Goal: Task Accomplishment & Management: Complete application form

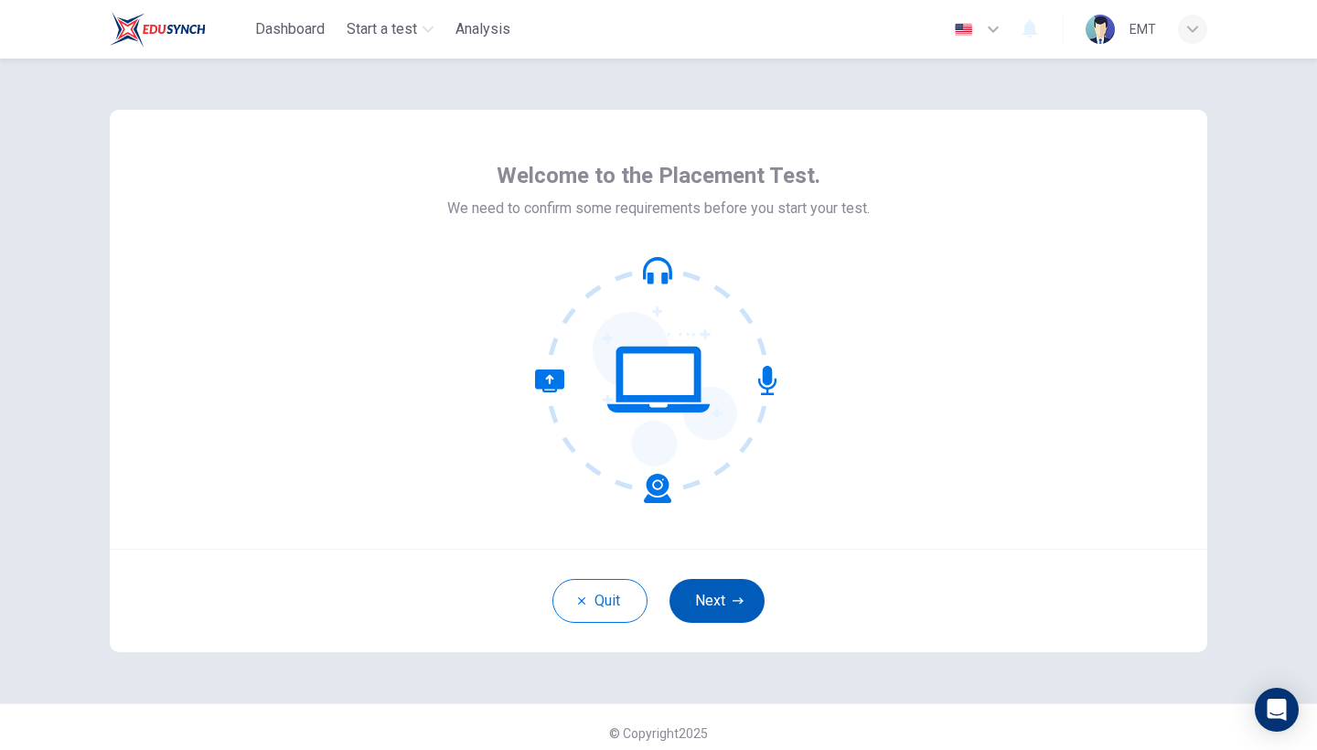
click at [713, 594] on button "Next" at bounding box center [716, 601] width 95 height 44
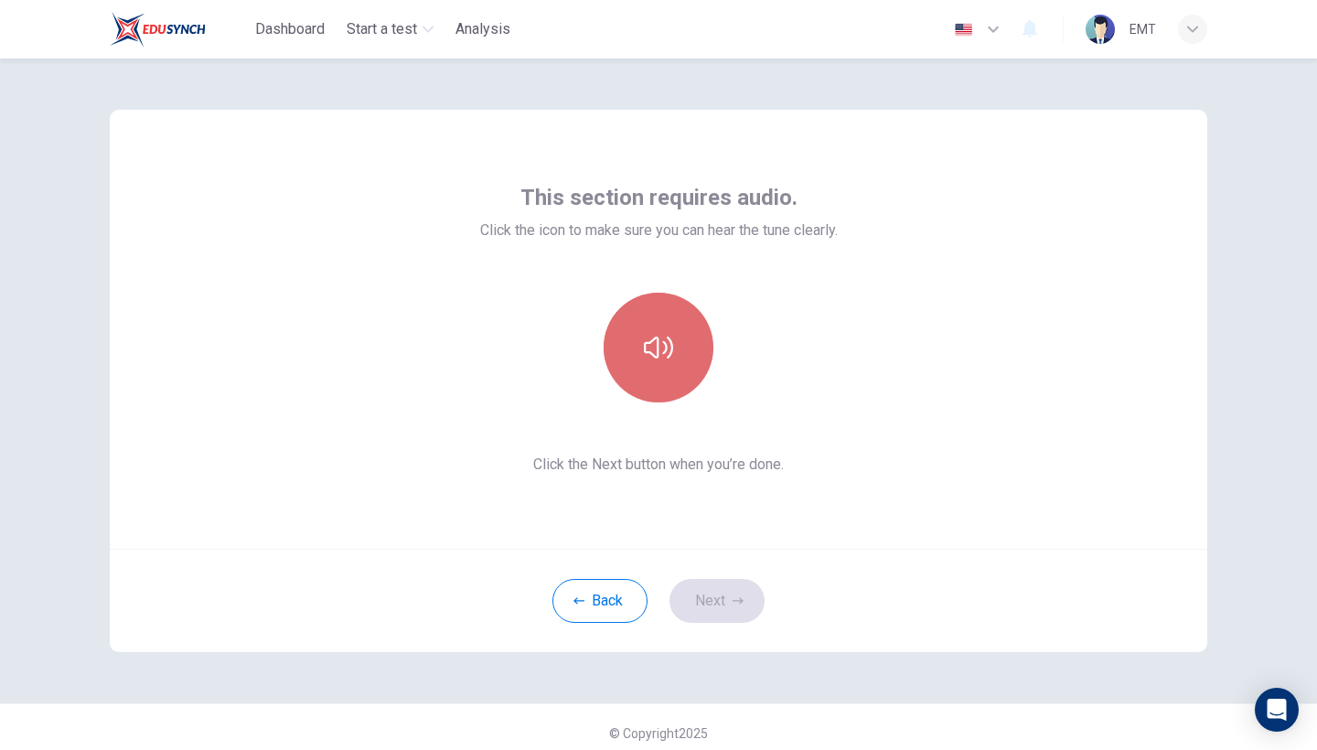
click at [667, 390] on button "button" at bounding box center [658, 348] width 110 height 110
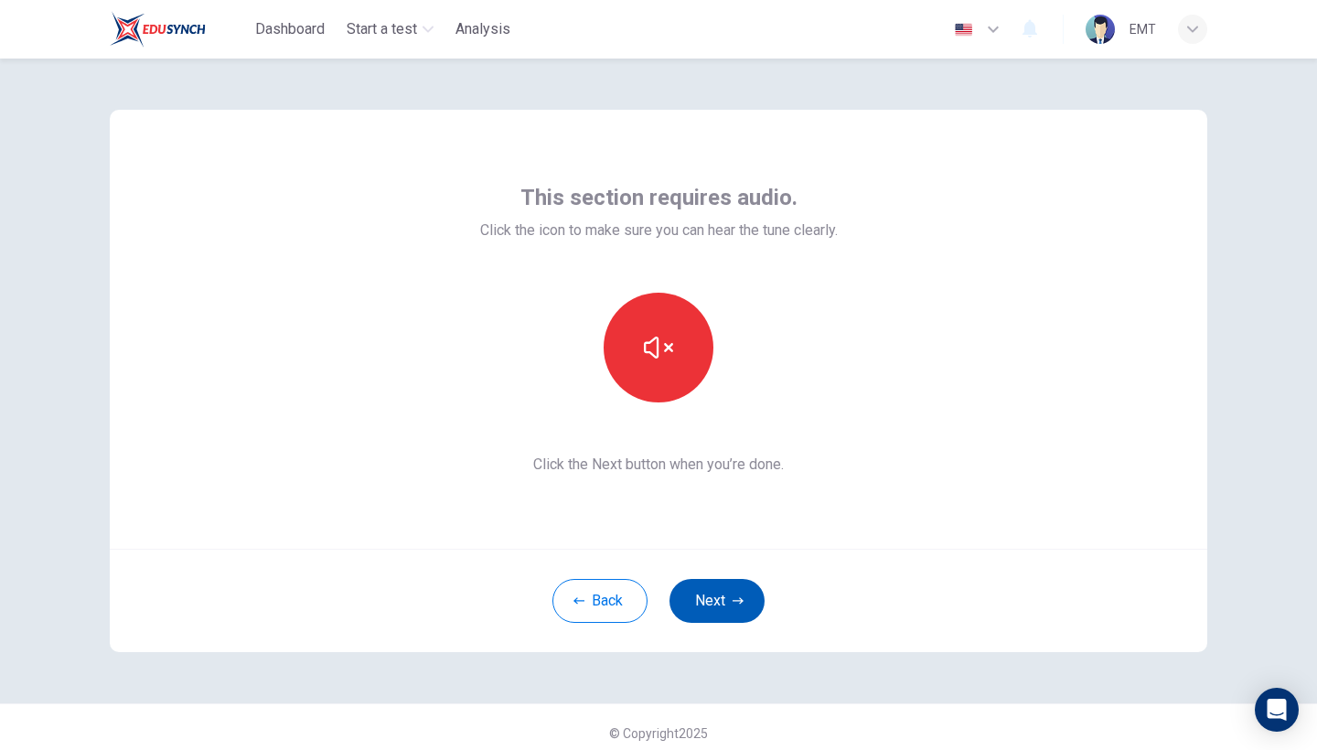
click at [717, 603] on button "Next" at bounding box center [716, 601] width 95 height 44
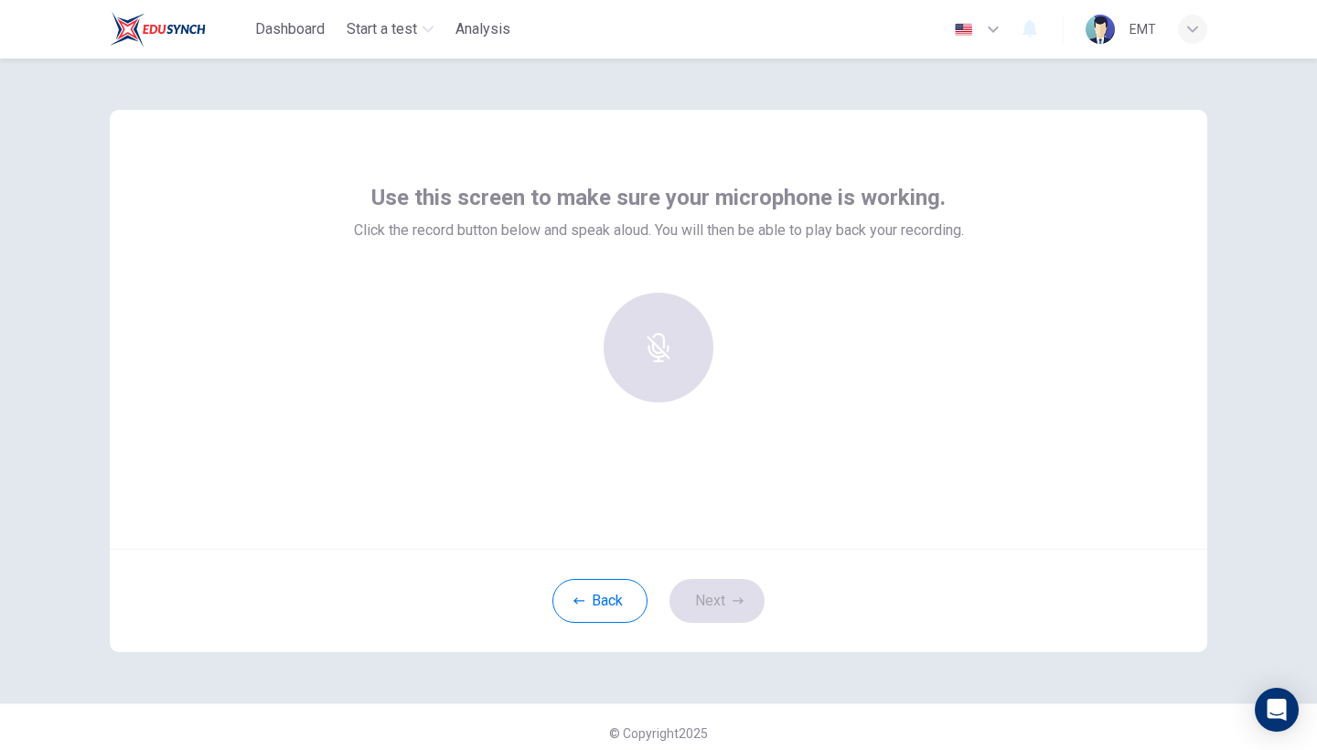
click at [677, 376] on div at bounding box center [659, 348] width 198 height 110
click at [677, 376] on div "Record" at bounding box center [658, 348] width 110 height 110
click at [677, 375] on div "Stop" at bounding box center [658, 348] width 110 height 110
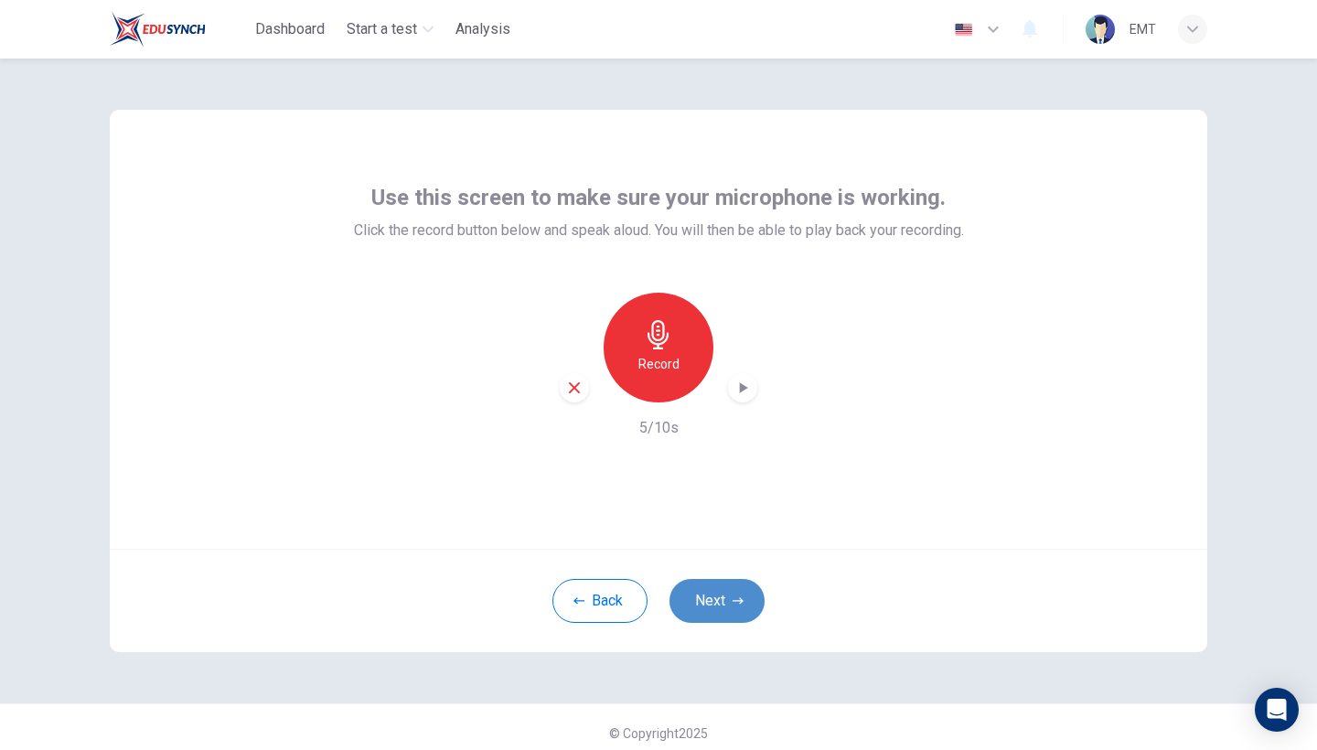
click at [736, 604] on icon "button" at bounding box center [737, 600] width 11 height 11
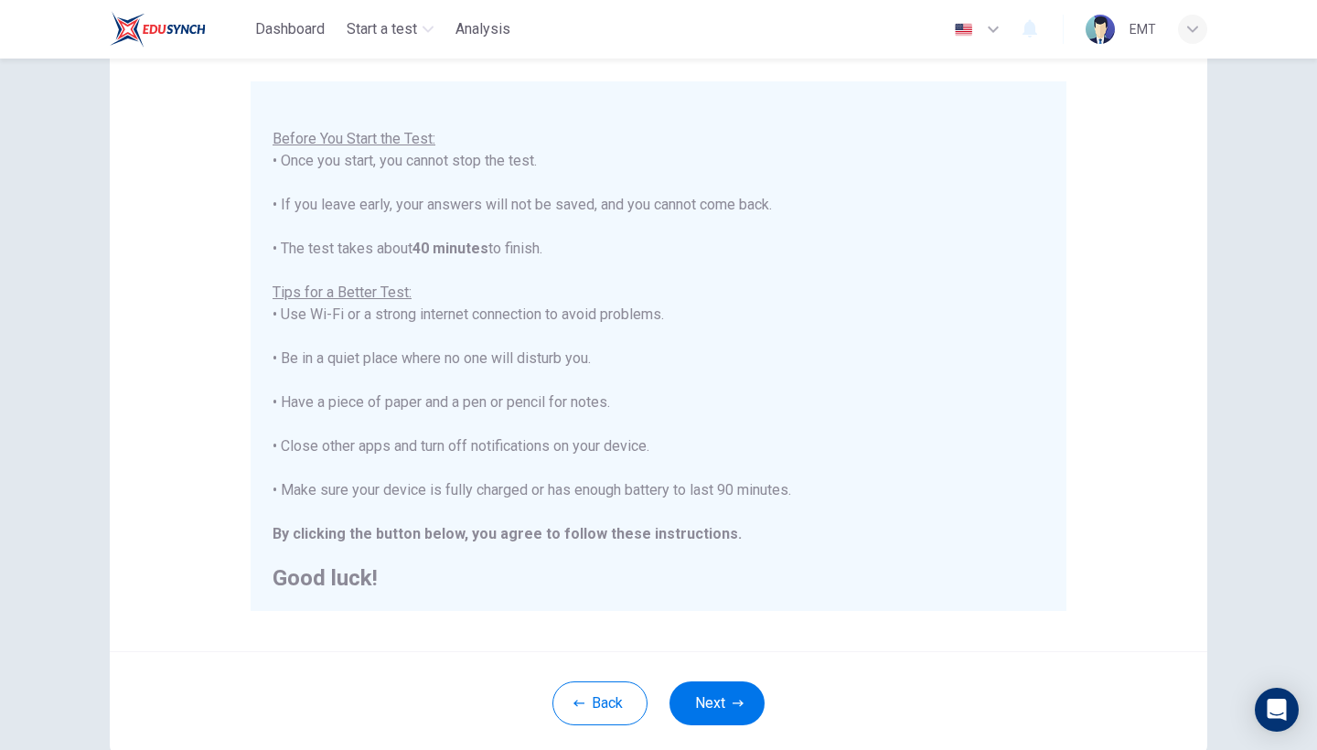
scroll to position [171, 0]
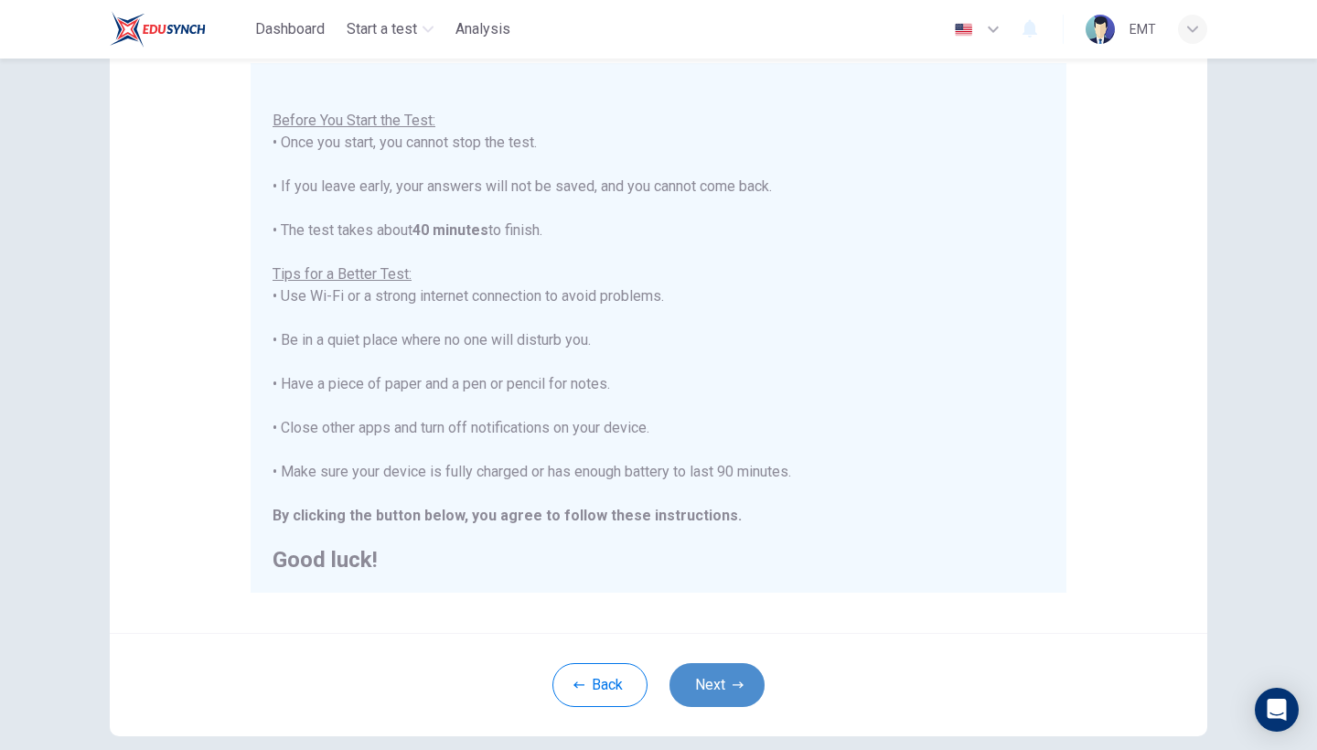
click at [742, 678] on button "Next" at bounding box center [716, 685] width 95 height 44
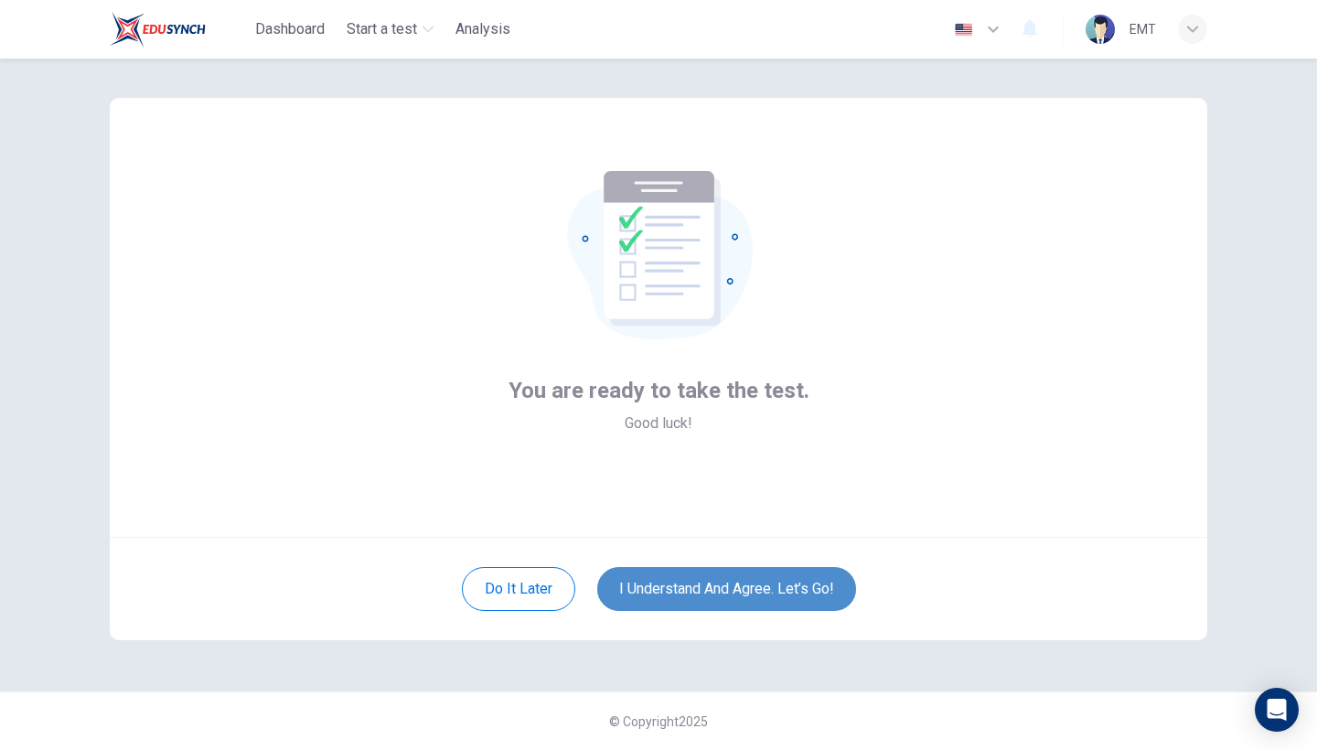
click at [770, 596] on button "I understand and agree. Let’s go!" at bounding box center [726, 589] width 259 height 44
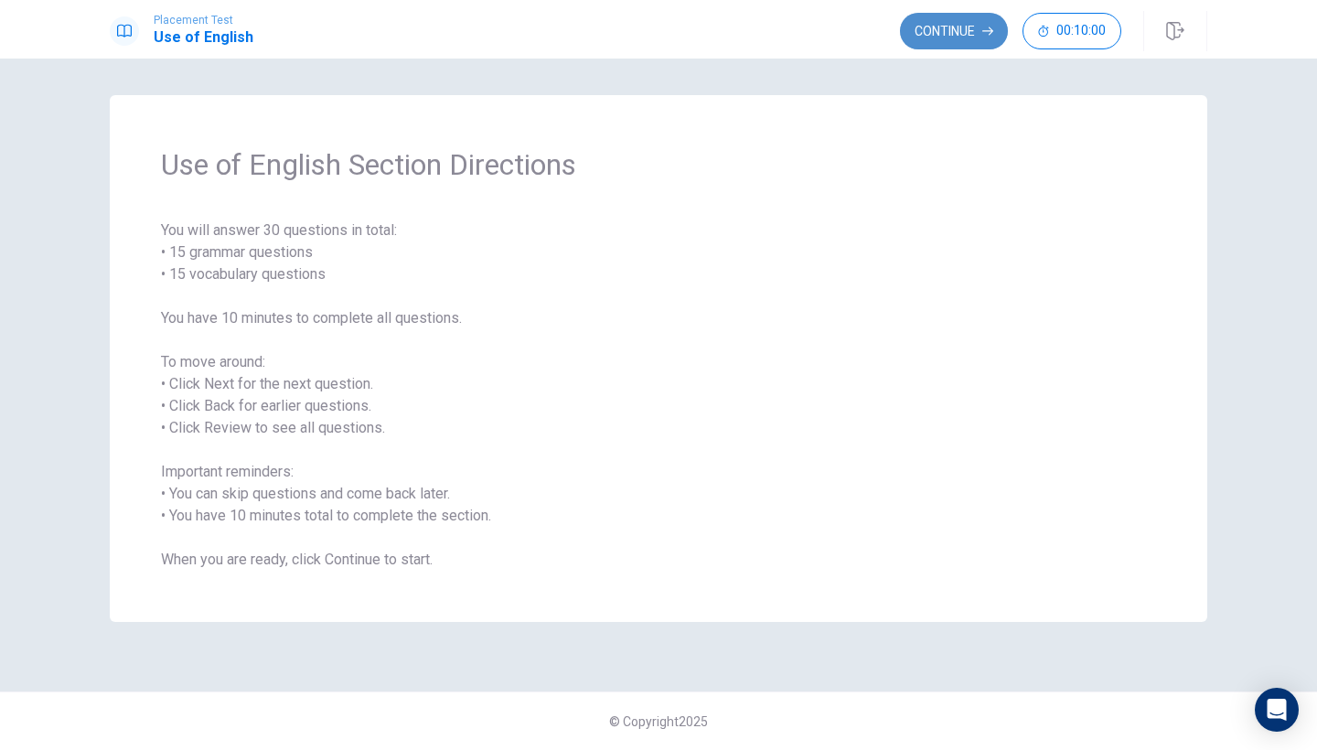
click at [948, 43] on button "Continue" at bounding box center [954, 31] width 108 height 37
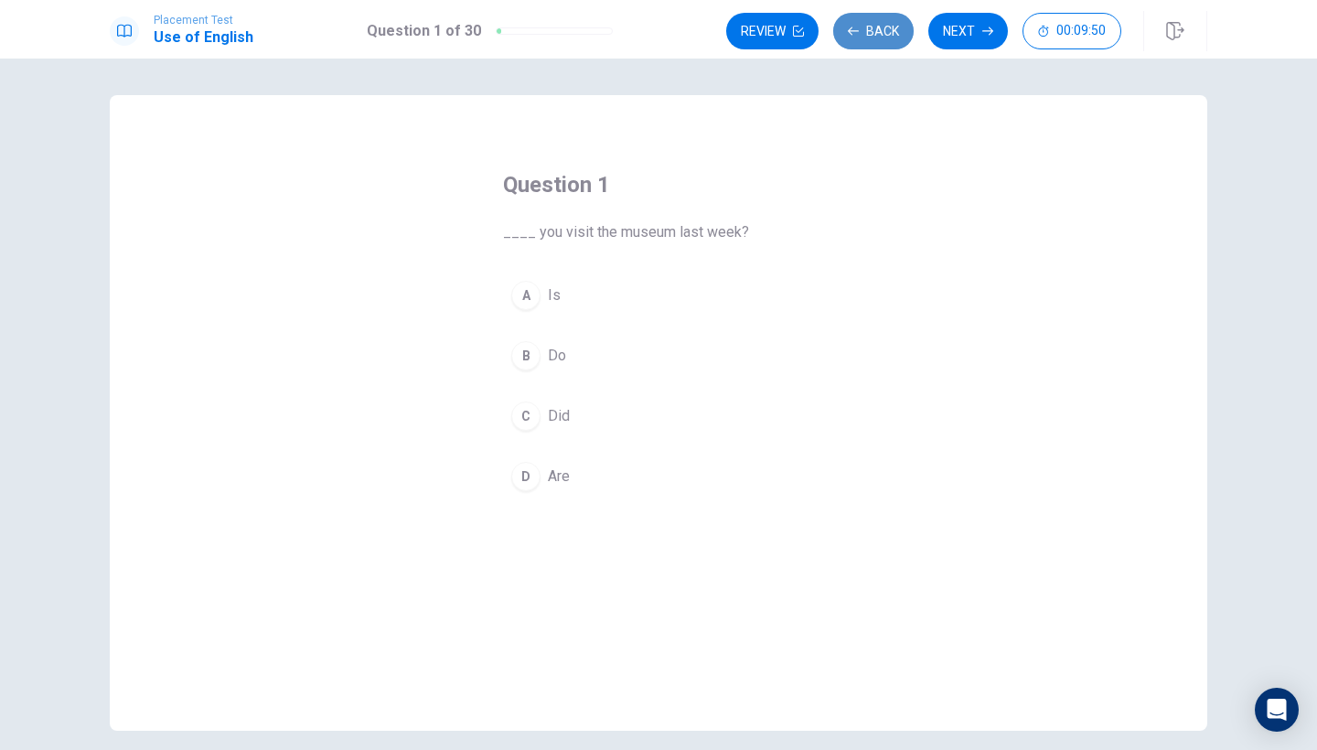
click at [894, 27] on button "Back" at bounding box center [873, 31] width 80 height 37
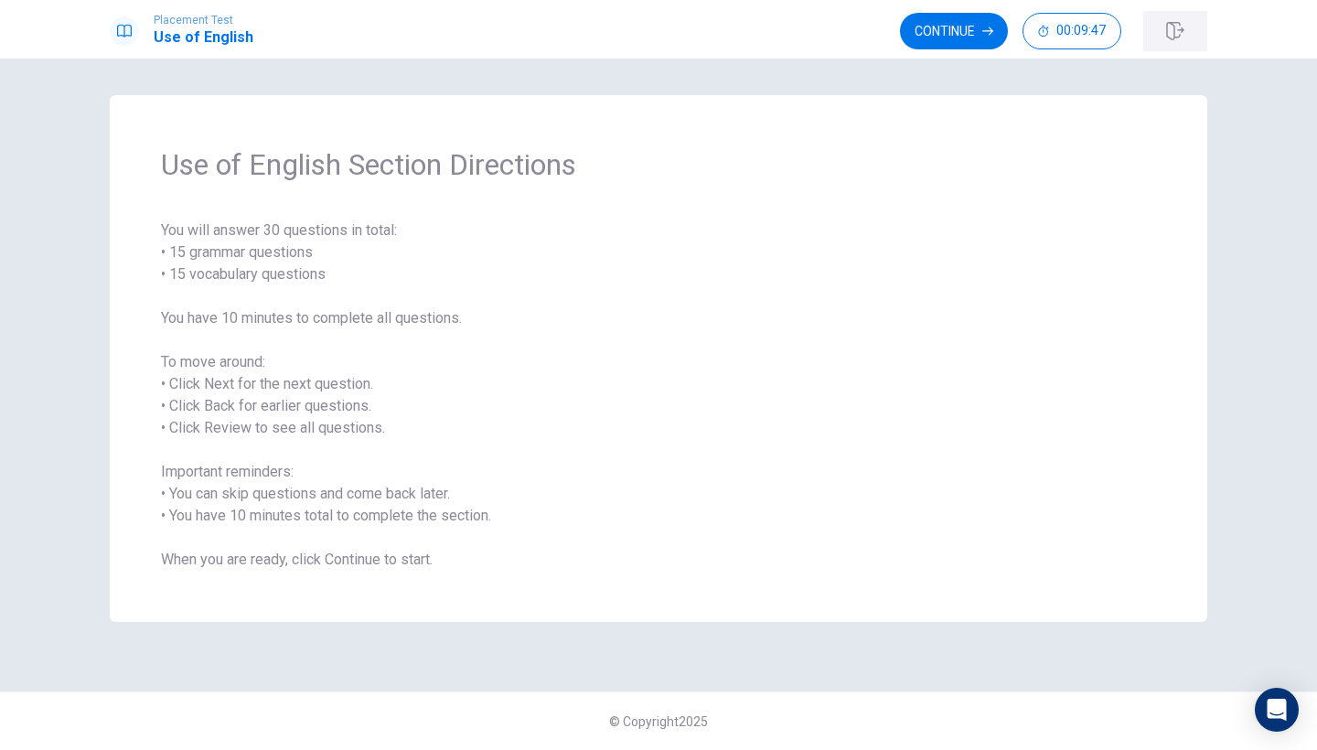
click at [1175, 36] on icon "button" at bounding box center [1175, 31] width 18 height 18
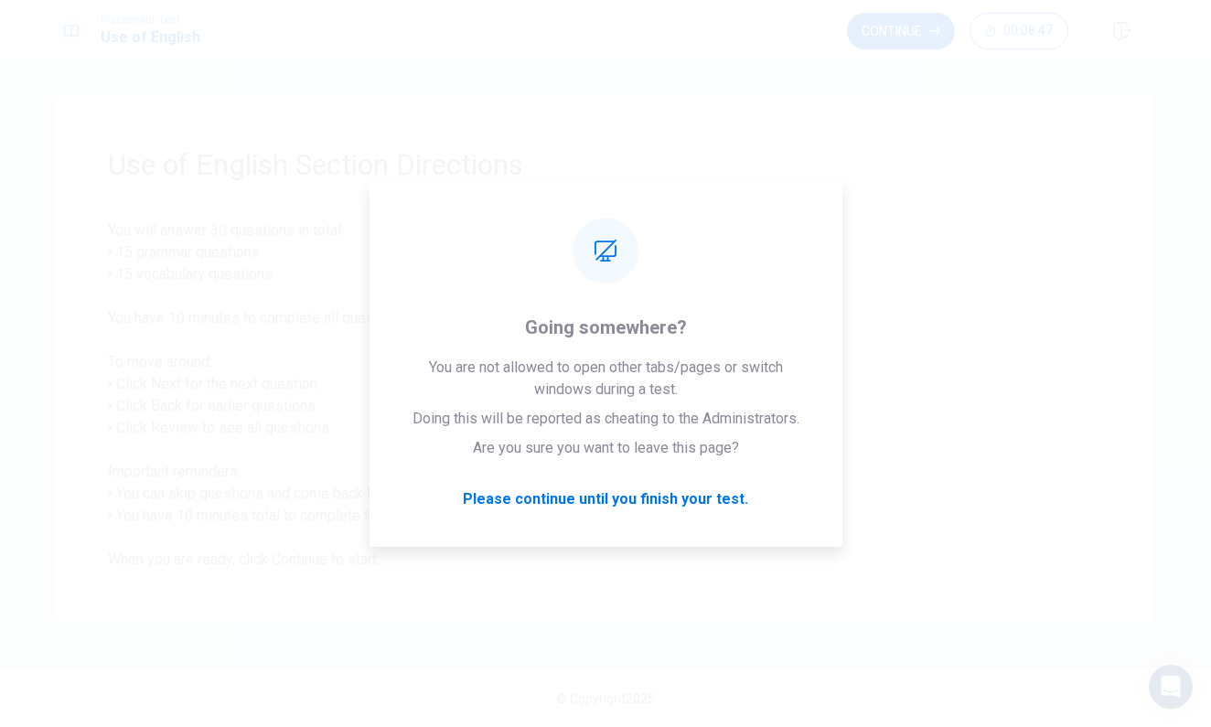
click at [829, 195] on div "Use of English Section Directions You will answer 30 questions in total: • 15 g…" at bounding box center [605, 358] width 1097 height 527
click at [906, 287] on span "You will answer 30 questions in total: • 15 grammar questions • 15 vocabulary q…" at bounding box center [605, 394] width 995 height 351
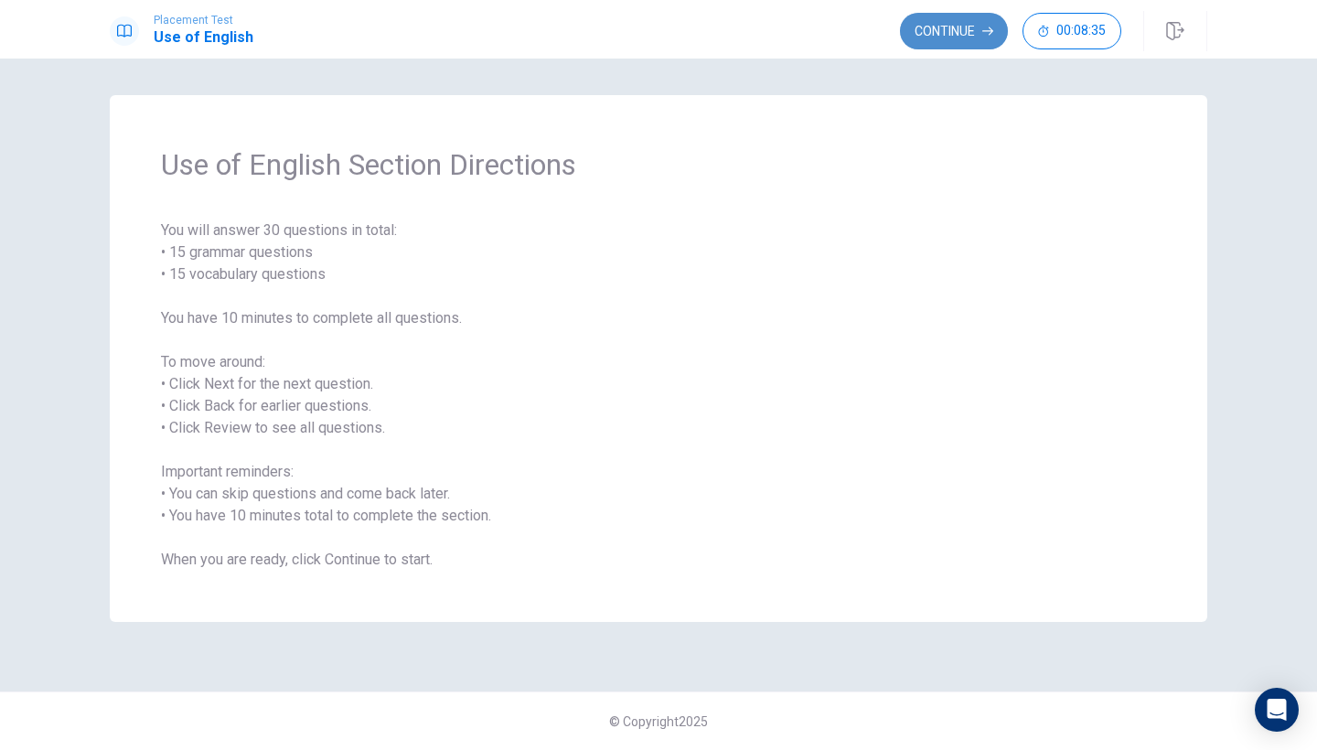
click at [957, 43] on button "Continue" at bounding box center [954, 31] width 108 height 37
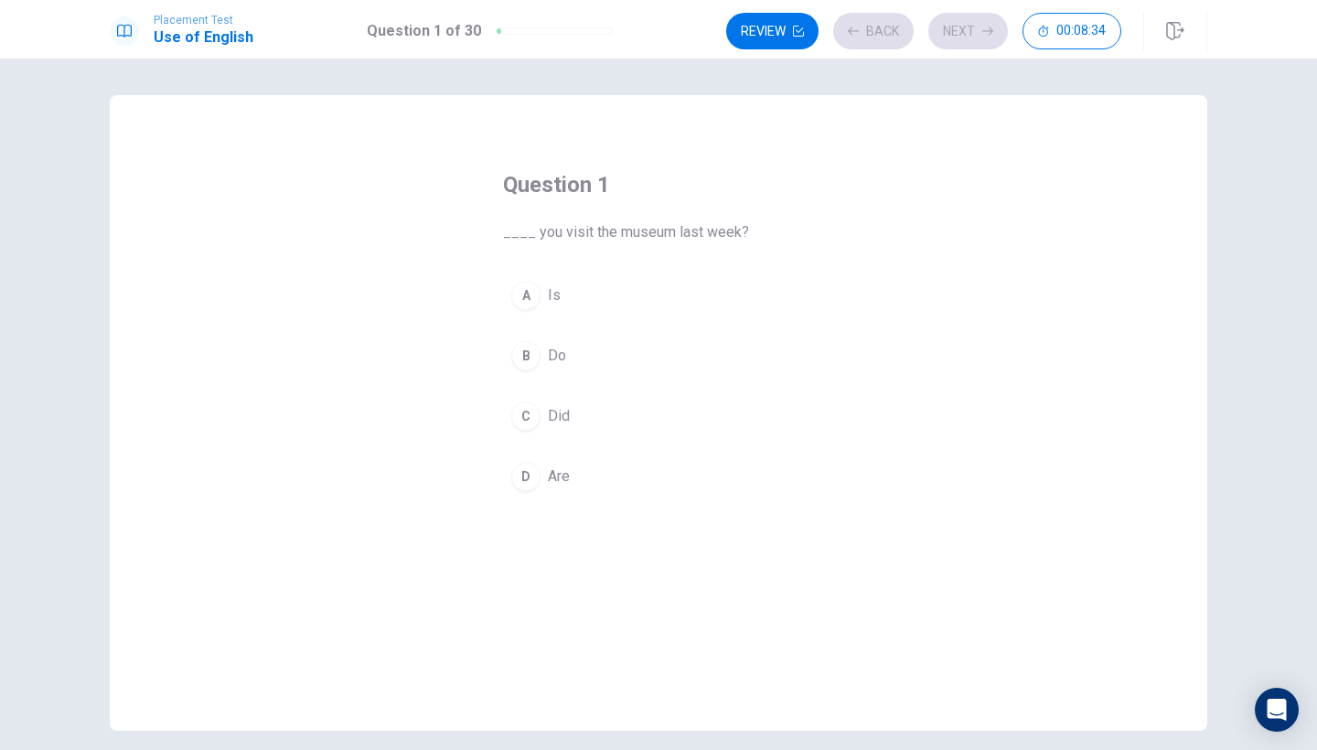
click at [671, 287] on button "A Is" at bounding box center [658, 295] width 311 height 46
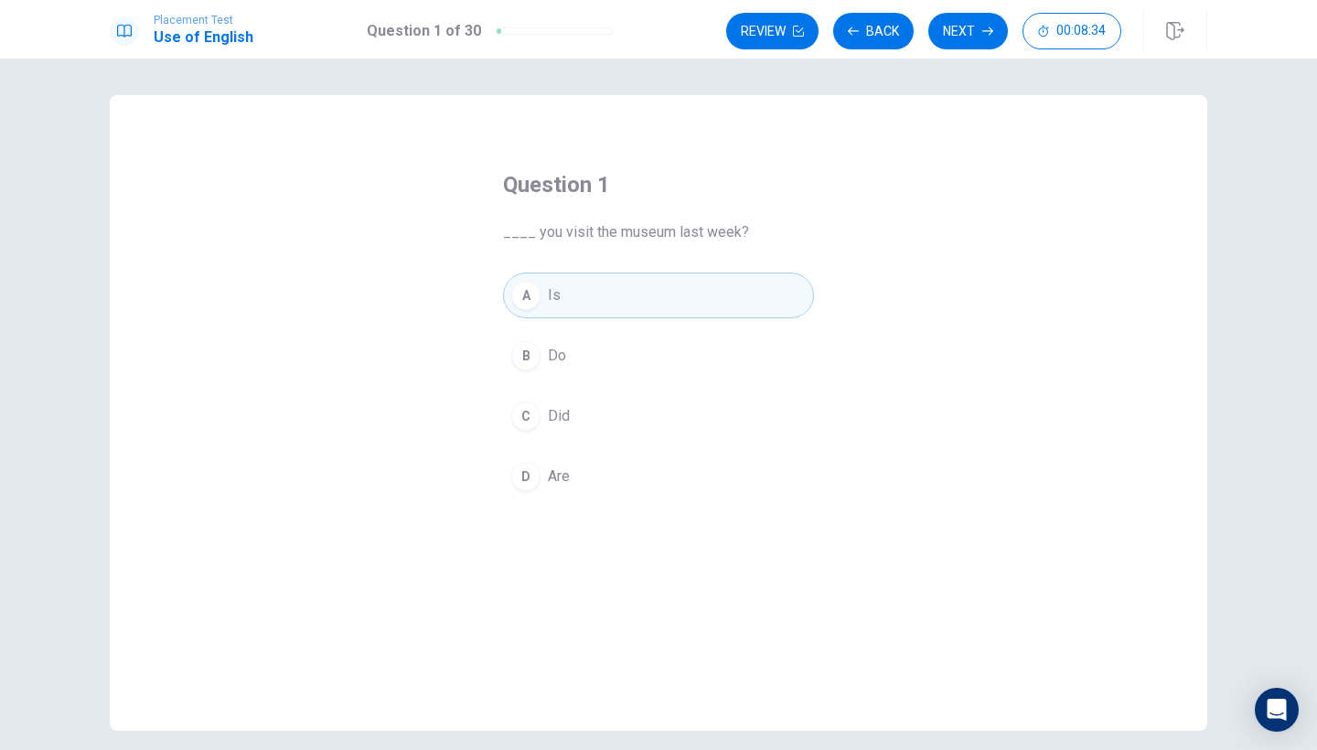
scroll to position [24, 0]
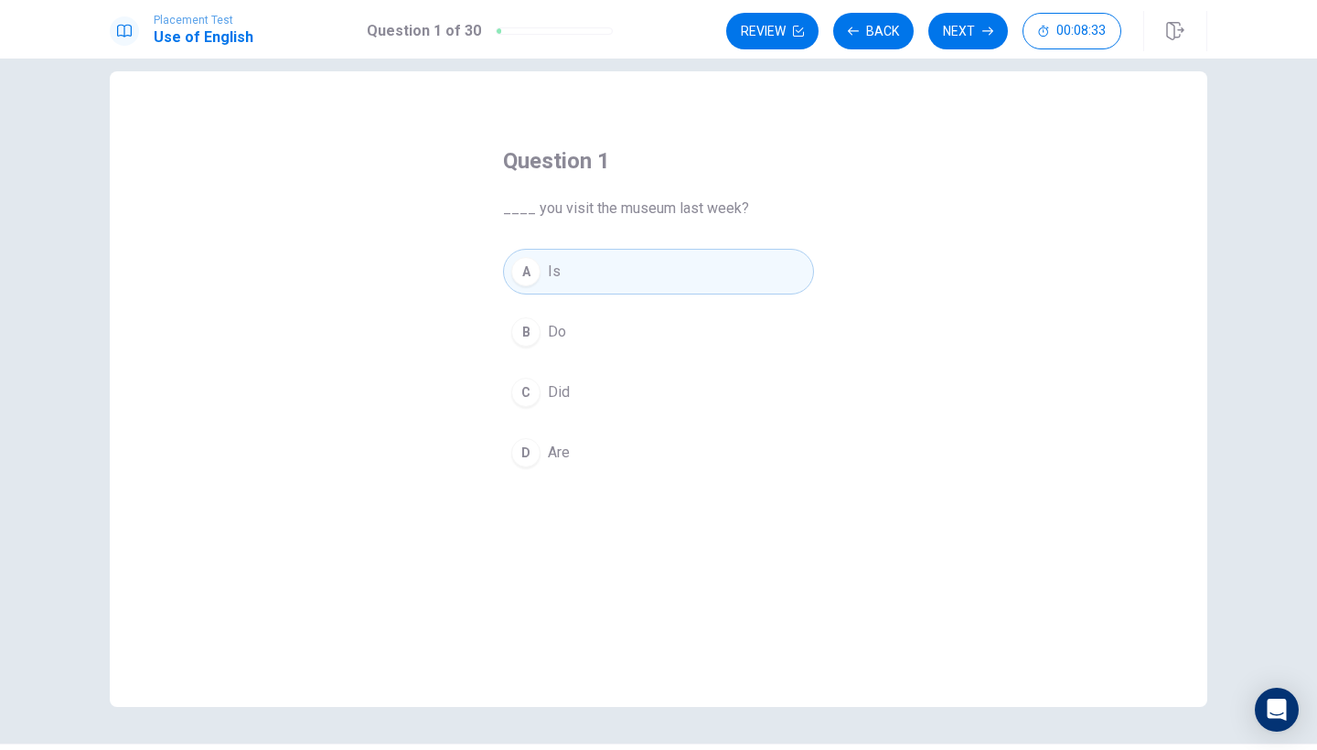
click at [953, 51] on div "Placement Test Use of English Question 1 of 30 Review Back Next 00:08:33" at bounding box center [658, 29] width 1317 height 59
click at [955, 37] on button "Next" at bounding box center [968, 31] width 80 height 37
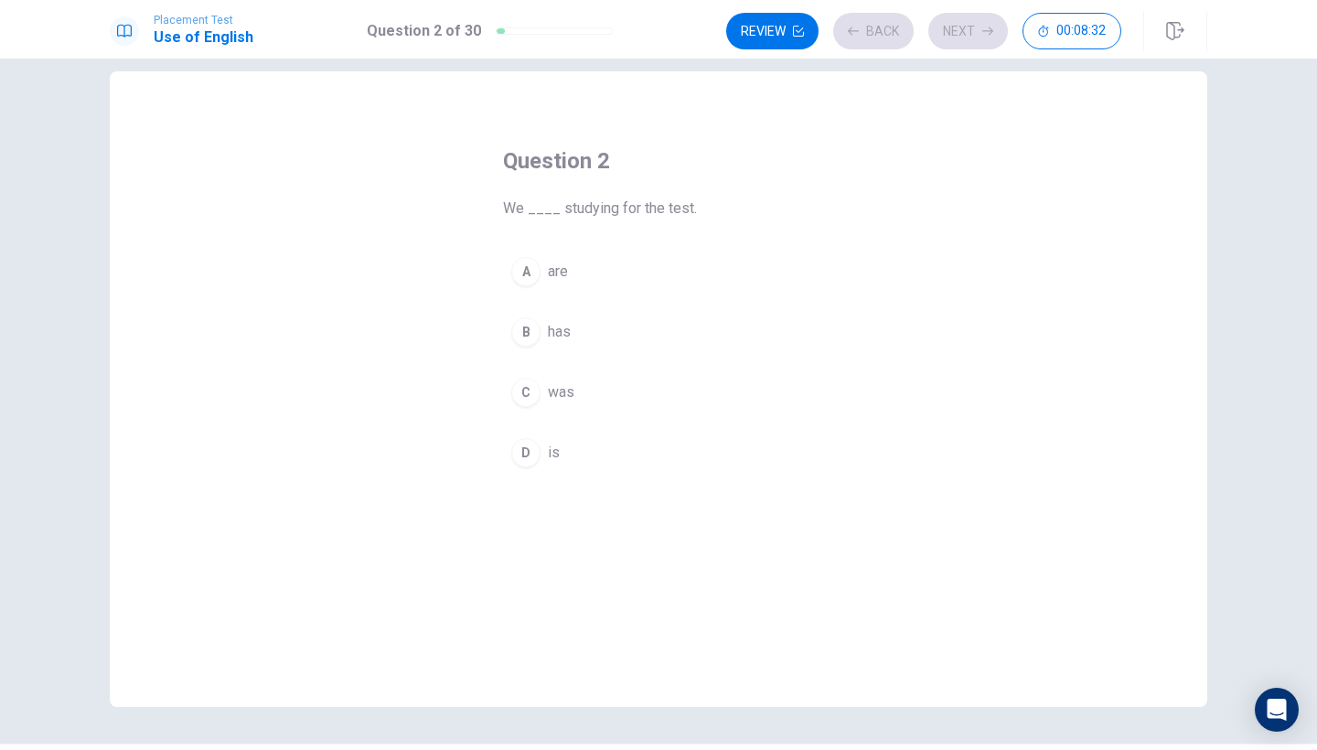
click at [955, 37] on div "Review Back Next 00:08:32" at bounding box center [923, 31] width 395 height 37
click at [708, 193] on div "Question 2 We ____ studying for the test." at bounding box center [658, 182] width 311 height 73
click at [603, 268] on button "A are" at bounding box center [658, 272] width 311 height 46
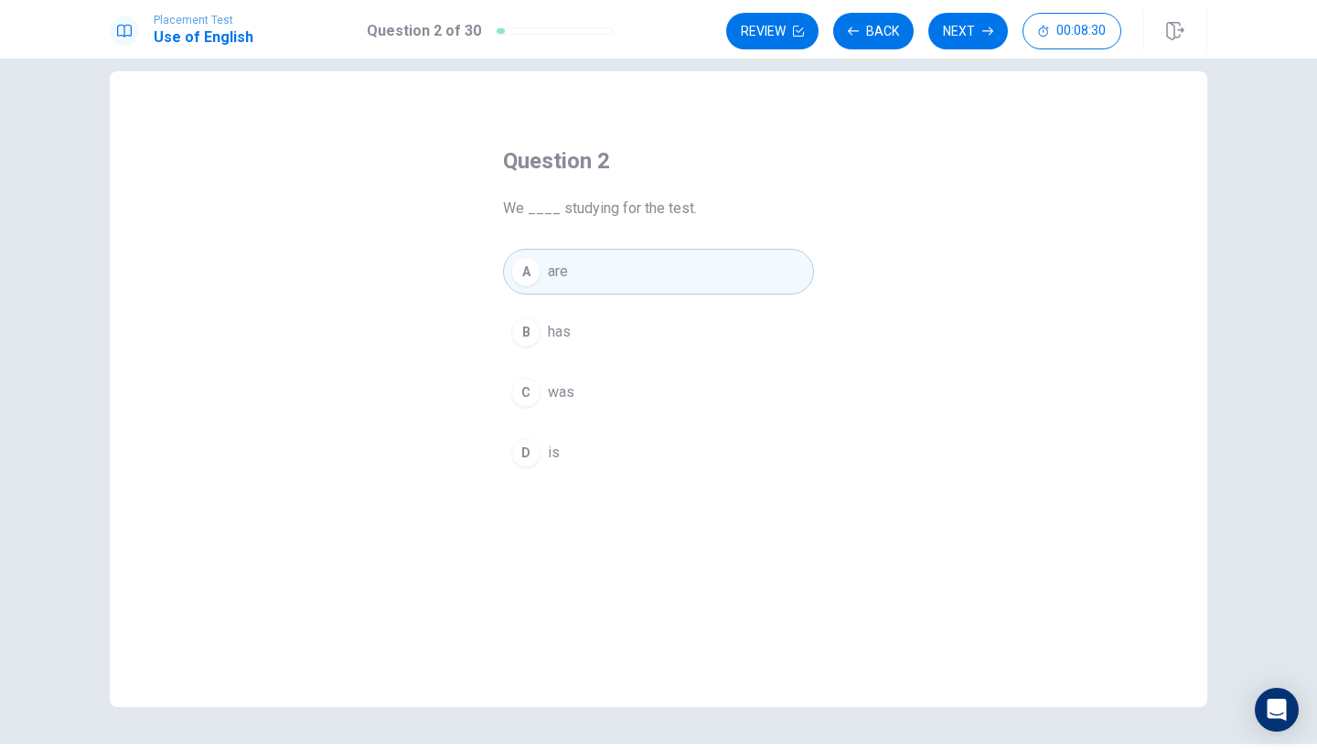
click at [1002, 9] on div "Placement Test Use of English Question 2 of 30 Review Back Next 00:08:30" at bounding box center [658, 29] width 1317 height 59
click at [985, 16] on button "Next" at bounding box center [968, 31] width 80 height 37
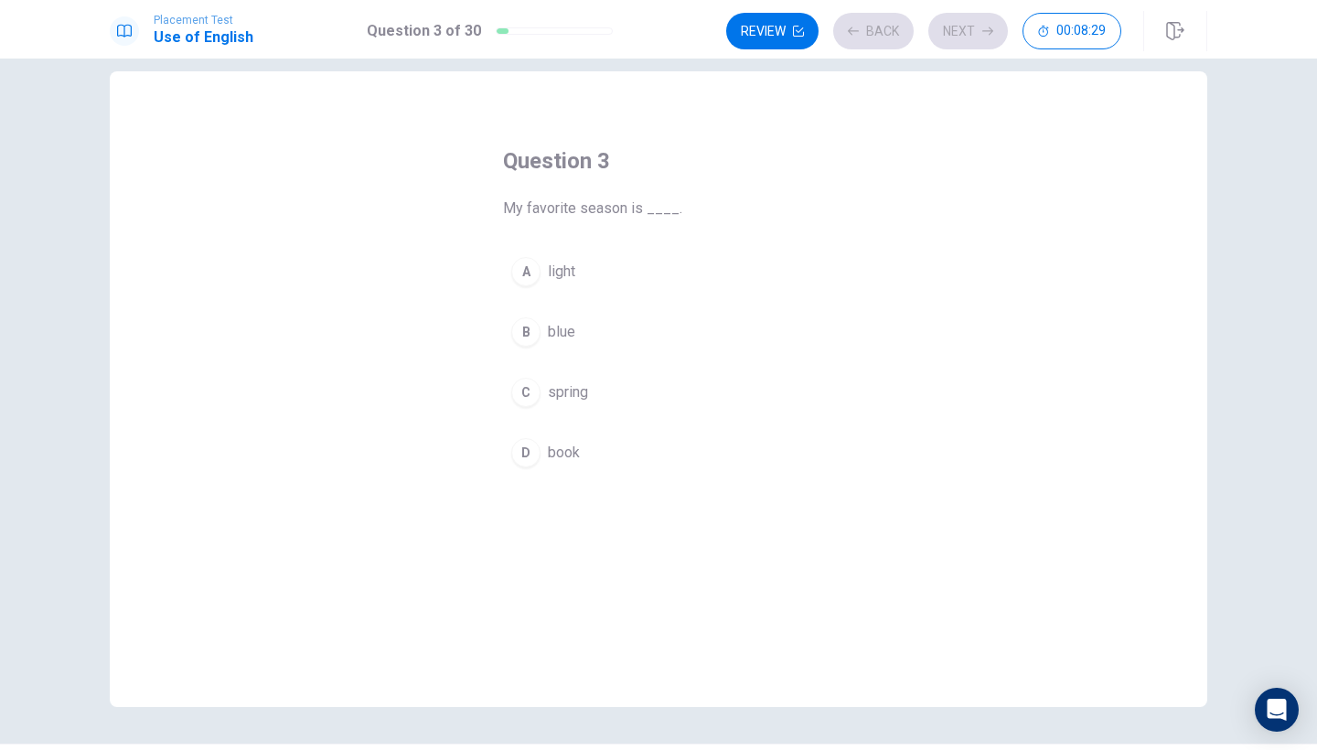
click at [656, 259] on button "A light" at bounding box center [658, 272] width 311 height 46
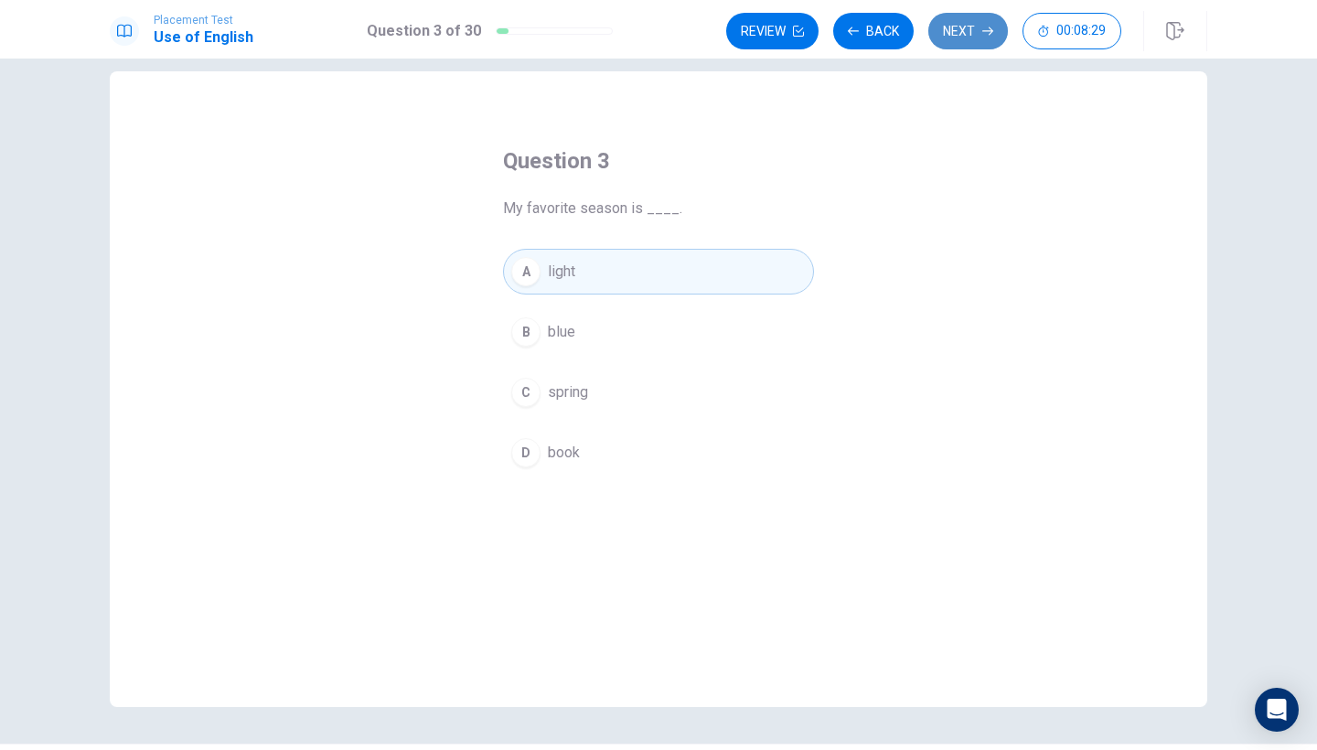
click at [975, 42] on button "Next" at bounding box center [968, 31] width 80 height 37
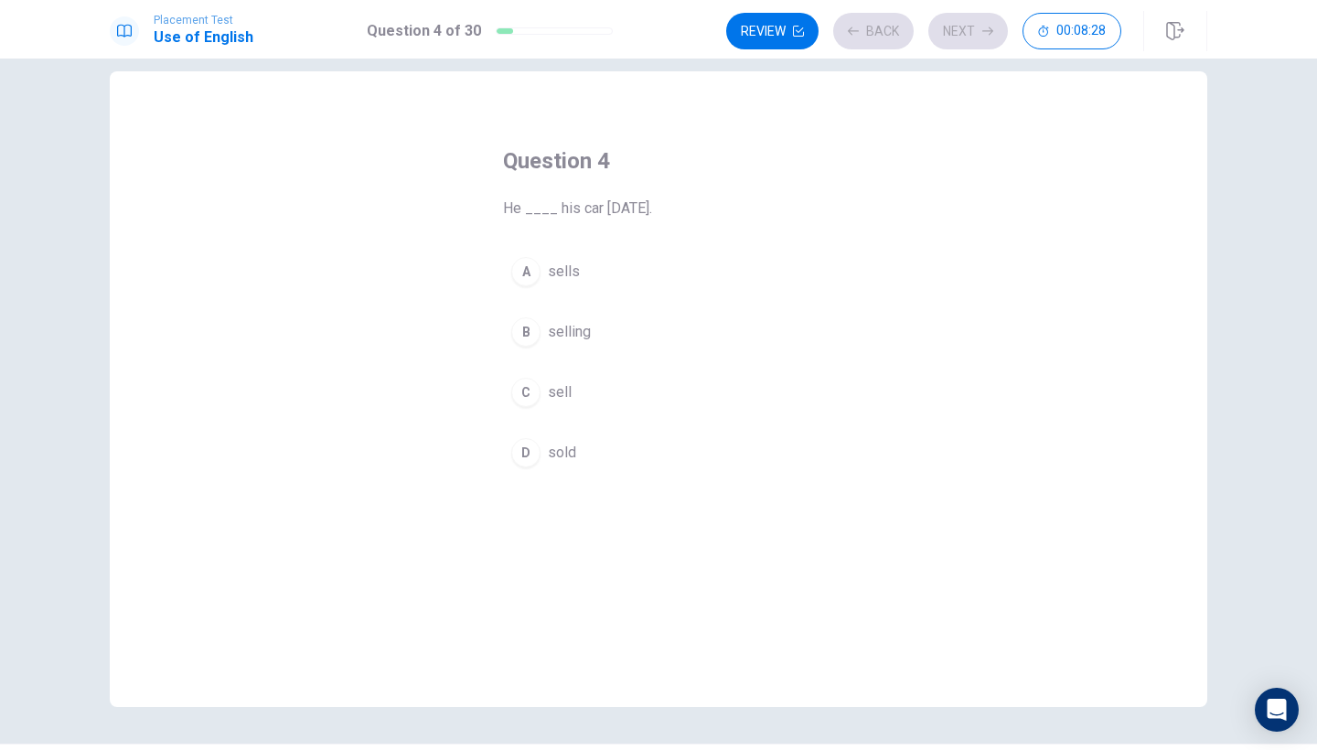
click at [662, 368] on div "A sells B selling C sell D sold" at bounding box center [658, 362] width 311 height 227
click at [636, 340] on button "B selling" at bounding box center [658, 332] width 311 height 46
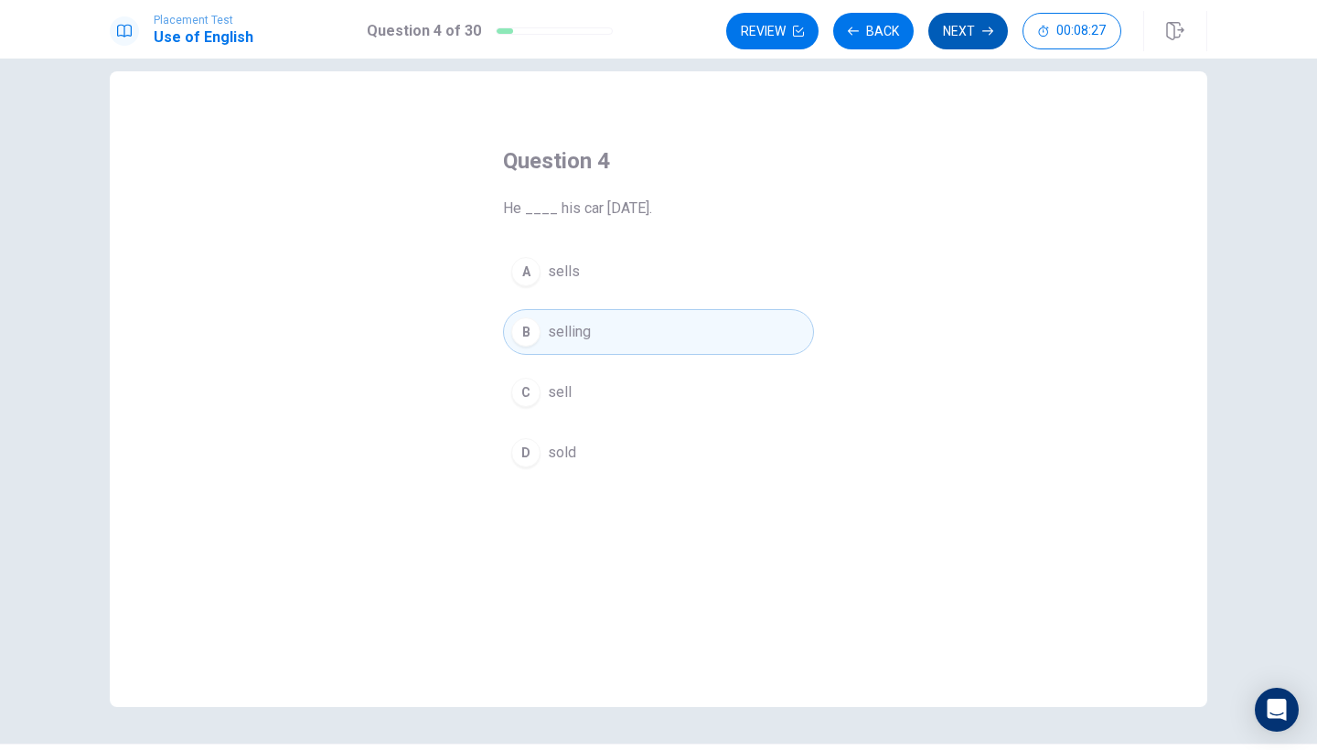
click at [973, 42] on button "Next" at bounding box center [968, 31] width 80 height 37
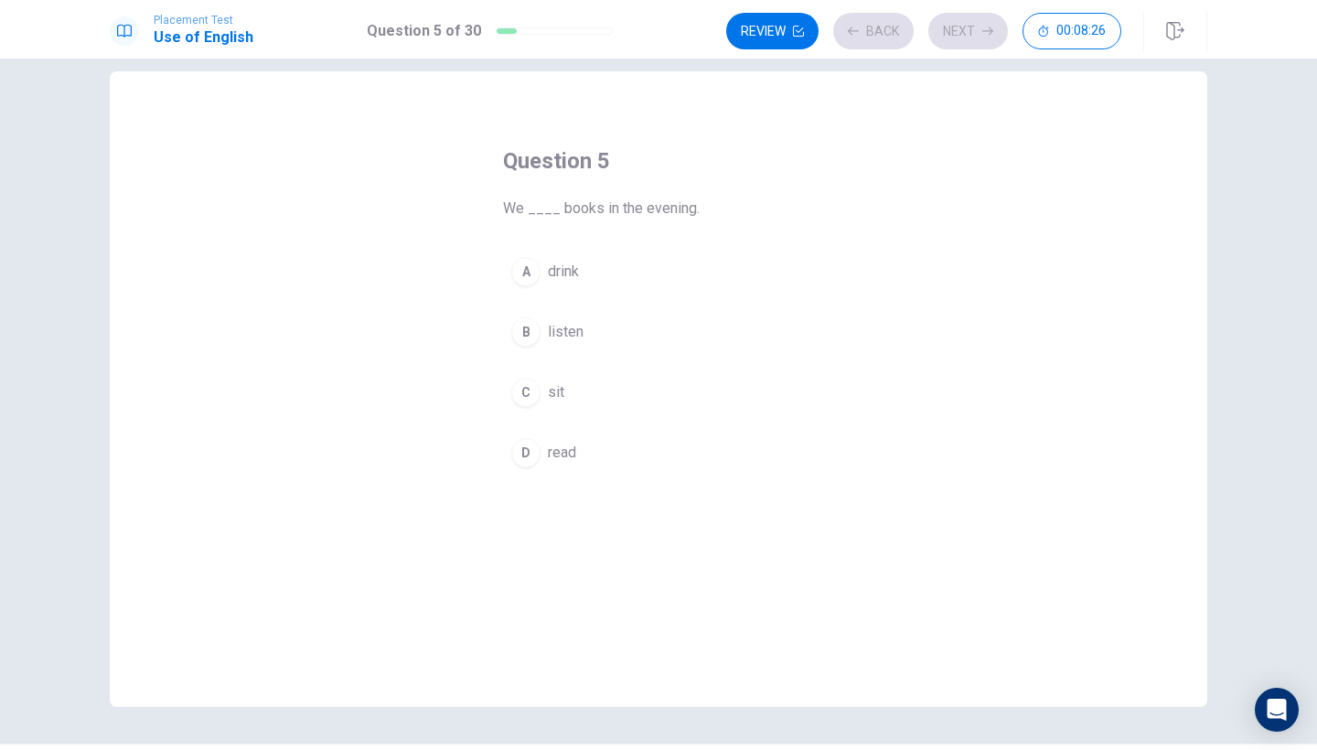
click at [635, 322] on button "B listen" at bounding box center [658, 332] width 311 height 46
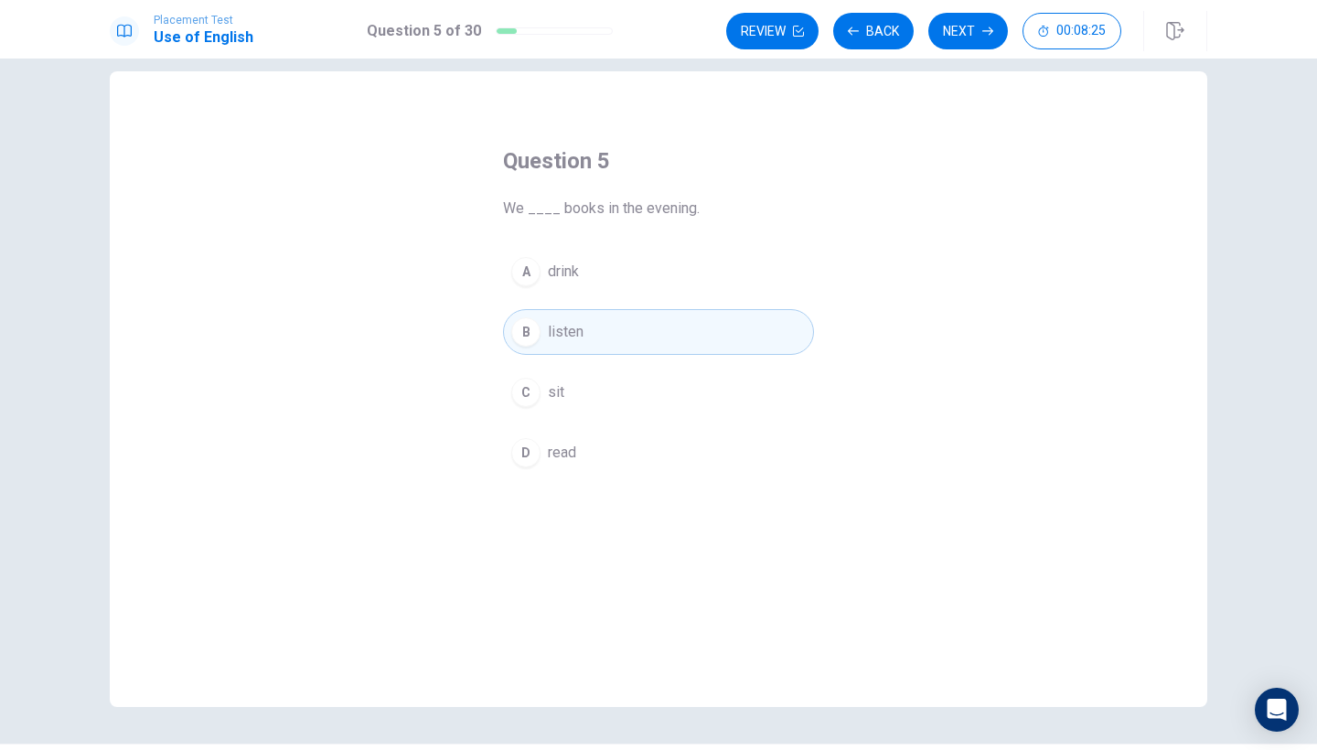
click at [975, 28] on button "Next" at bounding box center [968, 31] width 80 height 37
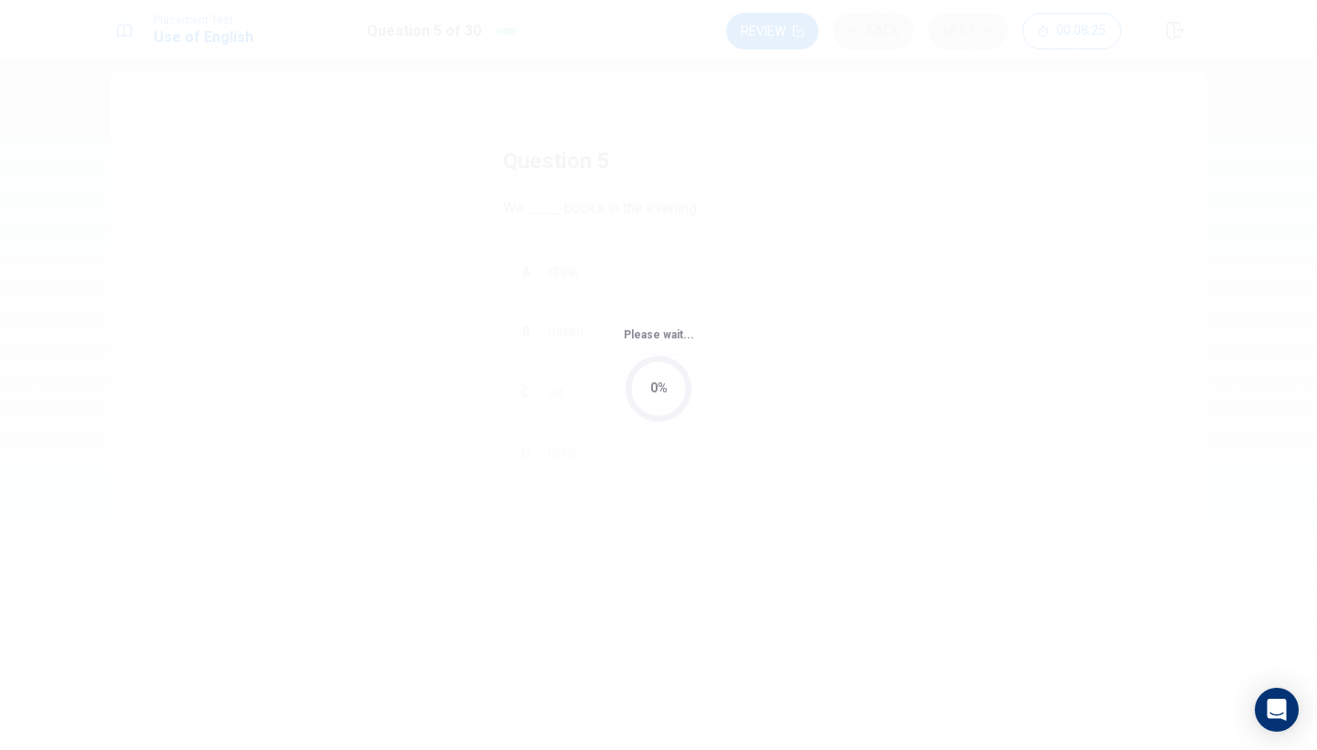
click at [607, 252] on div "Please wait... 0%" at bounding box center [658, 375] width 1317 height 750
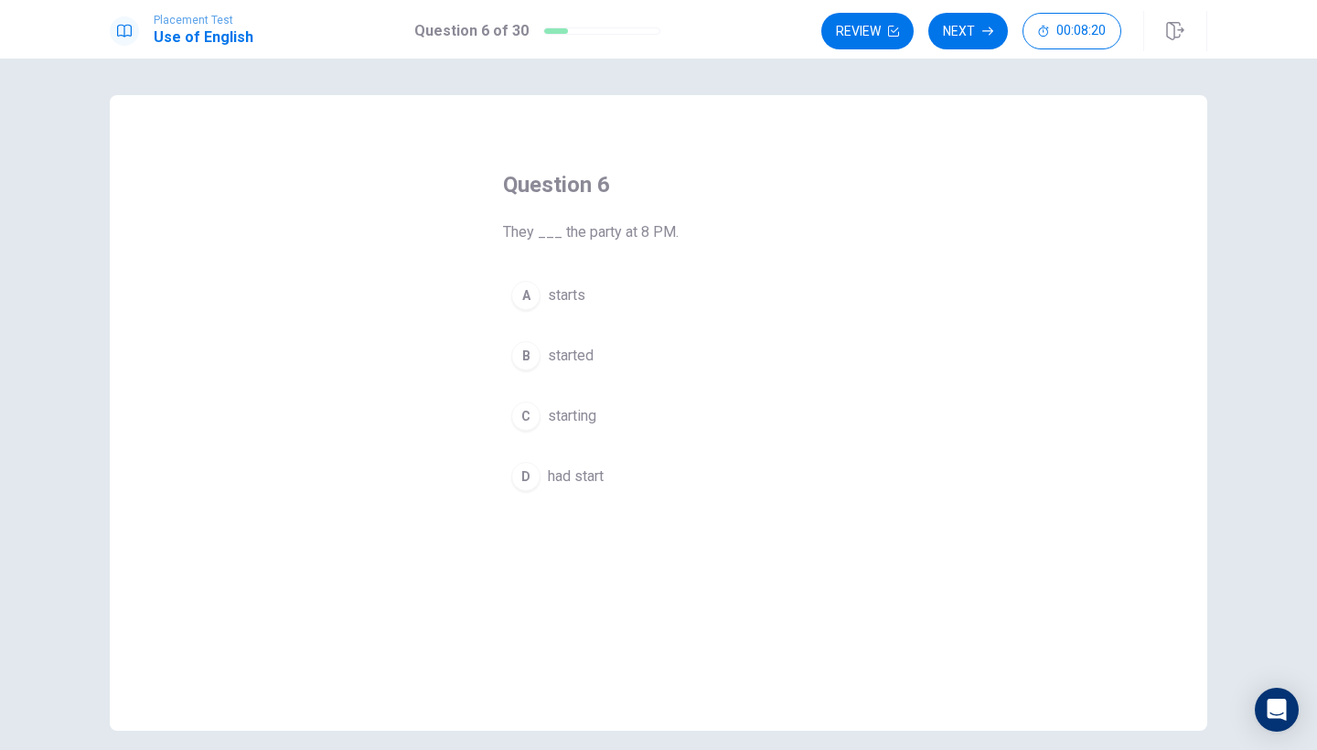
click at [579, 320] on div "A starts B started C starting D had start" at bounding box center [658, 385] width 311 height 227
click at [588, 292] on button "A starts" at bounding box center [658, 295] width 311 height 46
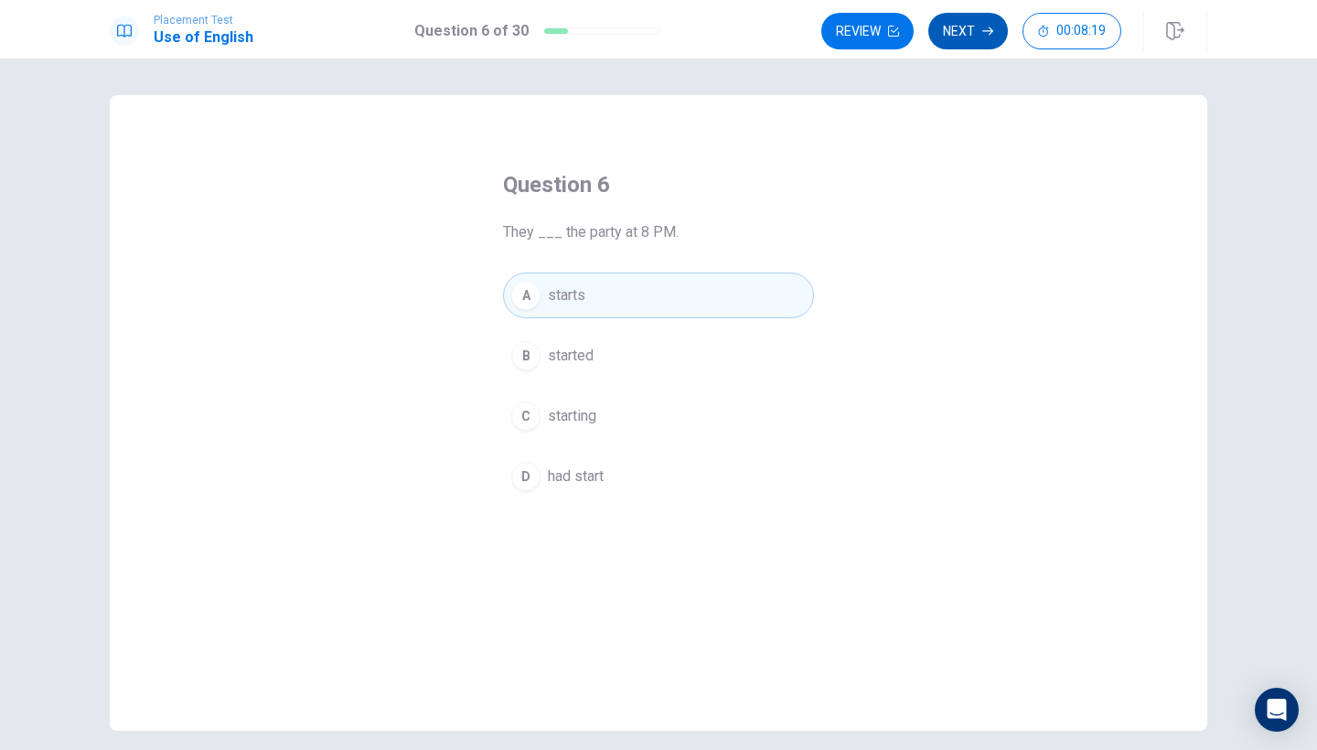
click at [980, 27] on button "Next" at bounding box center [968, 31] width 80 height 37
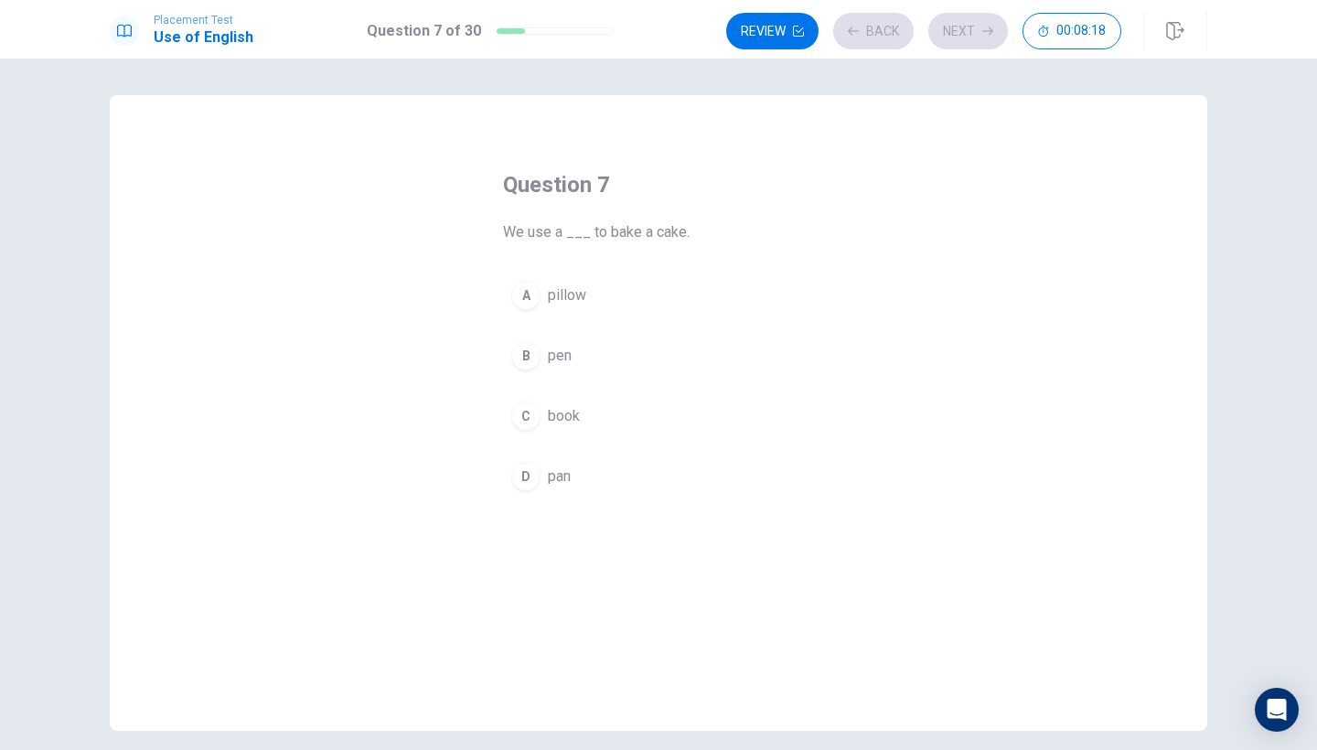
click at [604, 304] on button "A pillow" at bounding box center [658, 295] width 311 height 46
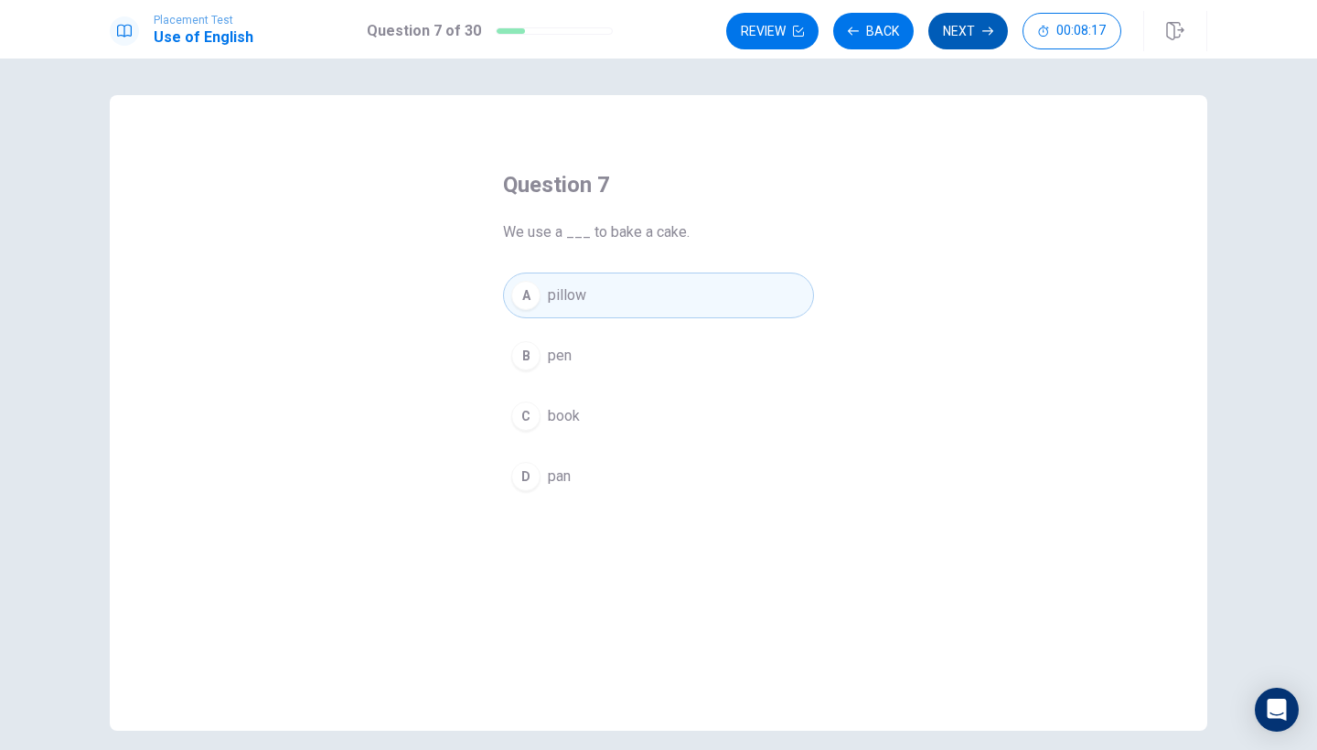
click at [966, 38] on button "Next" at bounding box center [968, 31] width 80 height 37
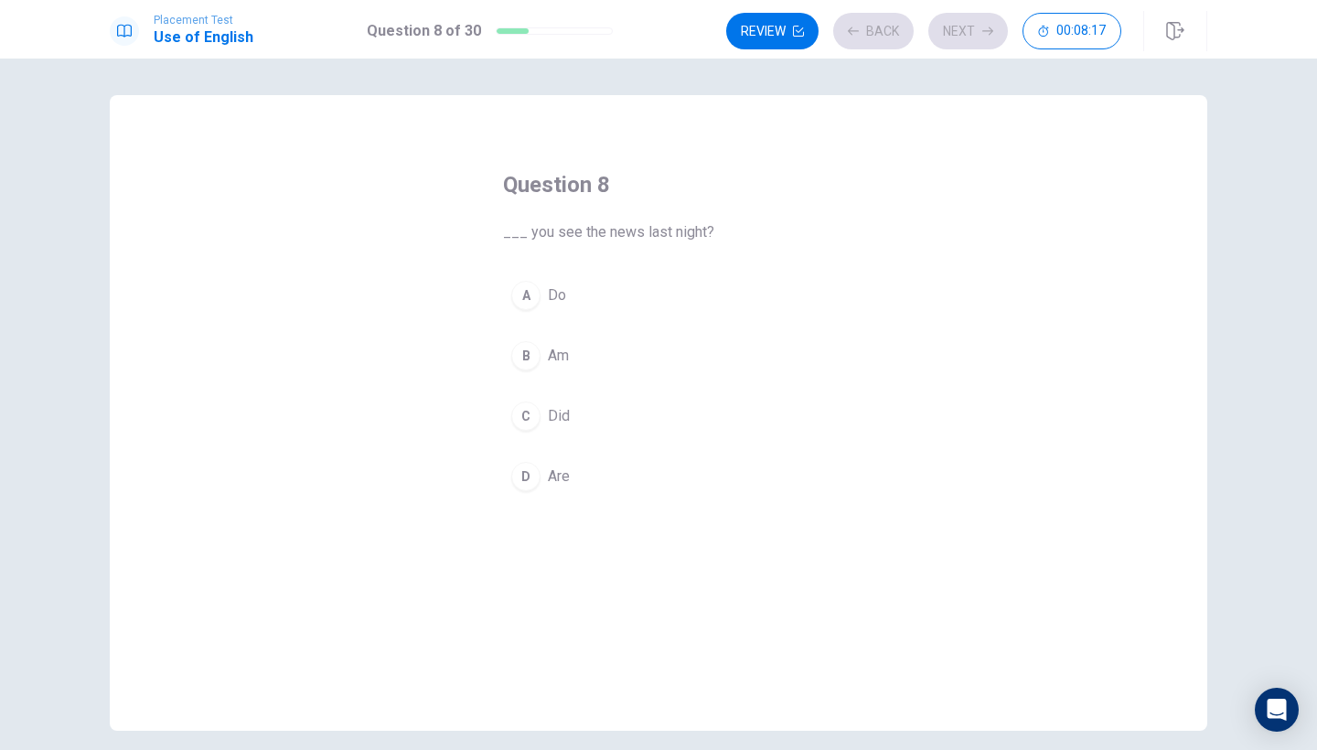
click at [582, 296] on button "A Do" at bounding box center [658, 295] width 311 height 46
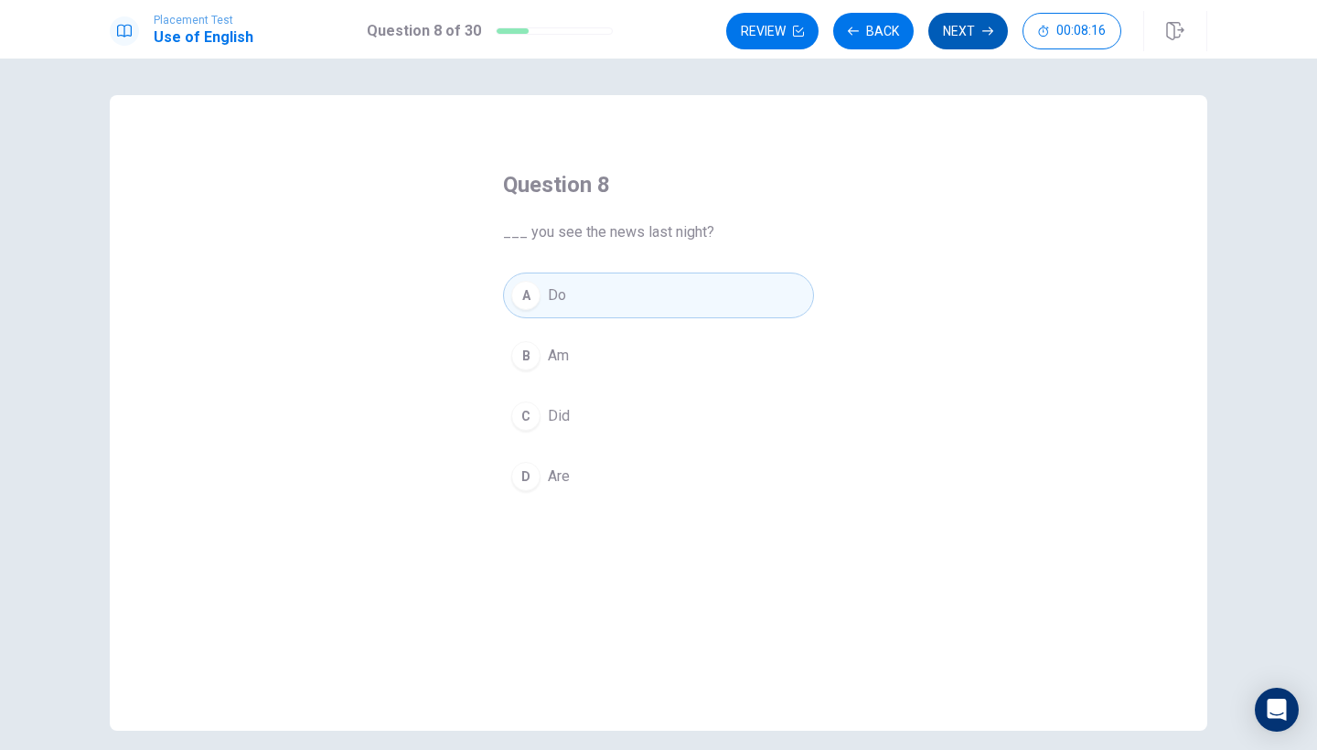
click at [972, 46] on button "Next" at bounding box center [968, 31] width 80 height 37
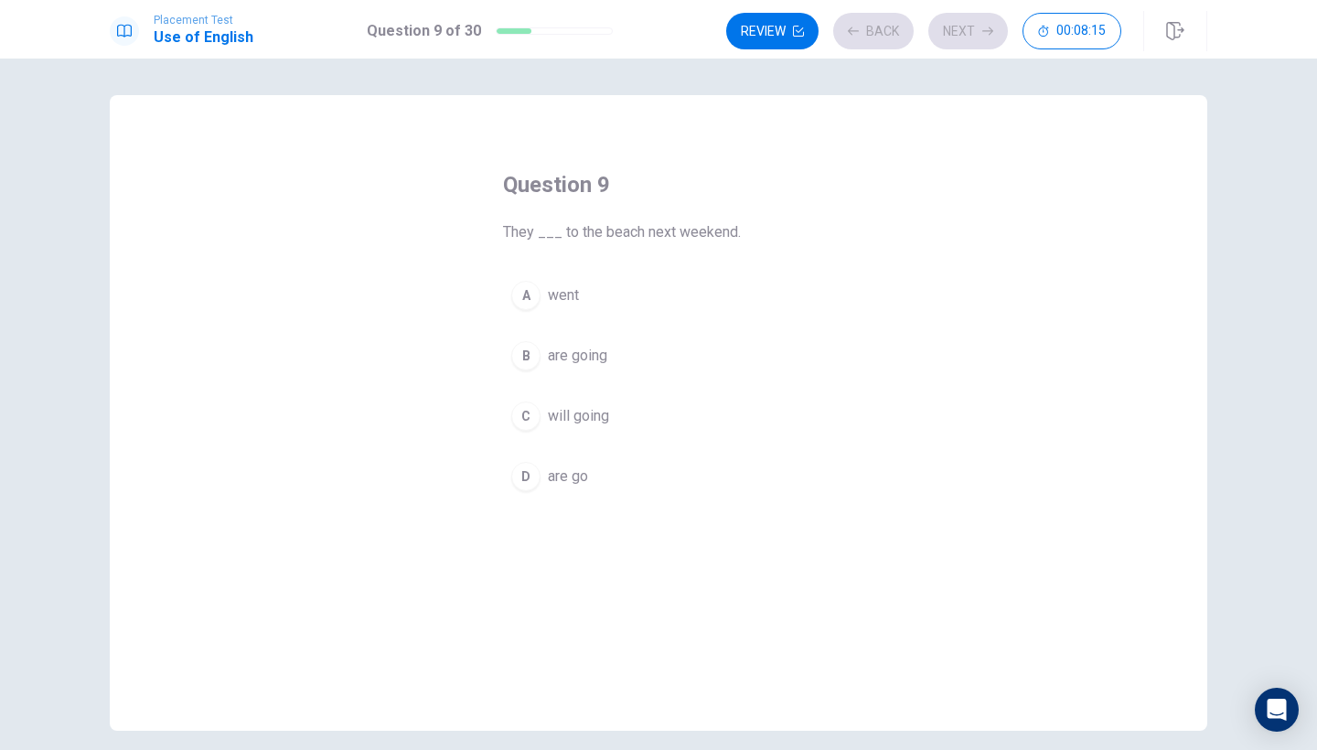
click at [630, 326] on div "A went B are going C will going D are go" at bounding box center [658, 385] width 311 height 227
click at [651, 298] on button "A went" at bounding box center [658, 295] width 311 height 46
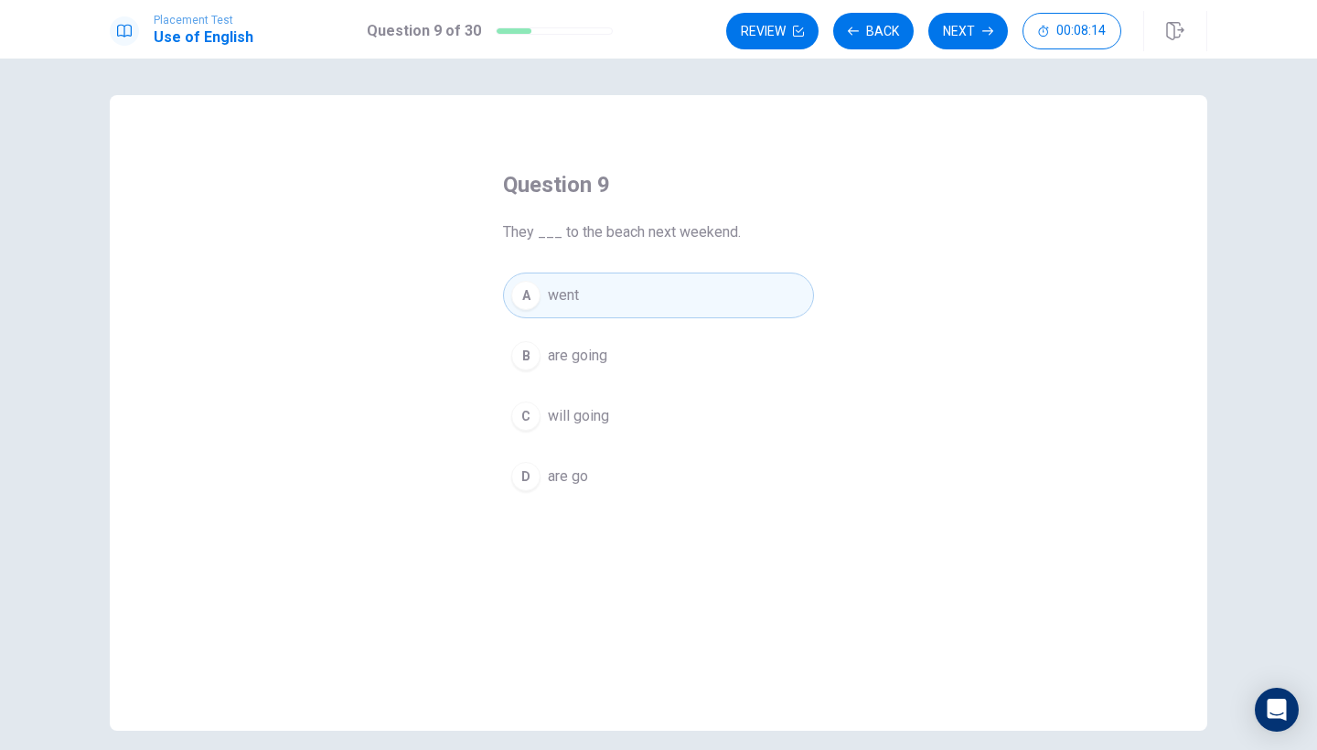
click at [972, 23] on button "Next" at bounding box center [968, 31] width 80 height 37
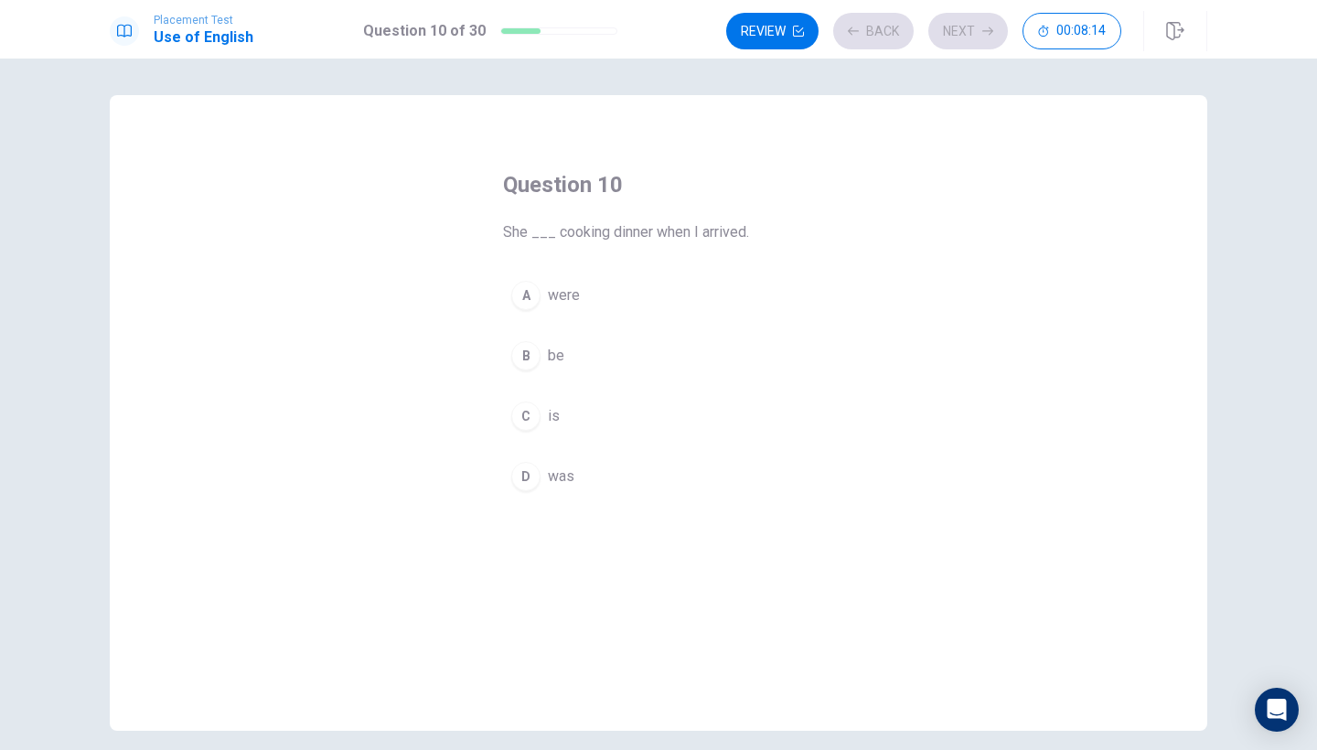
click at [641, 306] on button "A were" at bounding box center [658, 295] width 311 height 46
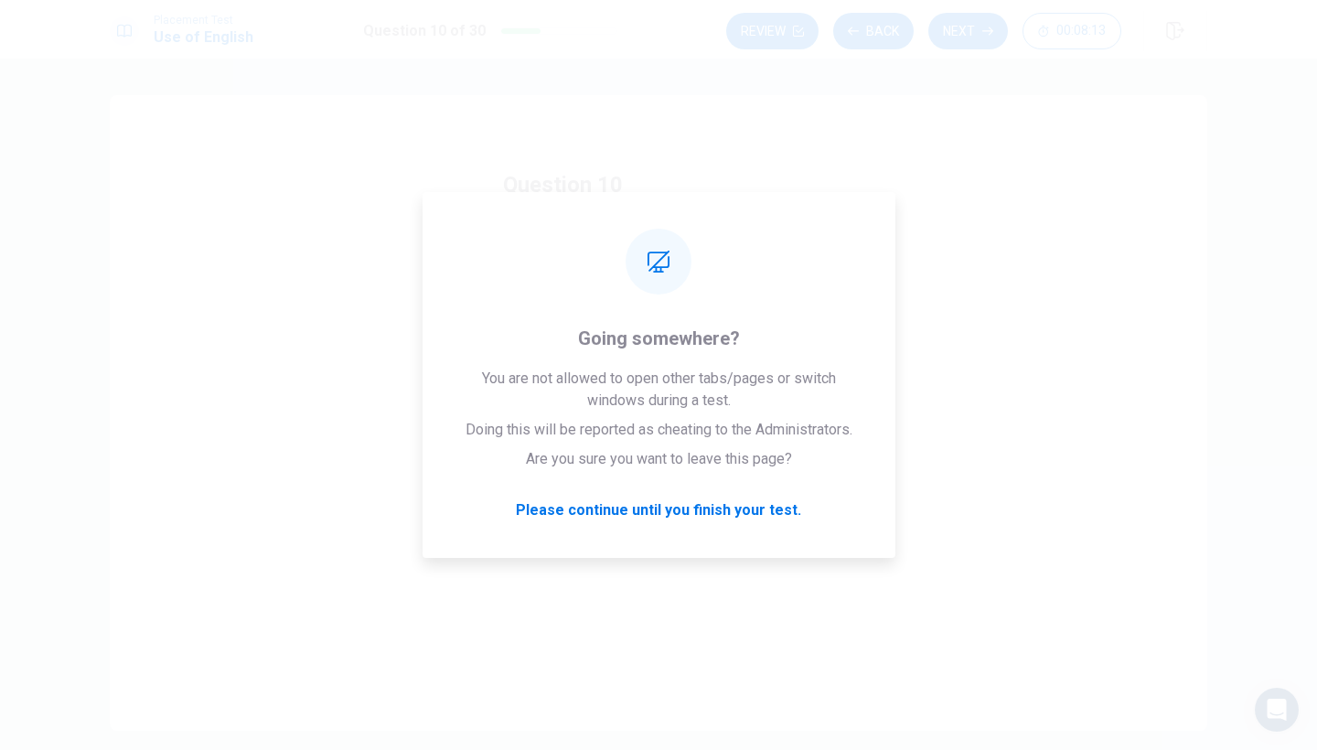
click at [967, 15] on button "Next" at bounding box center [968, 31] width 80 height 37
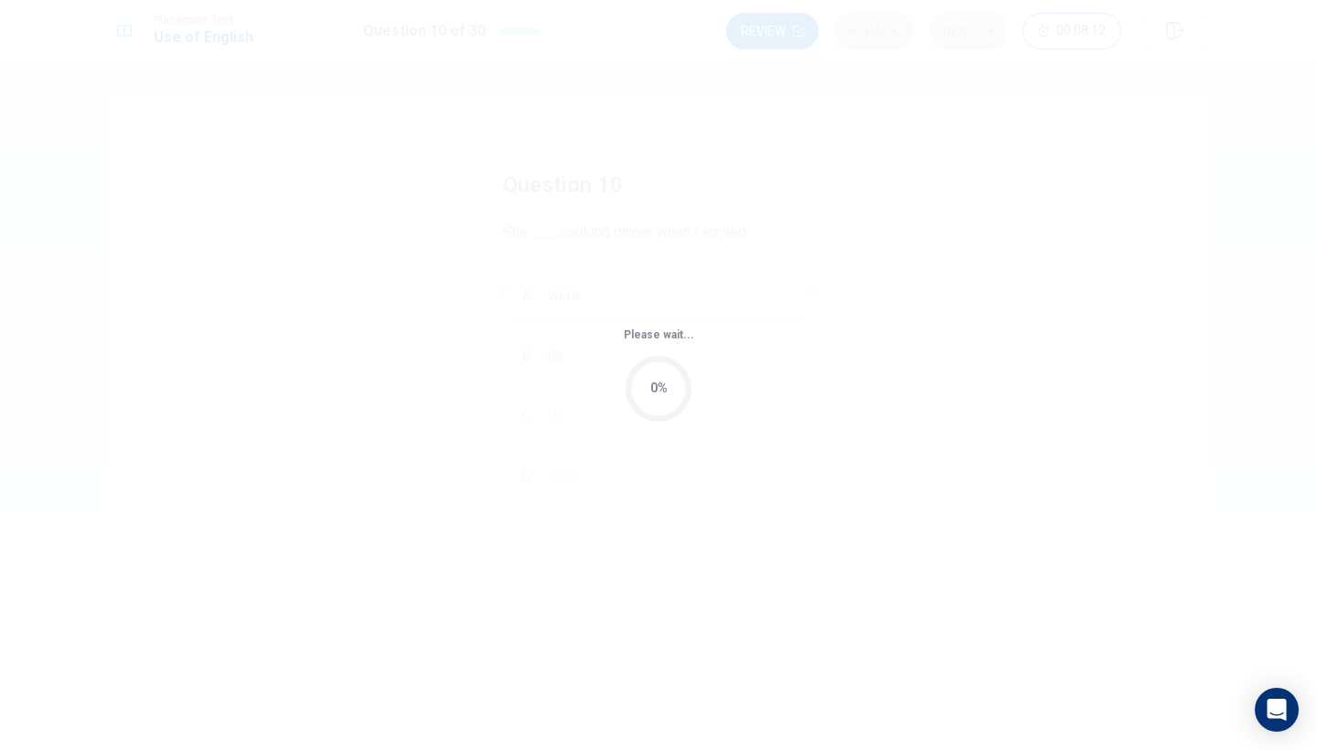
click at [964, 27] on div "Please wait... 0%" at bounding box center [658, 375] width 1317 height 750
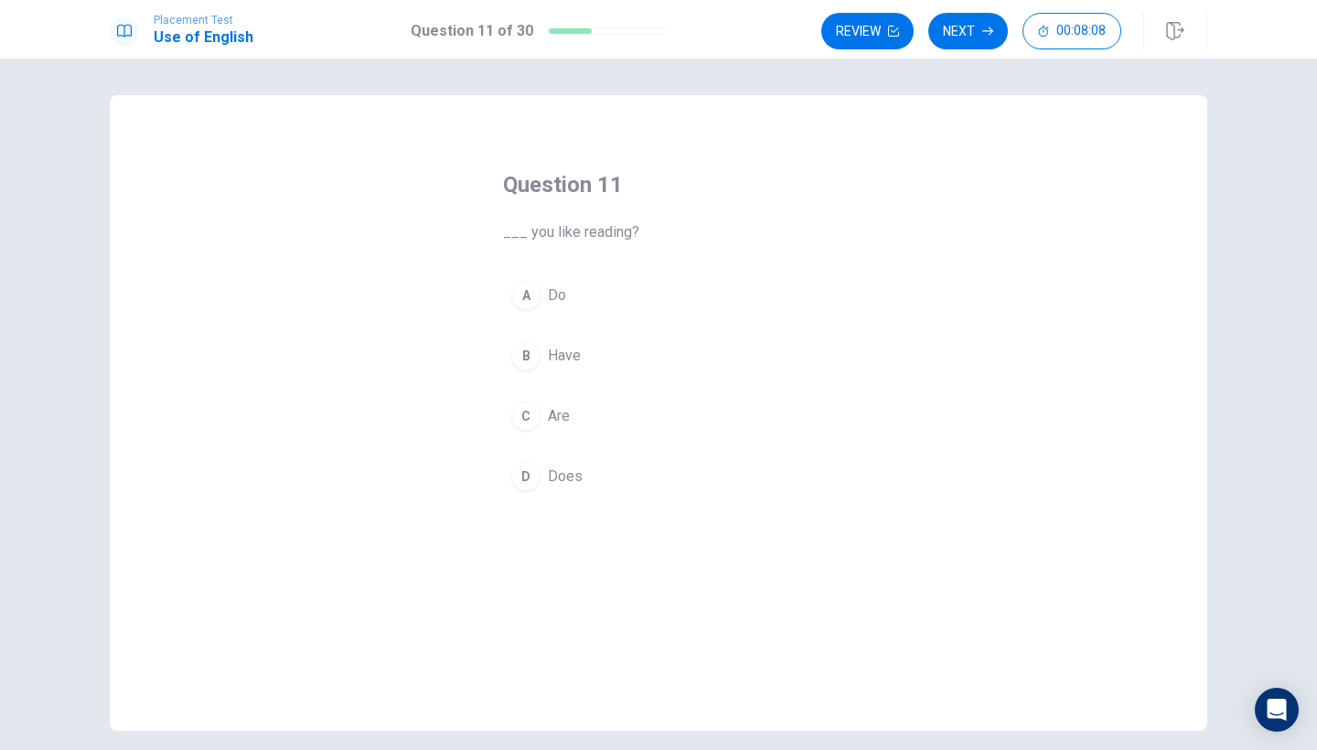
click at [592, 337] on button "B Have" at bounding box center [658, 356] width 311 height 46
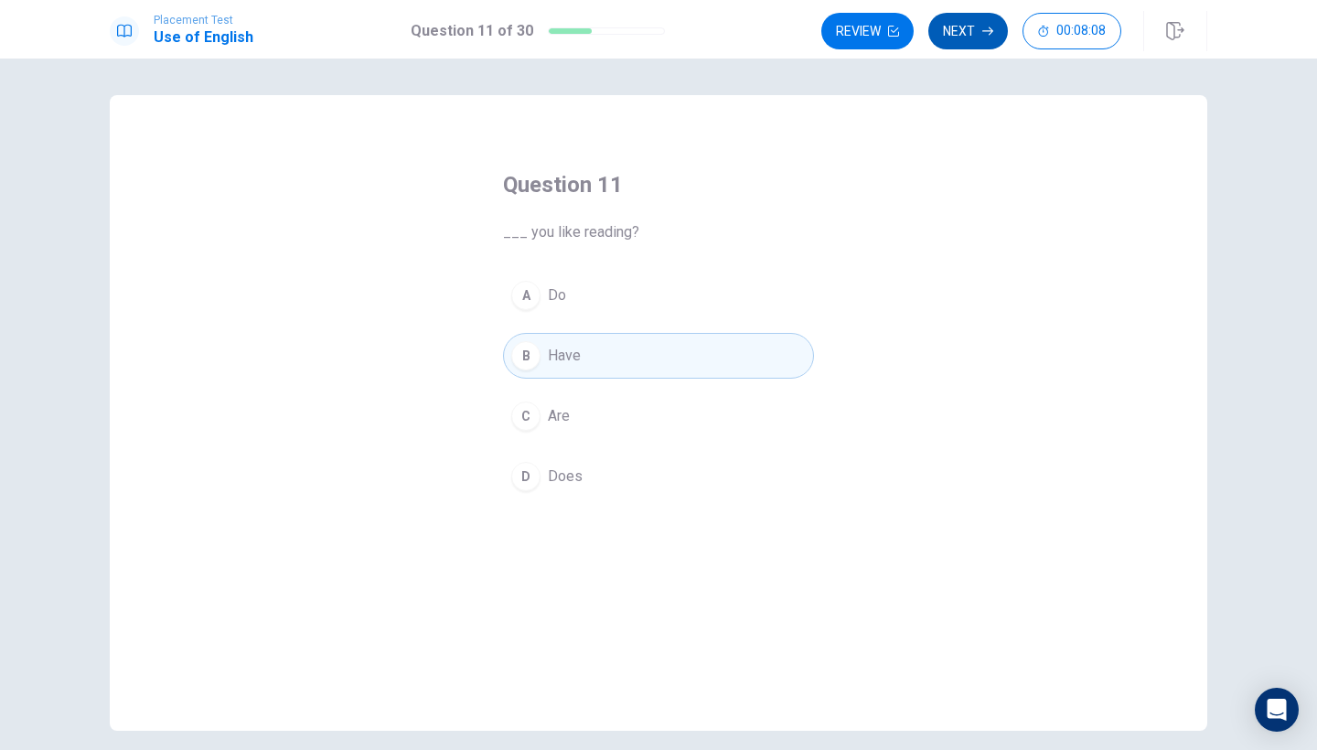
click at [948, 30] on button "Next" at bounding box center [968, 31] width 80 height 37
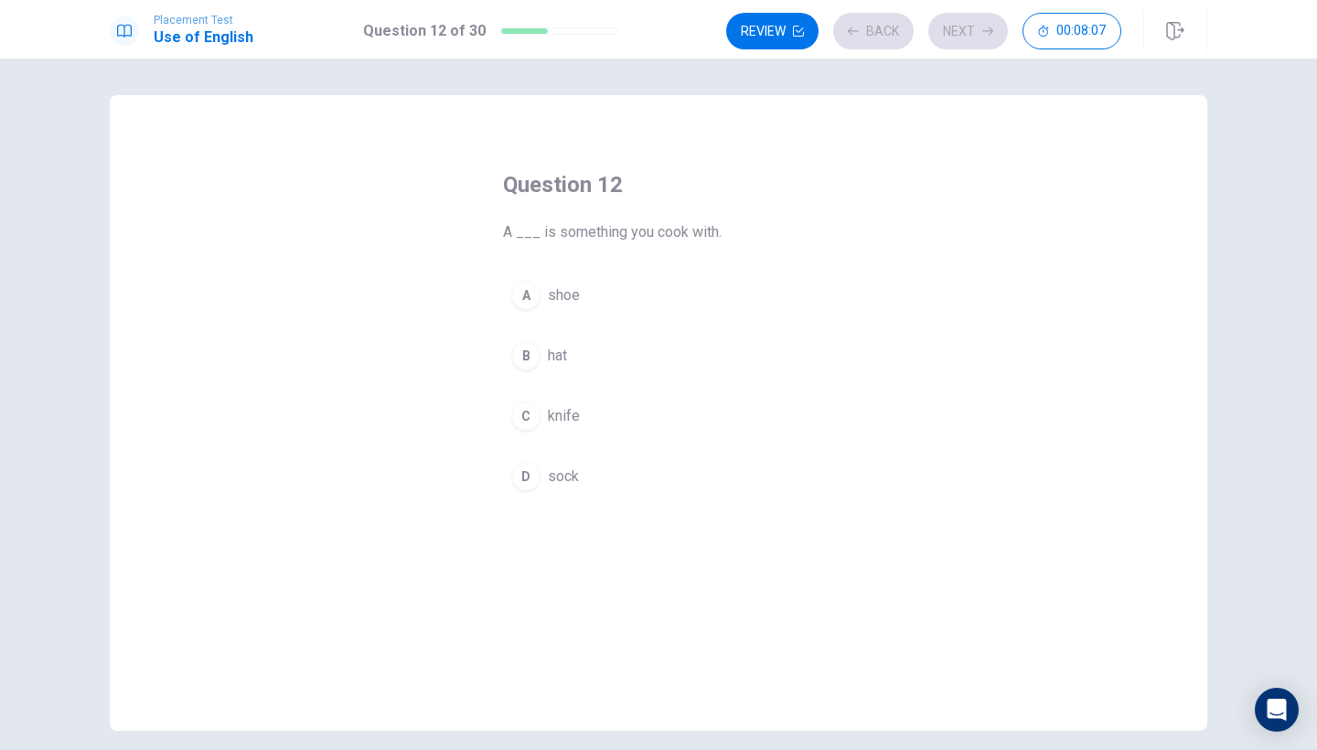
click at [674, 304] on button "A shoe" at bounding box center [658, 295] width 311 height 46
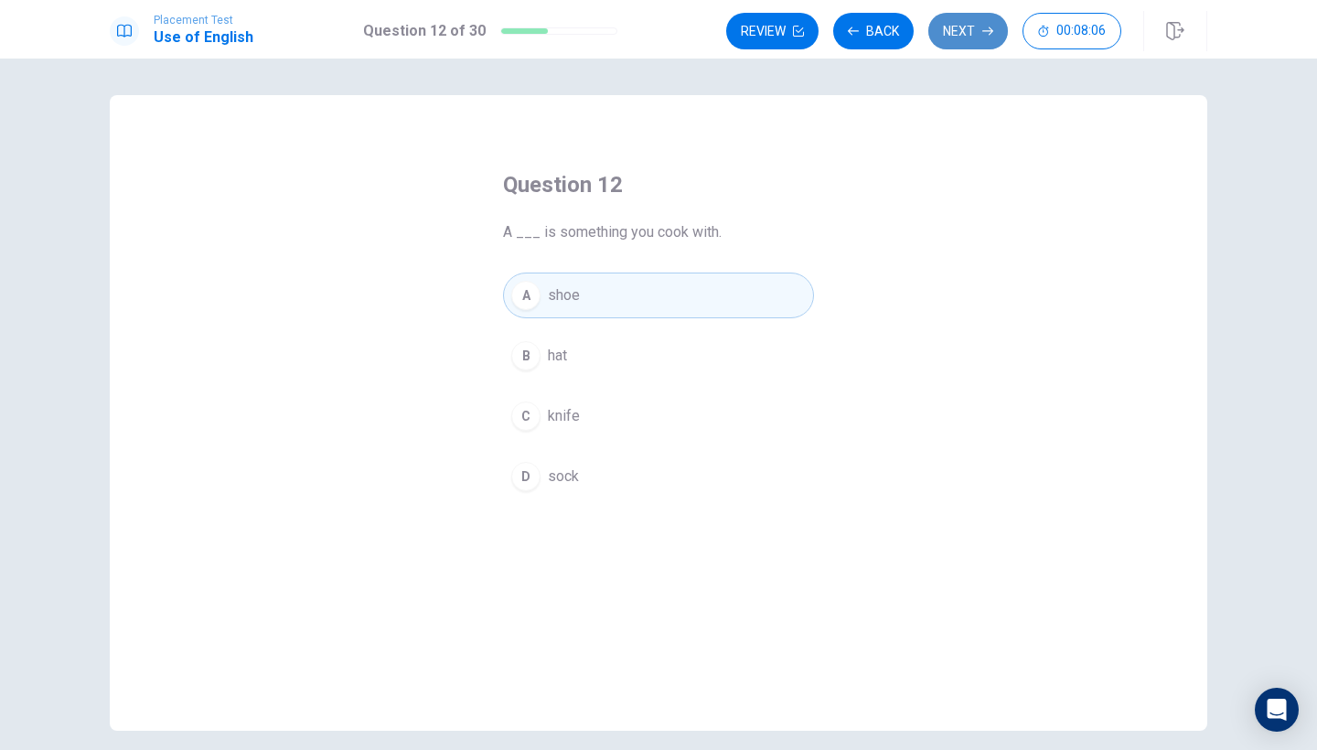
click at [981, 38] on button "Next" at bounding box center [968, 31] width 80 height 37
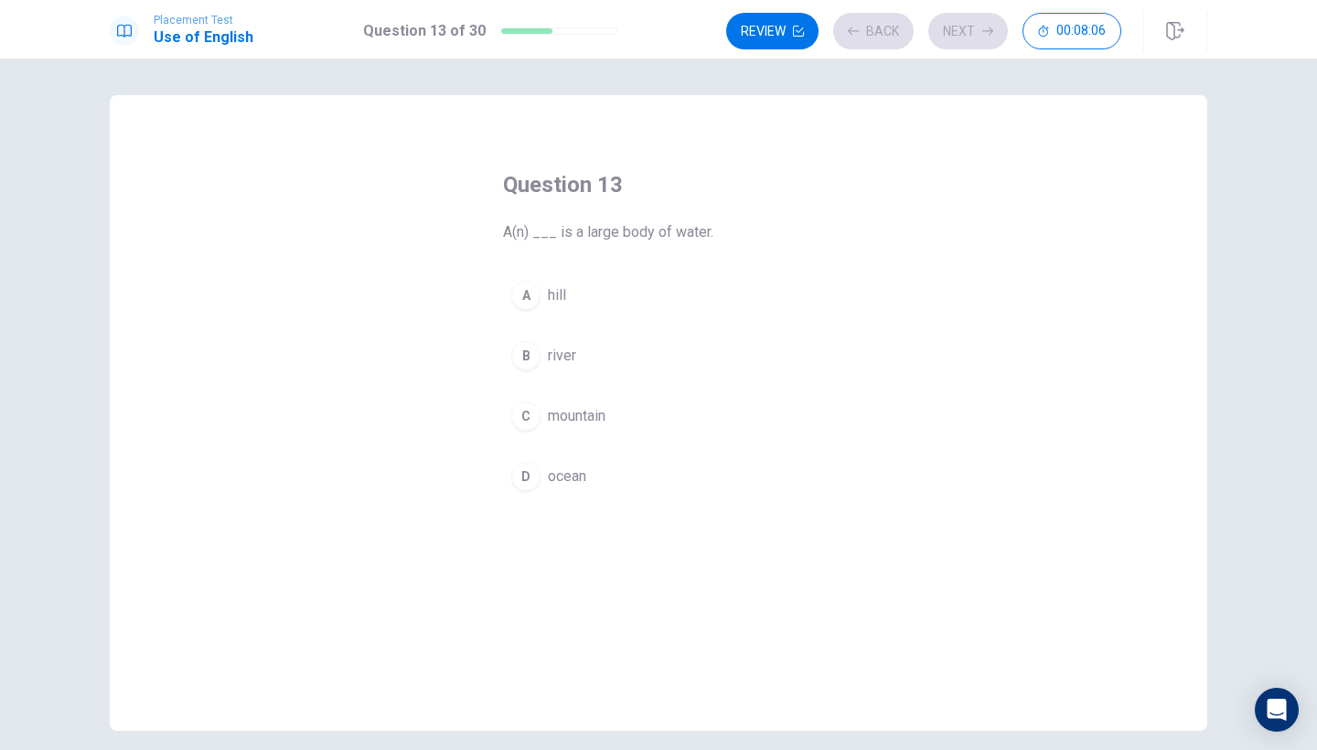
click at [730, 260] on div "Question 13 A(n) ___ is a large body of water. A hill B river C mountain D ocean" at bounding box center [658, 335] width 384 height 388
click at [692, 288] on button "A hill" at bounding box center [658, 295] width 311 height 46
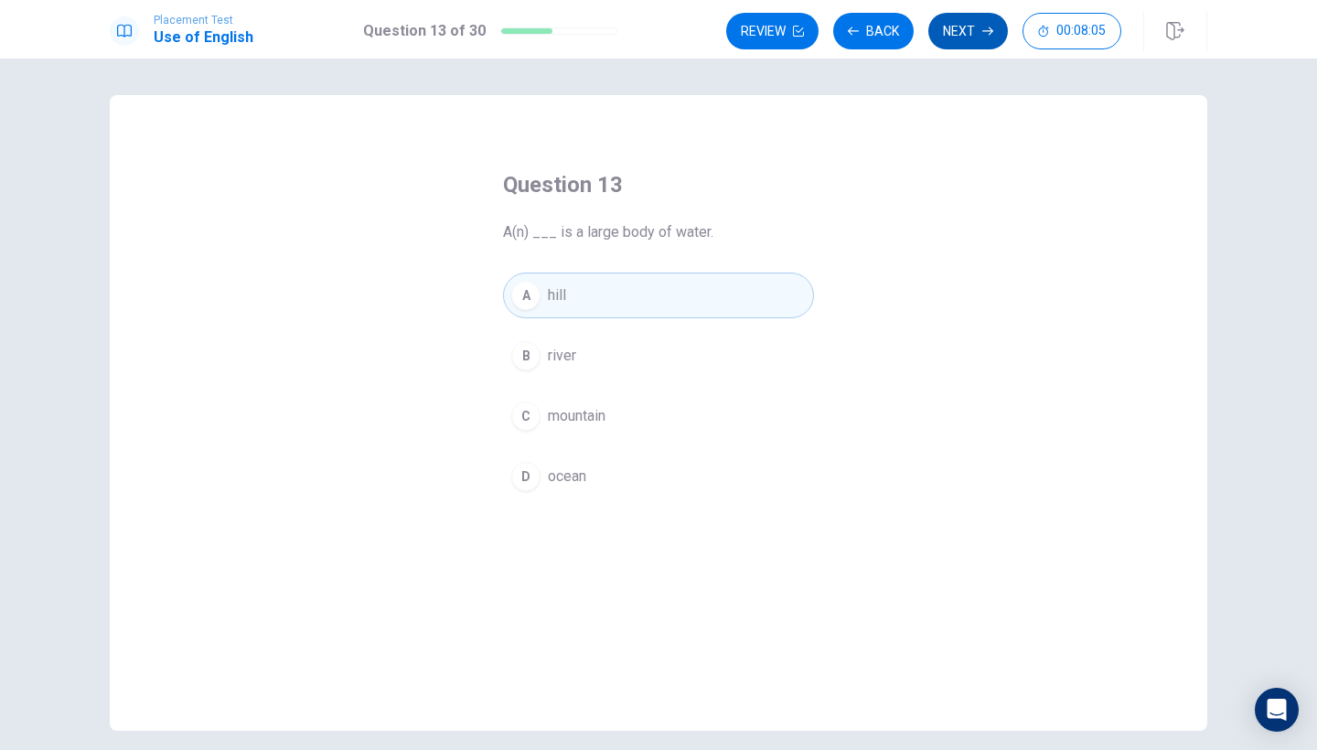
click at [976, 38] on button "Next" at bounding box center [968, 31] width 80 height 37
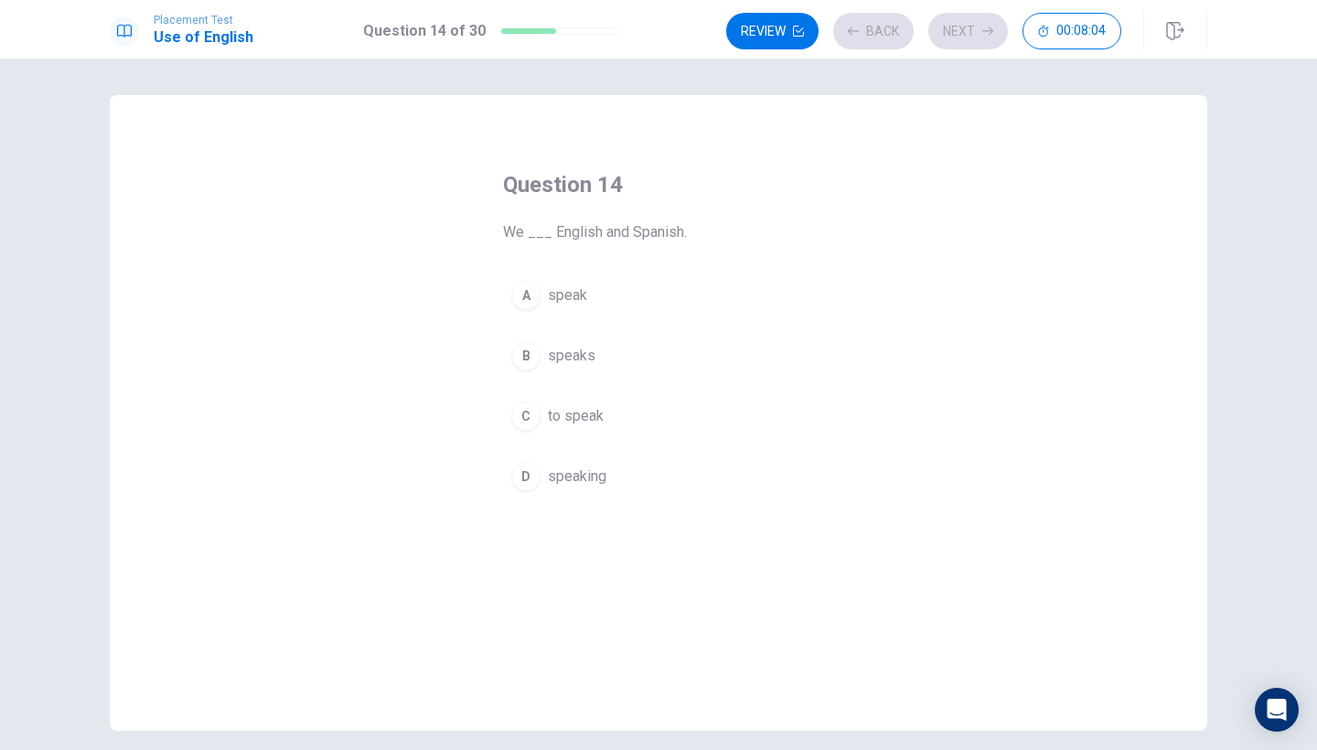
click at [707, 281] on button "A speak" at bounding box center [658, 295] width 311 height 46
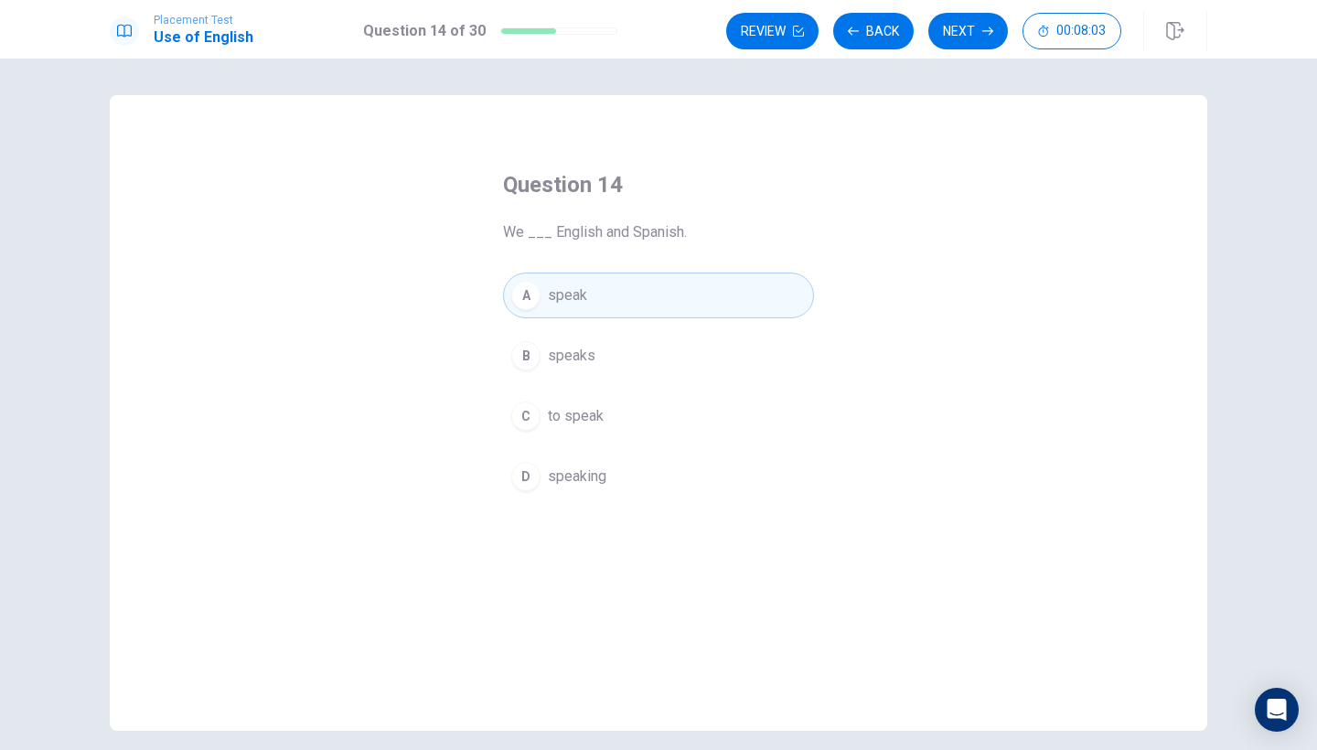
click at [949, 54] on div "Placement Test Use of English Question 14 of 30 Review Back Next 00:08:03" at bounding box center [658, 29] width 1317 height 59
click at [954, 38] on button "Next" at bounding box center [968, 31] width 80 height 37
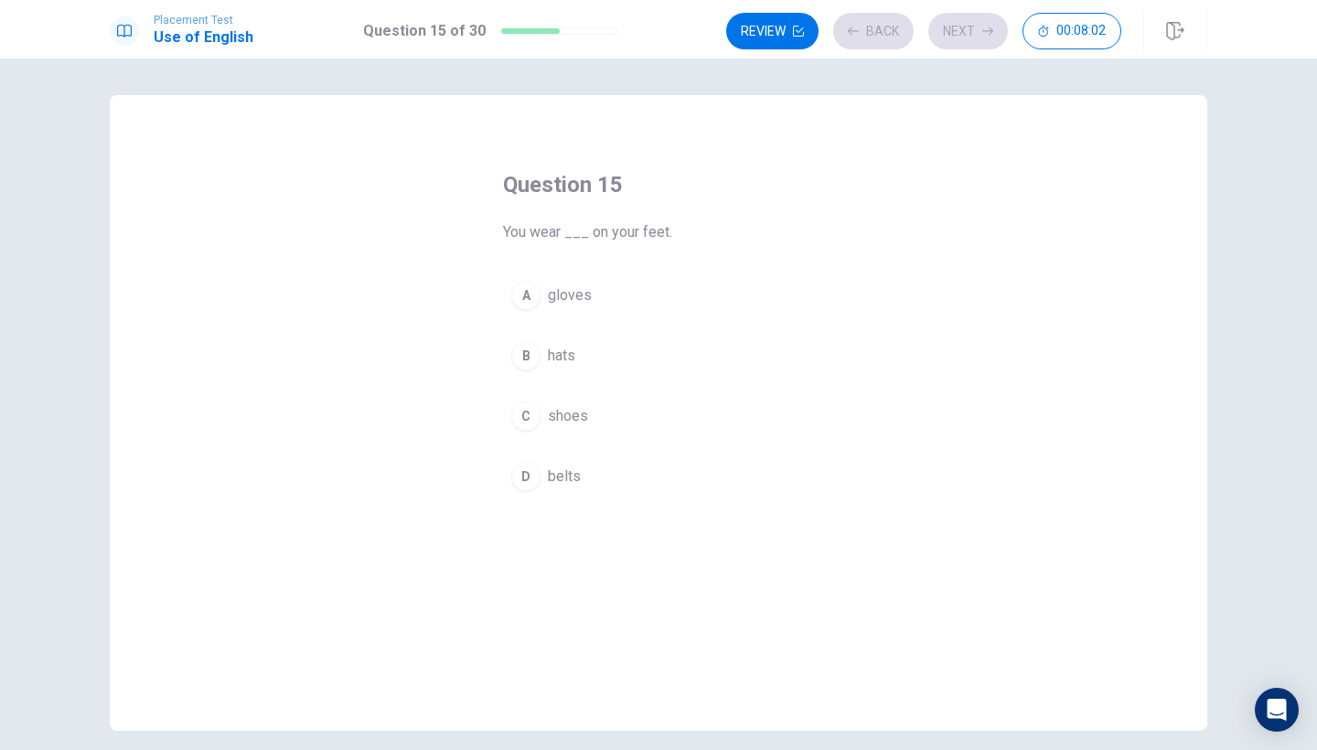
click at [624, 364] on button "B hats" at bounding box center [658, 356] width 311 height 46
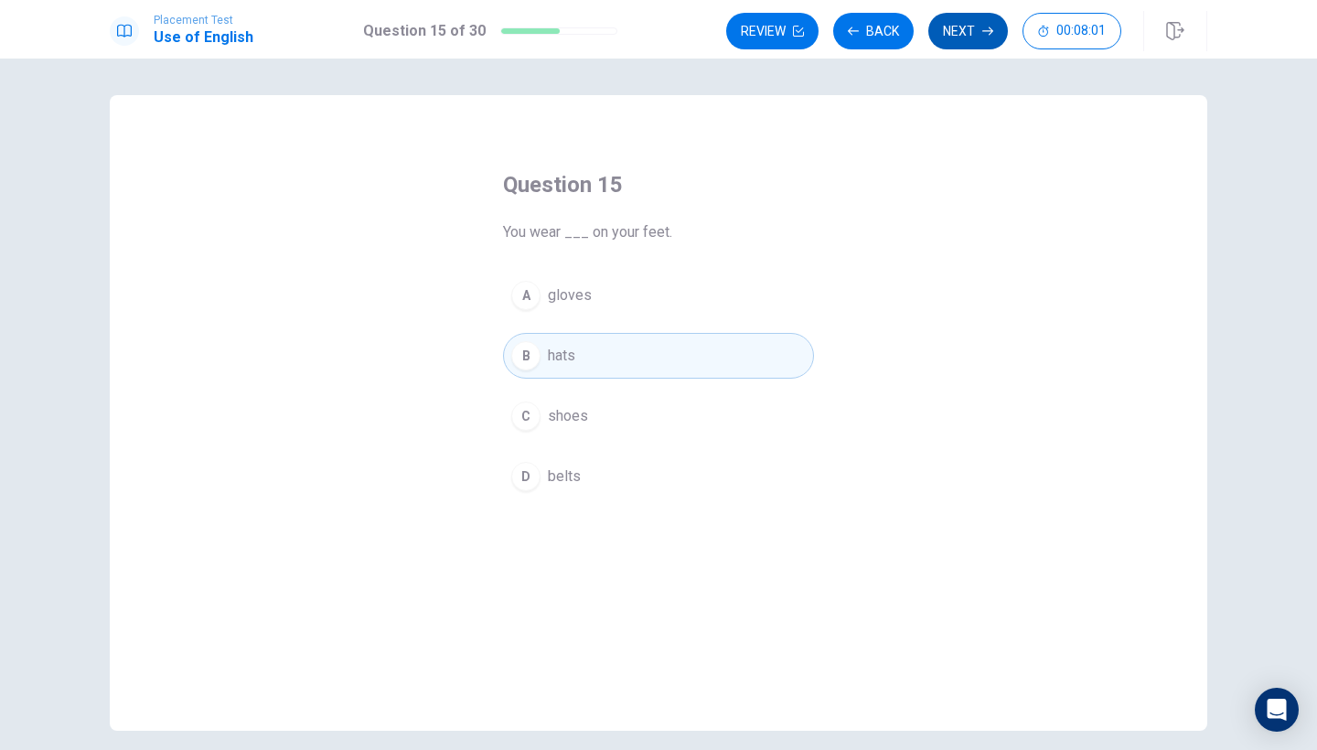
click at [973, 48] on button "Next" at bounding box center [968, 31] width 80 height 37
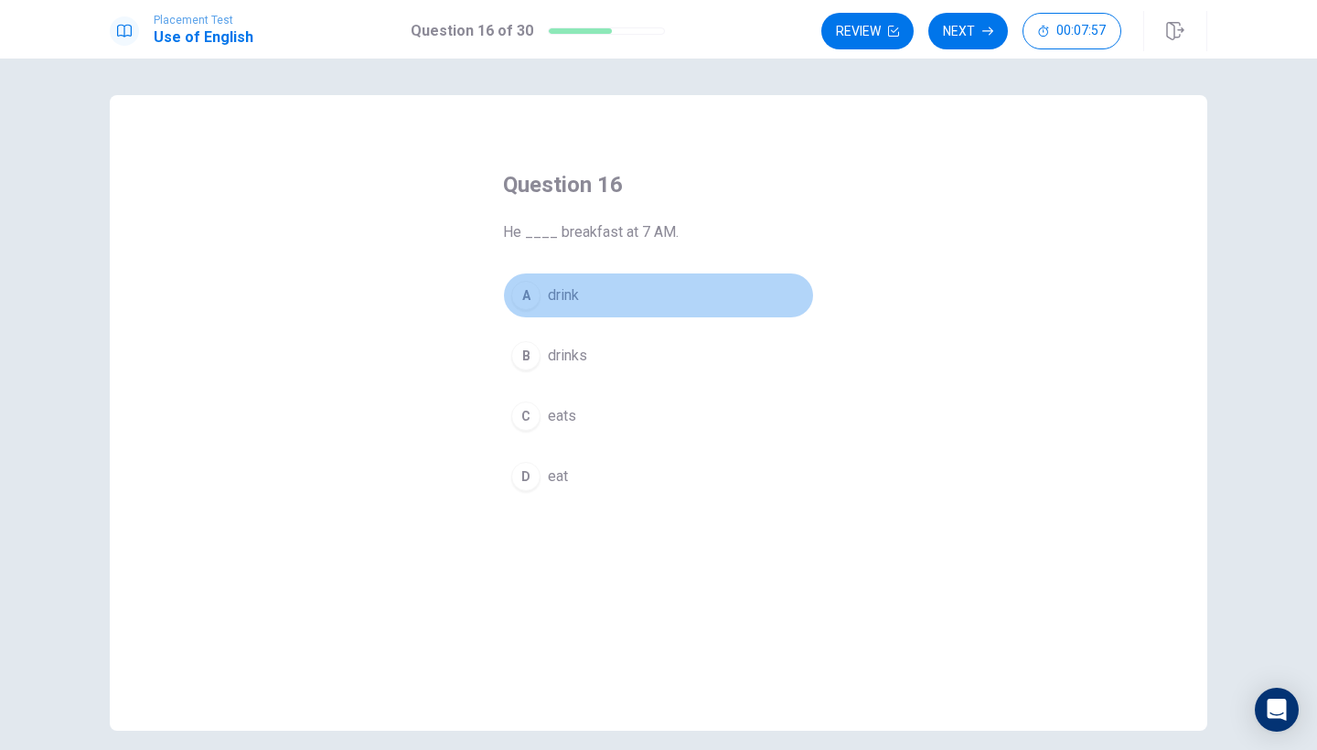
click at [594, 298] on button "A drink" at bounding box center [658, 295] width 311 height 46
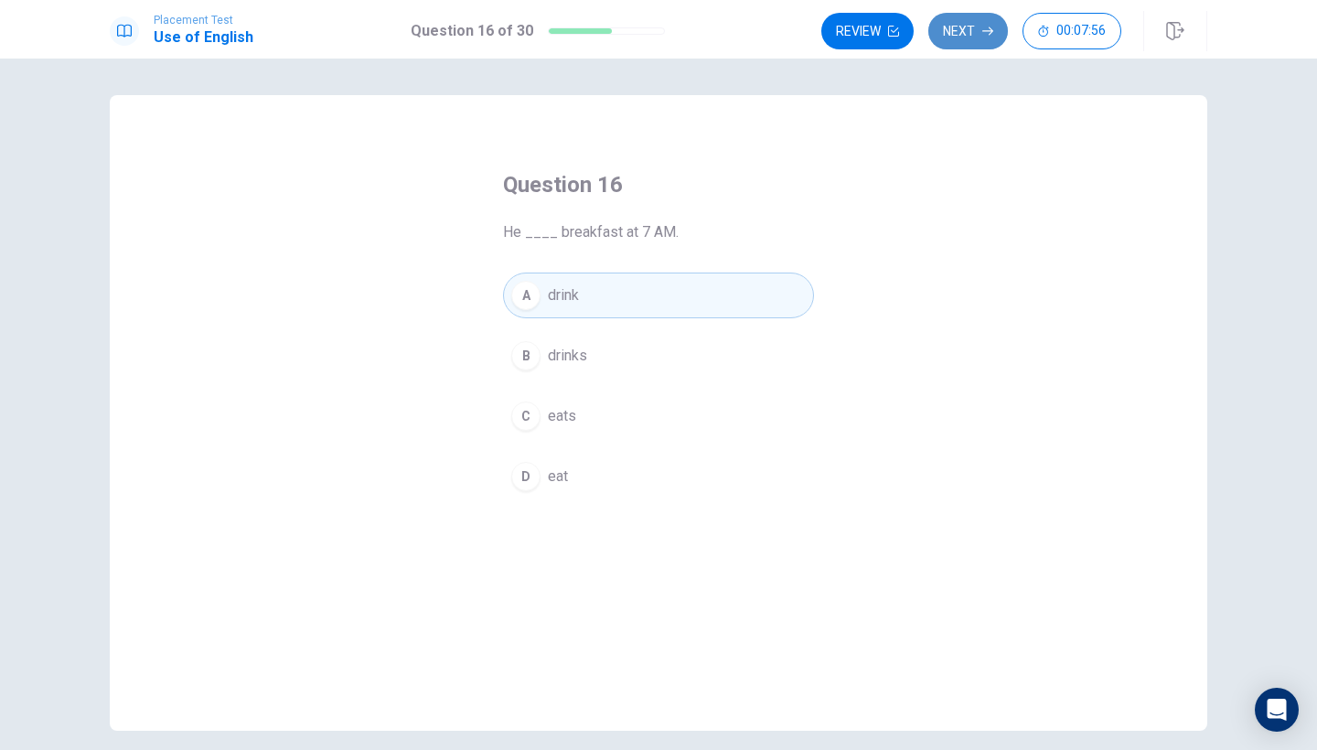
click at [965, 39] on button "Next" at bounding box center [968, 31] width 80 height 37
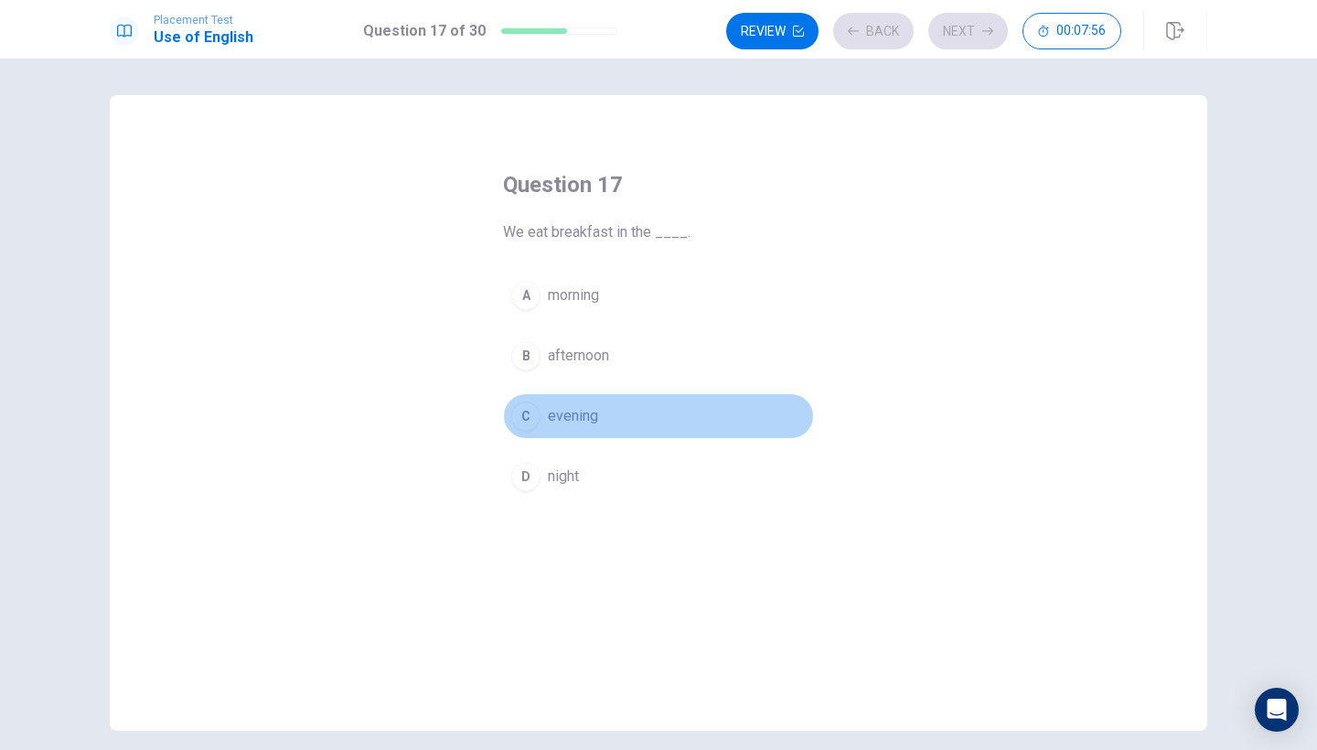
click at [563, 401] on button "C evening" at bounding box center [658, 416] width 311 height 46
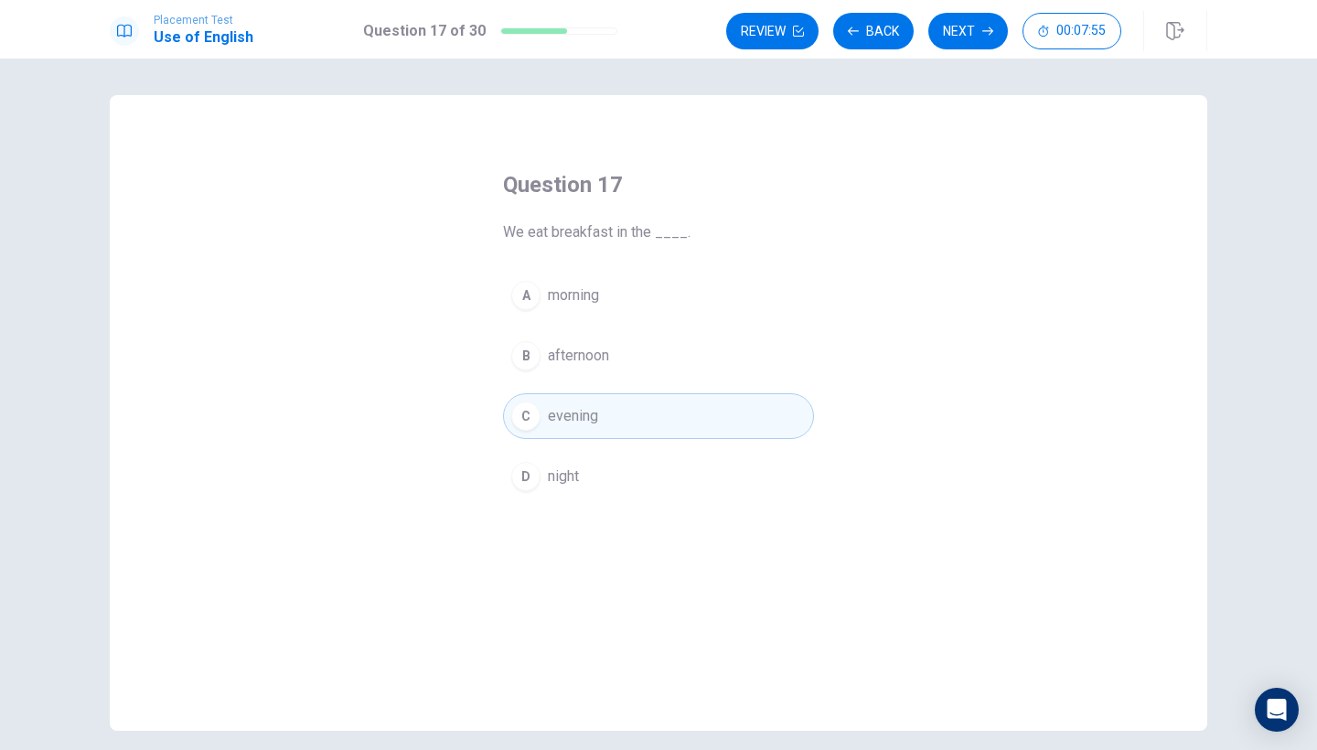
click at [929, 48] on div "Review Back Next 00:07:55" at bounding box center [923, 31] width 395 height 37
click at [980, 36] on button "Next" at bounding box center [968, 31] width 80 height 37
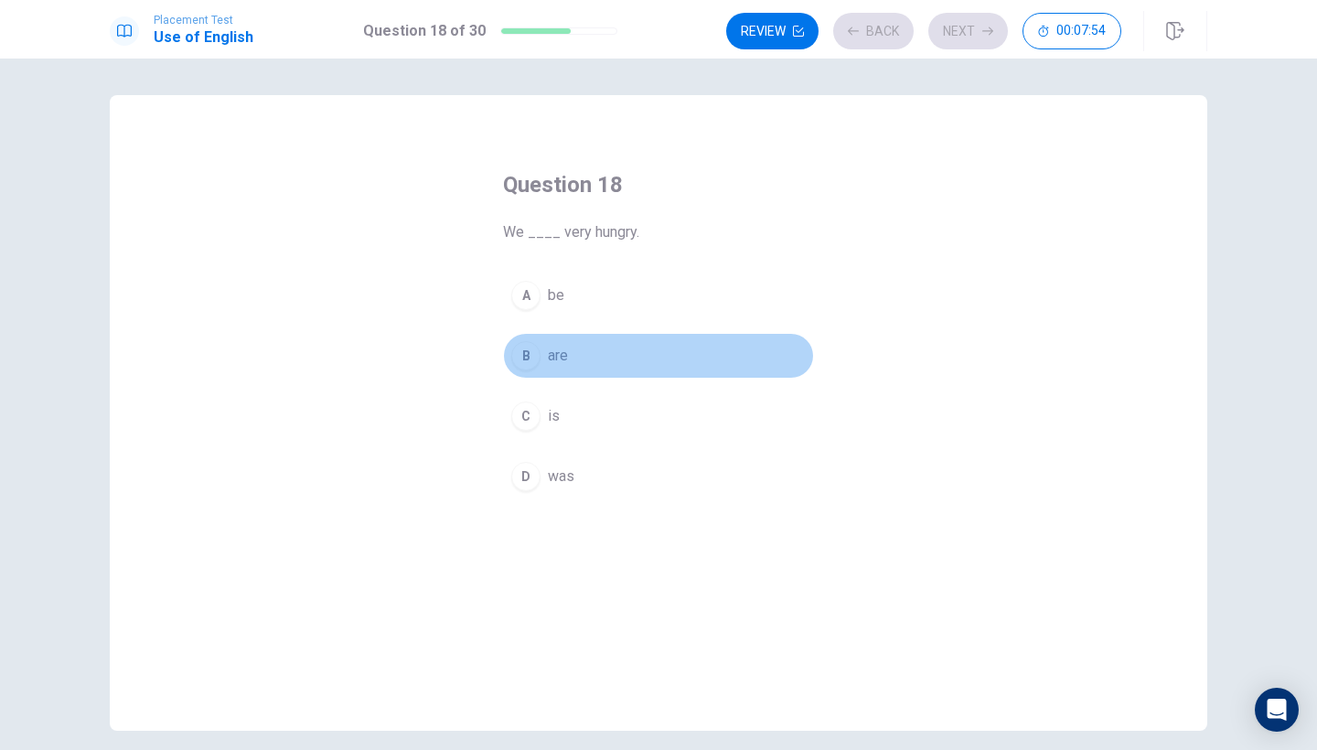
click at [557, 337] on button "B are" at bounding box center [658, 356] width 311 height 46
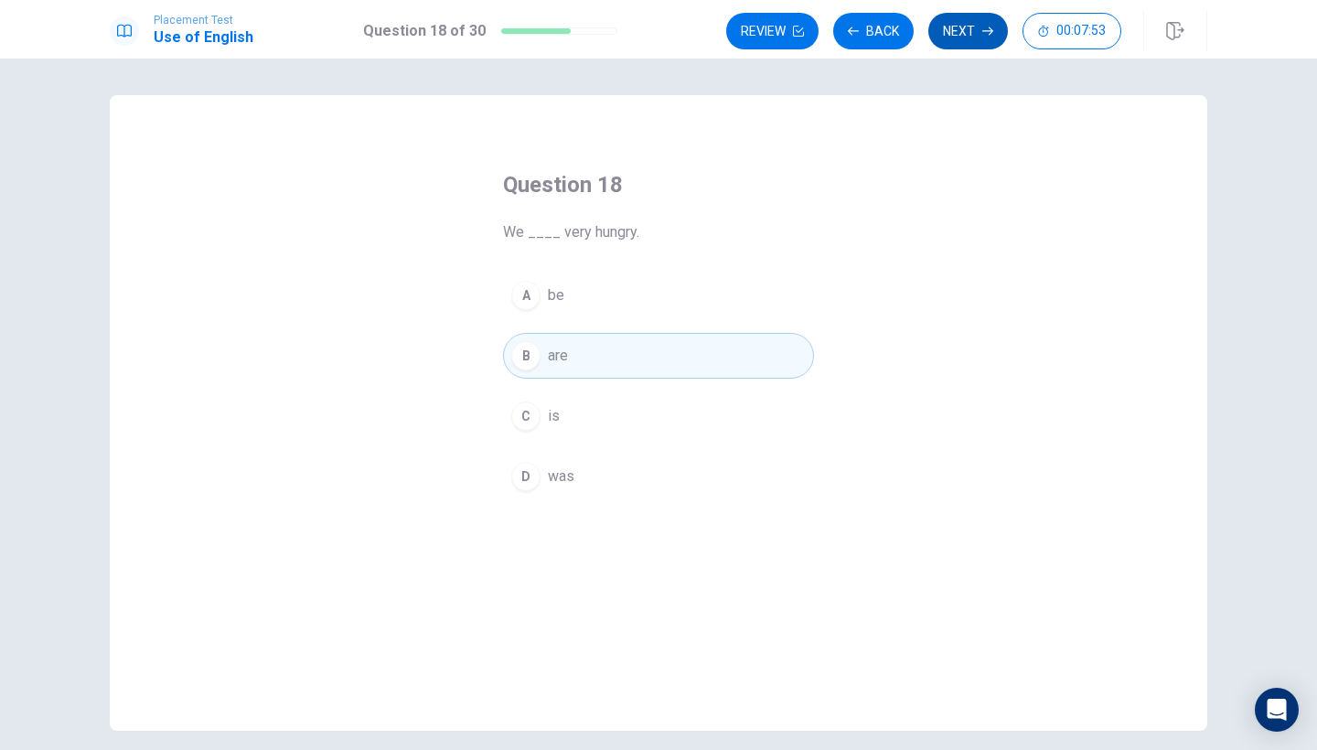
click at [967, 26] on button "Next" at bounding box center [968, 31] width 80 height 37
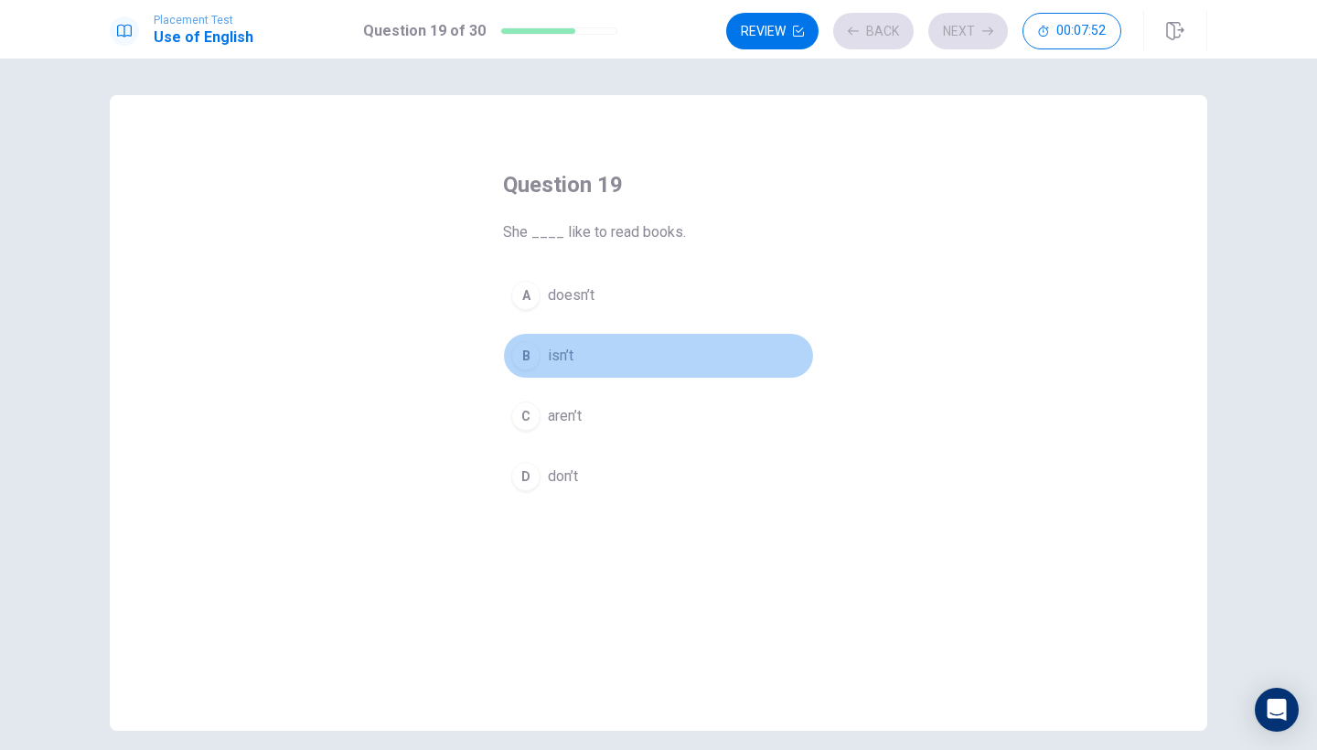
click at [591, 358] on button "B isn’t" at bounding box center [658, 356] width 311 height 46
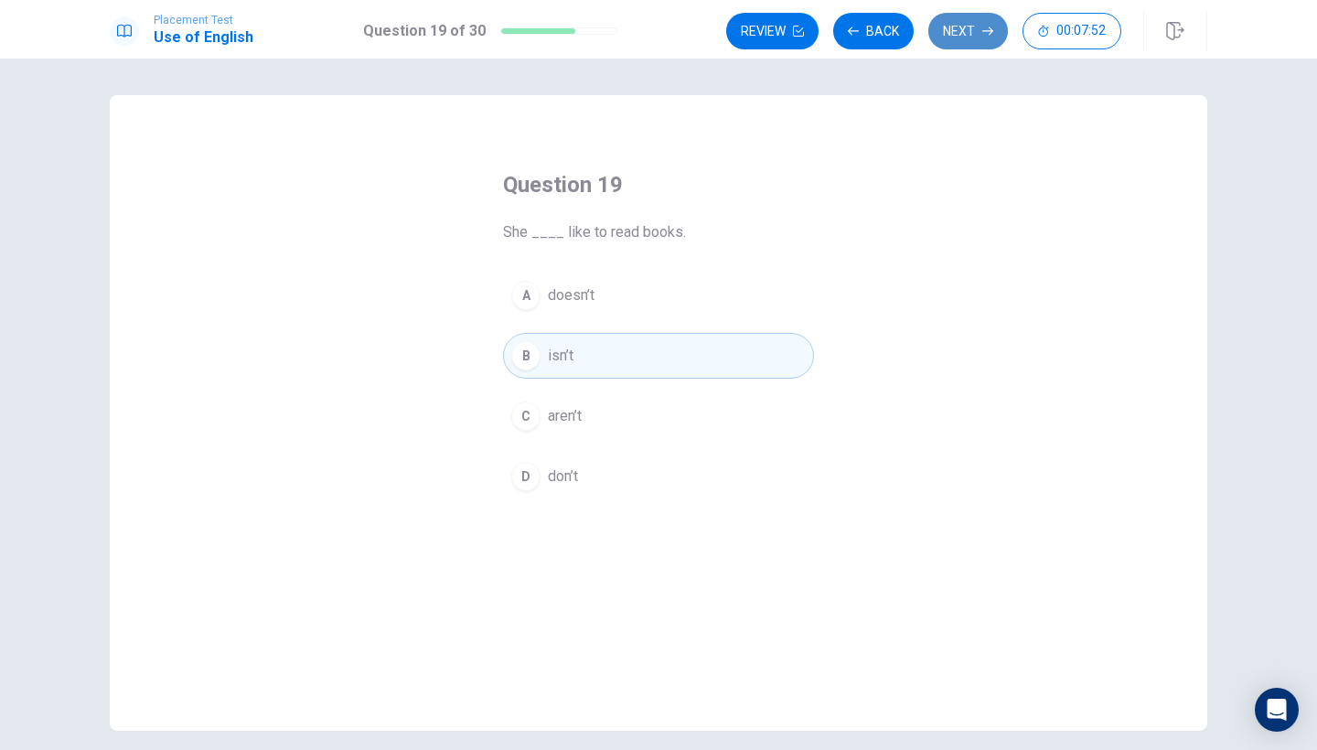
click at [982, 37] on button "Next" at bounding box center [968, 31] width 80 height 37
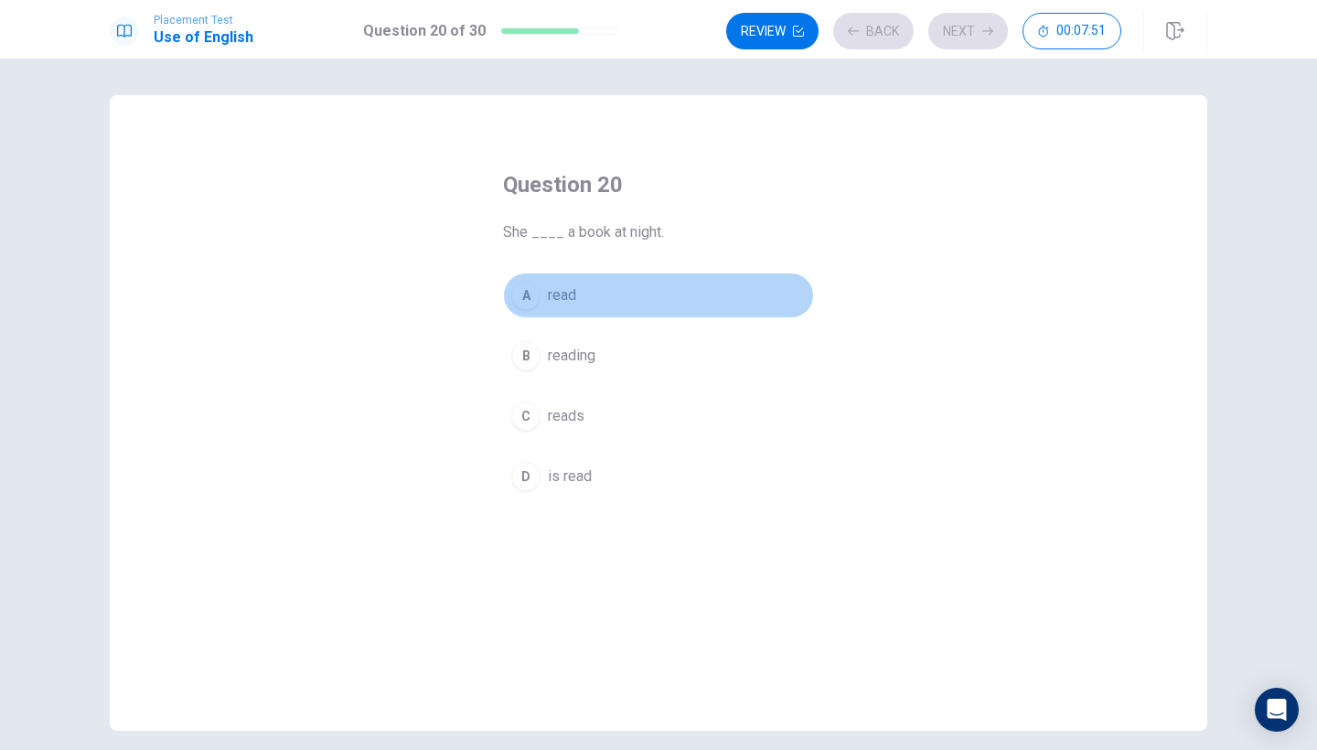
click at [562, 292] on span "read" at bounding box center [562, 295] width 28 height 22
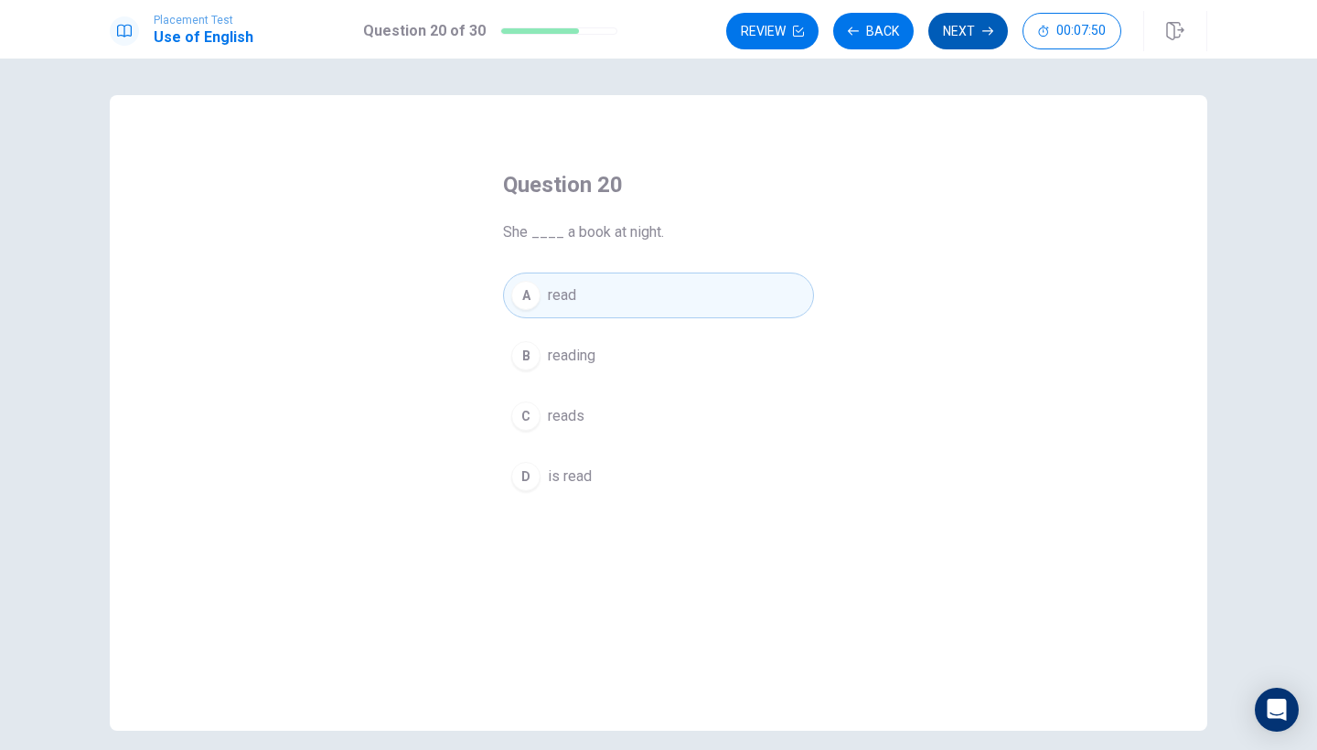
click at [951, 33] on button "Next" at bounding box center [968, 31] width 80 height 37
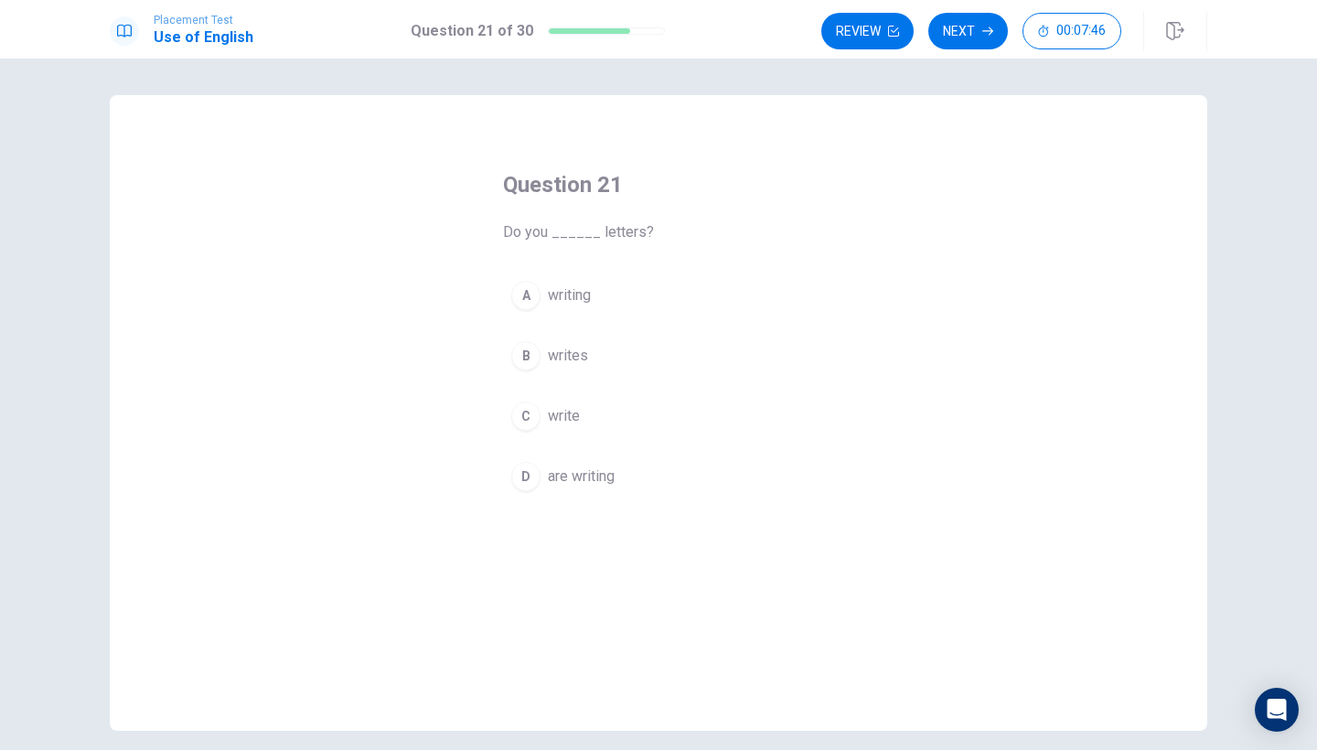
click at [618, 302] on button "A writing" at bounding box center [658, 295] width 311 height 46
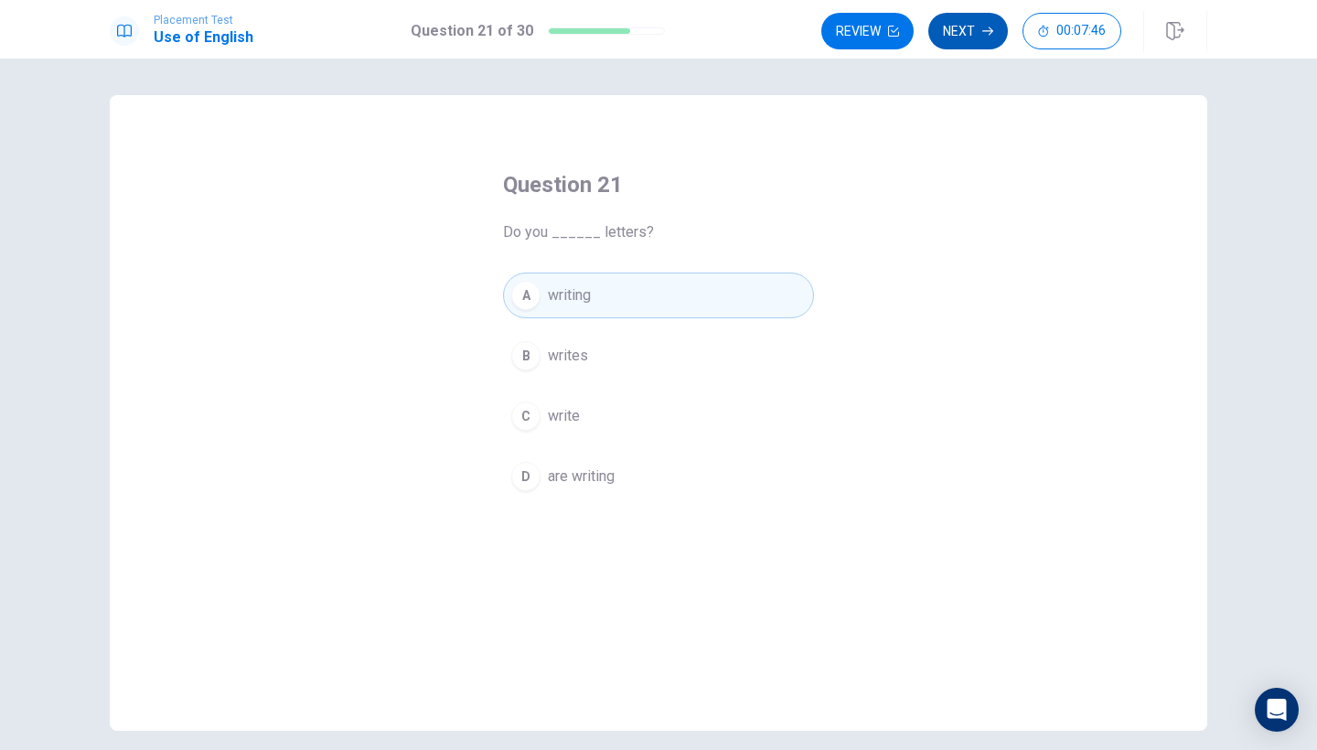
click at [955, 41] on button "Next" at bounding box center [968, 31] width 80 height 37
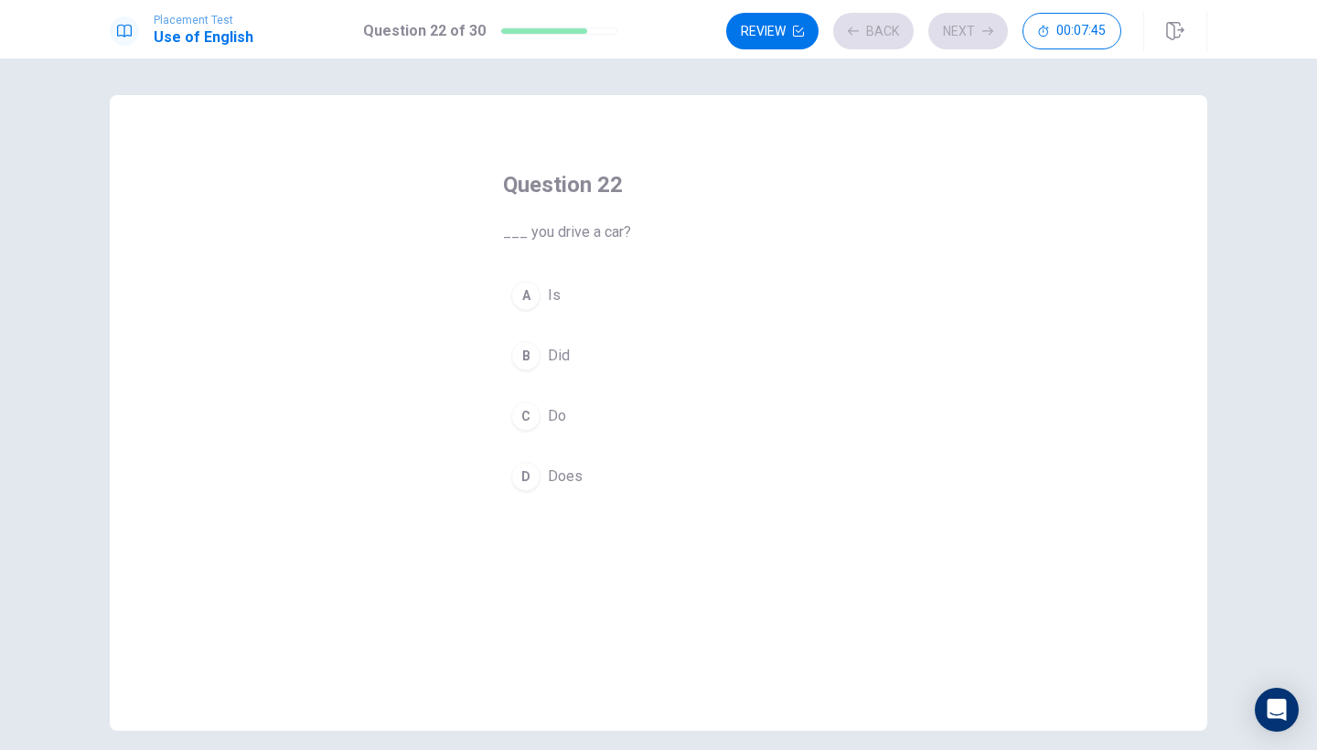
click at [618, 351] on button "B Did" at bounding box center [658, 356] width 311 height 46
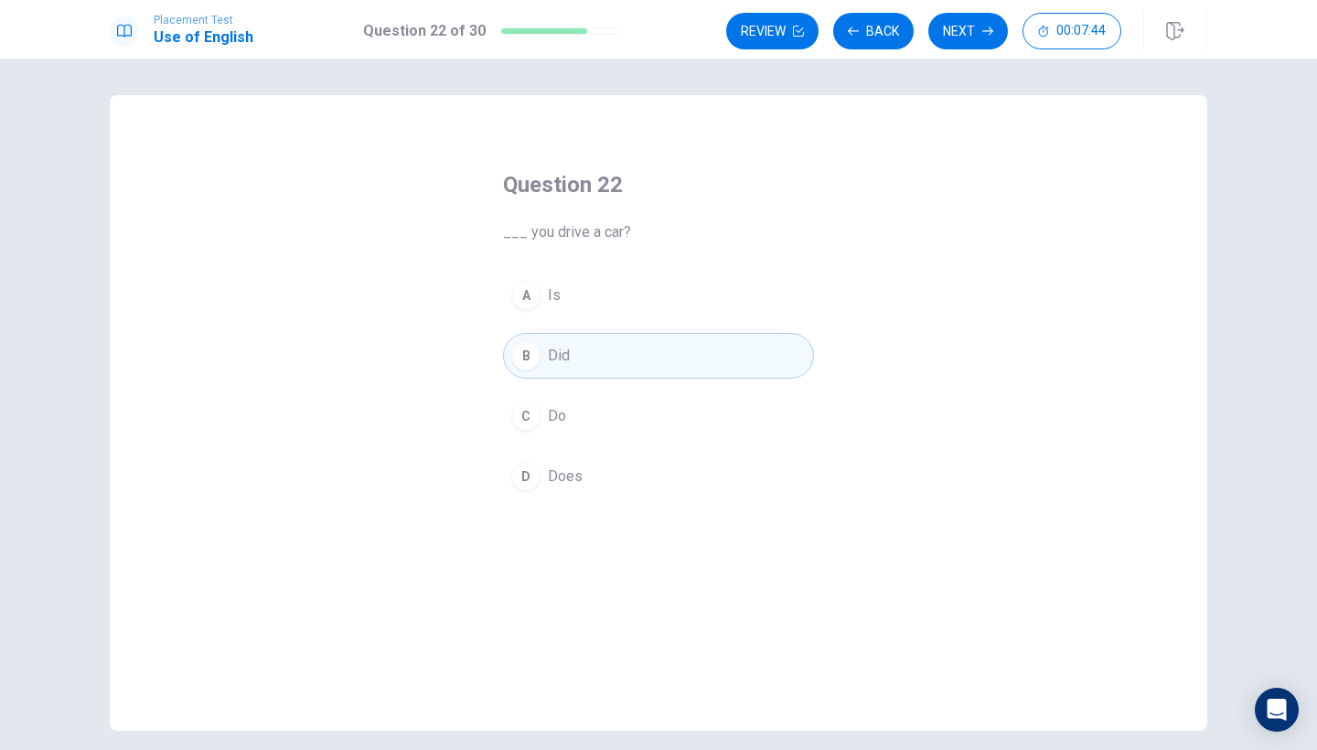
click at [962, 26] on div "Review Back Next 00:07:44" at bounding box center [923, 31] width 395 height 37
click at [962, 26] on button "Next" at bounding box center [968, 31] width 80 height 37
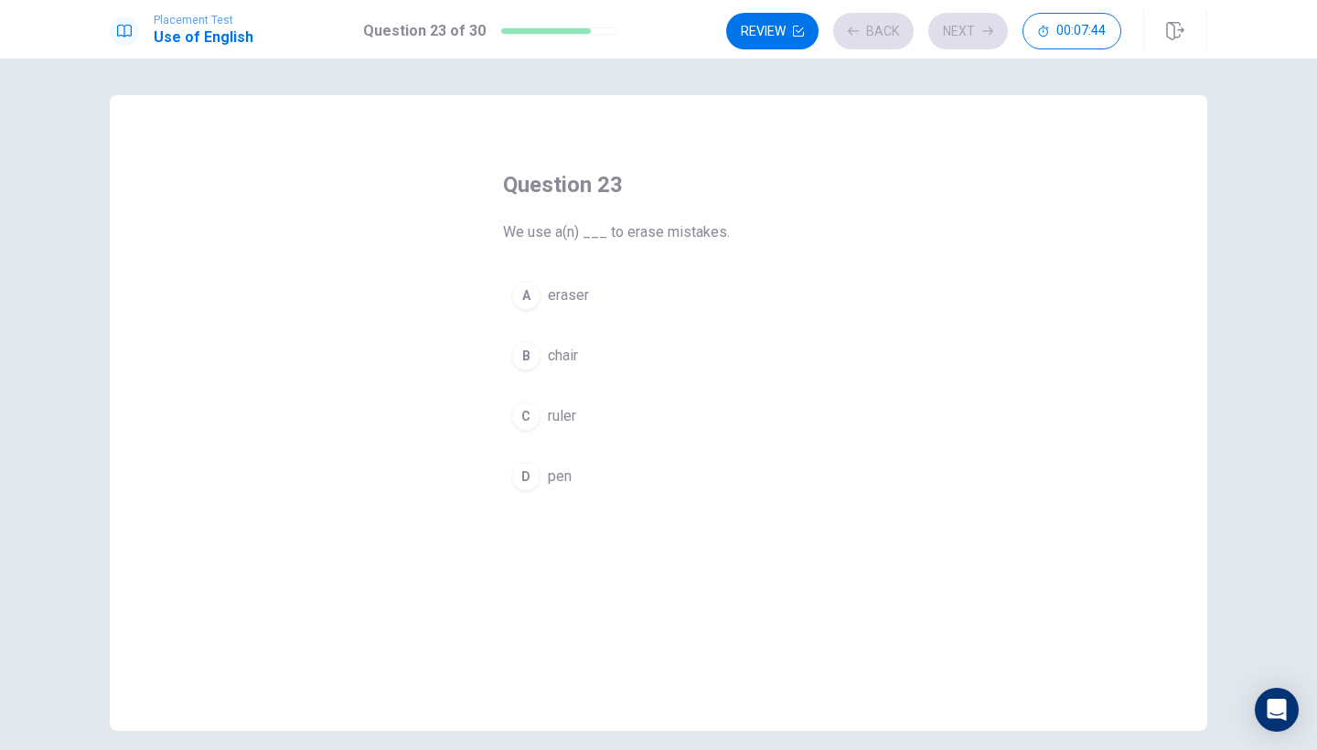
click at [603, 282] on button "A eraser" at bounding box center [658, 295] width 311 height 46
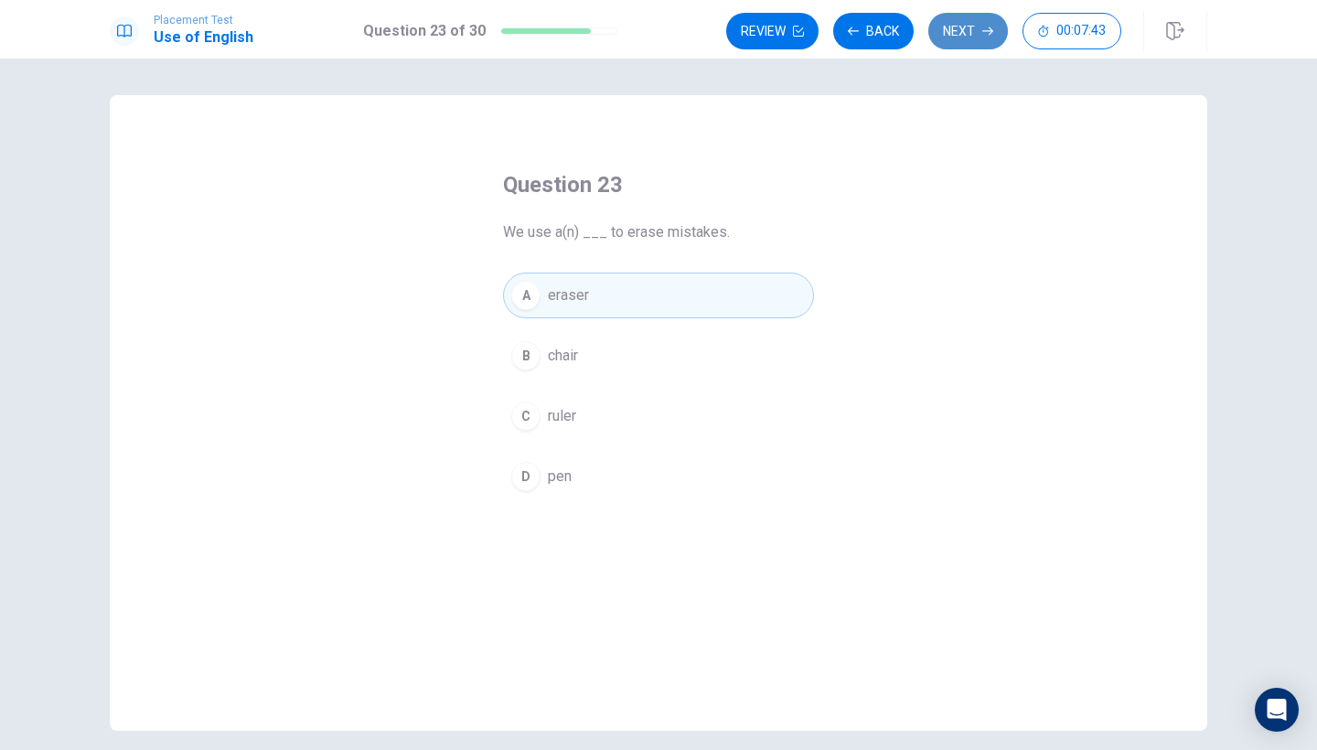
click at [971, 35] on button "Next" at bounding box center [968, 31] width 80 height 37
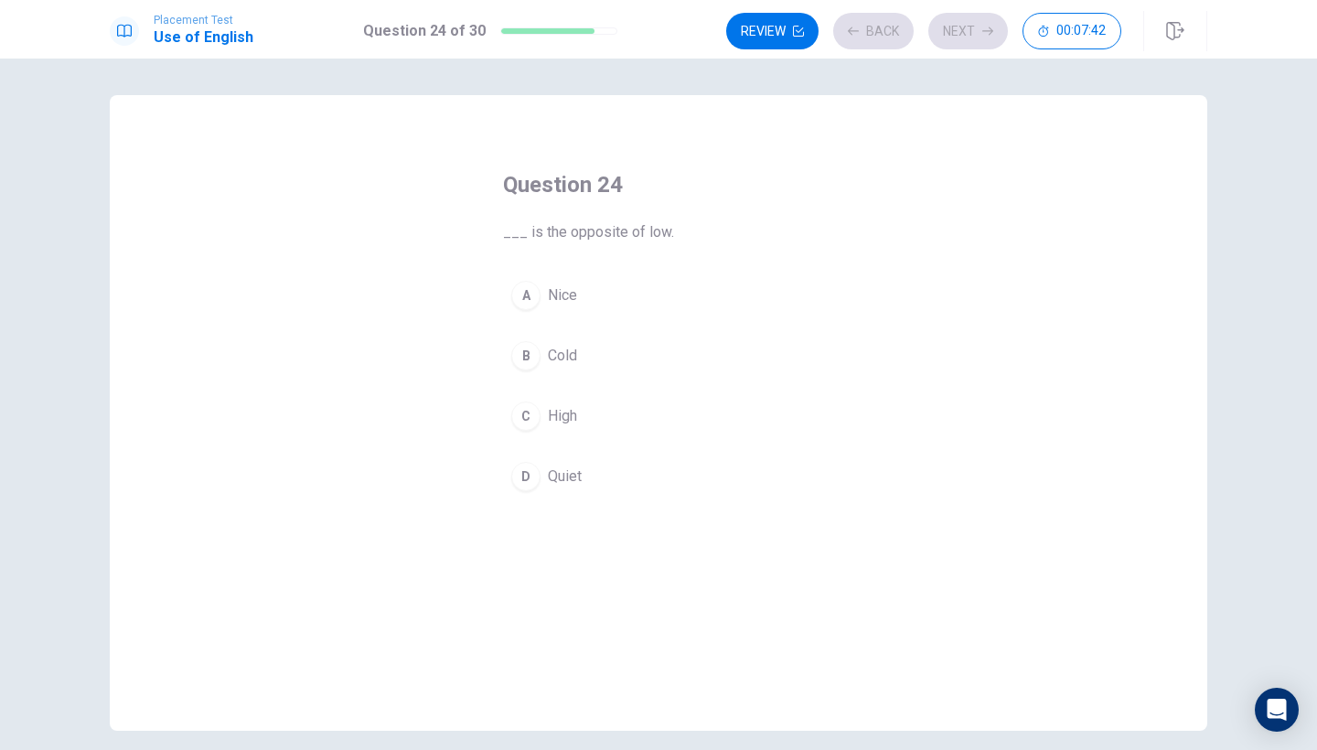
click at [614, 311] on button "A Nice" at bounding box center [658, 295] width 311 height 46
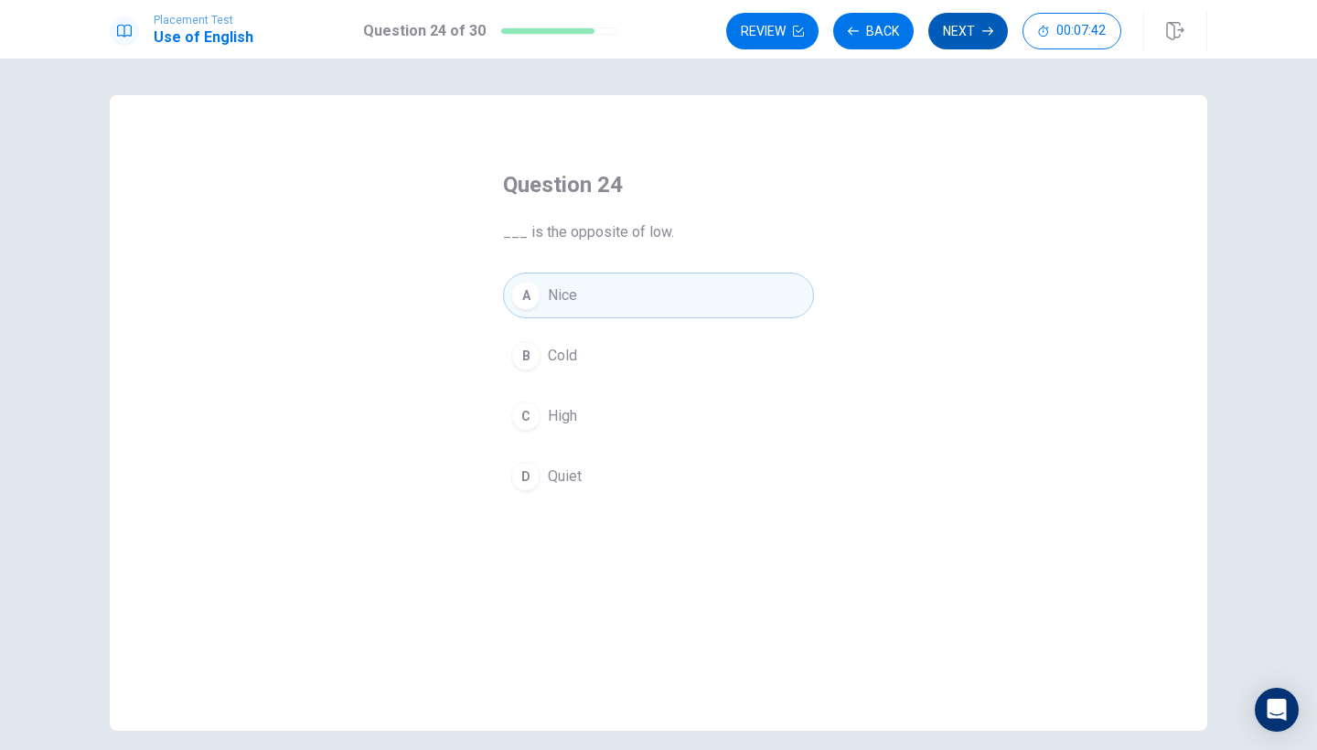
click at [973, 45] on button "Next" at bounding box center [968, 31] width 80 height 37
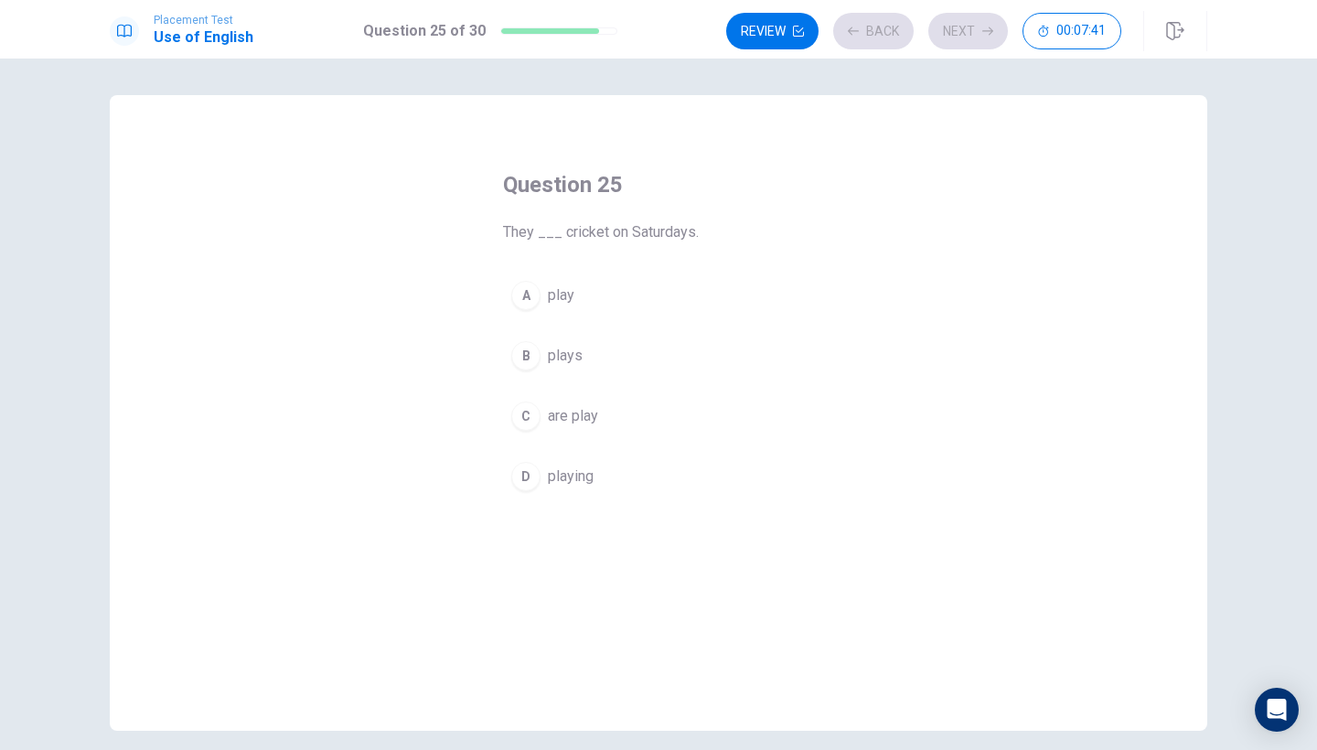
click at [674, 314] on button "A play" at bounding box center [658, 295] width 311 height 46
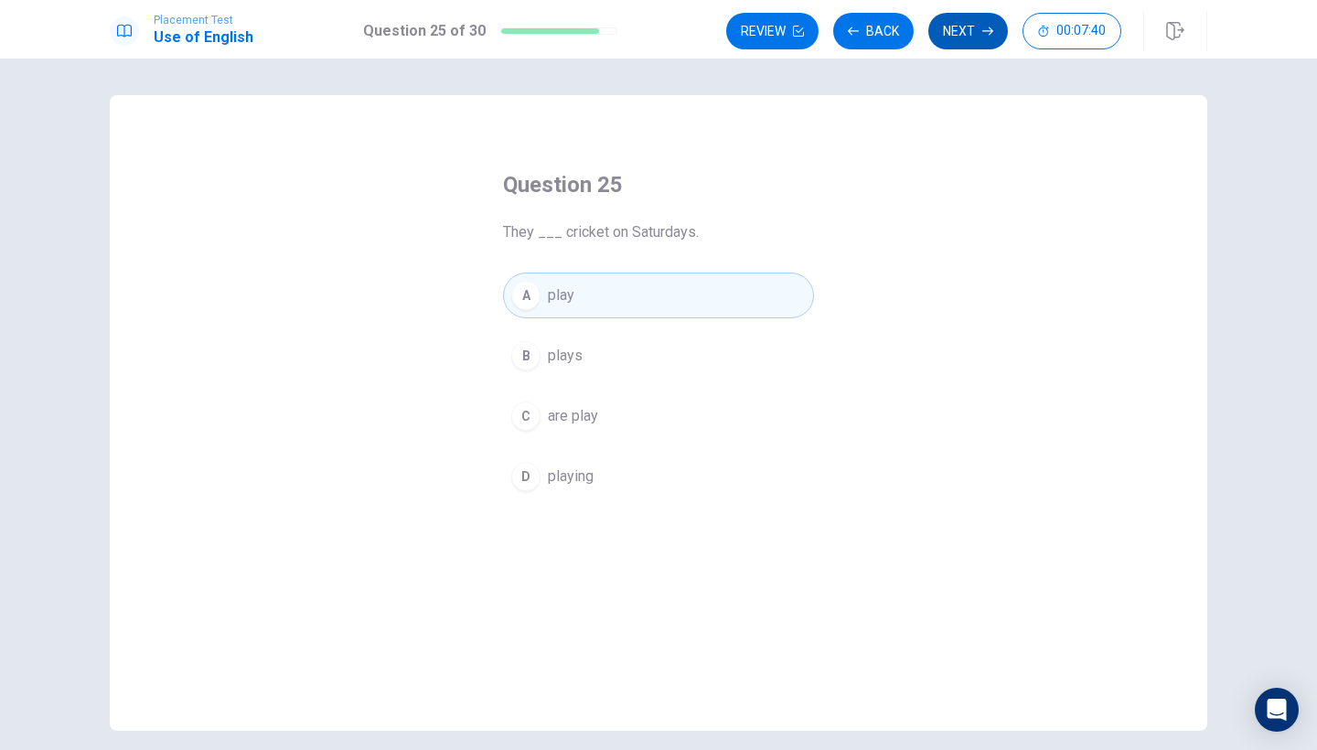
click at [970, 25] on button "Next" at bounding box center [968, 31] width 80 height 37
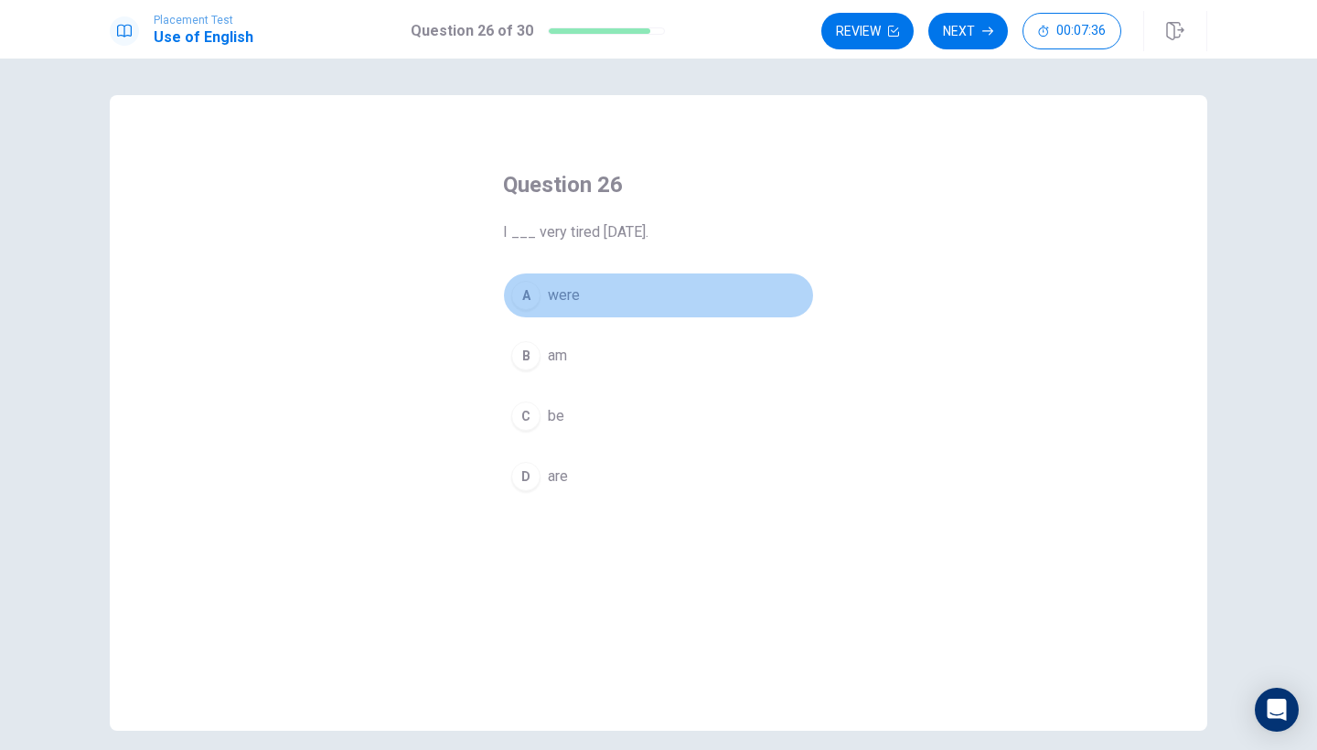
click at [590, 307] on button "A were" at bounding box center [658, 295] width 311 height 46
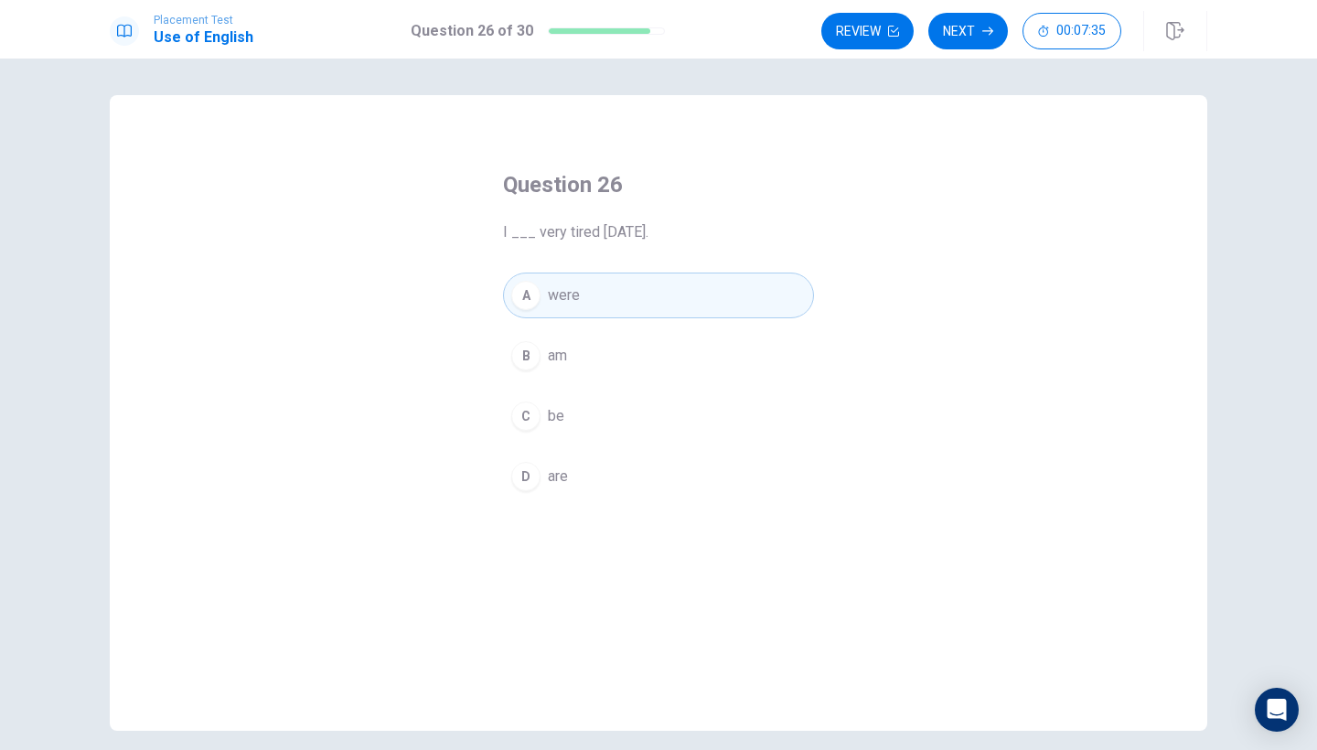
click at [974, 46] on button "Next" at bounding box center [968, 31] width 80 height 37
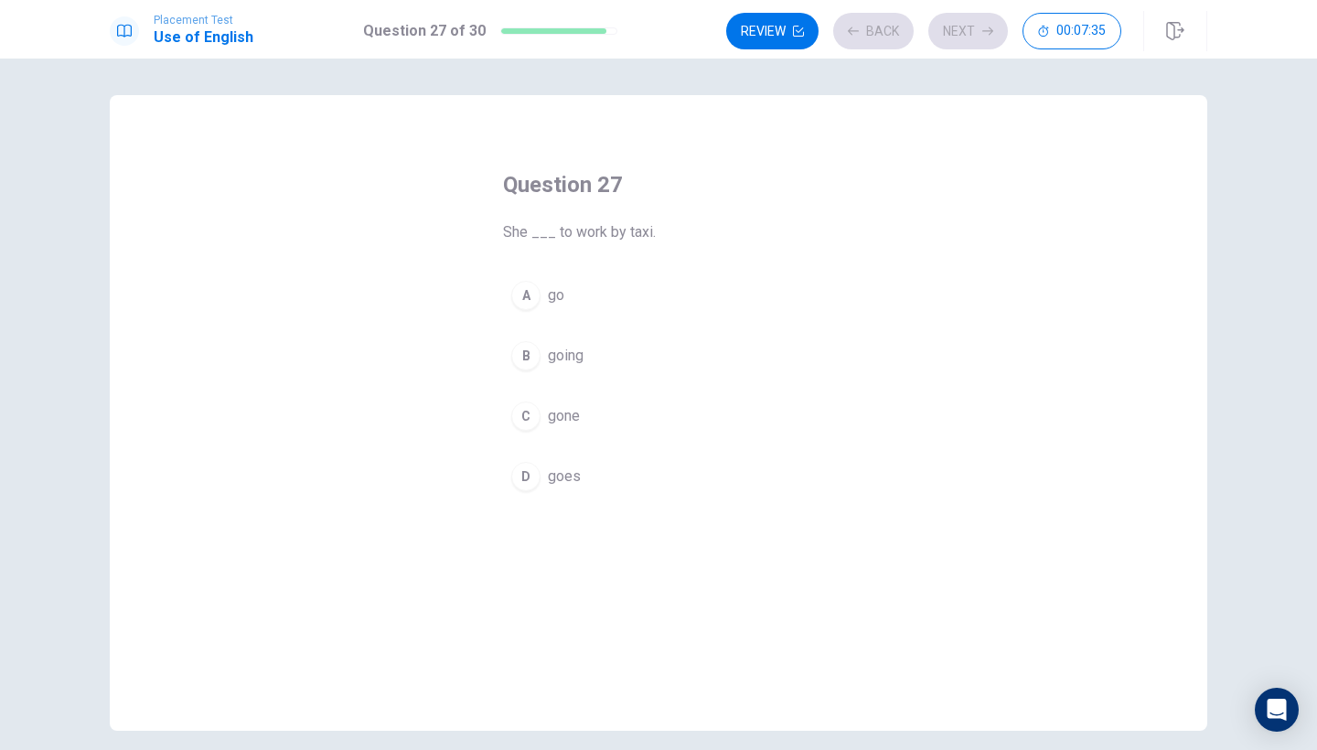
click at [617, 281] on button "A go" at bounding box center [658, 295] width 311 height 46
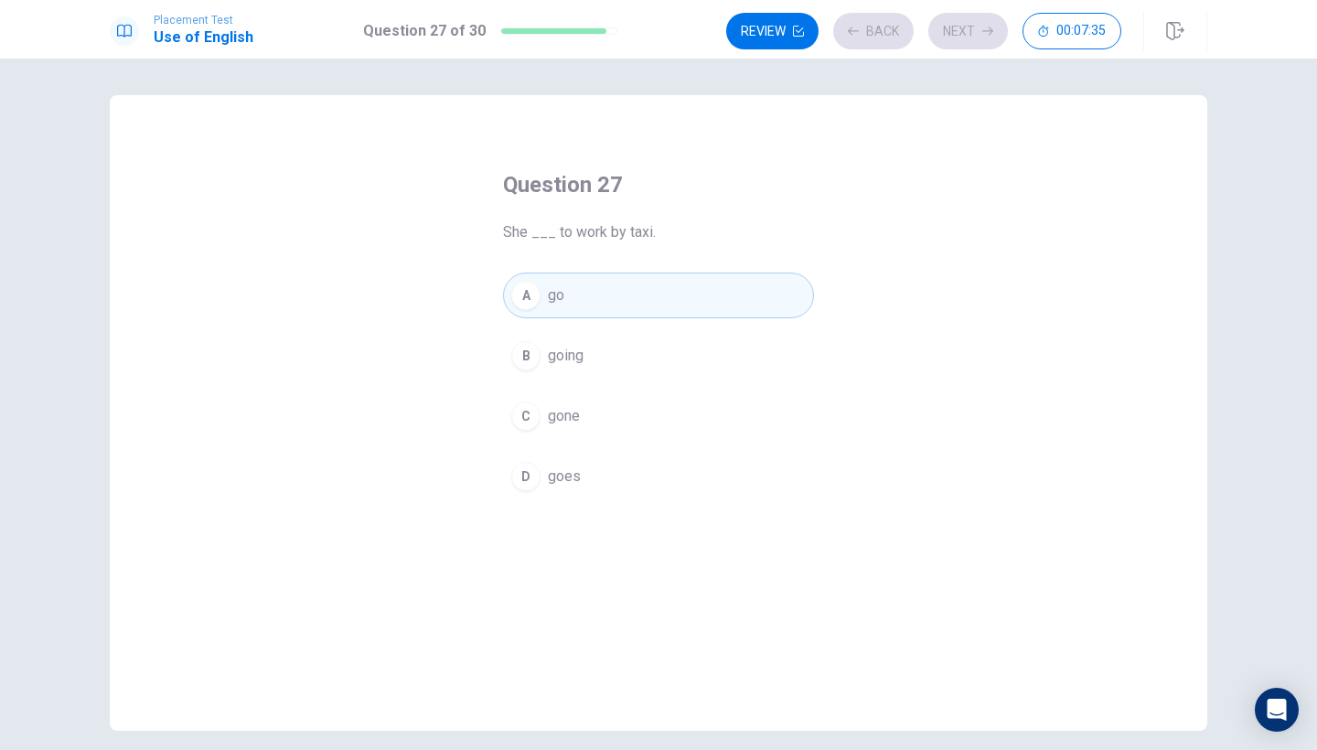
click at [617, 281] on button "A go" at bounding box center [658, 295] width 311 height 46
click at [966, 43] on button "Next" at bounding box center [968, 31] width 80 height 37
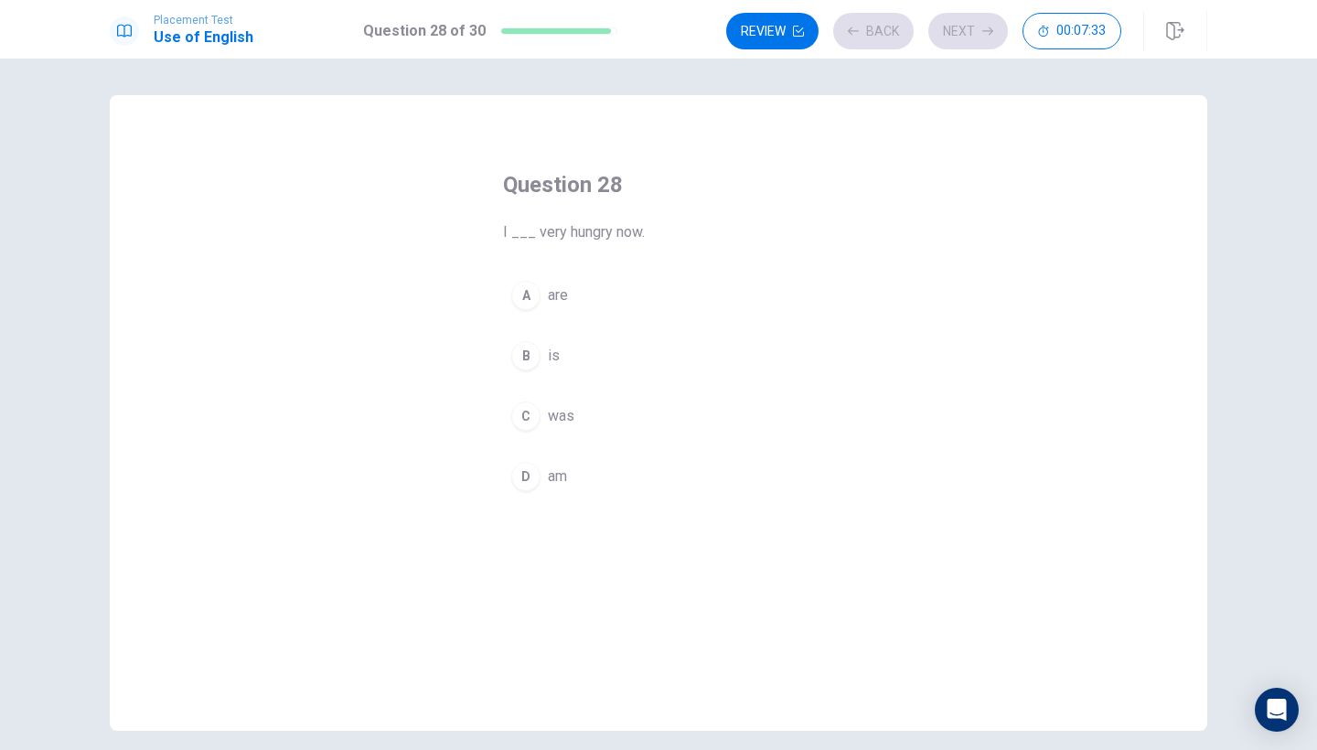
click at [610, 328] on div "A are B is C was D am" at bounding box center [658, 385] width 311 height 227
click at [963, 30] on button "Next" at bounding box center [968, 31] width 80 height 37
click at [620, 312] on button "A speak" at bounding box center [658, 295] width 311 height 46
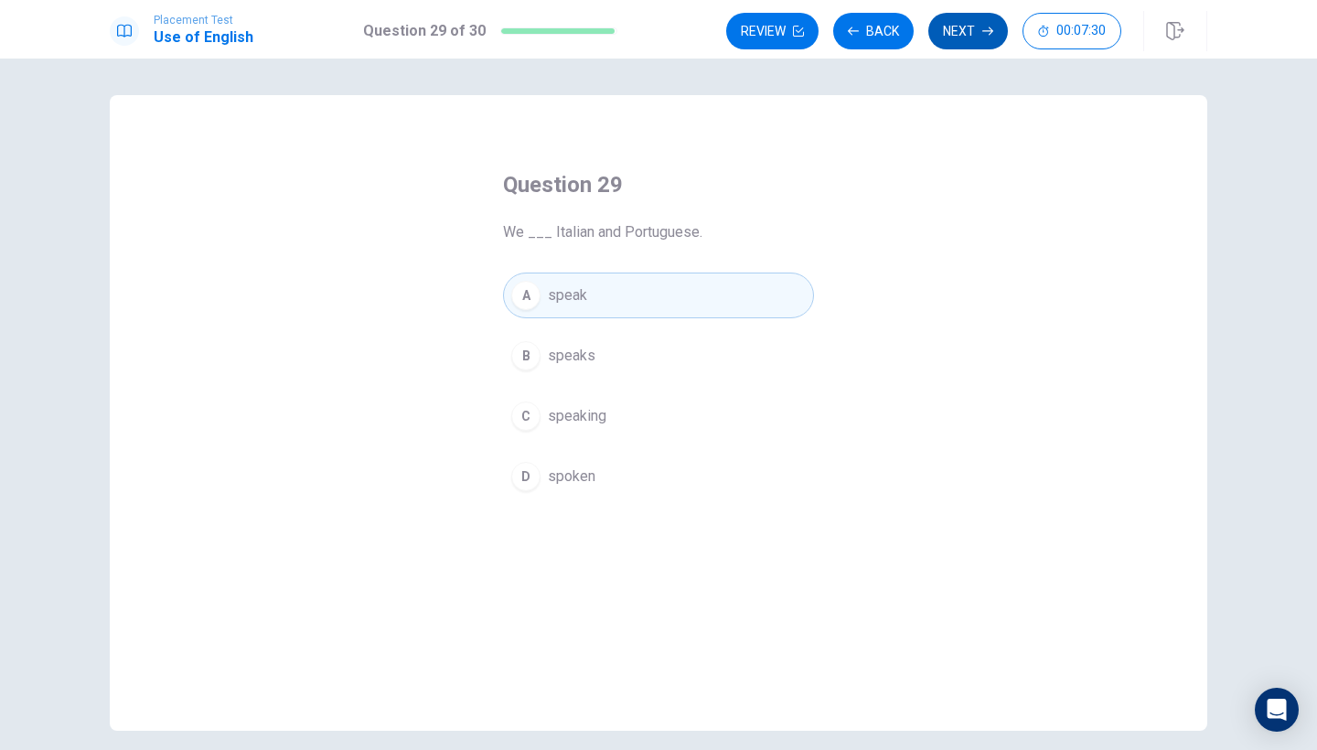
click at [966, 25] on button "Next" at bounding box center [968, 31] width 80 height 37
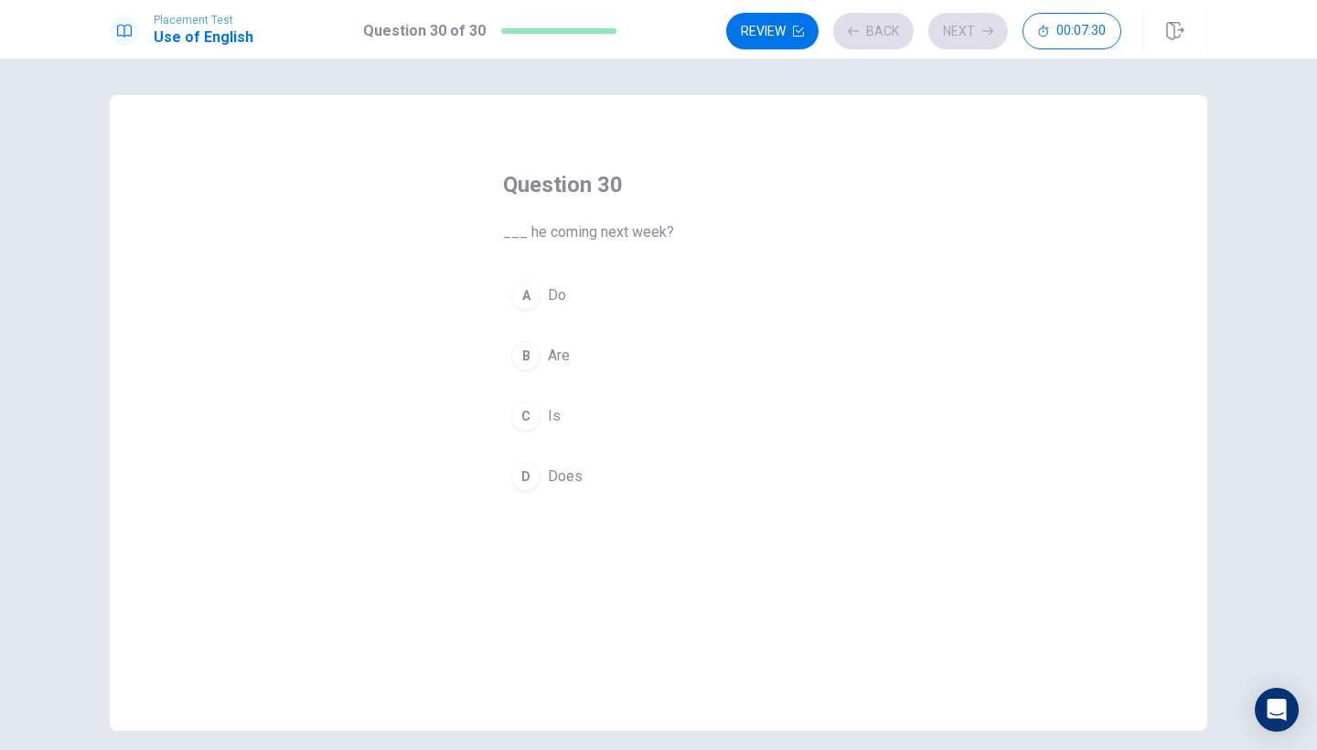
click at [677, 276] on button "A Do" at bounding box center [658, 295] width 311 height 46
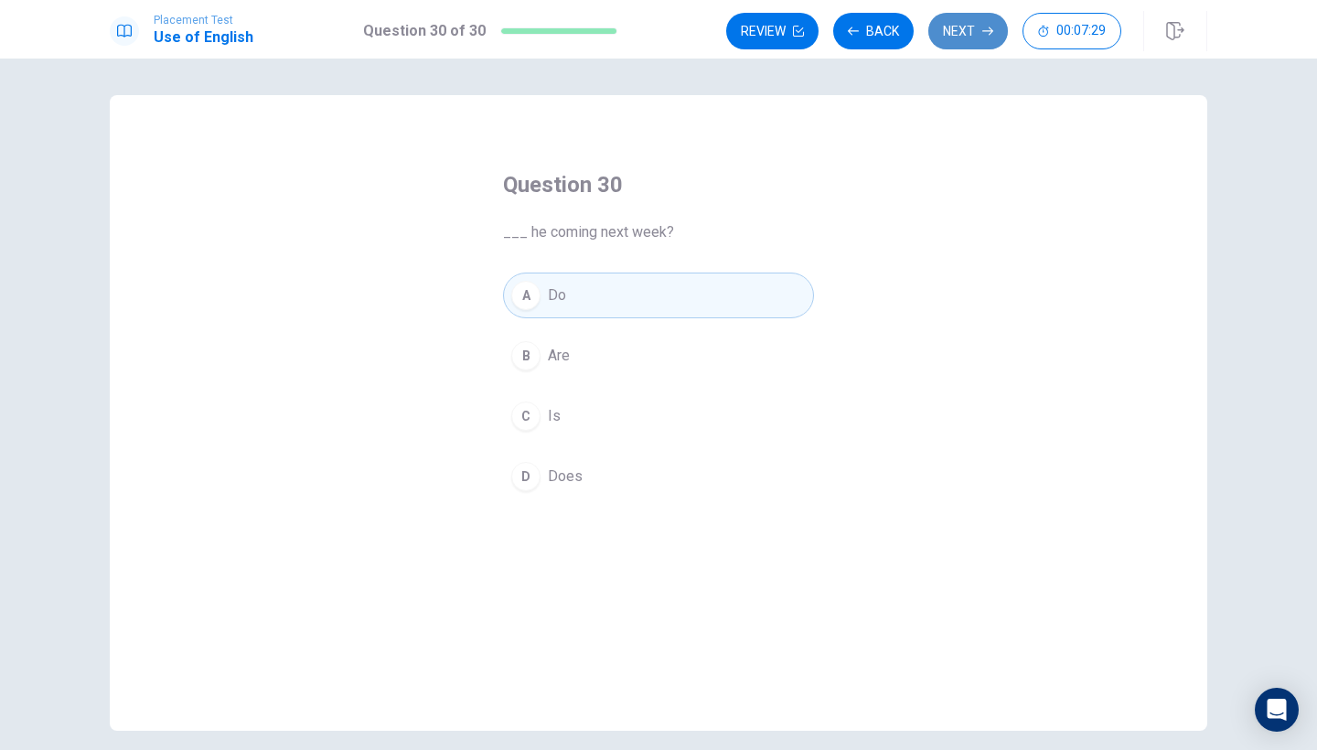
click at [990, 30] on icon "button" at bounding box center [987, 31] width 11 height 11
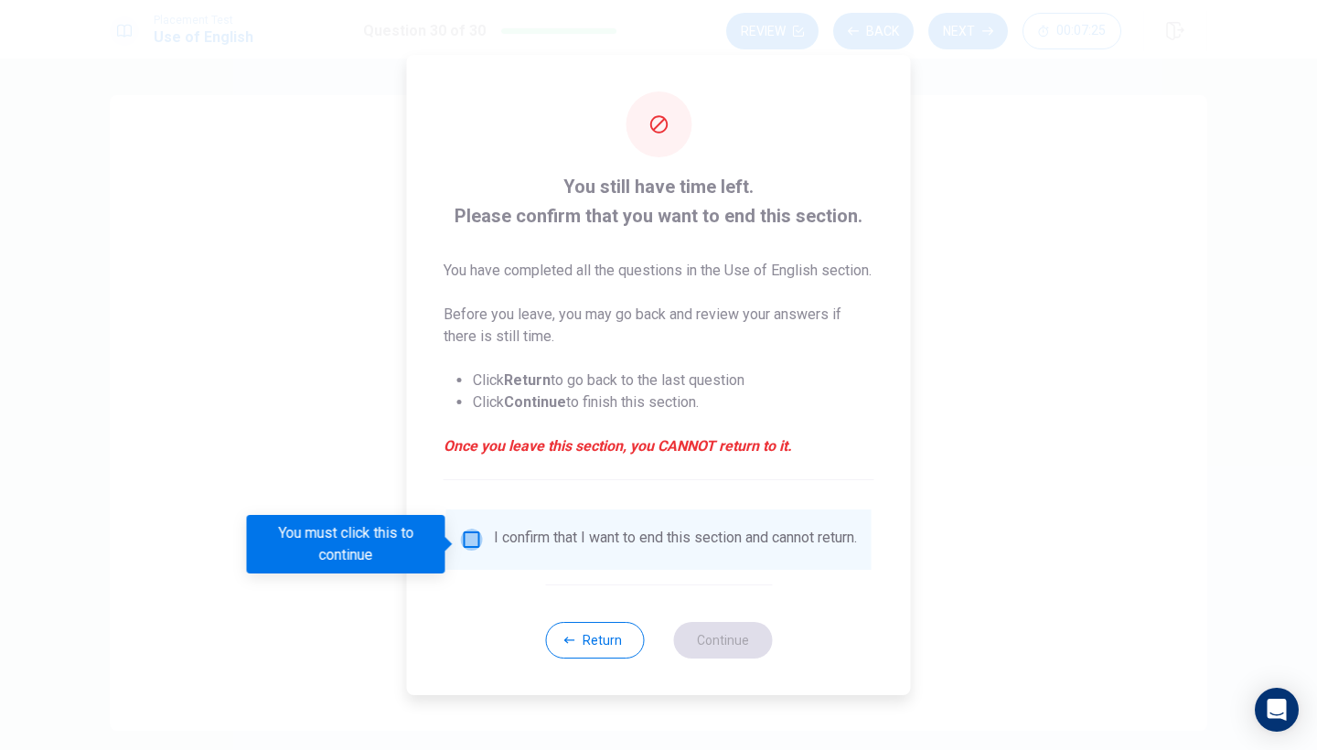
click at [475, 544] on input "You must click this to continue" at bounding box center [472, 540] width 22 height 22
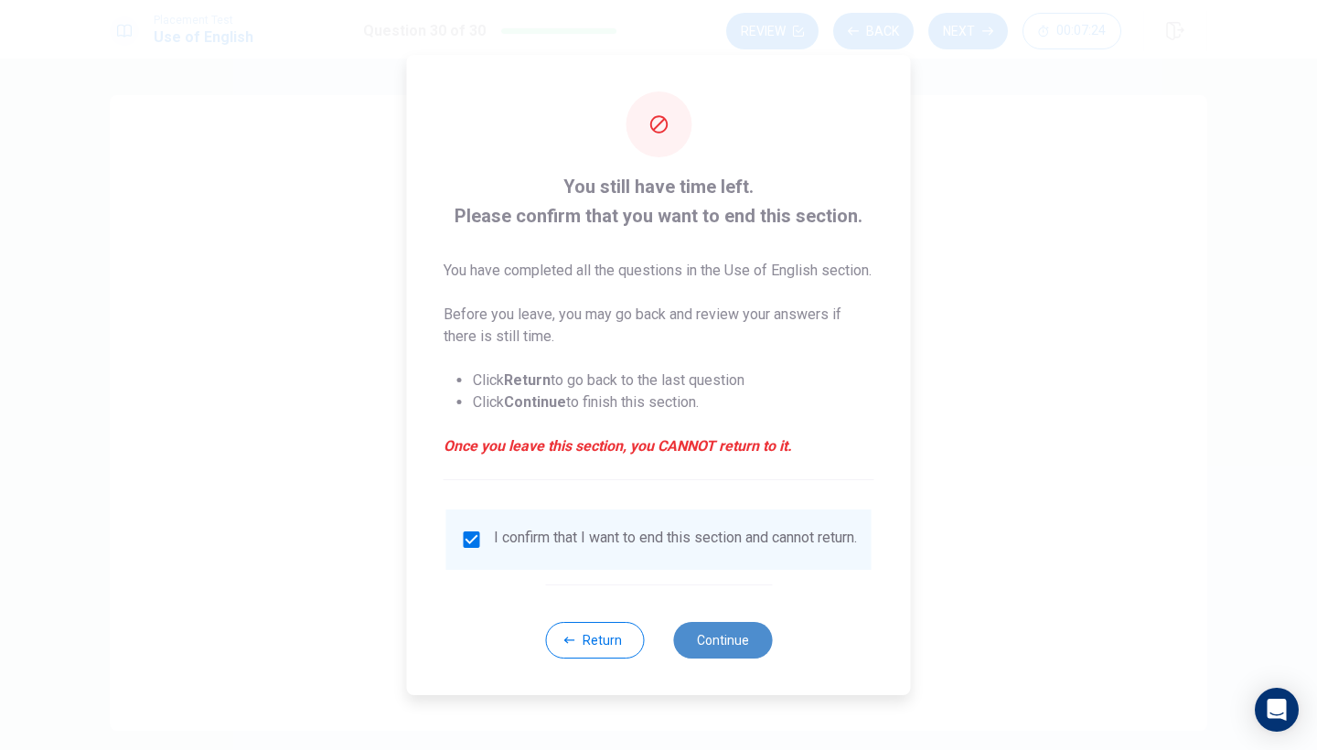
click at [699, 648] on button "Continue" at bounding box center [722, 640] width 99 height 37
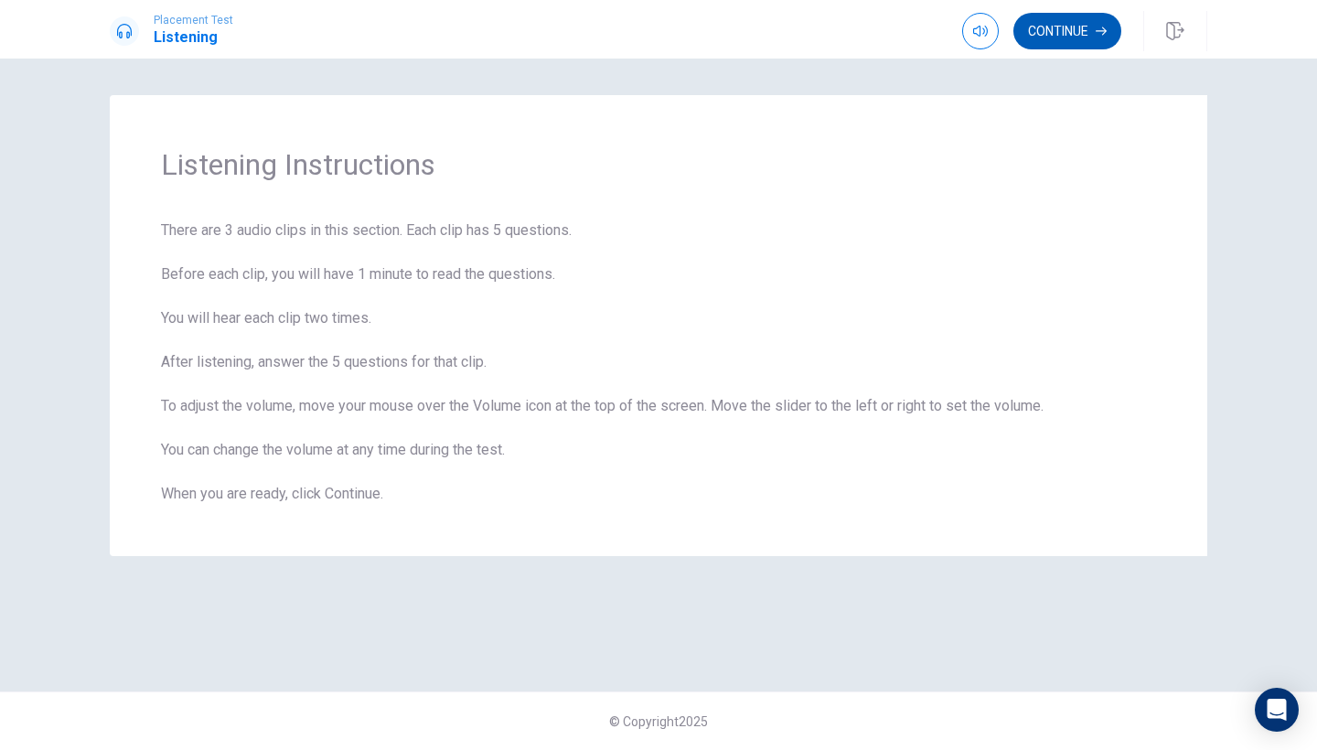
click at [1102, 29] on icon "button" at bounding box center [1100, 31] width 11 height 11
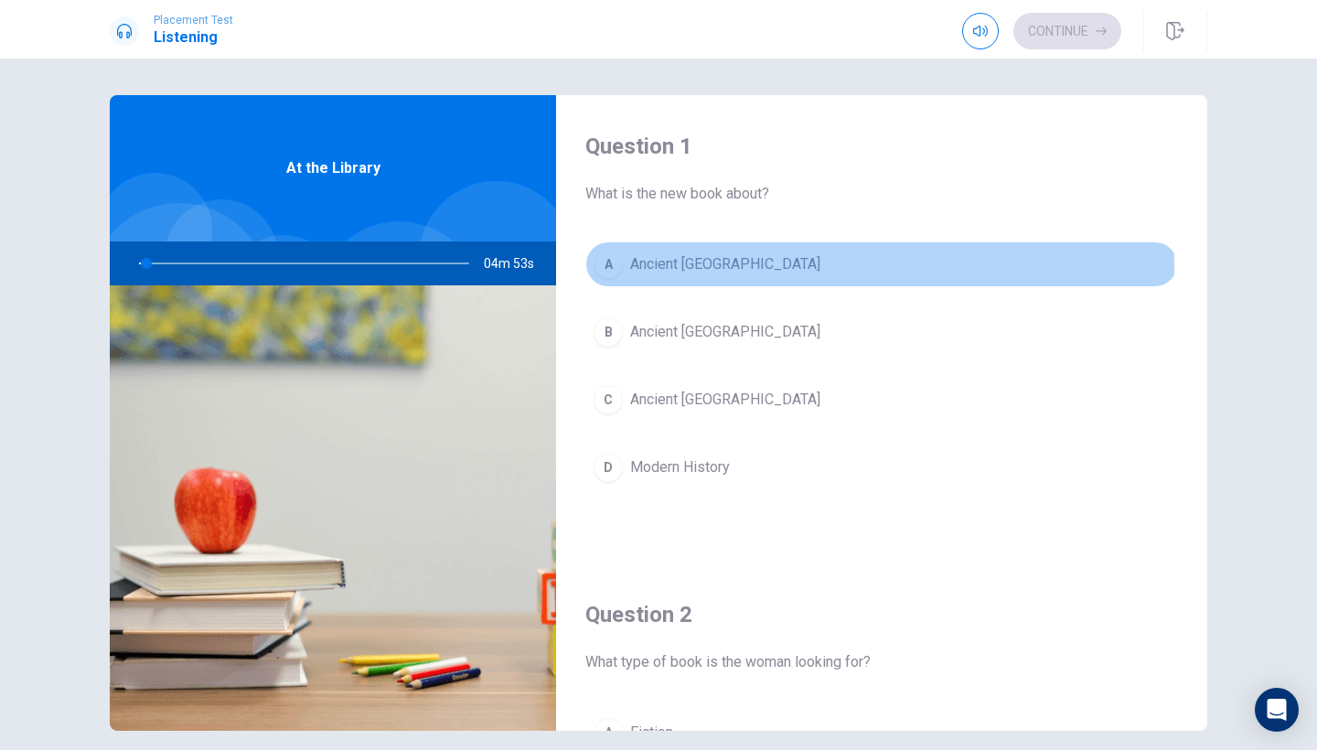
click at [651, 267] on span "Ancient [GEOGRAPHIC_DATA]" at bounding box center [725, 264] width 190 height 22
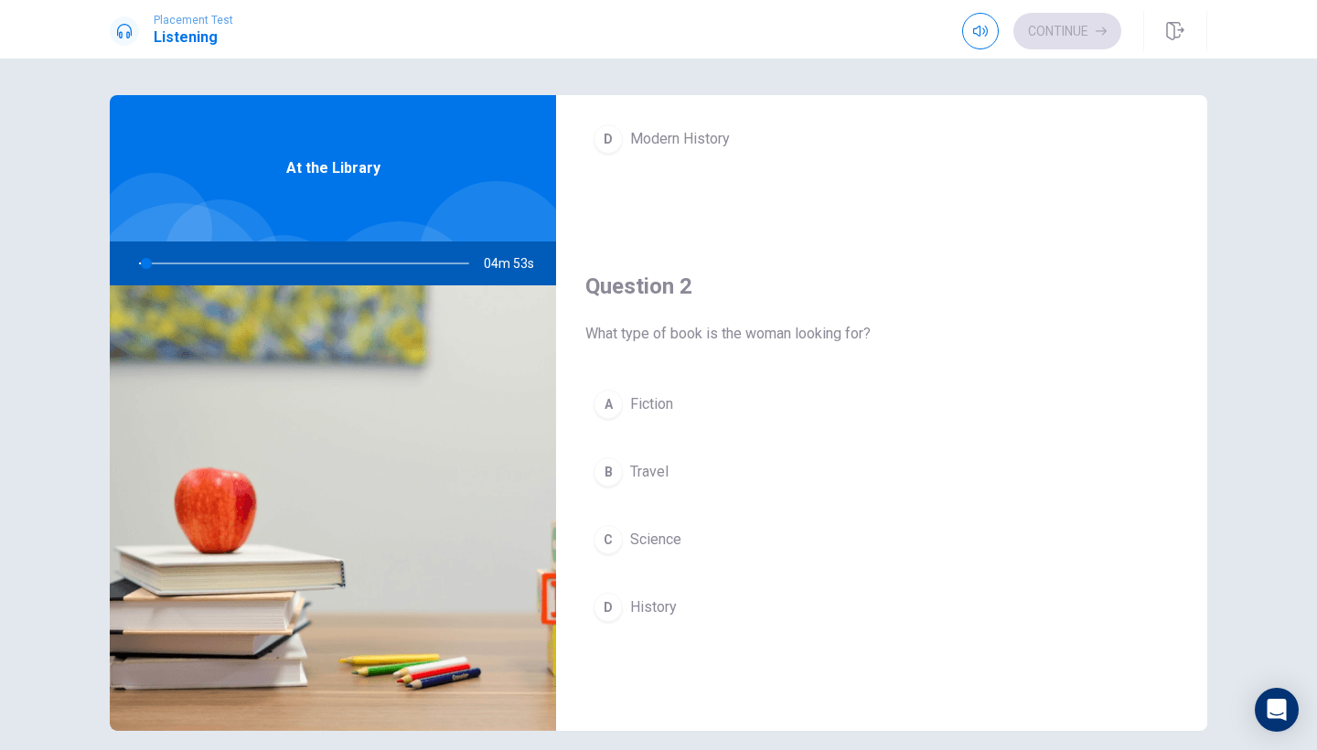
scroll to position [434, 0]
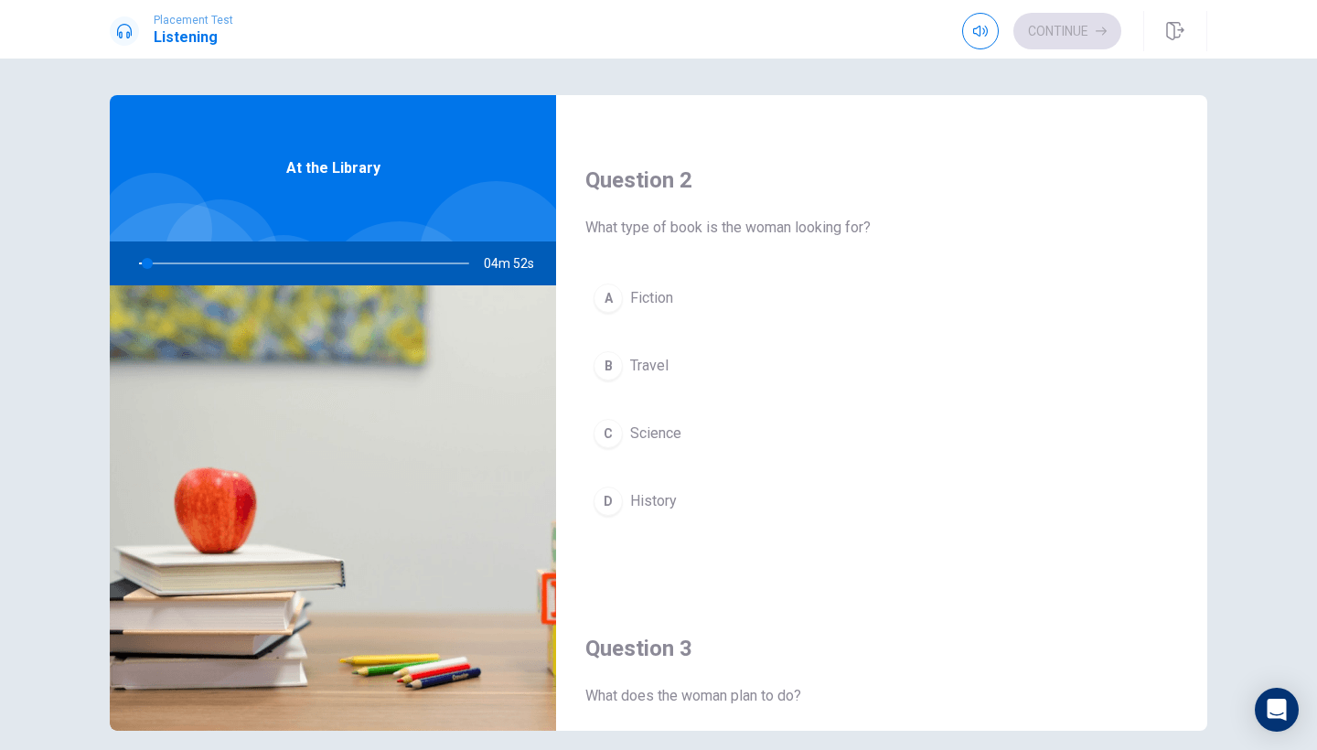
click at [692, 397] on div "A Fiction B Travel C Science D History" at bounding box center [881, 417] width 593 height 285
click at [697, 371] on button "B Travel" at bounding box center [881, 366] width 593 height 46
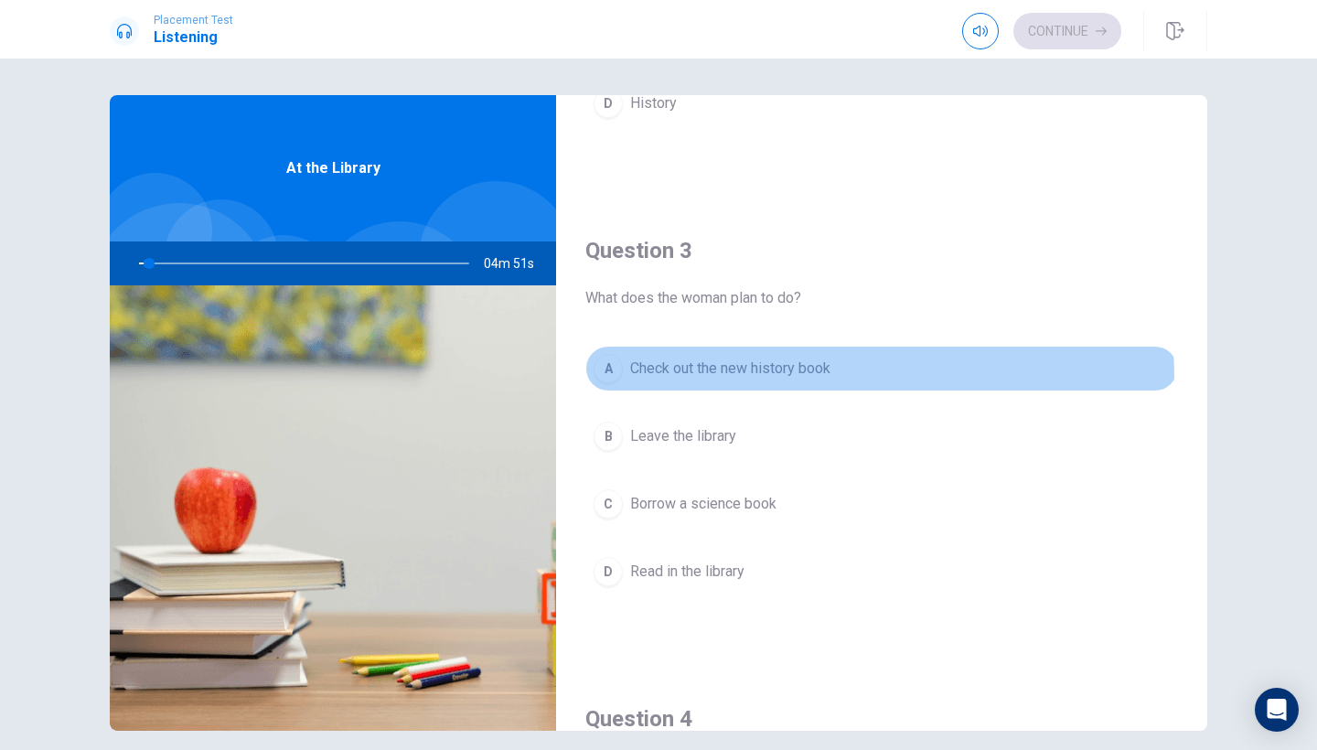
click at [695, 380] on button "A Check out the new history book" at bounding box center [881, 369] width 593 height 46
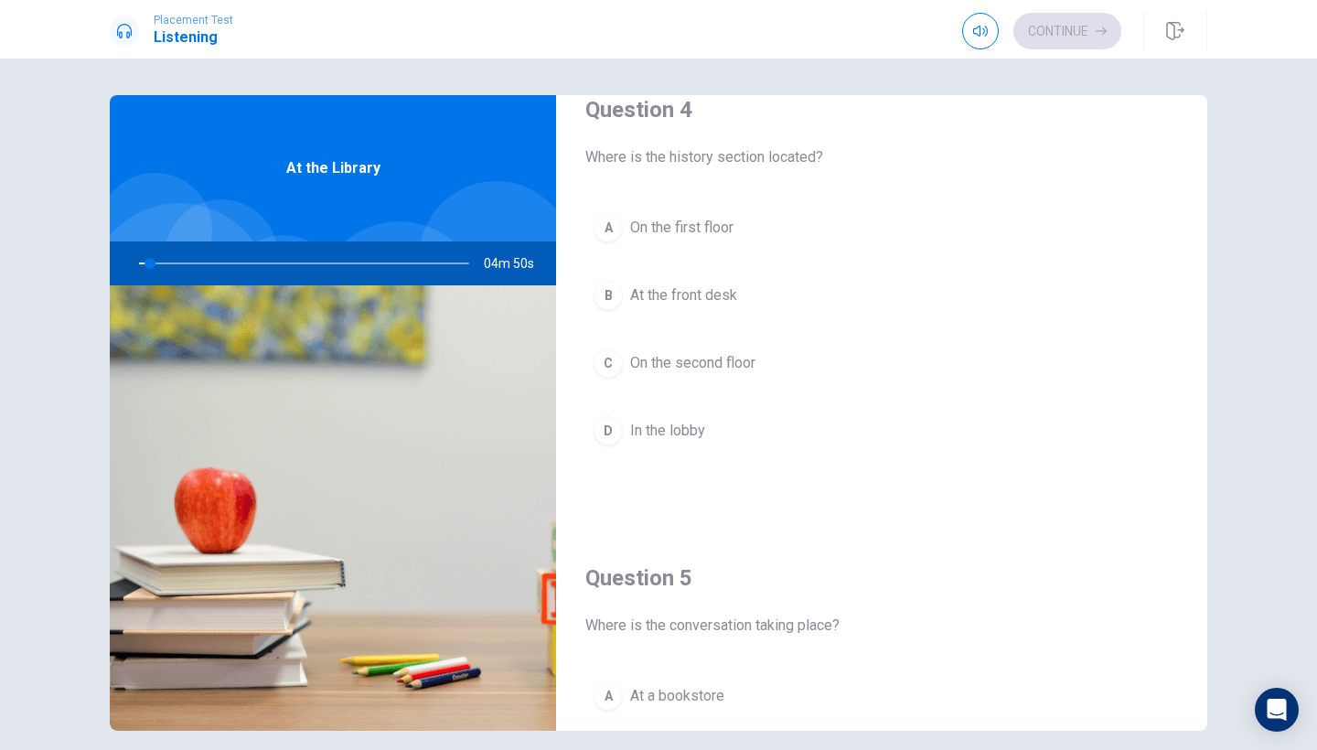
click at [697, 372] on span "On the second floor" at bounding box center [692, 363] width 125 height 22
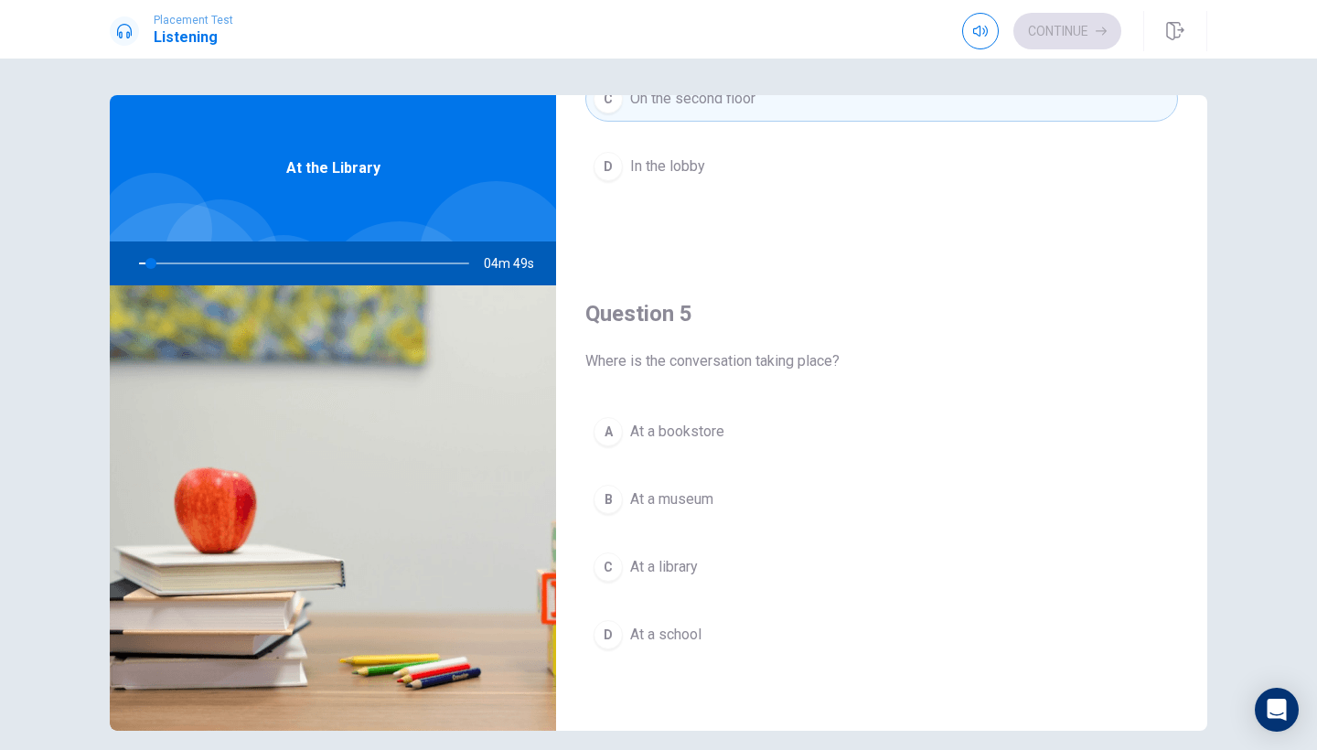
click at [694, 446] on button "A At a bookstore" at bounding box center [881, 432] width 593 height 46
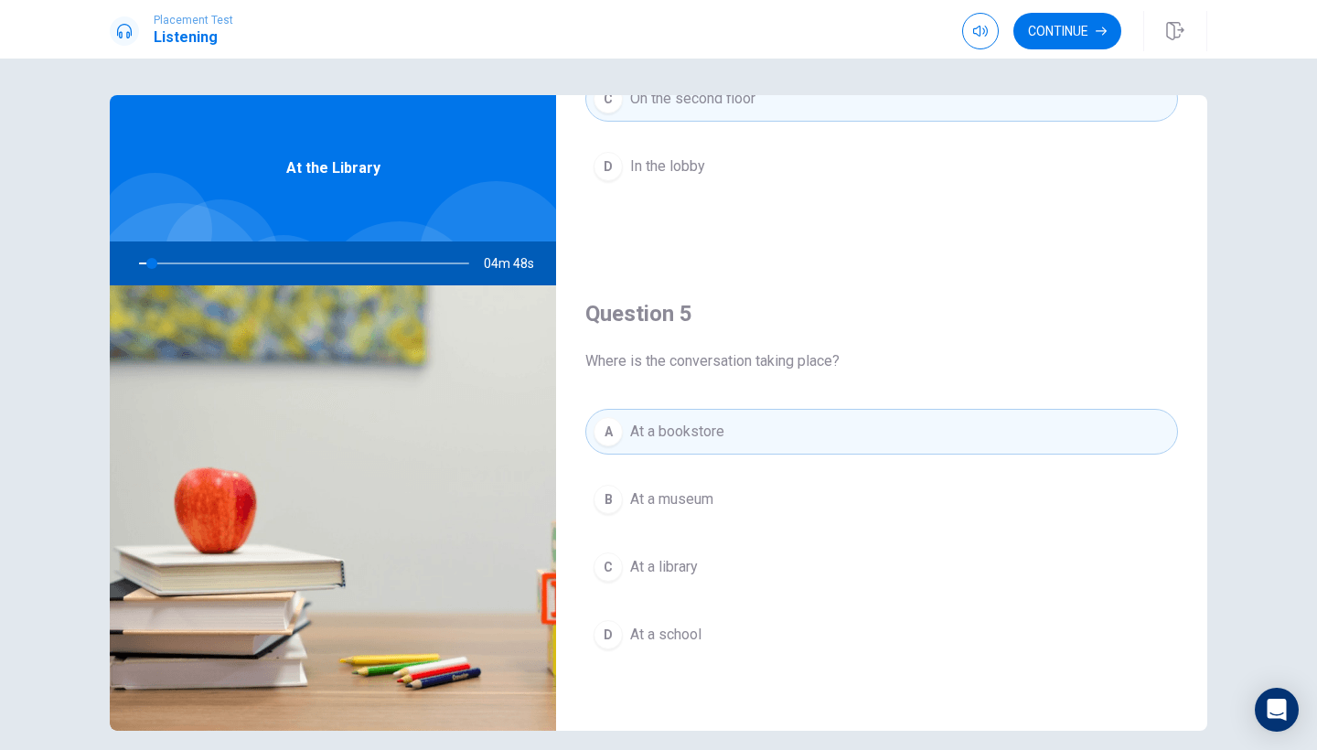
scroll to position [936, 0]
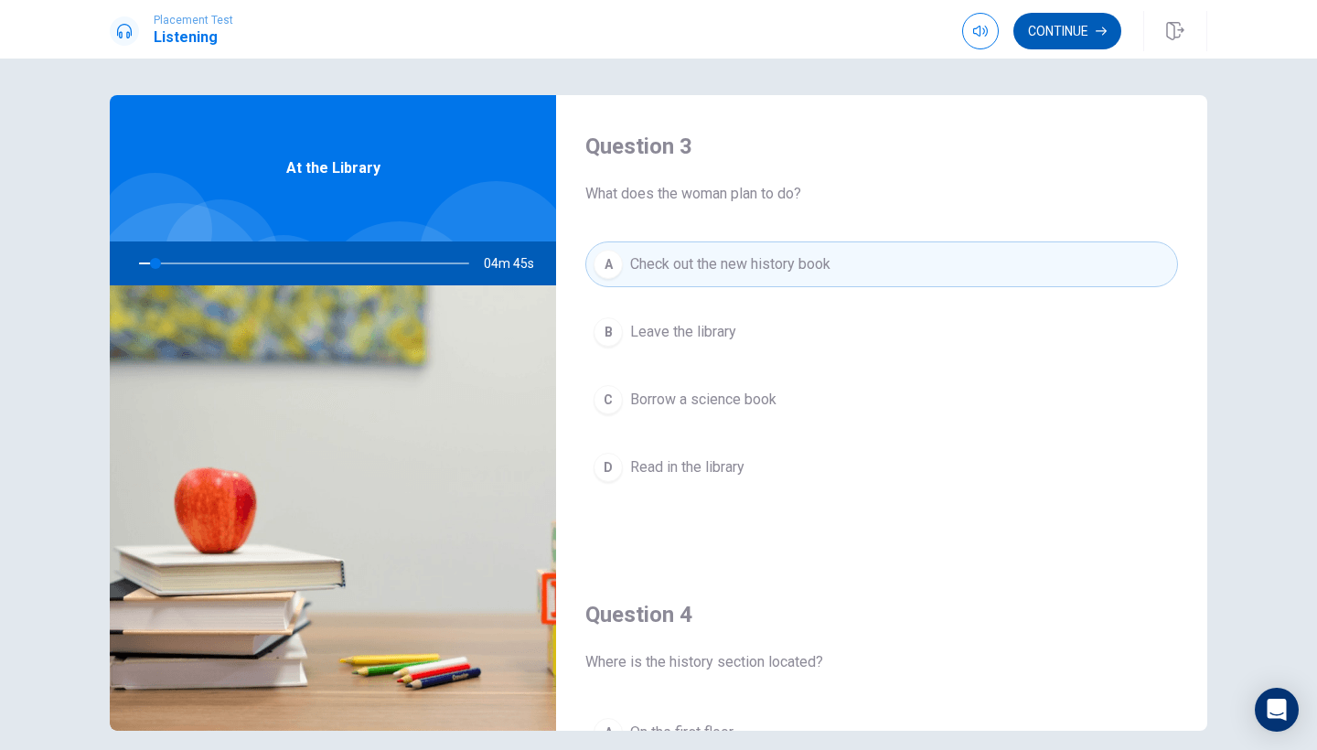
click at [1052, 33] on button "Continue" at bounding box center [1067, 31] width 108 height 37
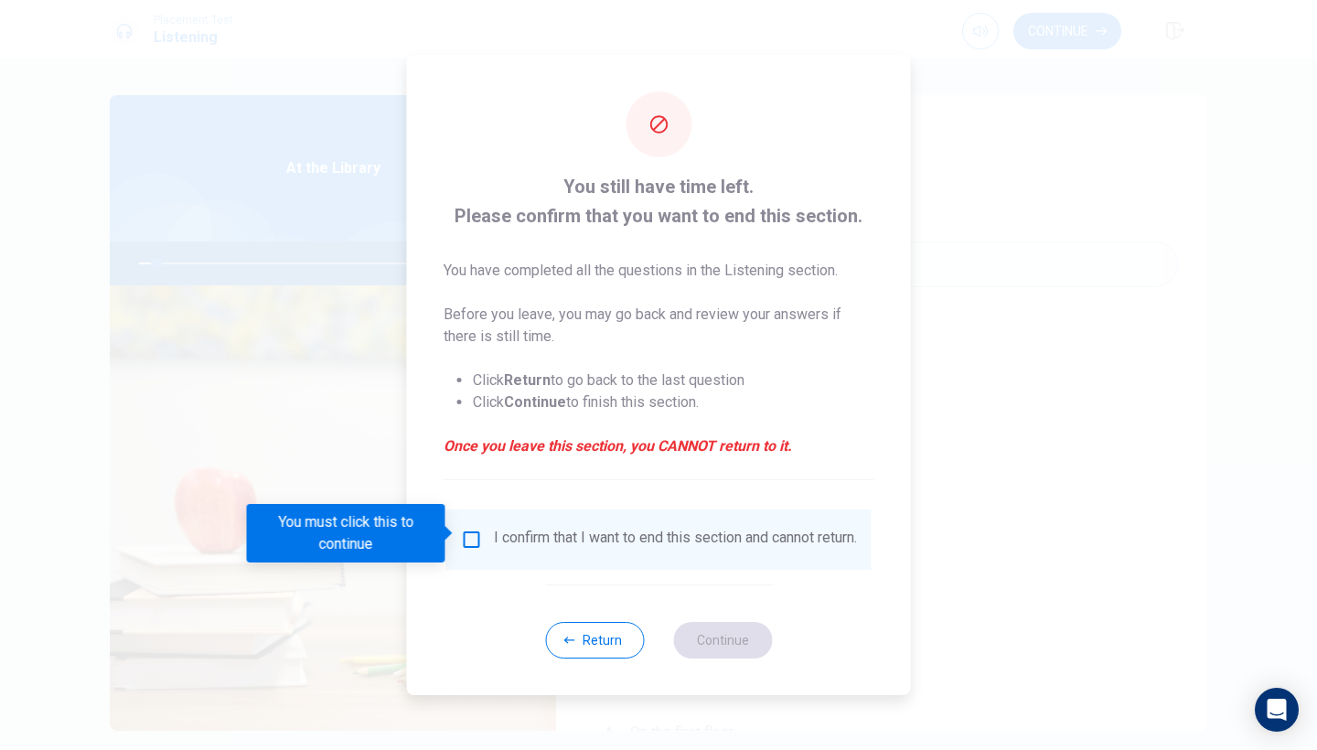
click at [468, 540] on input "You must click this to continue" at bounding box center [472, 540] width 22 height 22
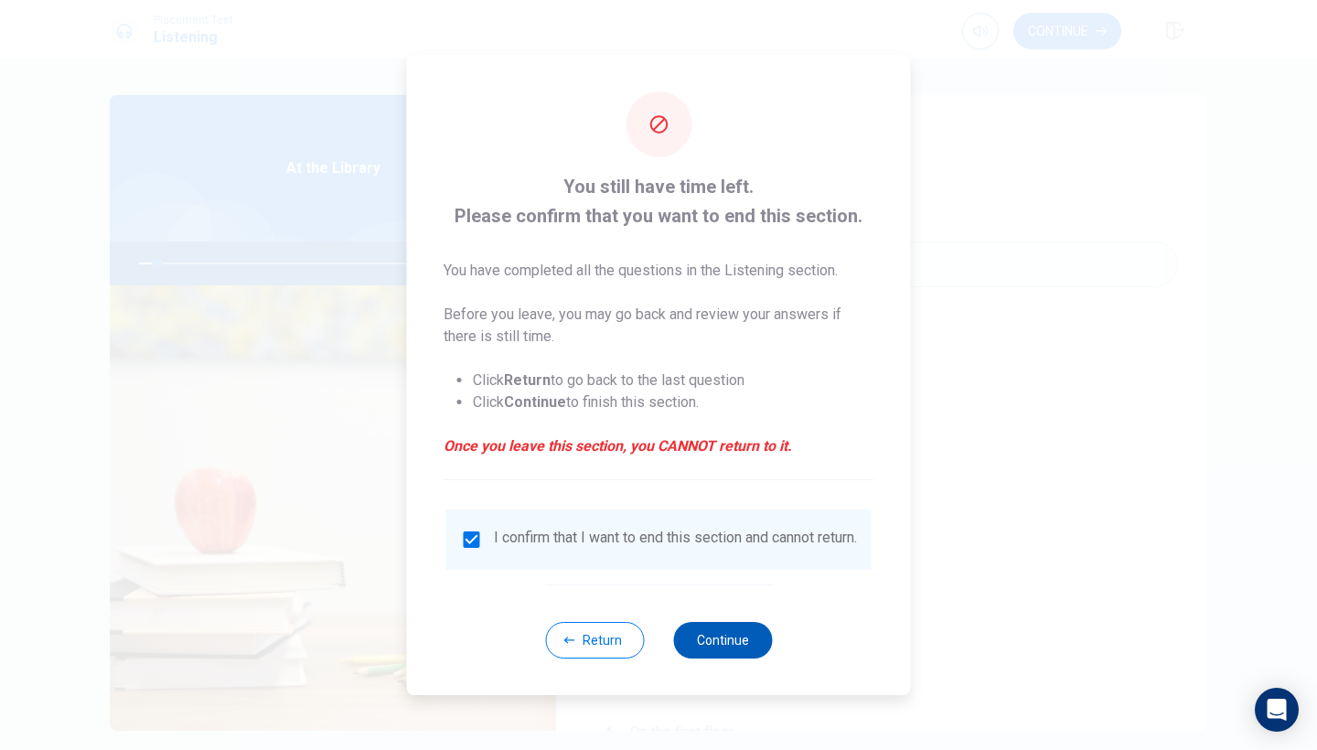
click at [754, 652] on button "Continue" at bounding box center [722, 640] width 99 height 37
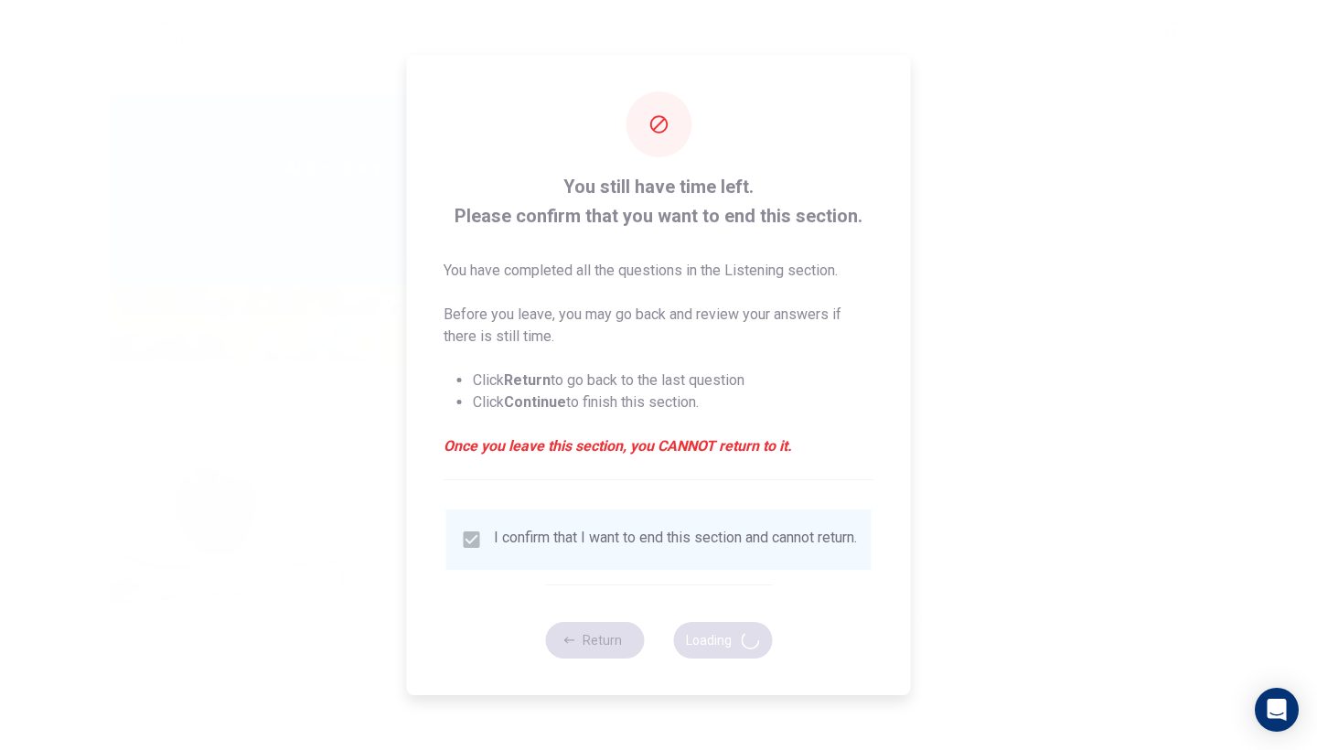
type input "7"
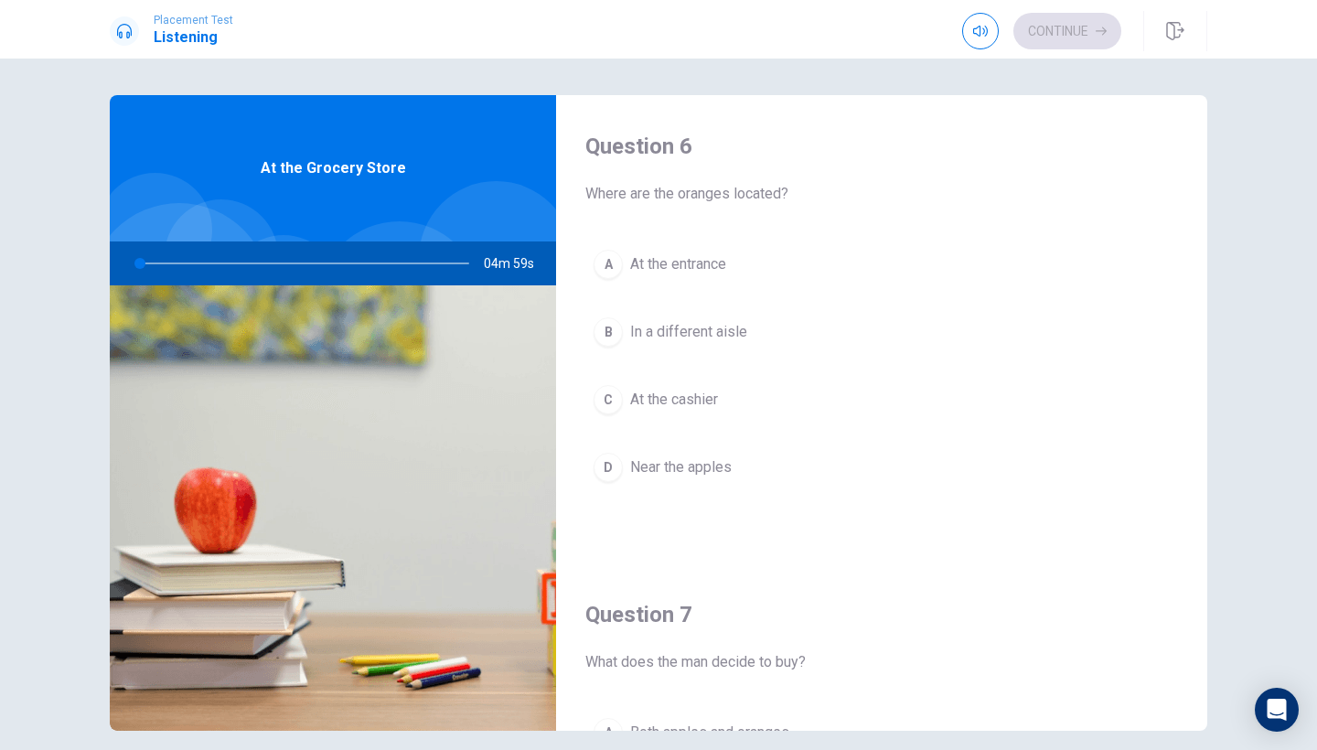
click at [726, 273] on span "At the entrance" at bounding box center [678, 264] width 96 height 22
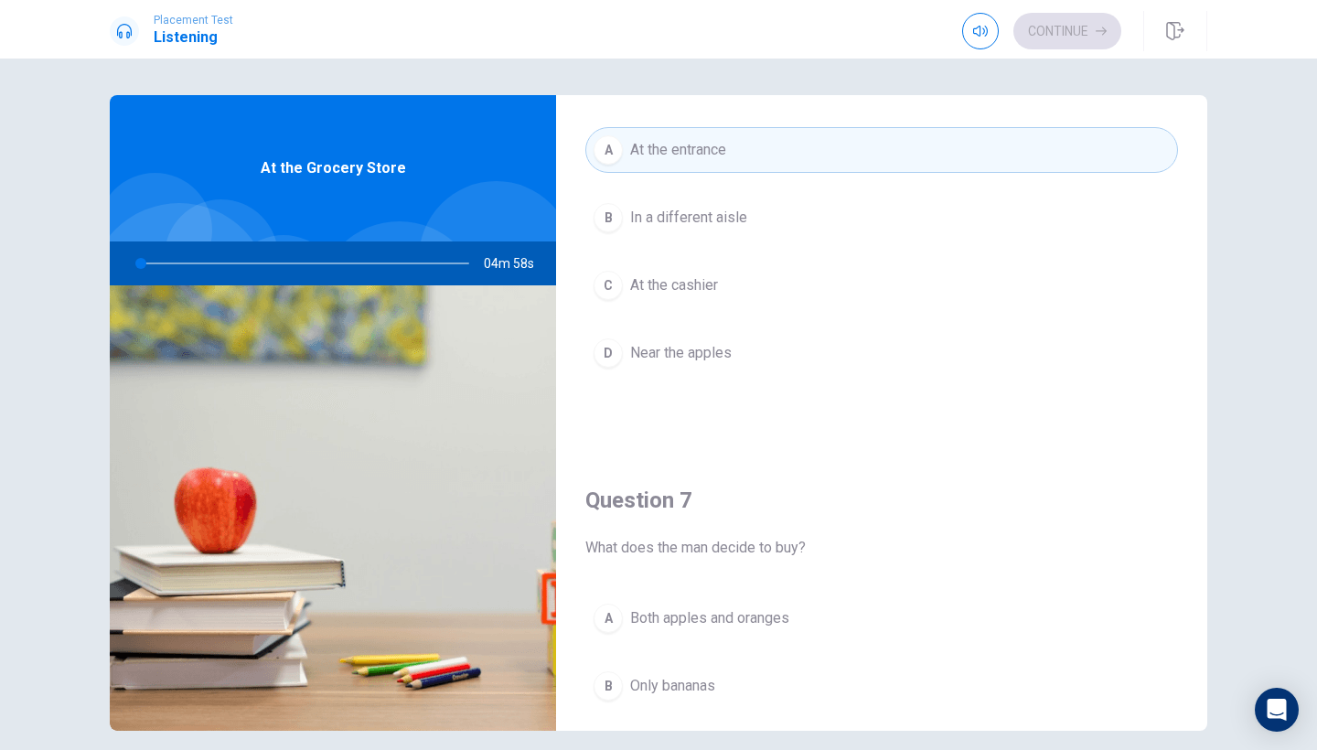
scroll to position [131, 0]
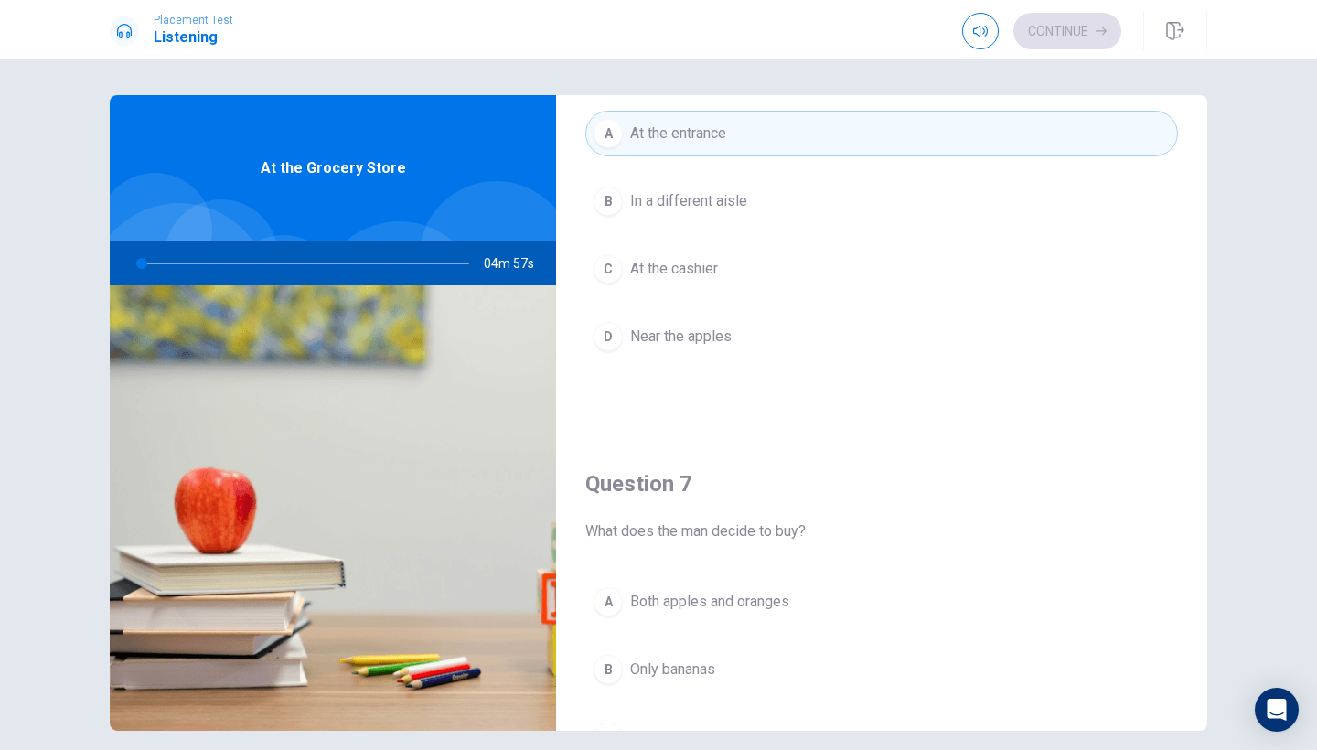
click at [689, 512] on div "Question 7 What does the man decide to buy?" at bounding box center [881, 505] width 593 height 73
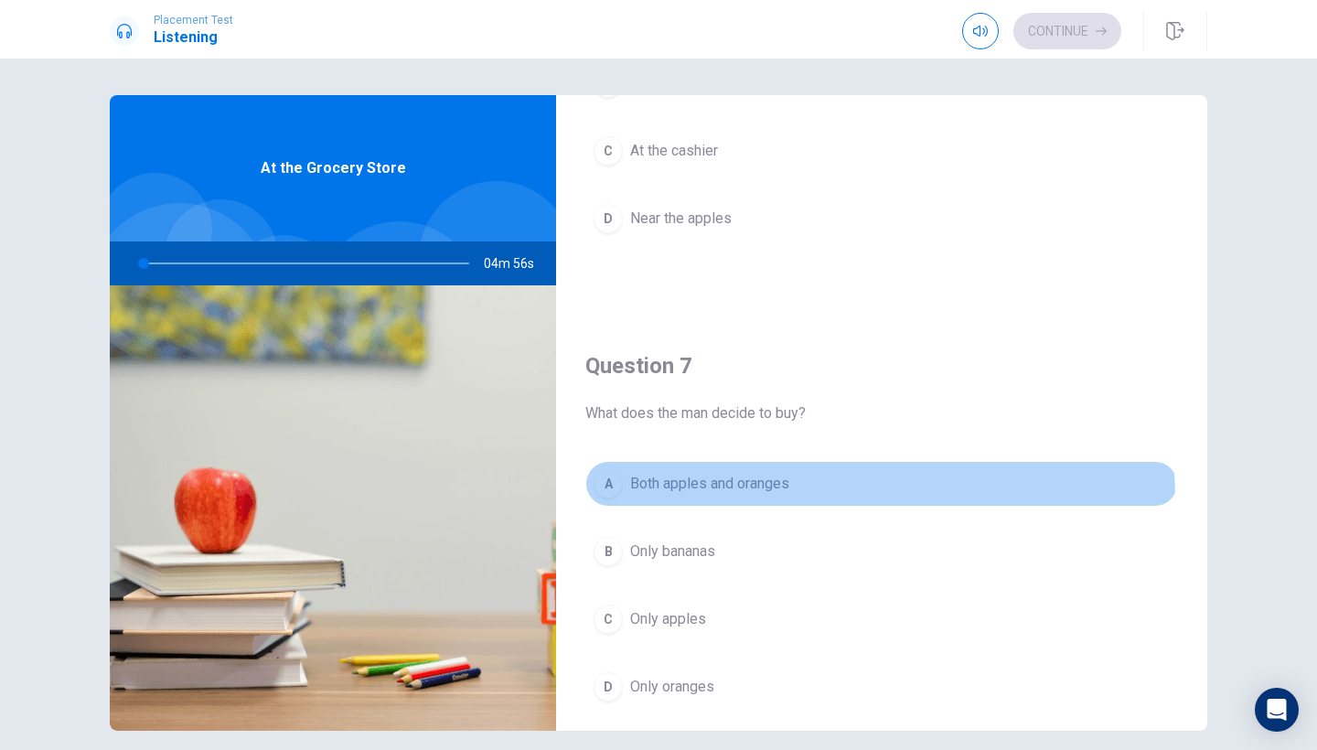
click at [690, 502] on button "A Both apples and oranges" at bounding box center [881, 484] width 593 height 46
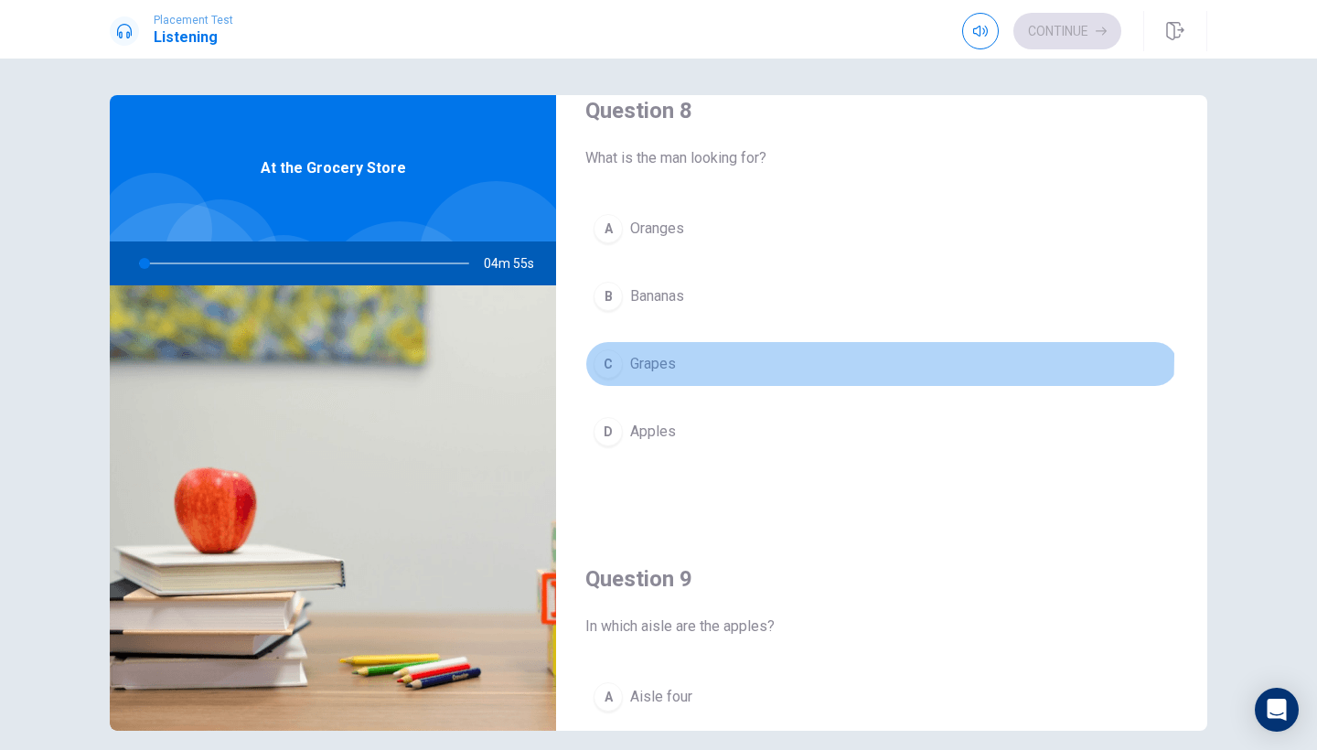
click at [703, 357] on button "C Grapes" at bounding box center [881, 364] width 593 height 46
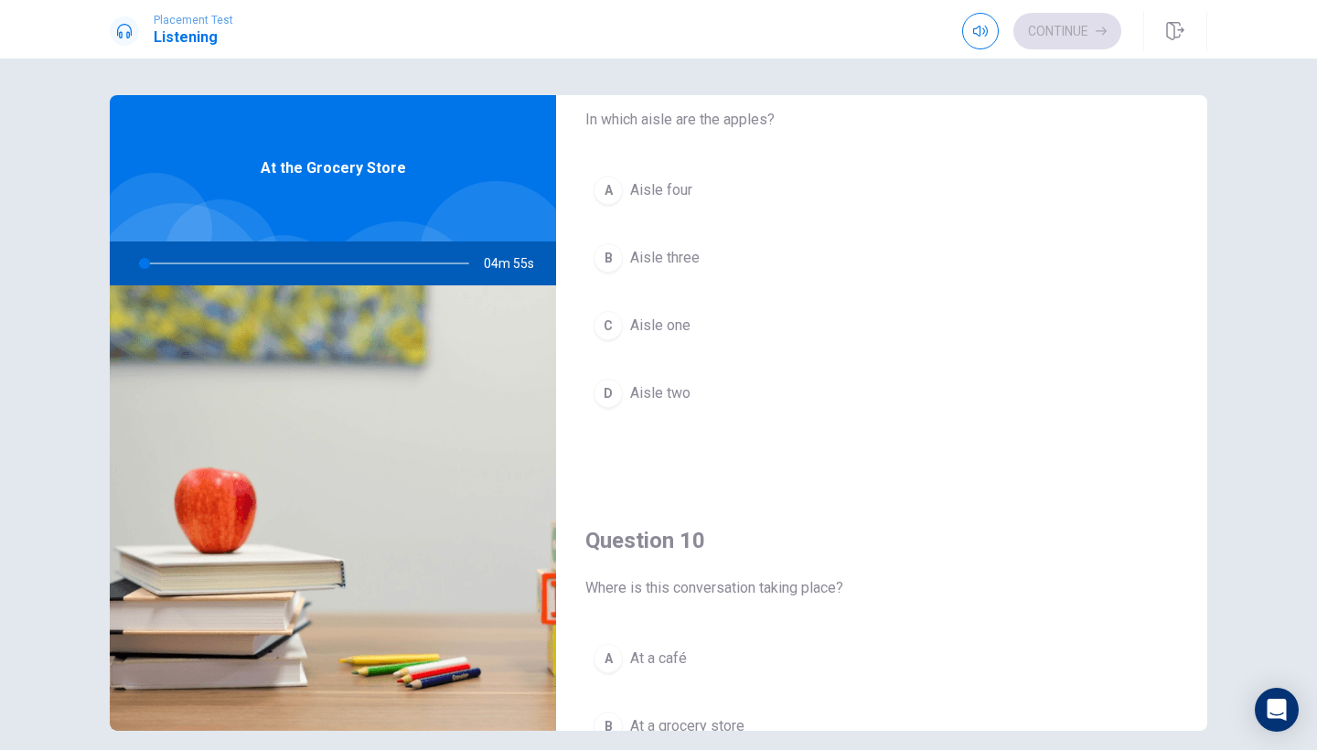
scroll to position [1573, 0]
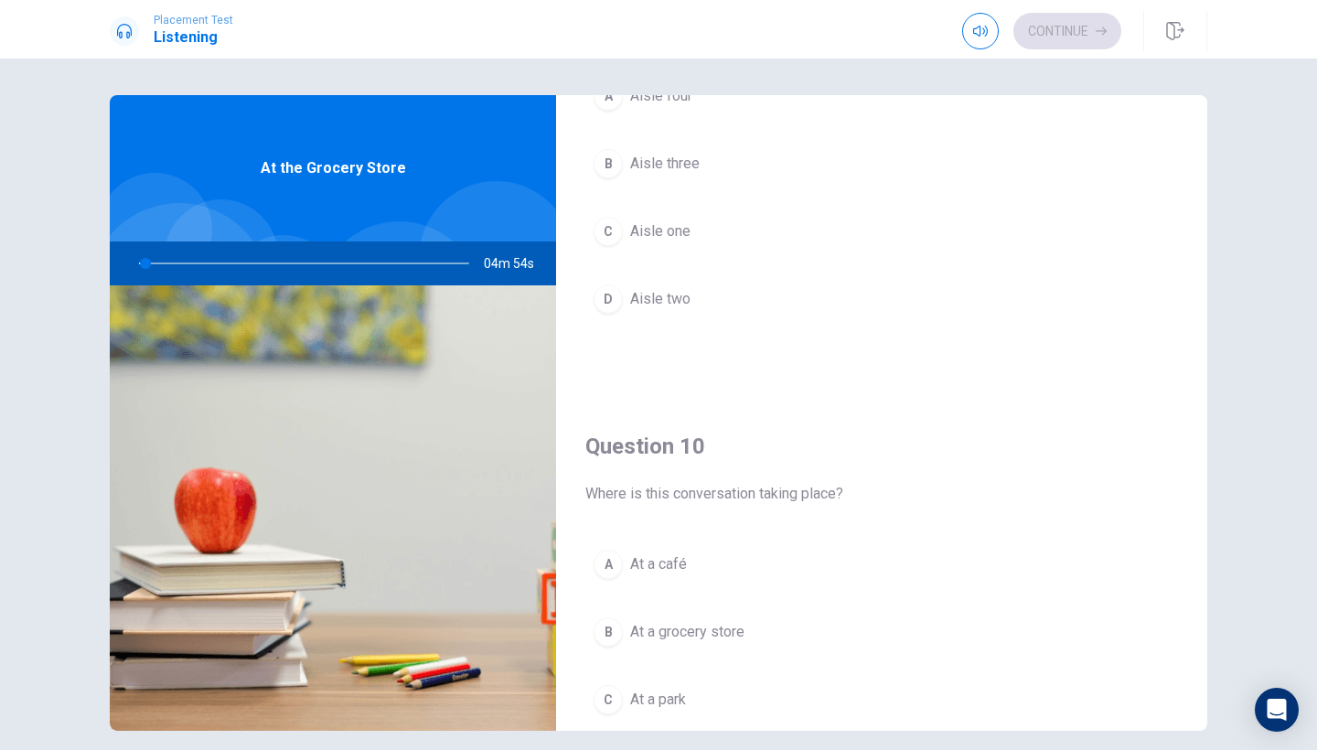
click at [713, 301] on button "D Aisle two" at bounding box center [881, 299] width 593 height 46
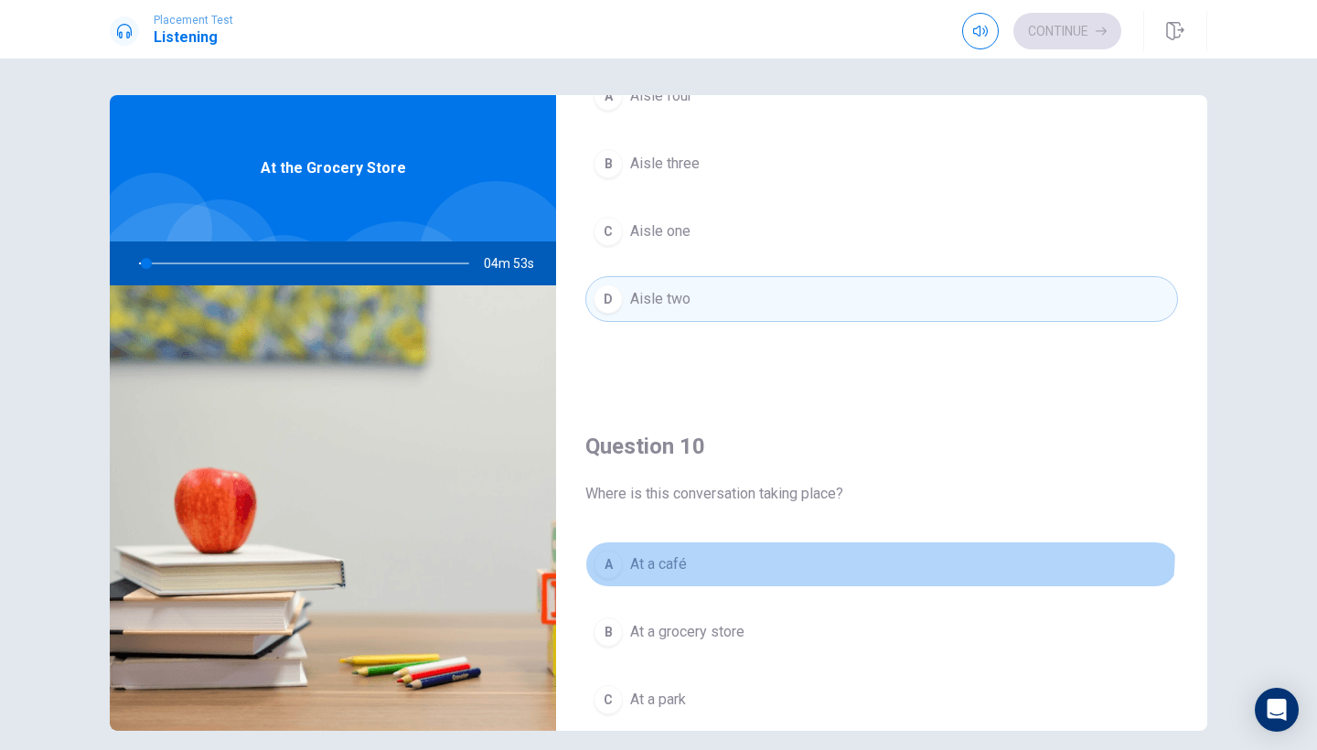
click at [718, 543] on button "A At a café" at bounding box center [881, 564] width 593 height 46
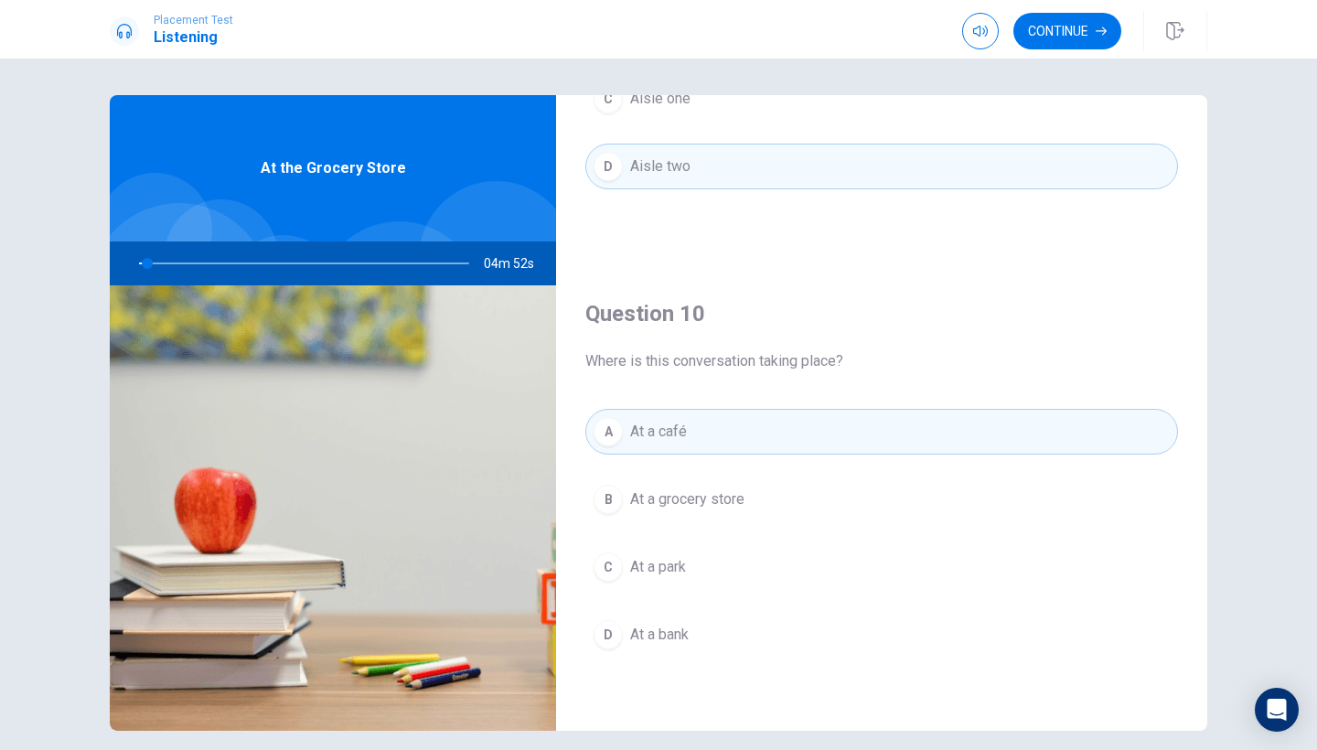
scroll to position [1705, 0]
click at [1056, 42] on button "Continue" at bounding box center [1067, 31] width 108 height 37
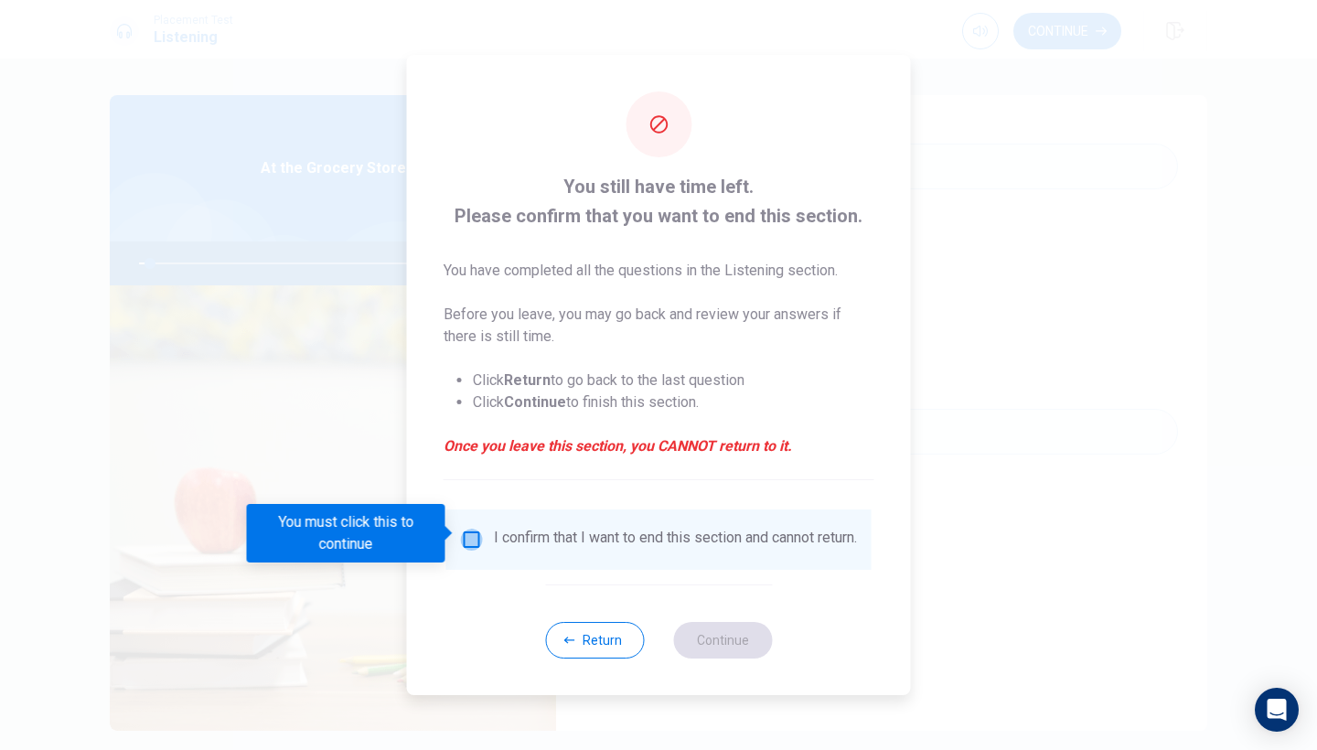
click at [463, 532] on input "You must click this to continue" at bounding box center [472, 540] width 22 height 22
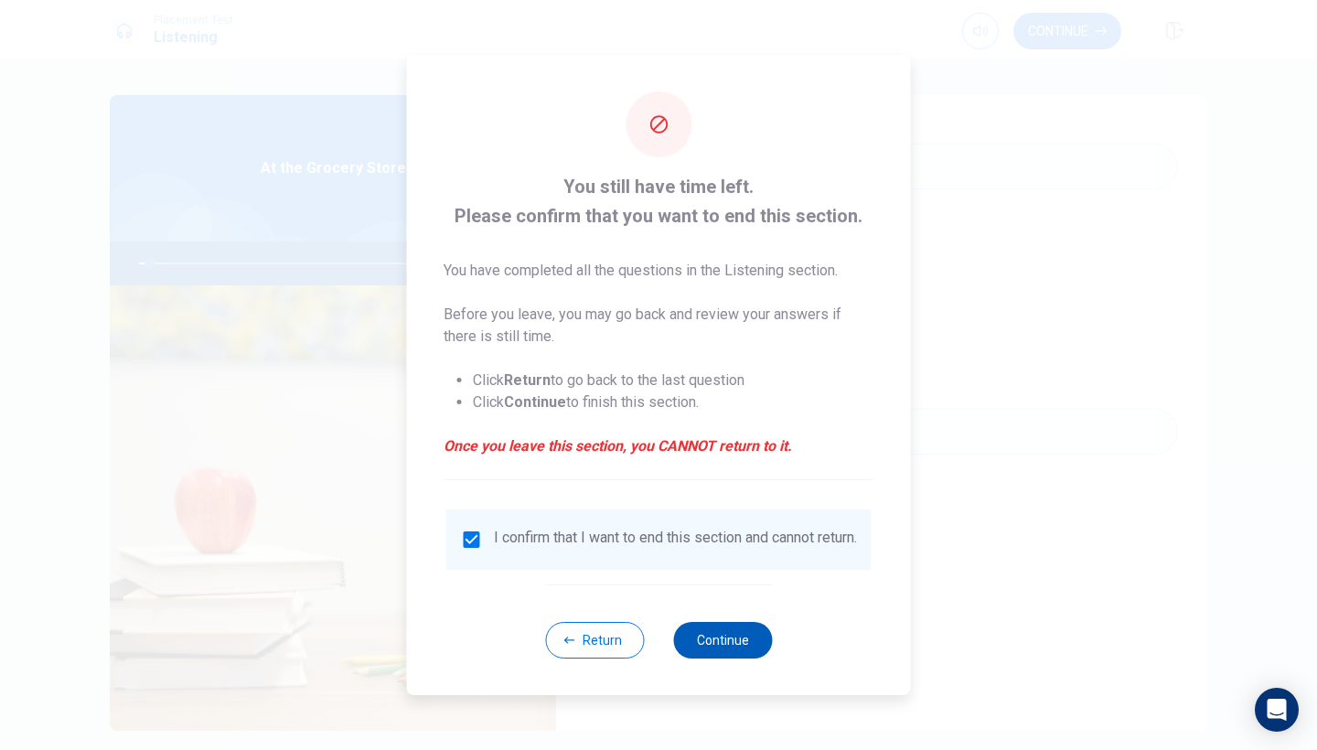
click at [704, 640] on button "Continue" at bounding box center [722, 640] width 99 height 37
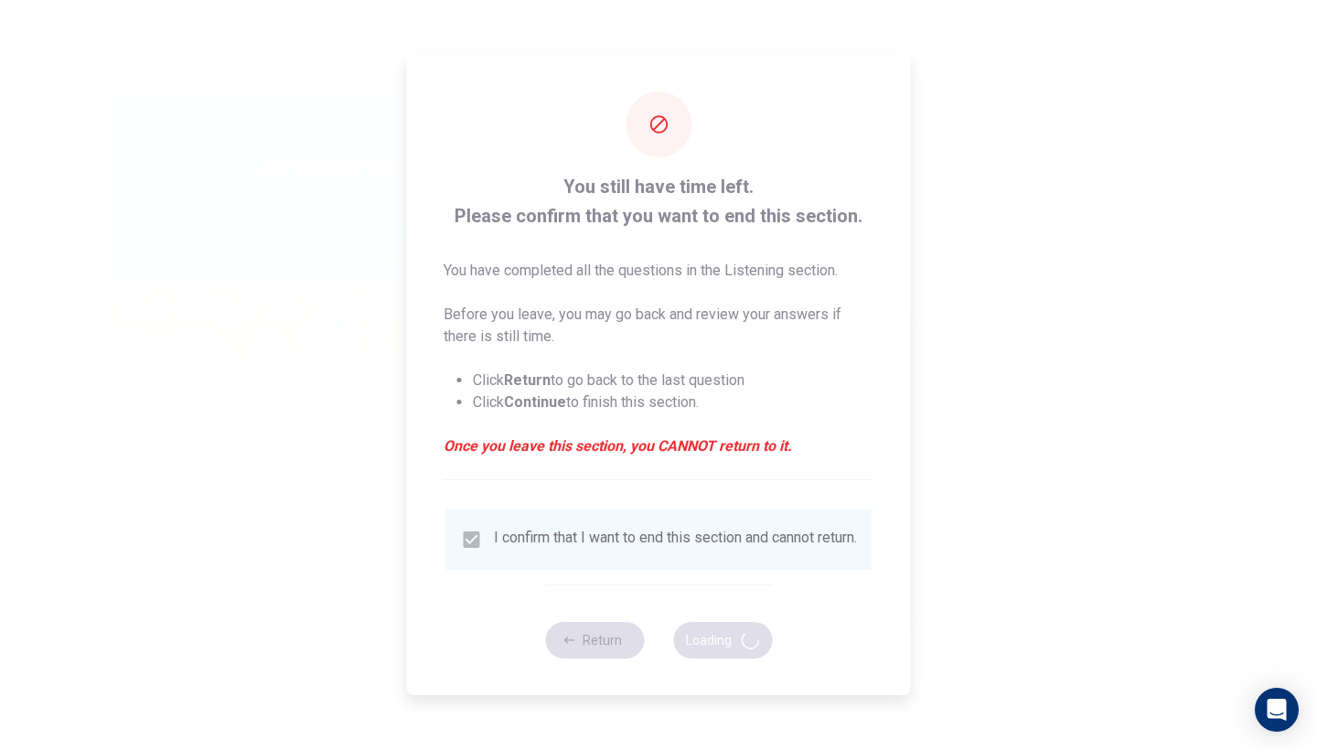
type input "4"
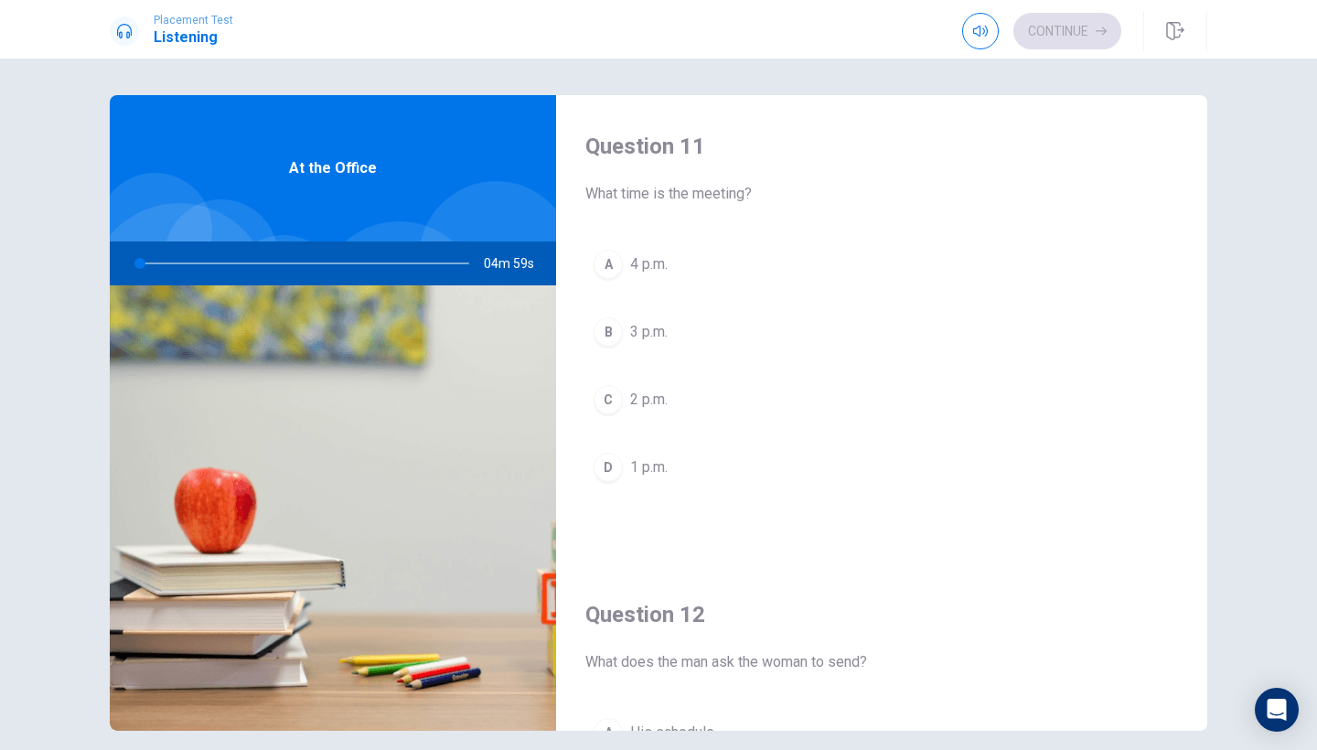
click at [684, 269] on button "A 4 p.m." at bounding box center [881, 264] width 593 height 46
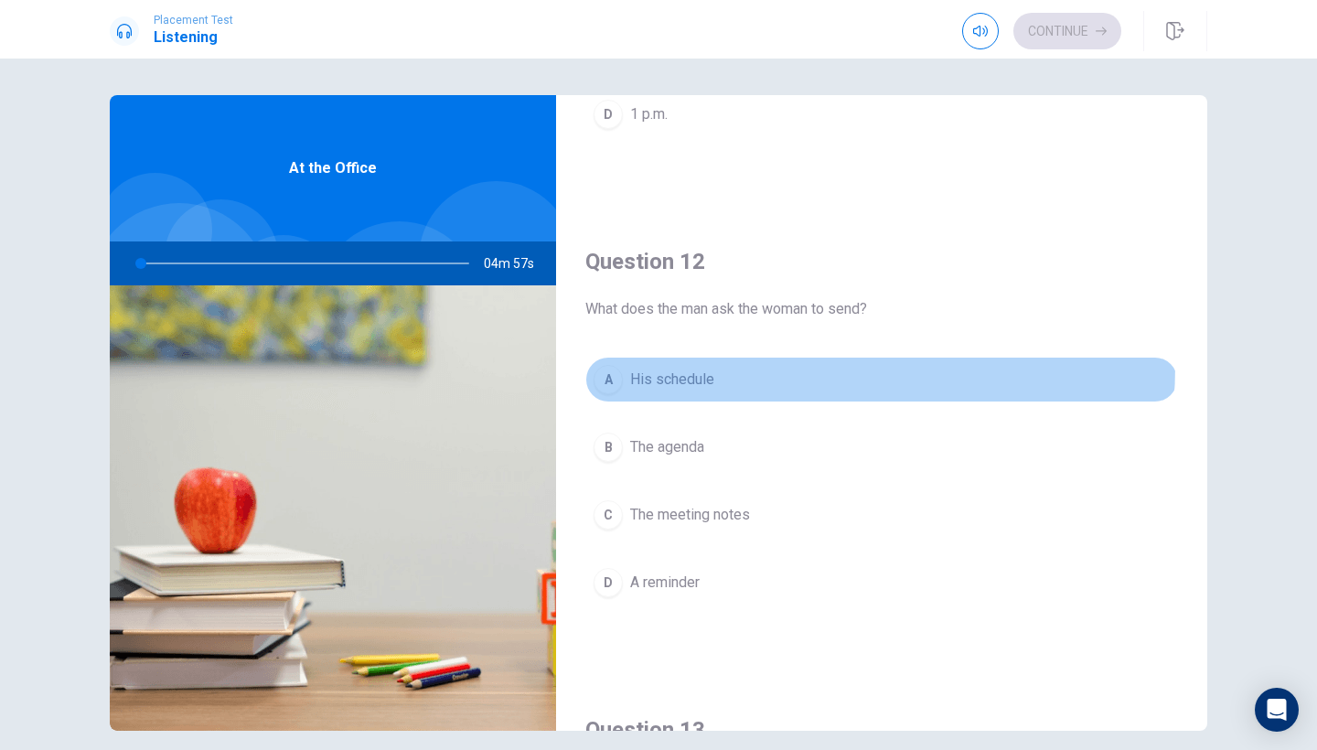
click at [711, 366] on button "A His schedule" at bounding box center [881, 380] width 593 height 46
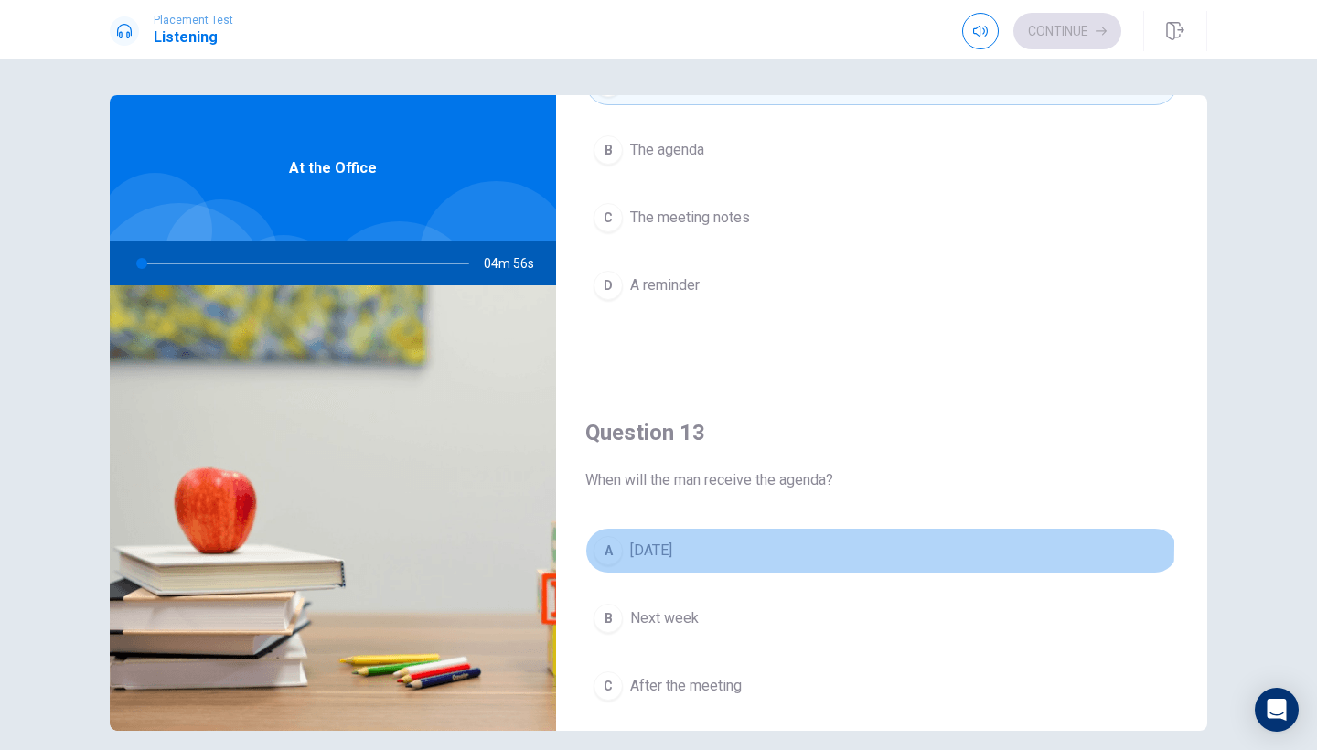
click at [672, 545] on span "[DATE]" at bounding box center [651, 550] width 42 height 22
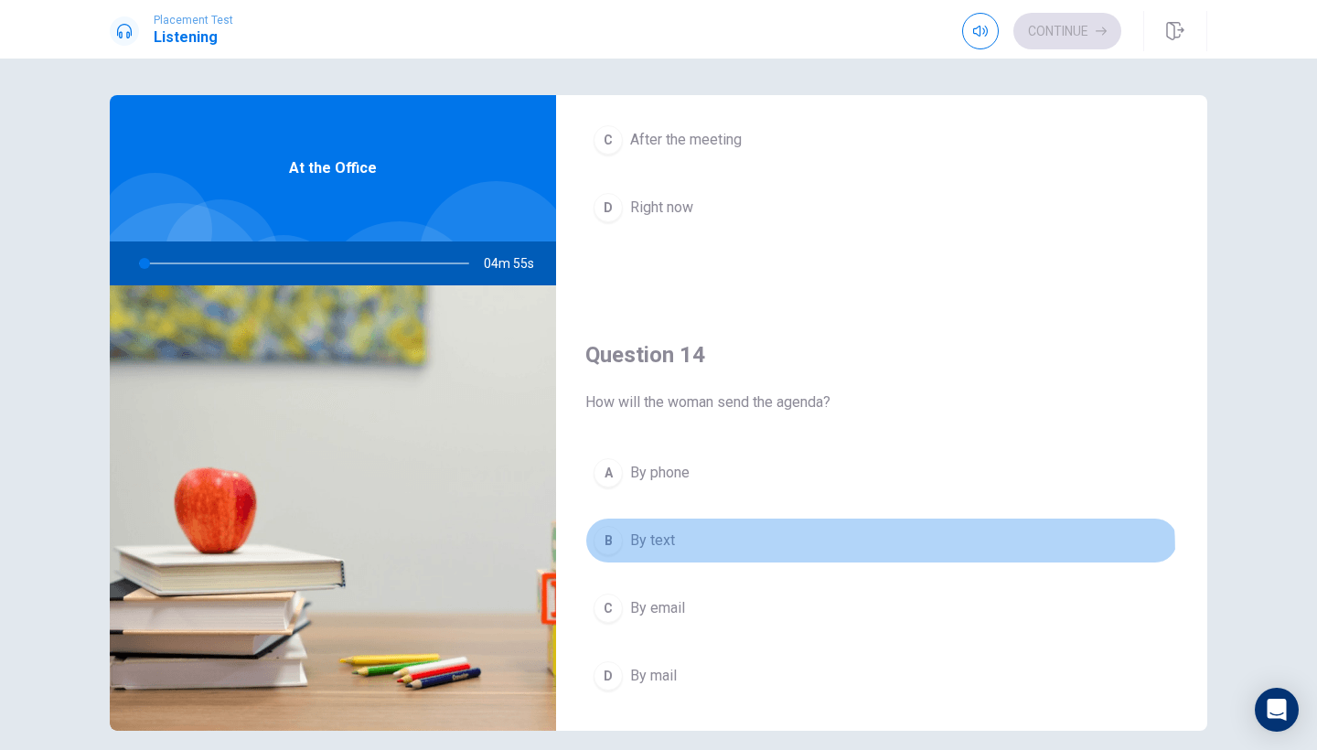
click at [694, 555] on button "B By text" at bounding box center [881, 541] width 593 height 46
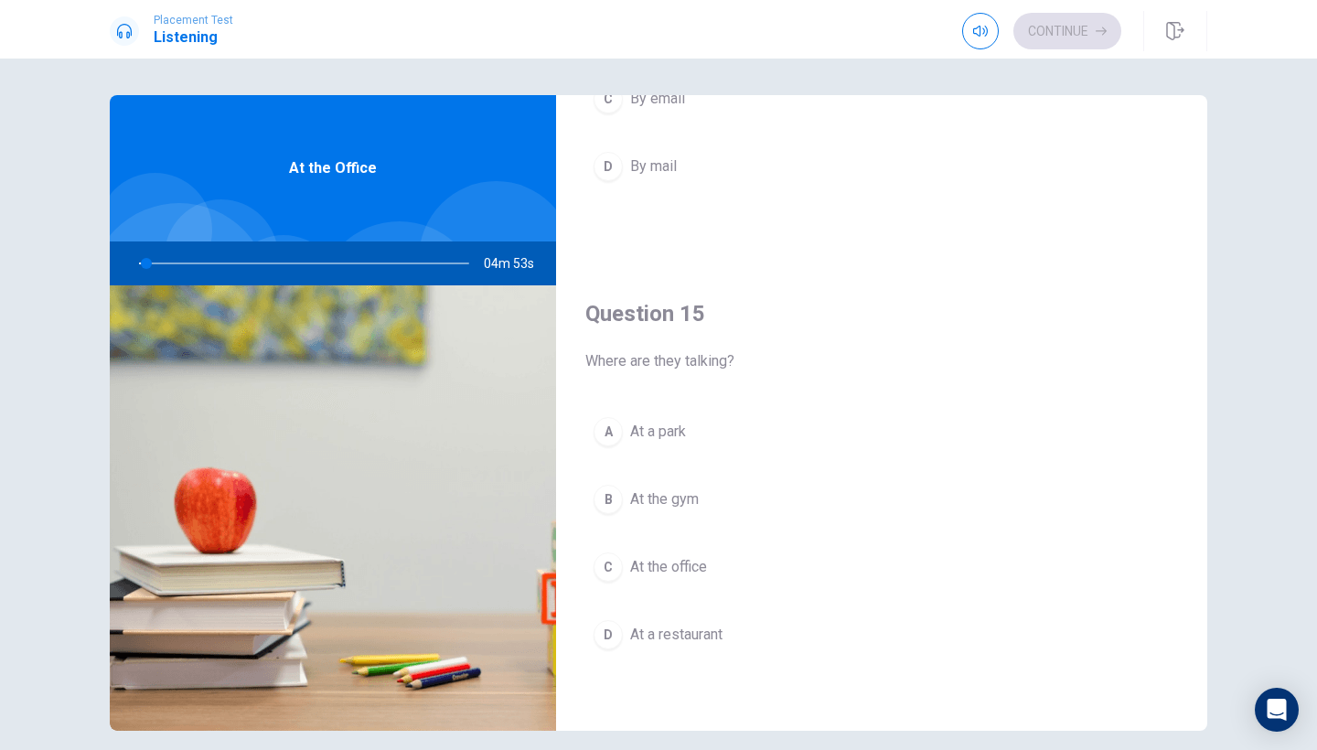
click at [704, 522] on div "A At a park B At the gym C At the office D At a restaurant" at bounding box center [881, 551] width 593 height 285
click at [707, 504] on button "B At the gym" at bounding box center [881, 499] width 593 height 46
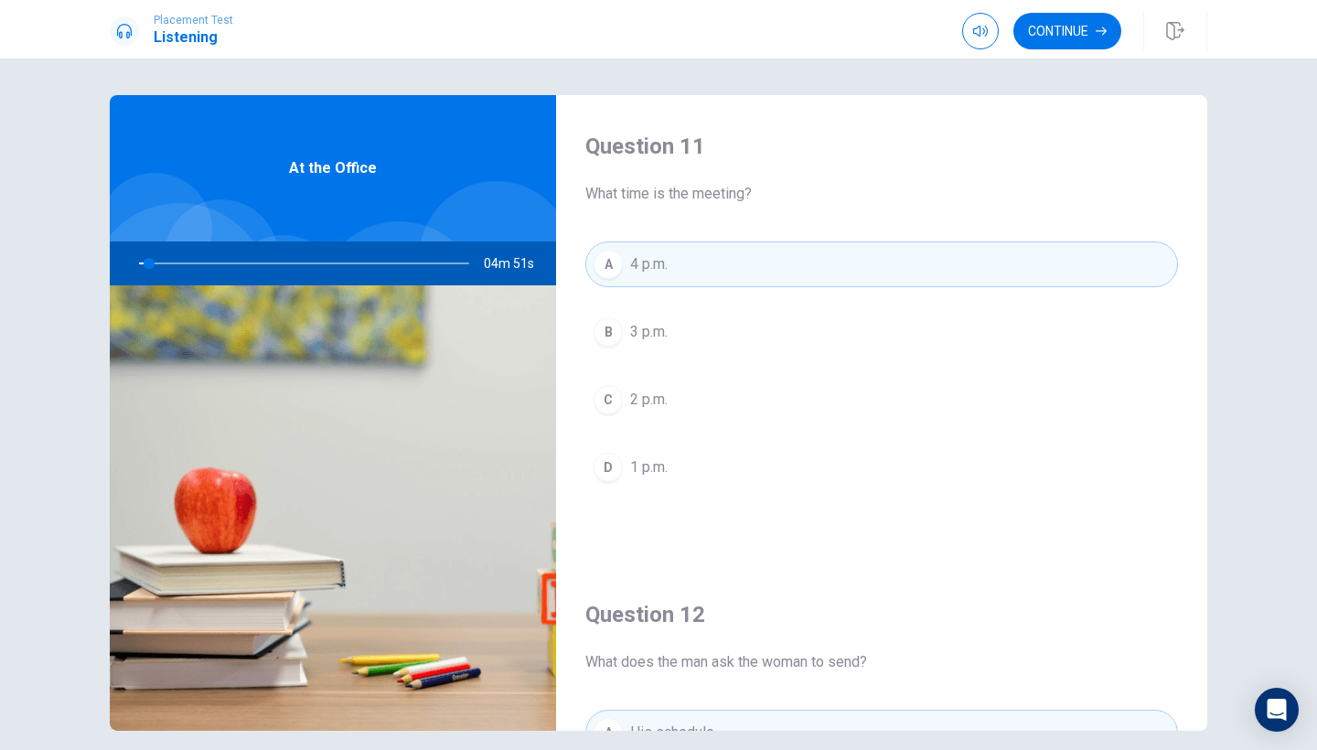
scroll to position [0, 0]
click at [1093, 34] on button "Continue" at bounding box center [1067, 31] width 108 height 37
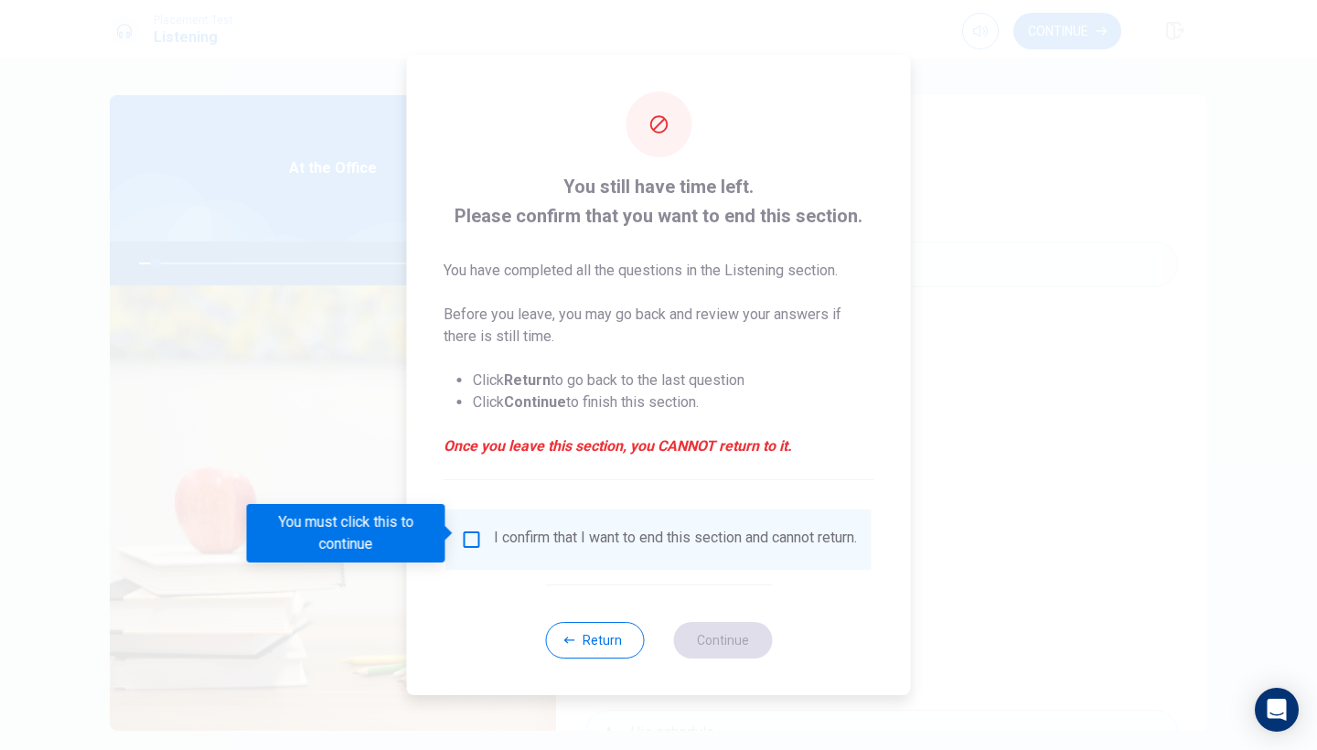
click at [468, 535] on input "You must click this to continue" at bounding box center [472, 540] width 22 height 22
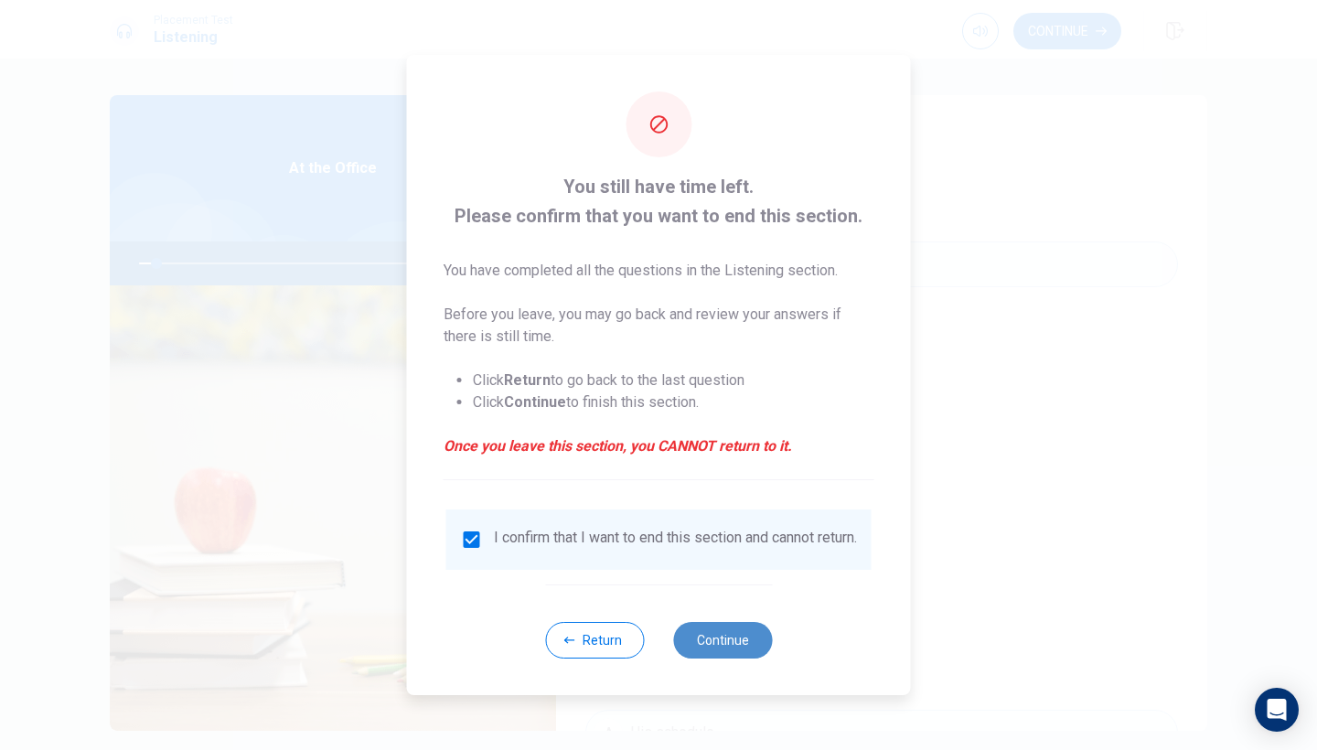
click at [742, 653] on button "Continue" at bounding box center [722, 640] width 99 height 37
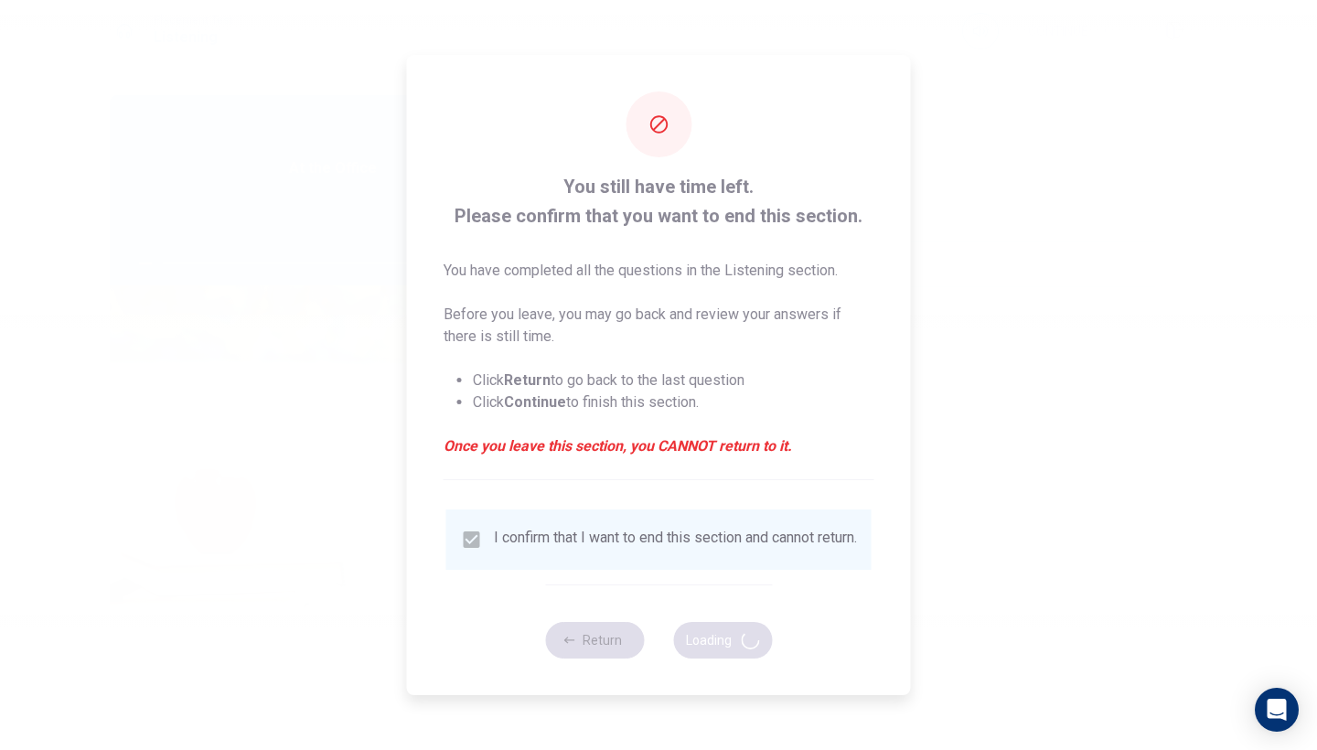
type input "6"
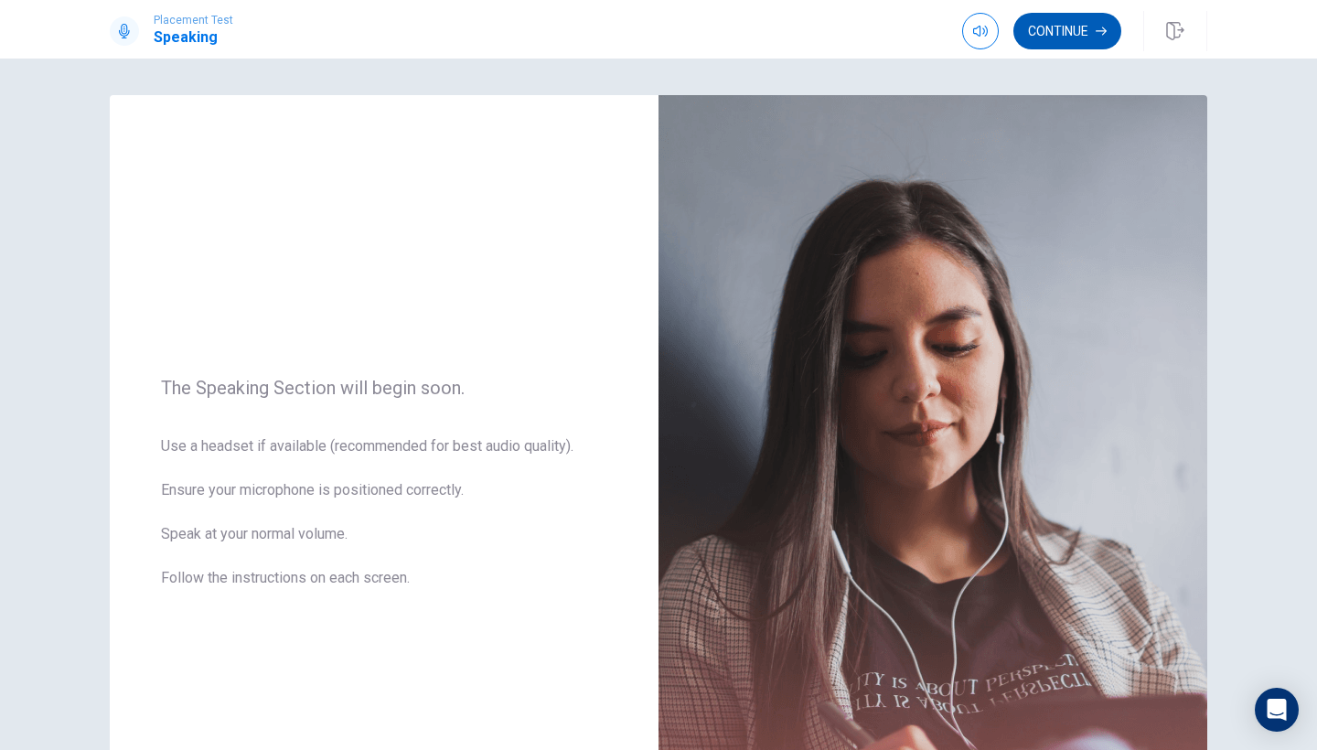
click at [1085, 23] on button "Continue" at bounding box center [1067, 31] width 108 height 37
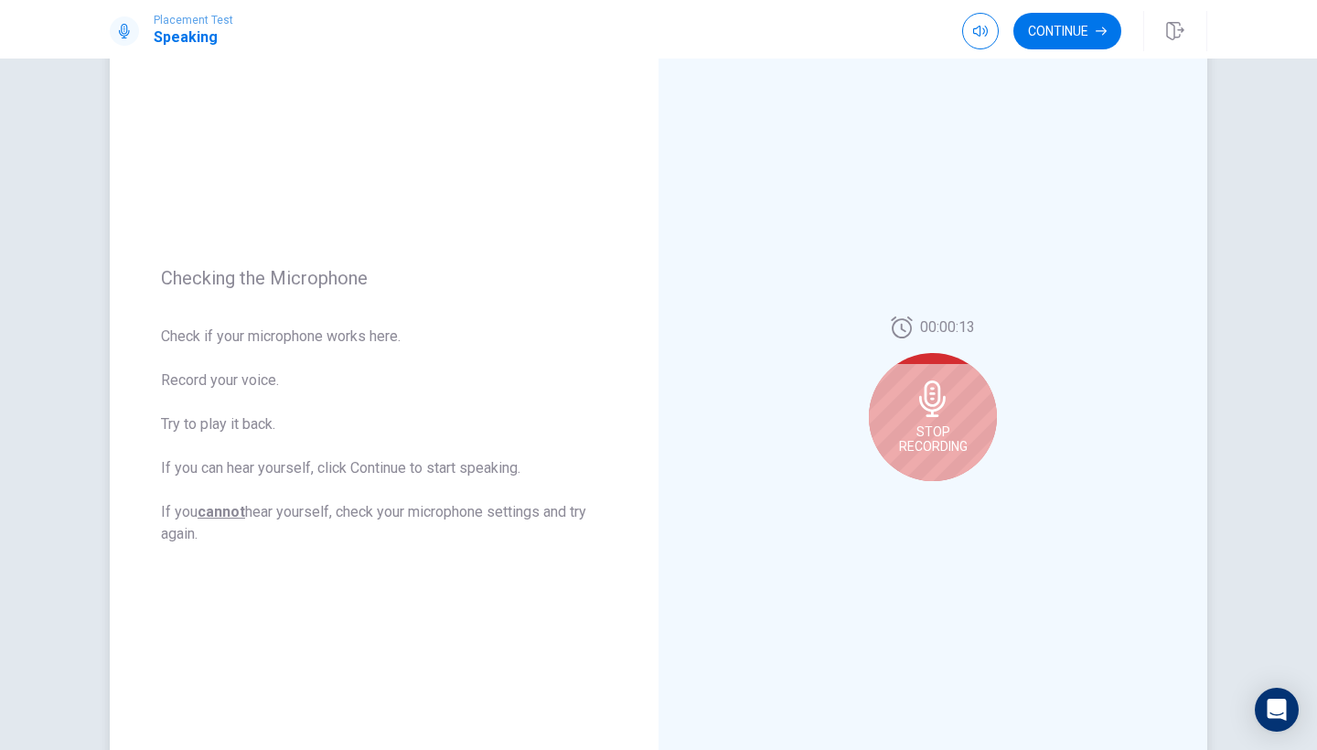
scroll to position [91, 0]
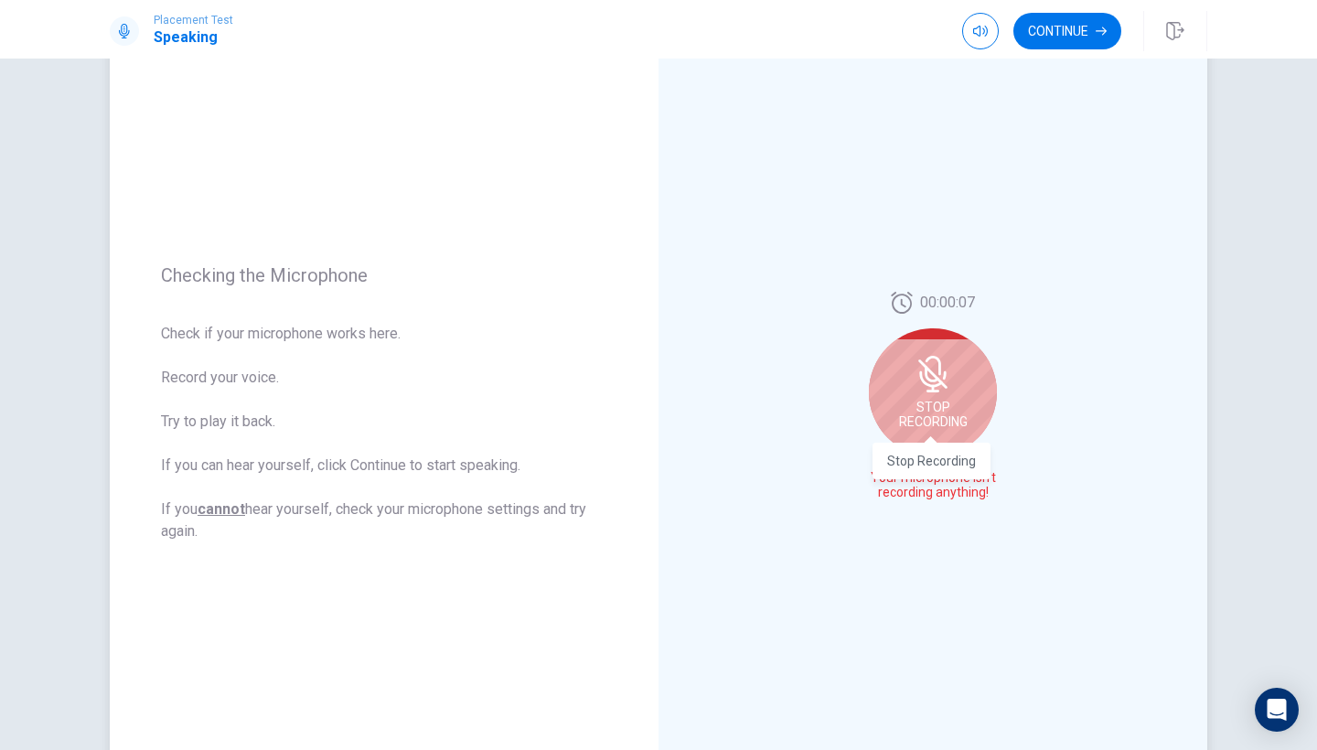
click at [914, 409] on span "Stop Recording" at bounding box center [933, 414] width 69 height 29
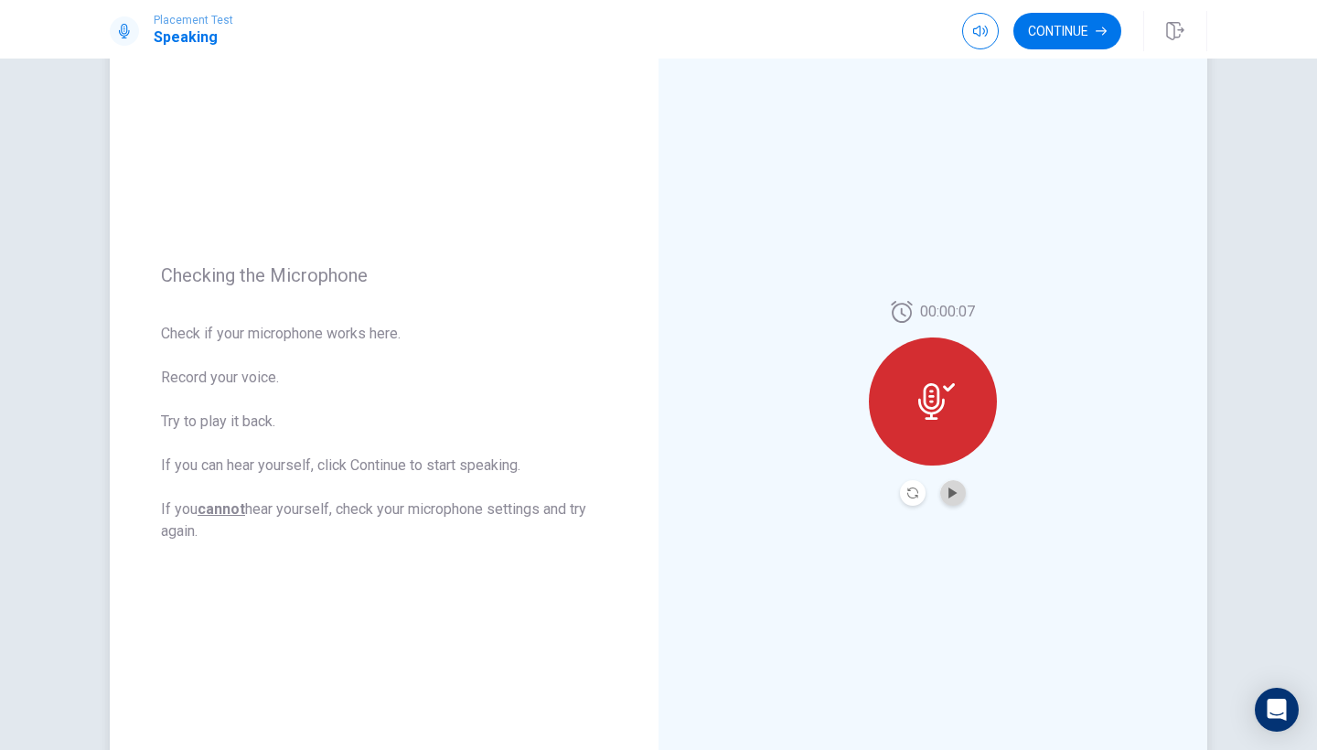
click at [959, 491] on button "Play Audio" at bounding box center [953, 493] width 26 height 26
click at [943, 491] on button "Pause Audio" at bounding box center [953, 493] width 26 height 26
click at [1111, 27] on button "Continue" at bounding box center [1067, 31] width 108 height 37
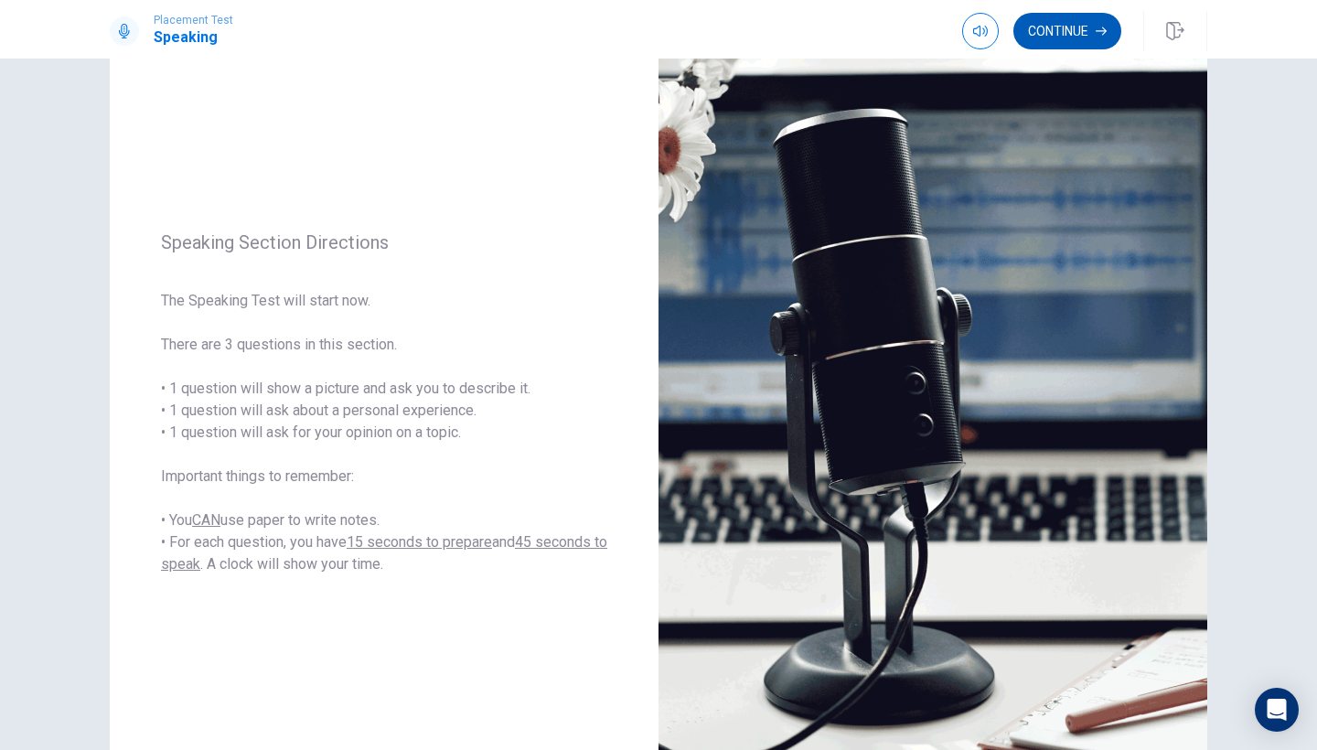
click at [1106, 27] on button "Continue" at bounding box center [1067, 31] width 108 height 37
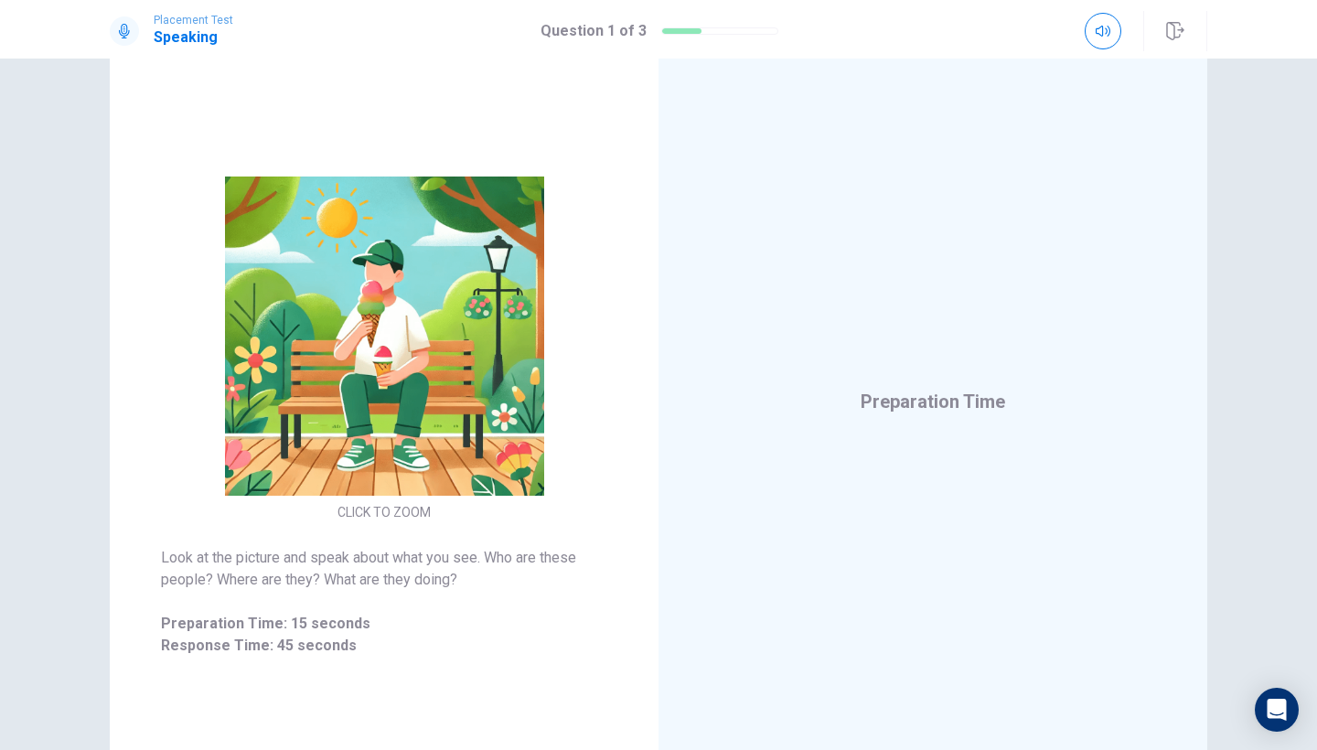
scroll to position [93, 0]
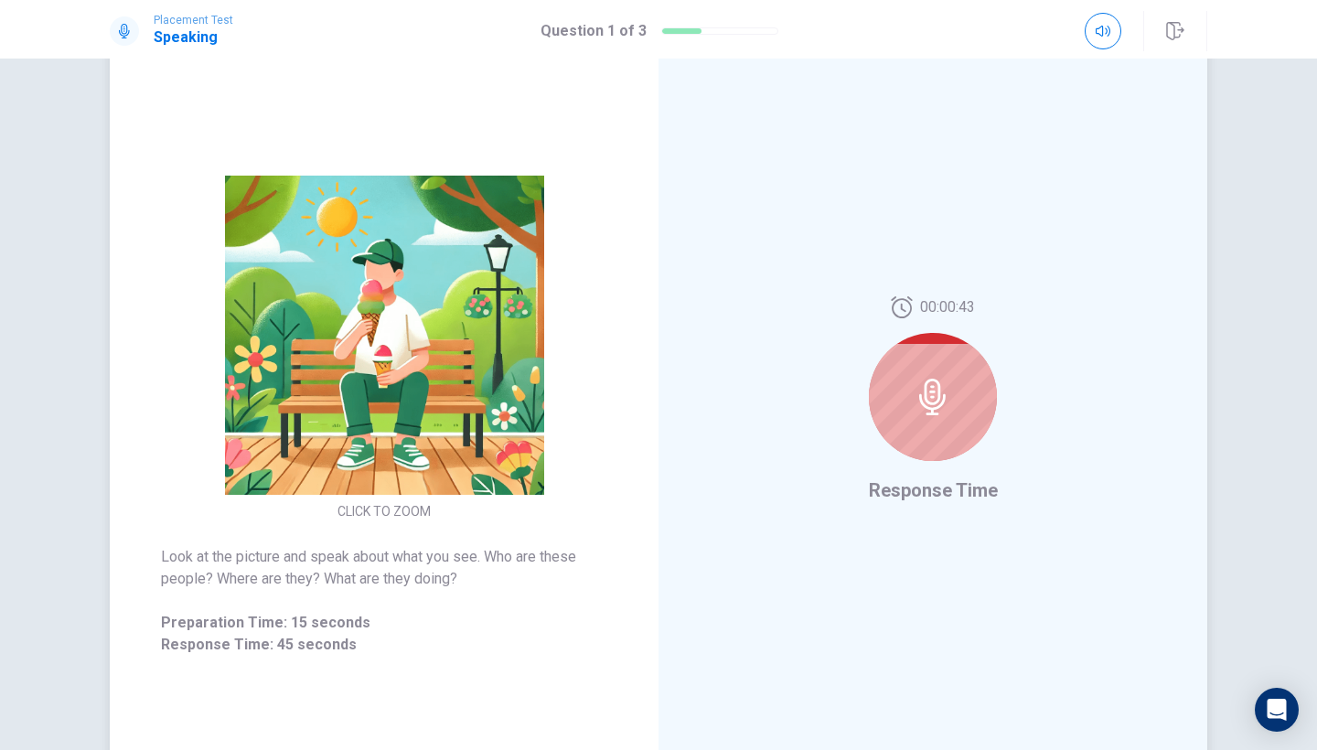
click at [953, 375] on div at bounding box center [933, 397] width 128 height 128
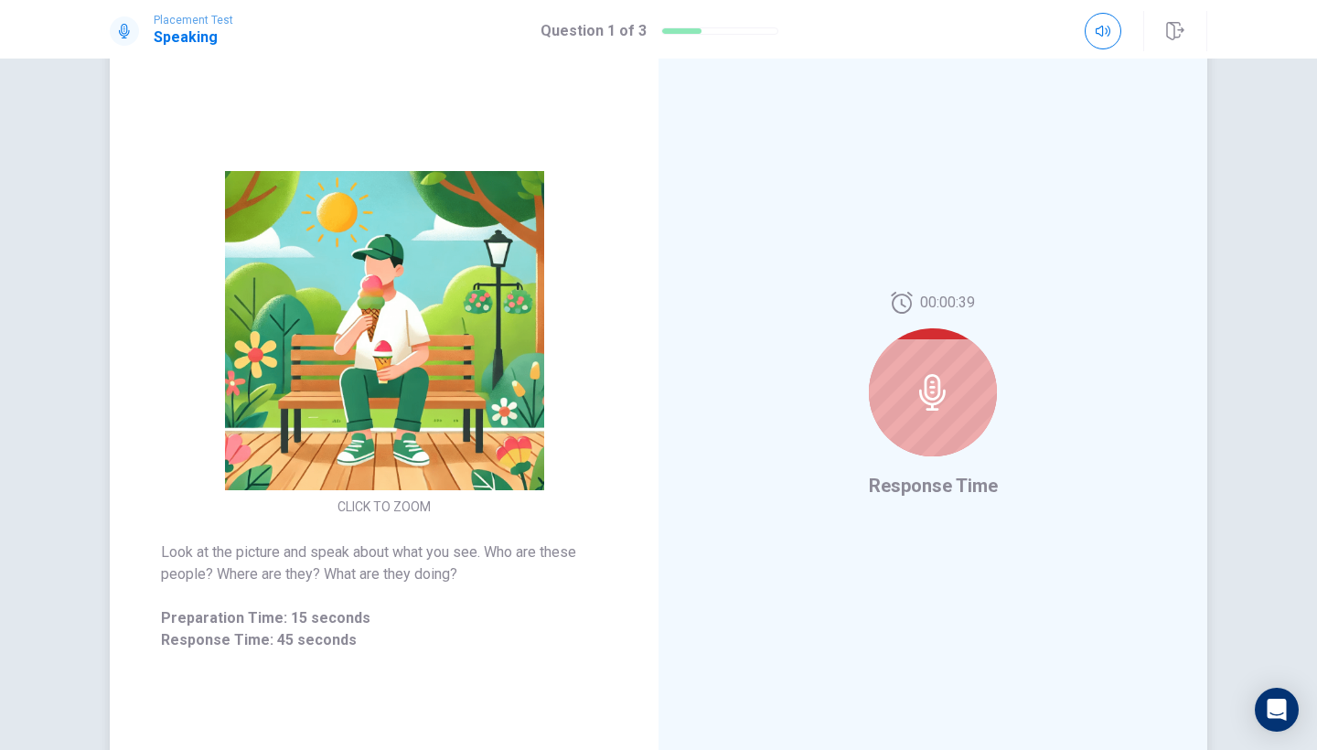
scroll to position [70, 0]
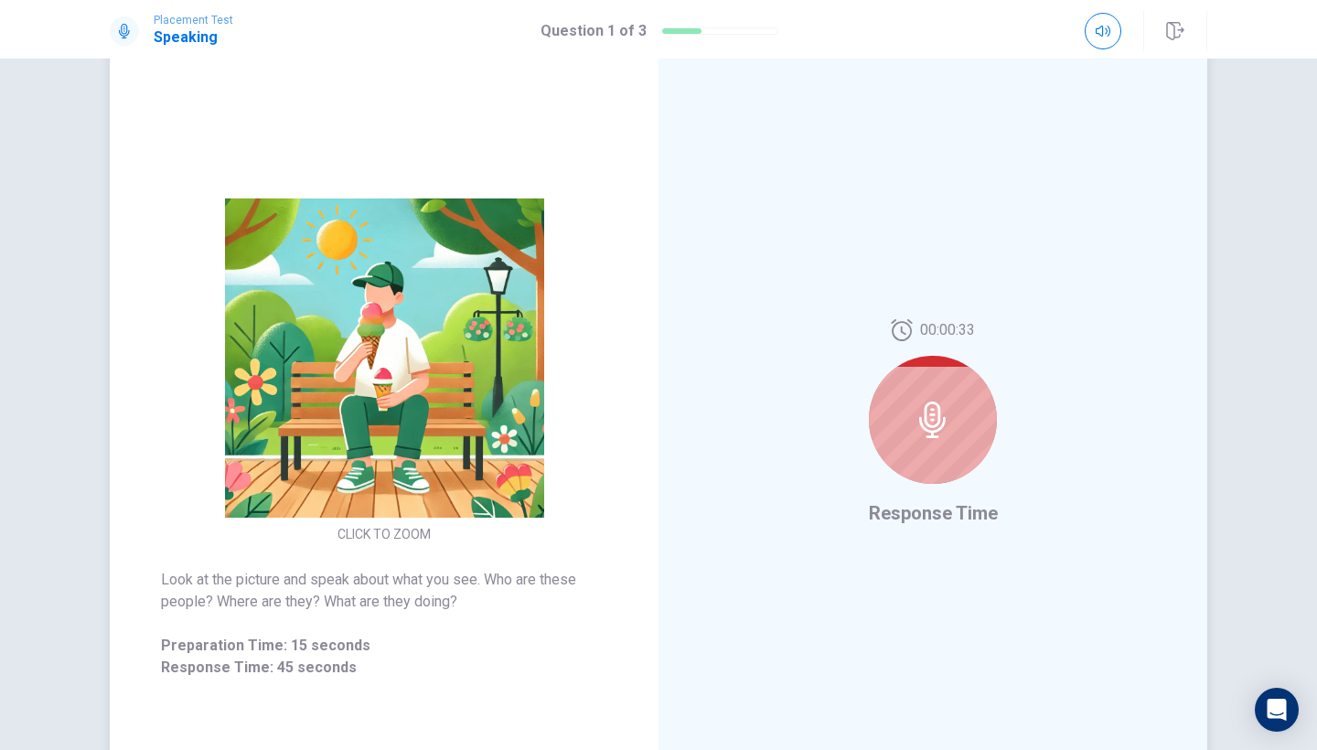
click at [917, 408] on icon at bounding box center [932, 419] width 37 height 37
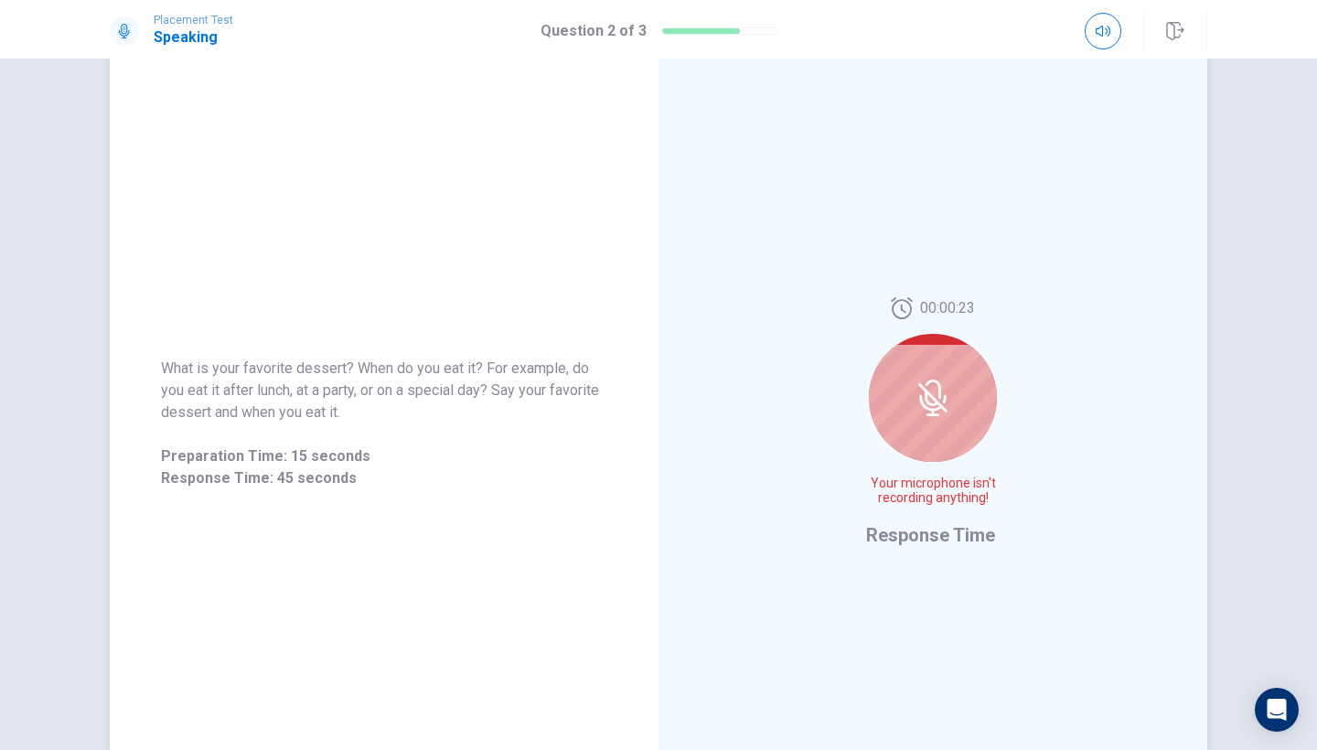
click at [931, 389] on icon at bounding box center [932, 397] width 37 height 37
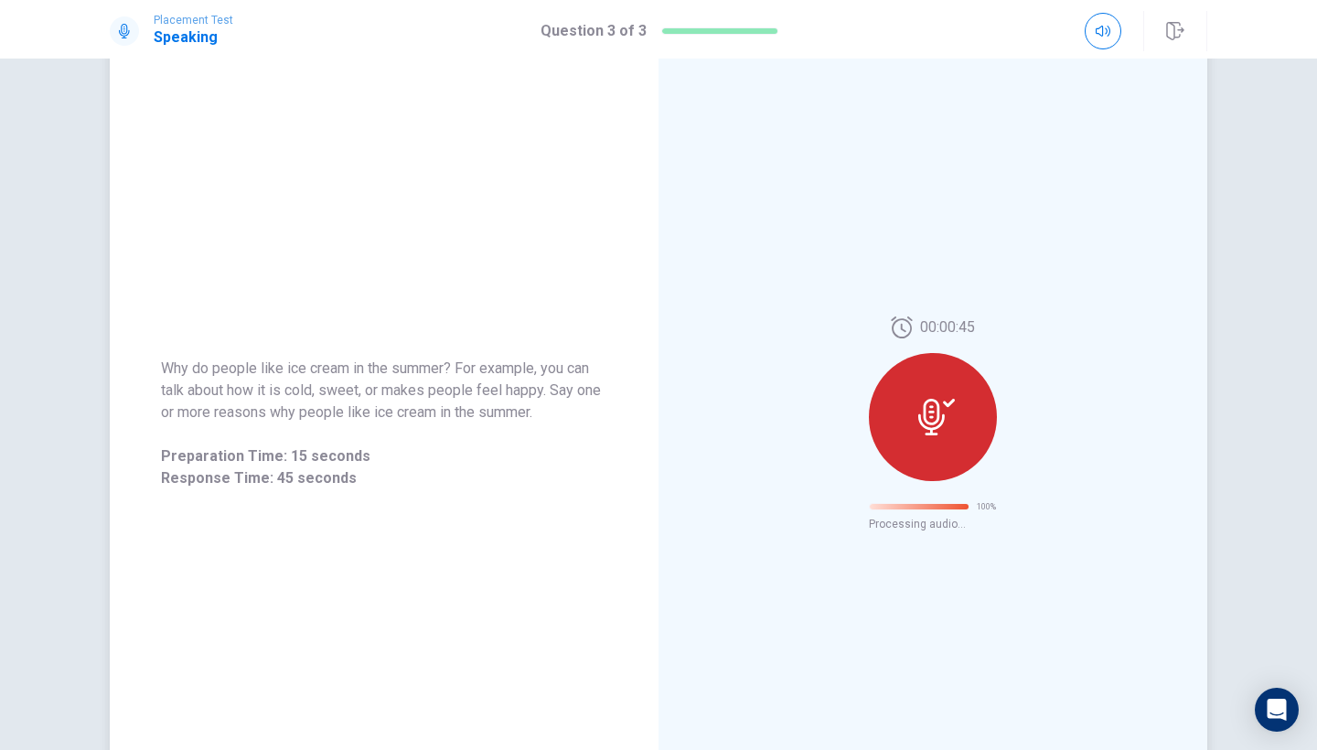
scroll to position [0, 0]
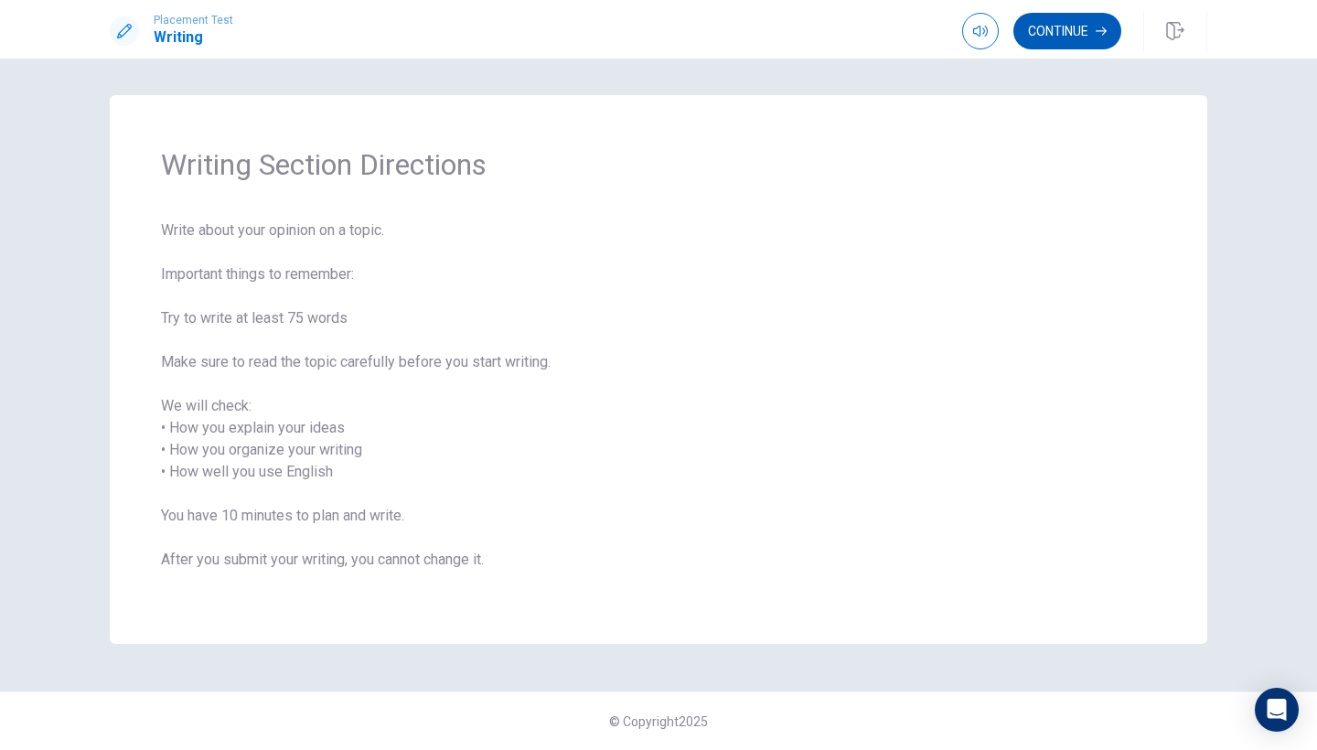
click at [1095, 26] on icon "button" at bounding box center [1100, 31] width 11 height 11
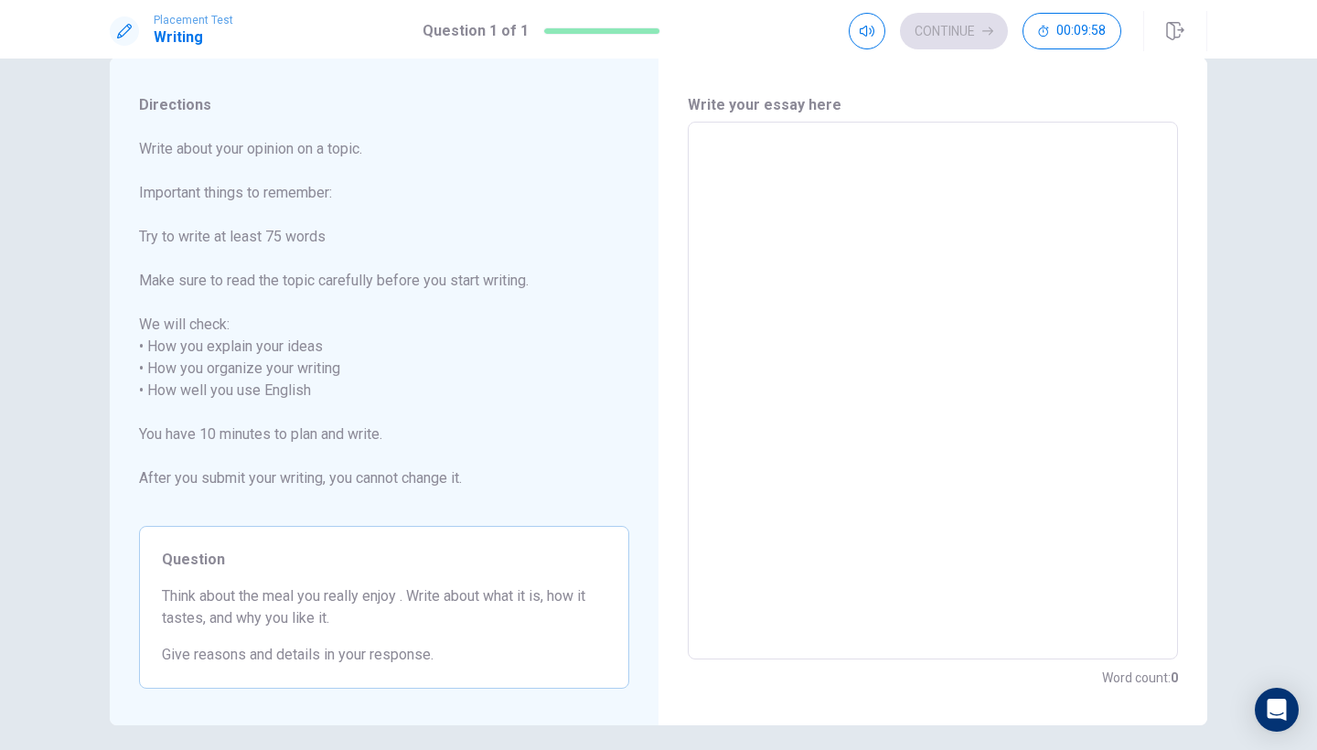
scroll to position [46, 0]
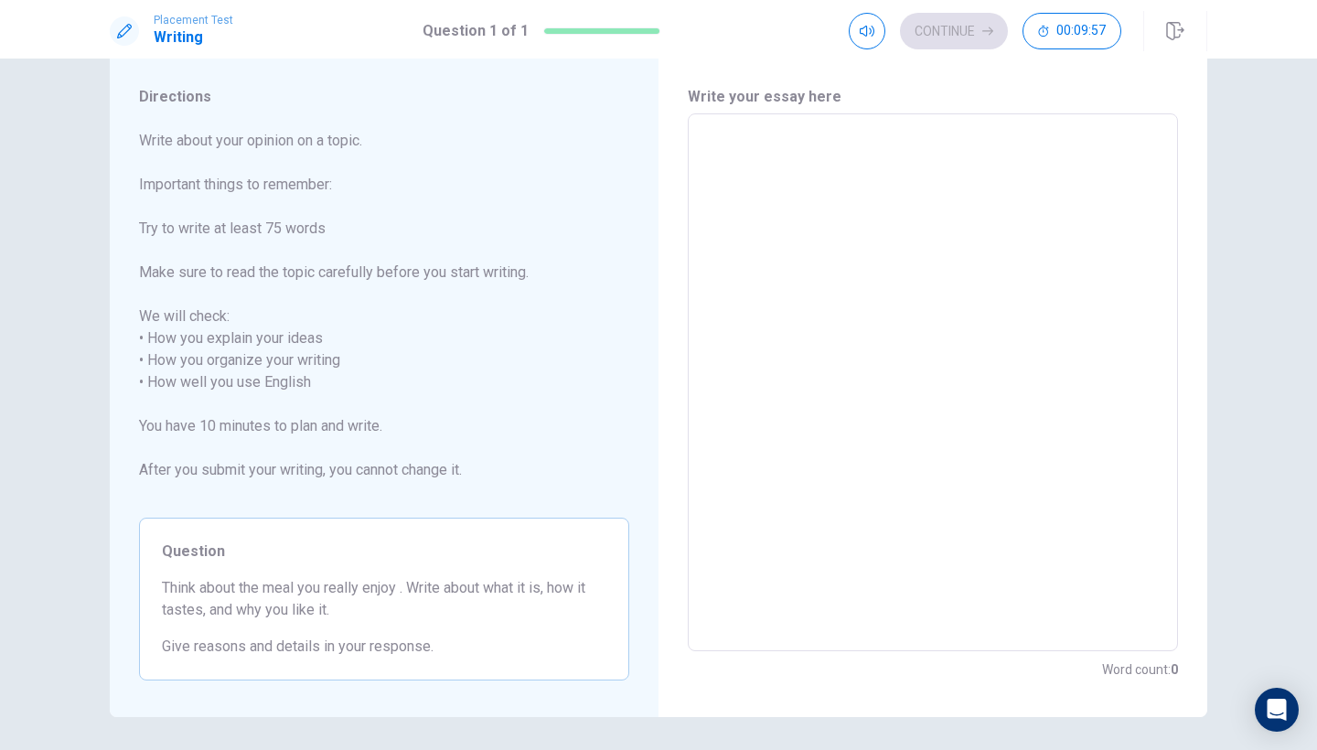
click at [1117, 166] on textarea at bounding box center [932, 382] width 465 height 507
type textarea "t"
type textarea "x"
type textarea "ts"
type textarea "x"
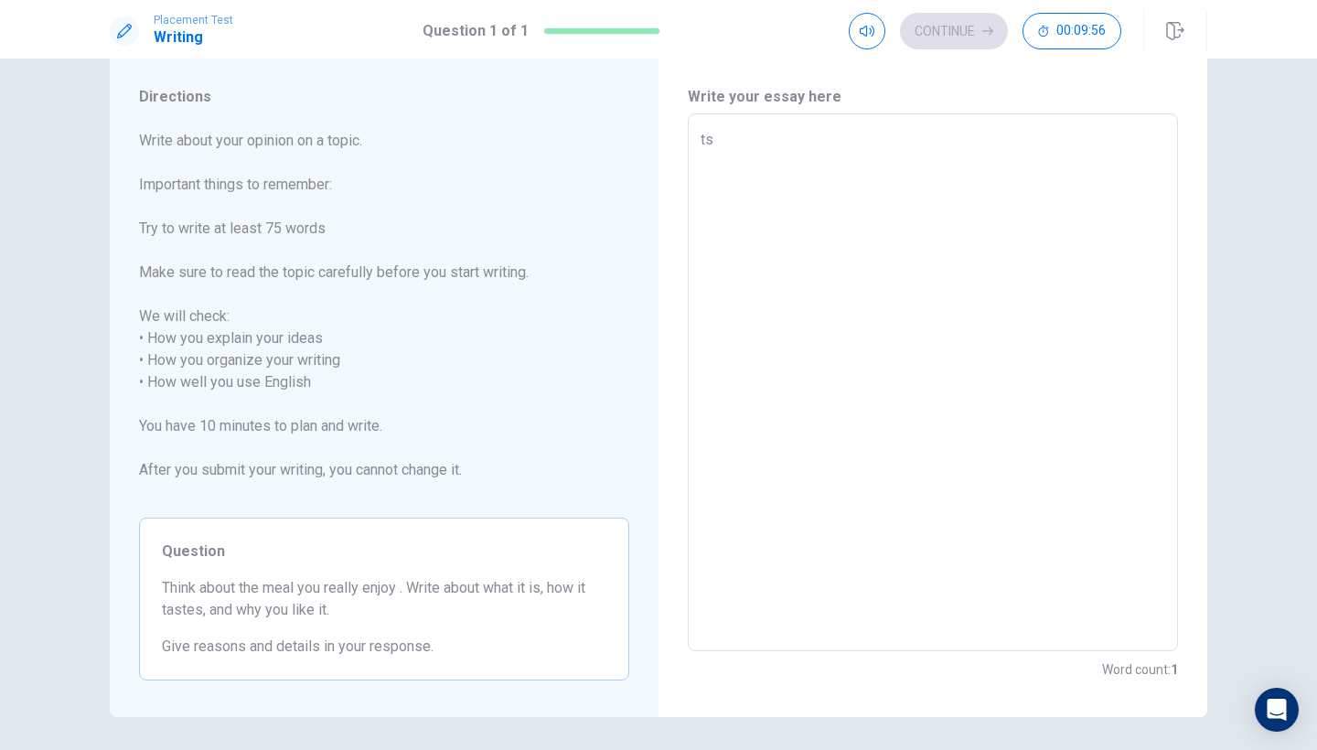
type textarea "t"
type textarea "x"
type textarea "te"
type textarea "x"
type textarea "tes"
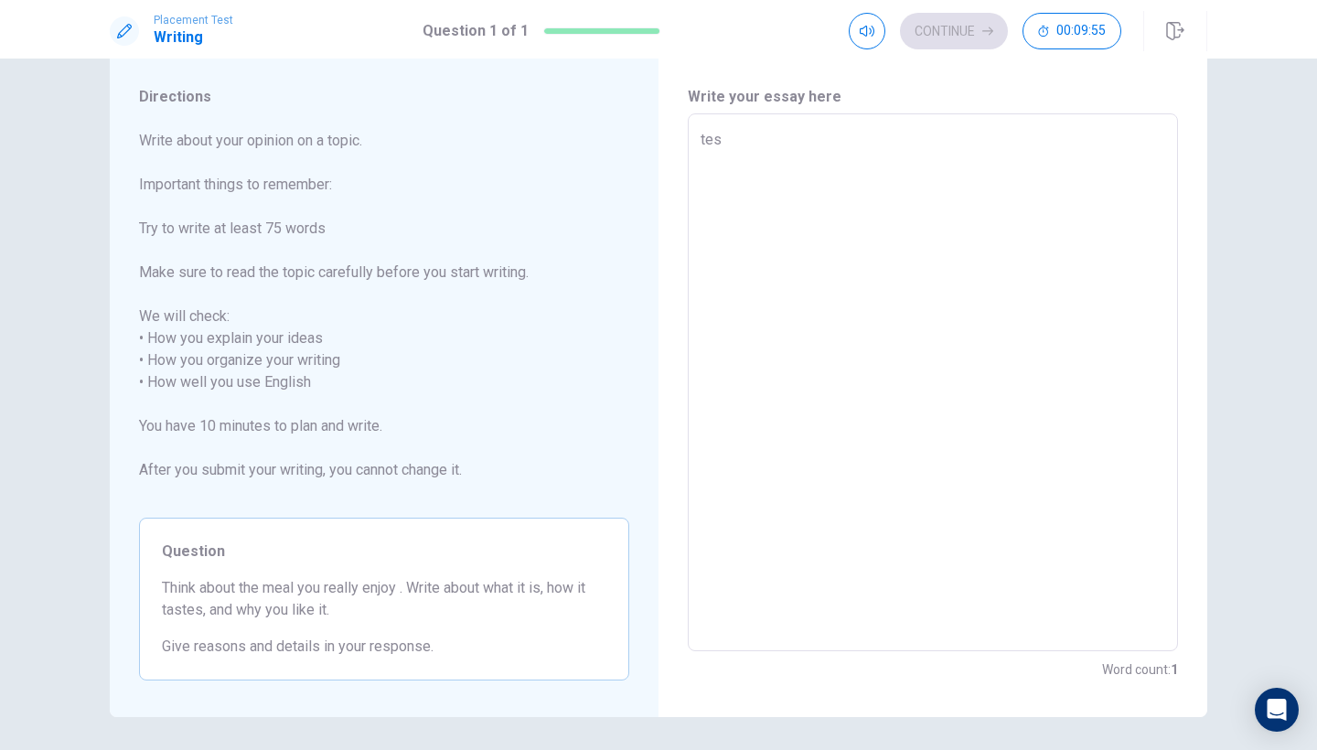
type textarea "x"
type textarea "test"
type textarea "x"
type textarea "test"
type textarea "x"
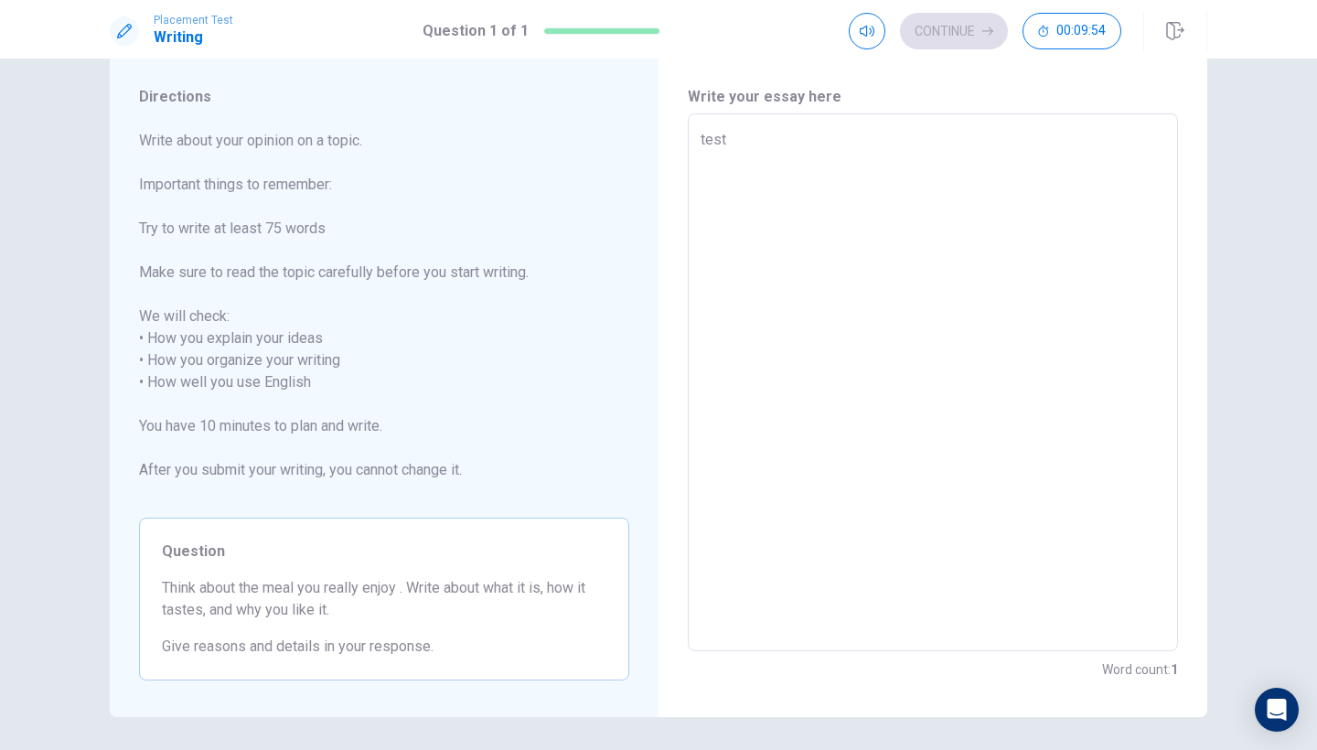
type textarea "test 1"
type textarea "x"
type textarea "test 12"
type textarea "x"
type textarea "test 123"
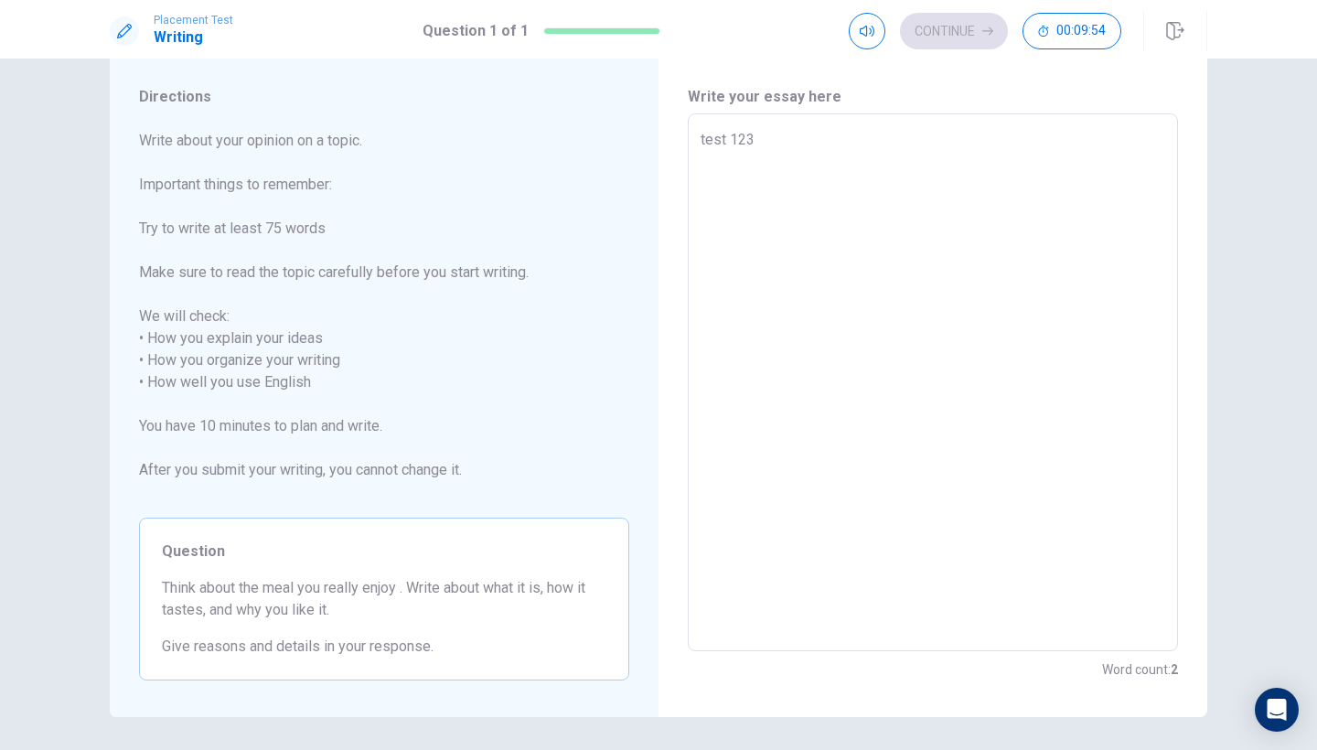
type textarea "x"
type textarea "test 1231"
type textarea "x"
type textarea "test 12312"
type textarea "x"
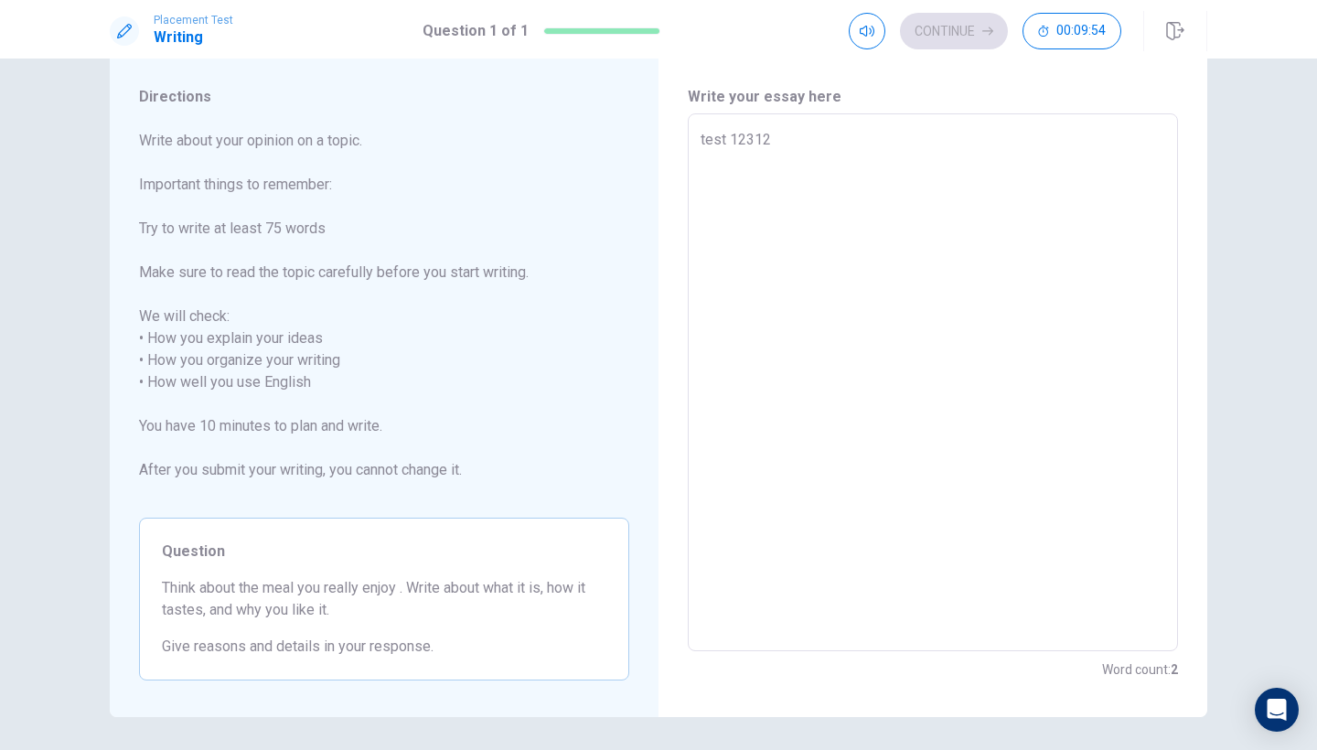
type textarea "test 123123"
type textarea "x"
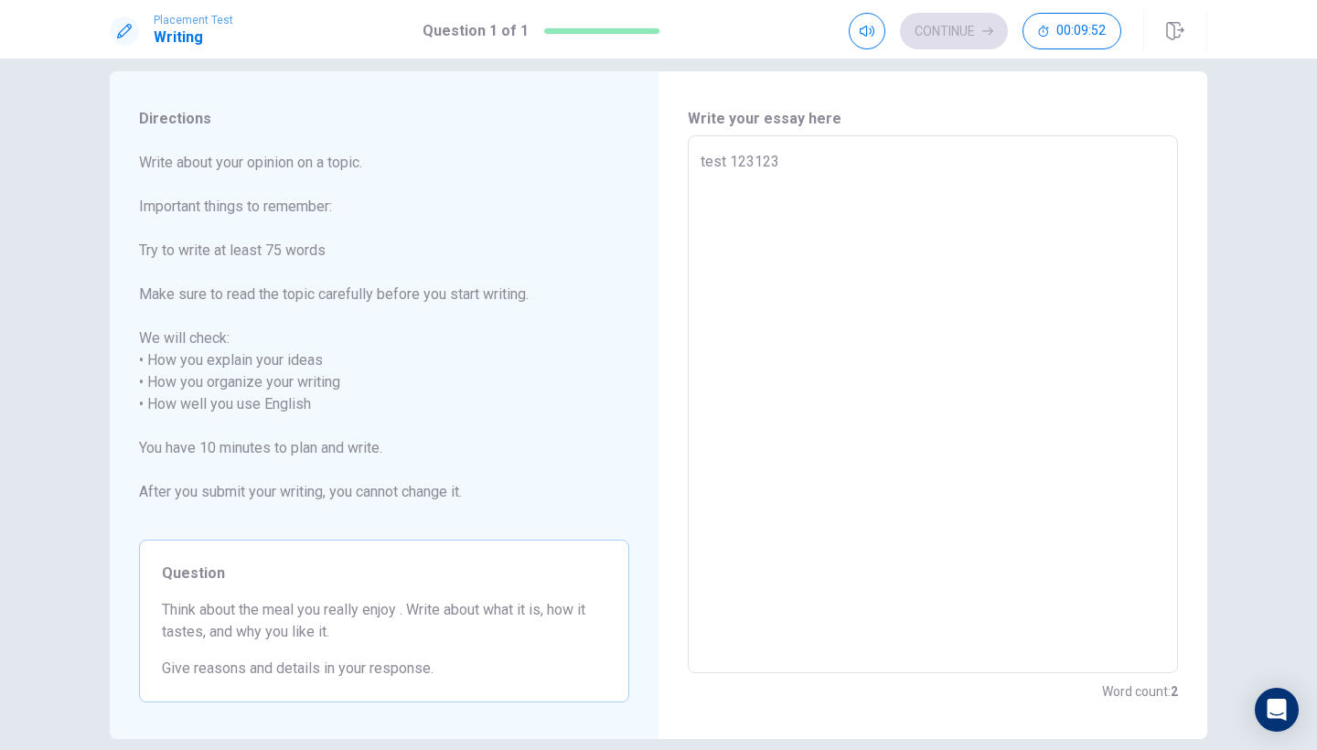
scroll to position [22, 0]
type textarea "test 123123"
click at [966, 35] on div "Continue 00:09:52" at bounding box center [985, 31] width 272 height 37
click at [829, 172] on textarea "test 123123" at bounding box center [932, 406] width 465 height 507
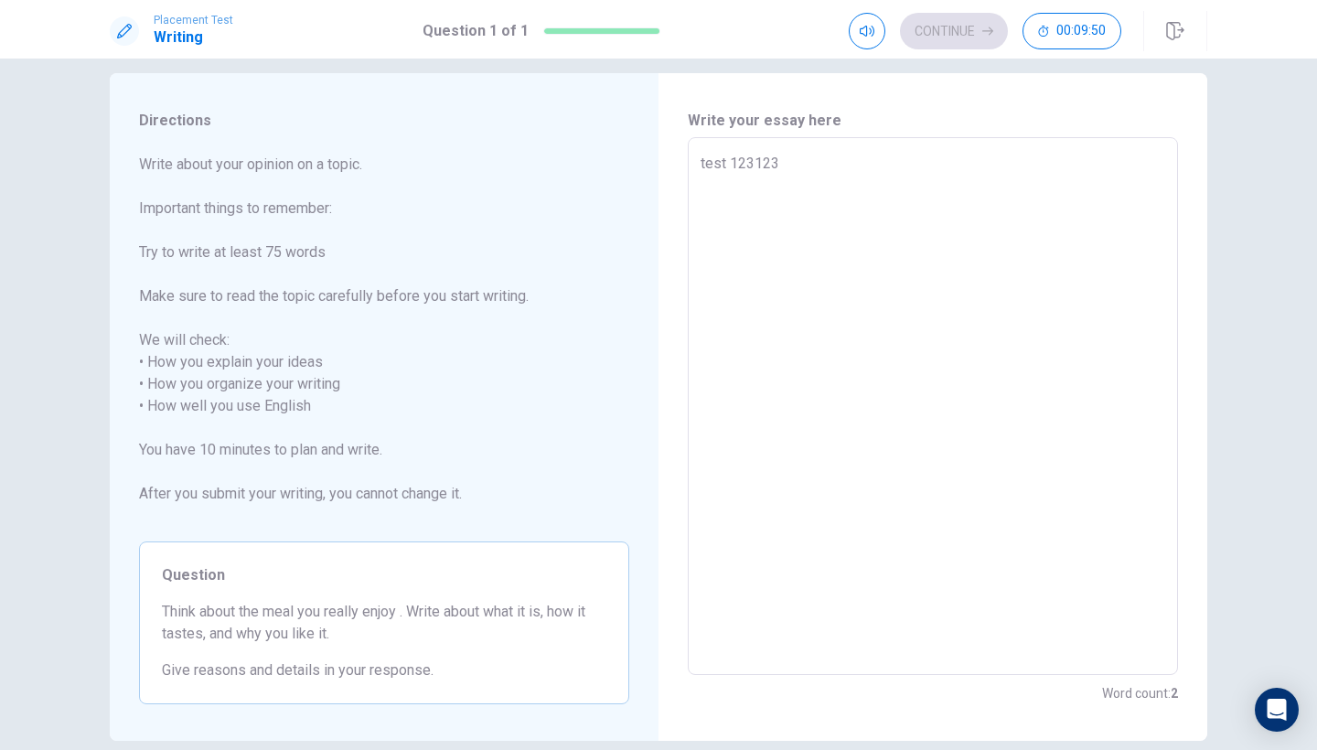
click at [829, 172] on textarea "test 123123" at bounding box center [932, 406] width 465 height 507
paste textarea "1"
type textarea "x"
type textarea "test 1231231"
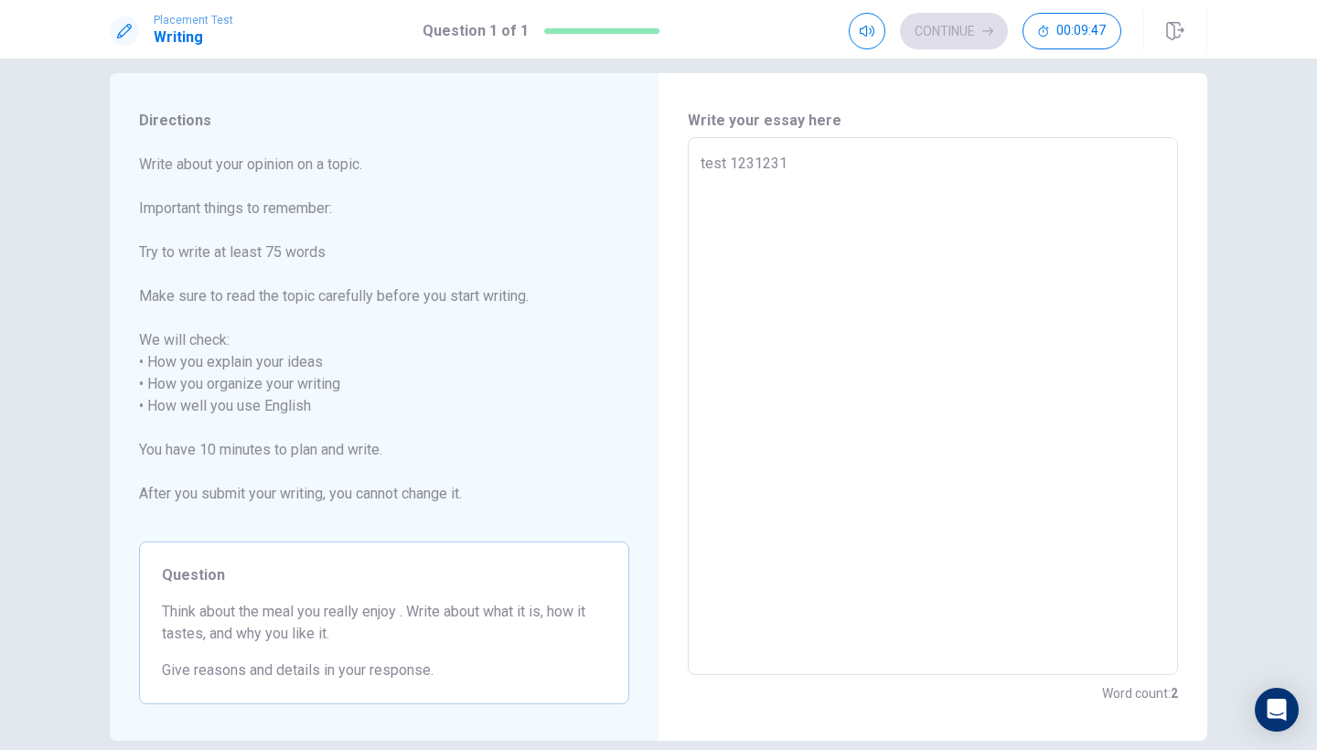
type textarea "x"
type textarea "test 1231231"
type textarea "x"
type textarea "test 1231231 1"
type textarea "x"
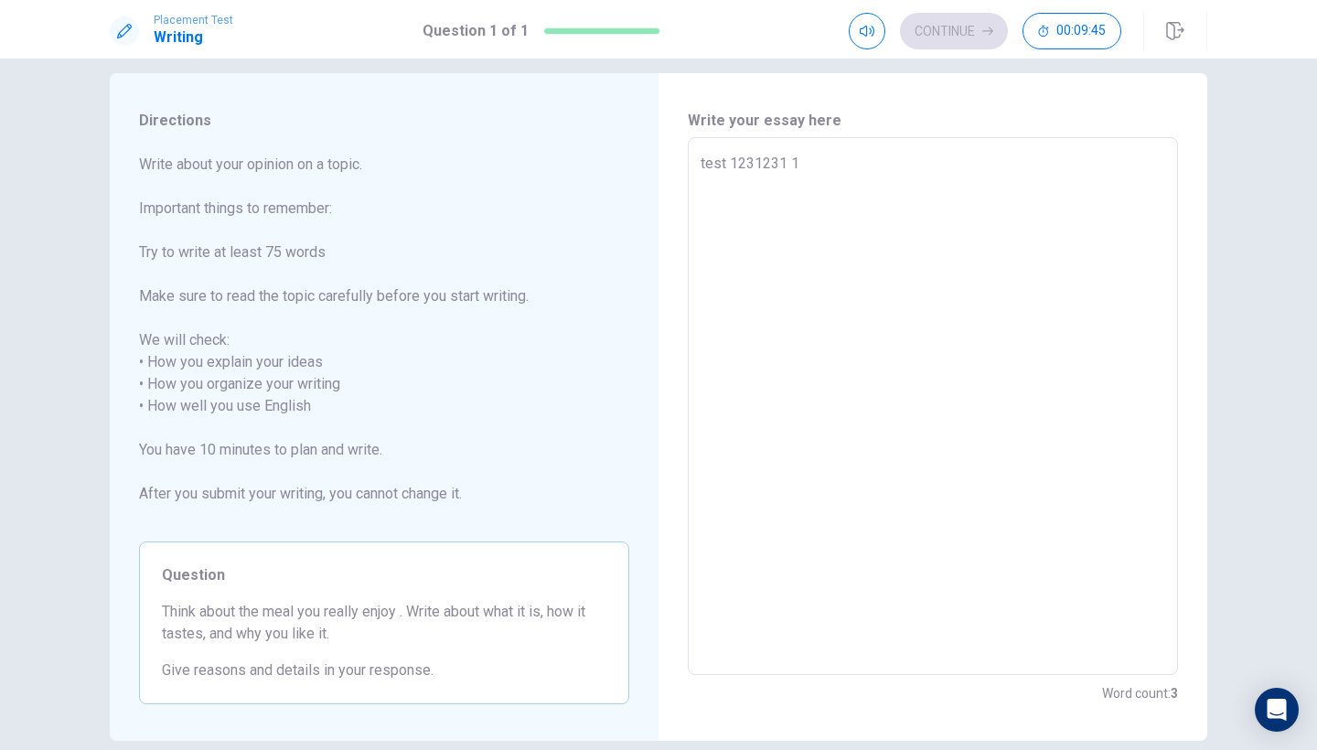
type textarea "test 1231231 12"
type textarea "x"
type textarea "test 1231231 12"
type textarea "x"
type textarea "test 1231231 12 1"
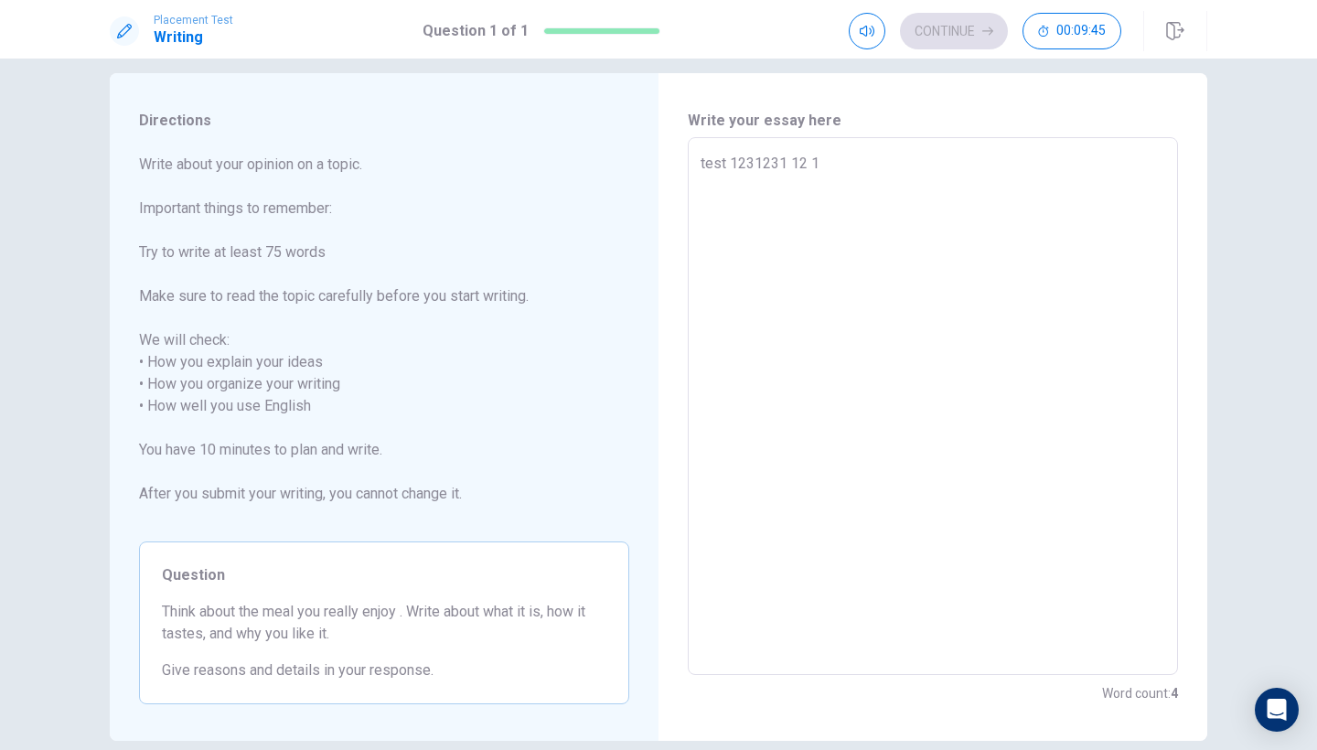
type textarea "x"
type textarea "test 1231231 12 12"
type textarea "x"
type textarea "test 1231231 12 12"
type textarea "x"
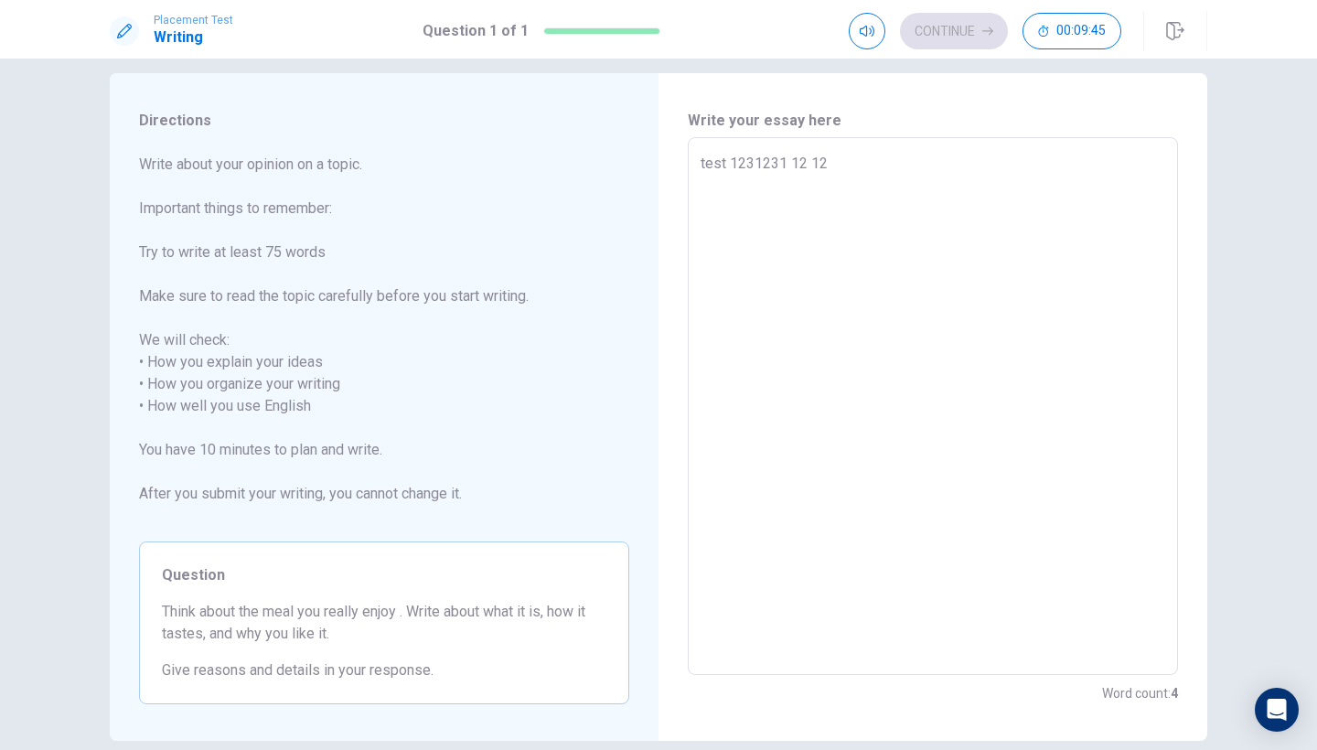
type textarea "test 1231231 12 12 1"
type textarea "x"
type textarea "test 1231231 12 12 12"
type textarea "x"
type textarea "test 1231231 12 12 12"
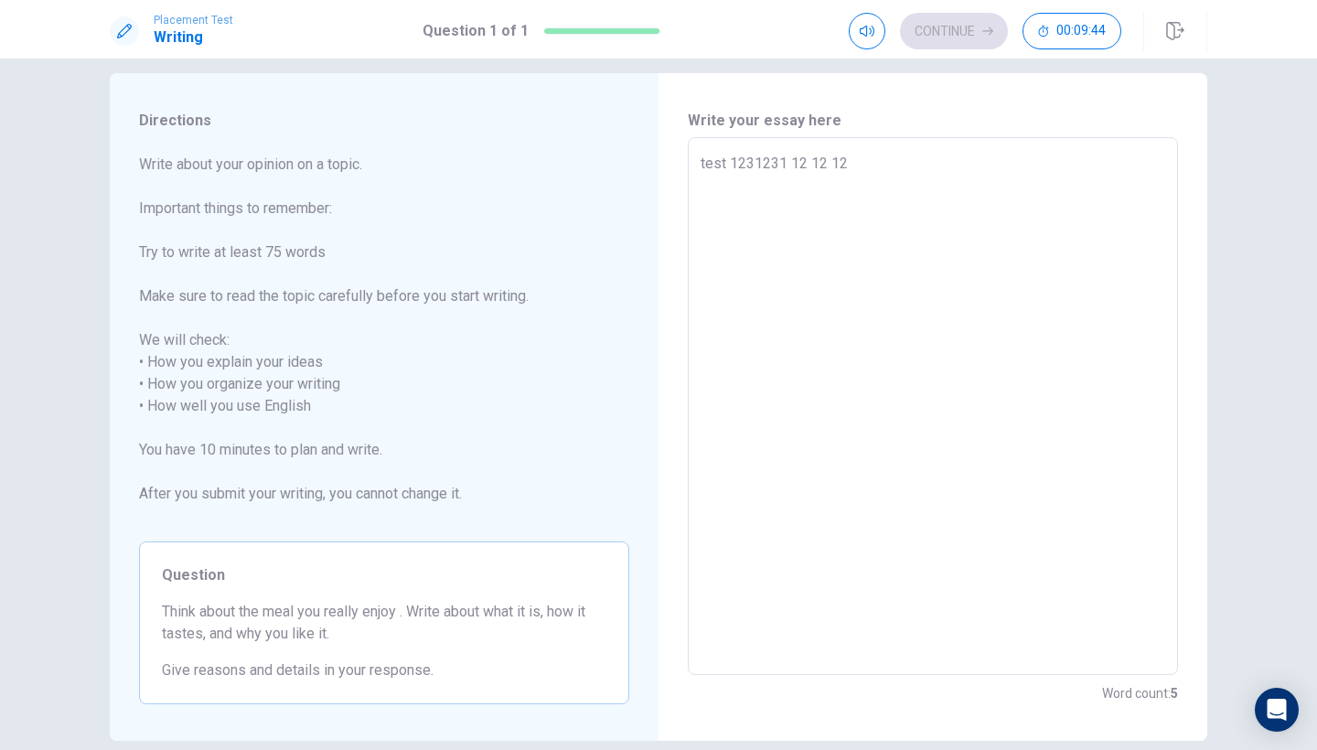
type textarea "x"
type textarea "test 1231231 12 12 12 1"
type textarea "x"
type textarea "test 1231231 12 12 12 12"
type textarea "x"
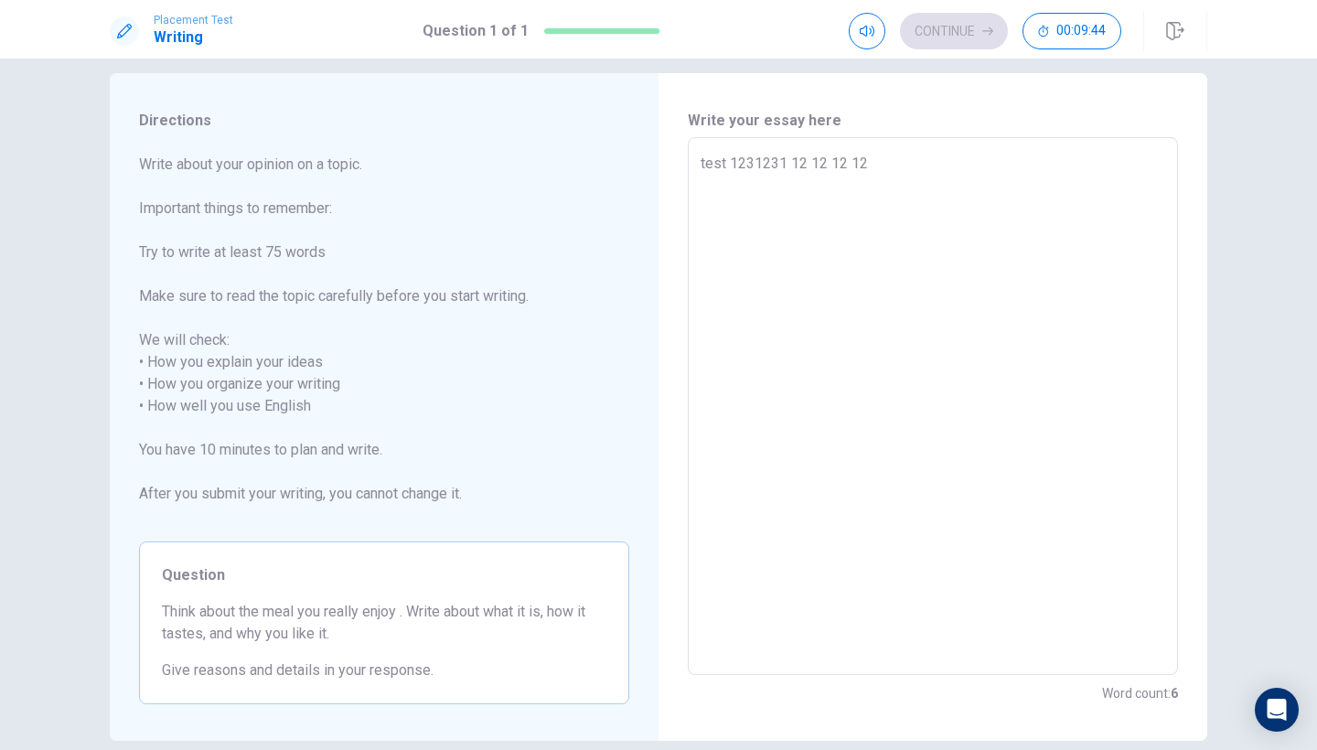
type textarea "test 1231231 12 12 12 12"
type textarea "x"
type textarea "test 1231231 12 12 12 12 1"
type textarea "x"
type textarea "test 1231231 12 12 12 12 12"
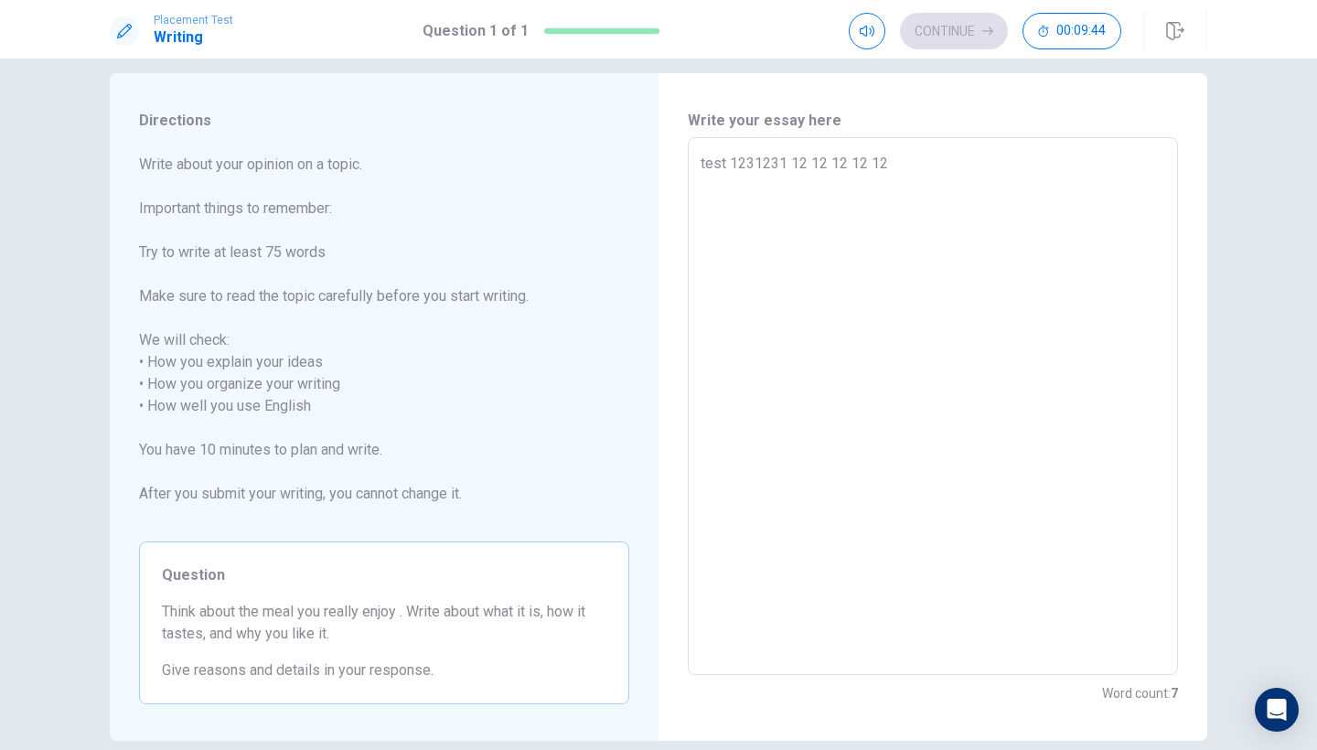
type textarea "x"
type textarea "test 1231231 12 12 12 12 12"
type textarea "x"
type textarea "test 1231231 12 12 12 12 12 1"
type textarea "x"
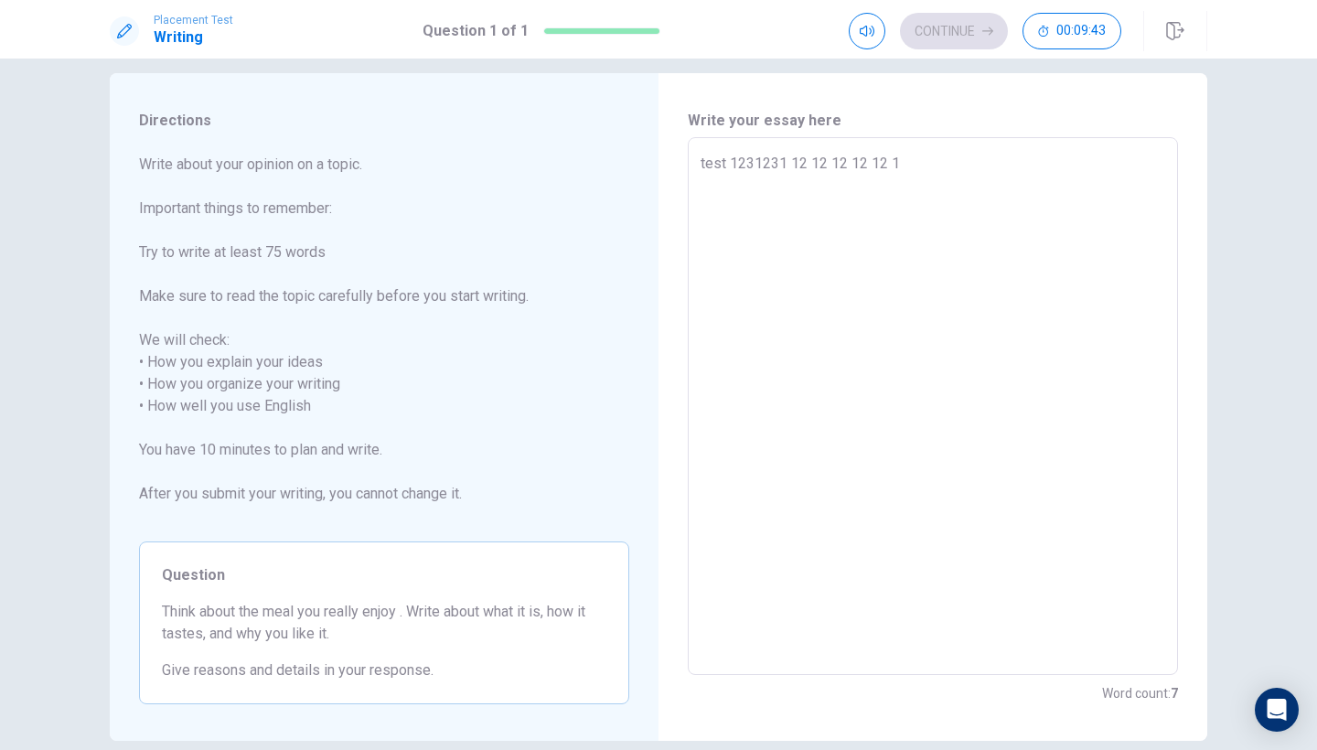
type textarea "test 1231231 12 12 12 12 12 12"
type textarea "x"
type textarea "test 1231231 12 12 12 12 12 121"
type textarea "x"
type textarea "test 1231231 12 12 12 12 12 121"
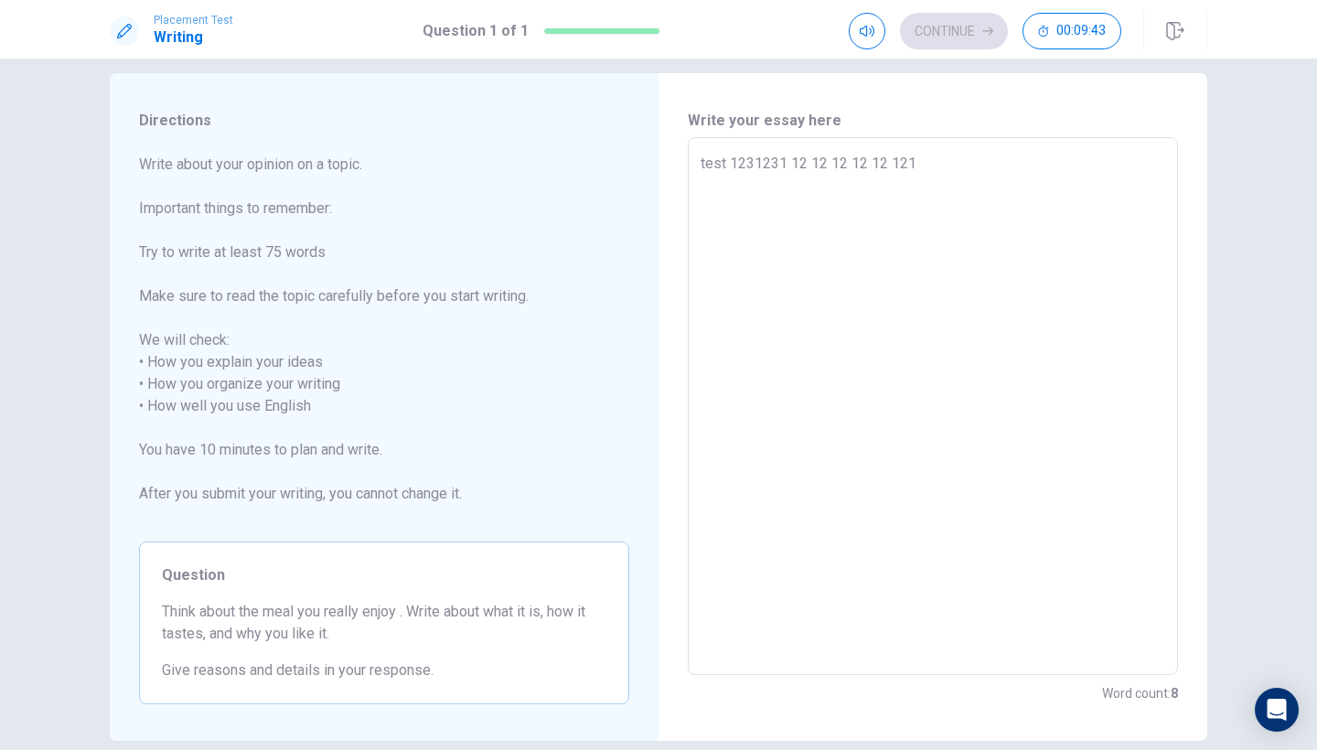
type textarea "x"
type textarea "test 1231231 12 12 12 12 12 121 1"
type textarea "x"
type textarea "test 1231231 12 12 12 12 12 121 12"
type textarea "x"
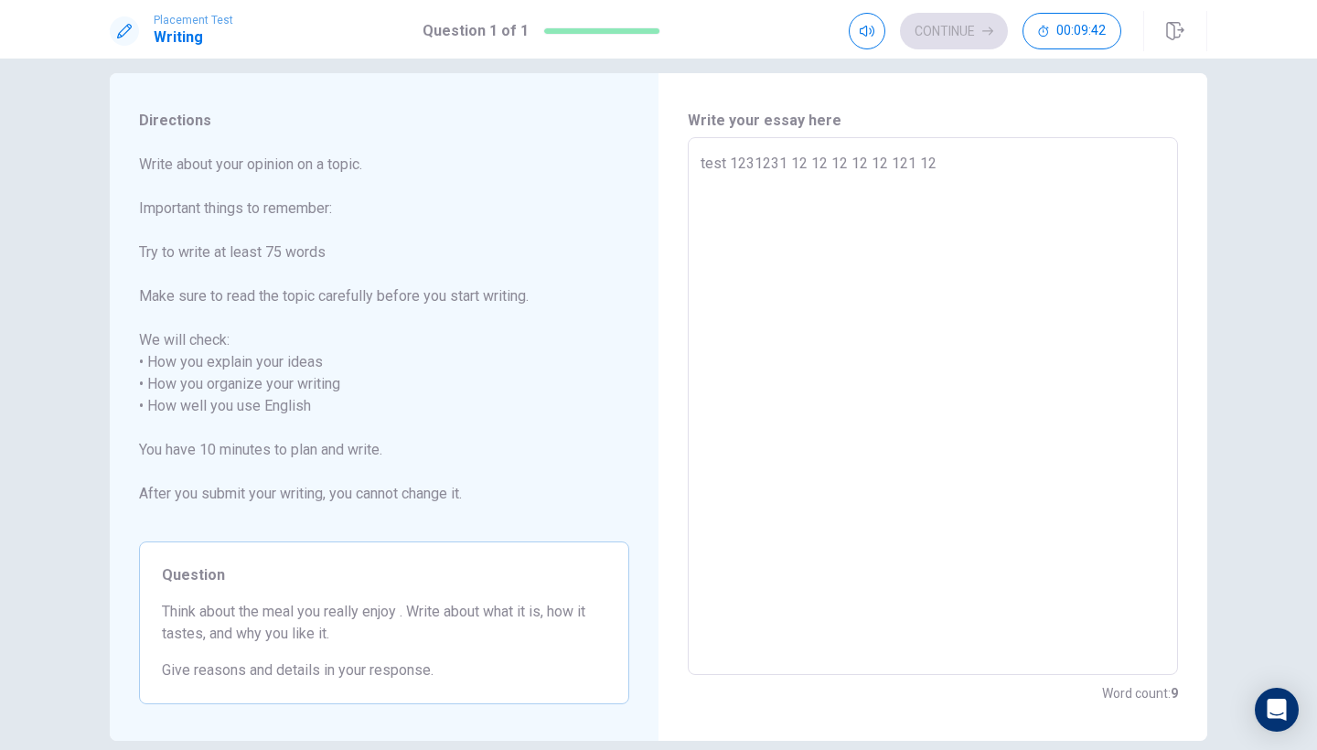
type textarea "test 1231231 12 12 12 12 12 121 121"
type textarea "x"
type textarea "test 1231231 12 12 12 12 12 121 121"
type textarea "x"
type textarea "test 1231231 12 12 12 12 12 121 121 1"
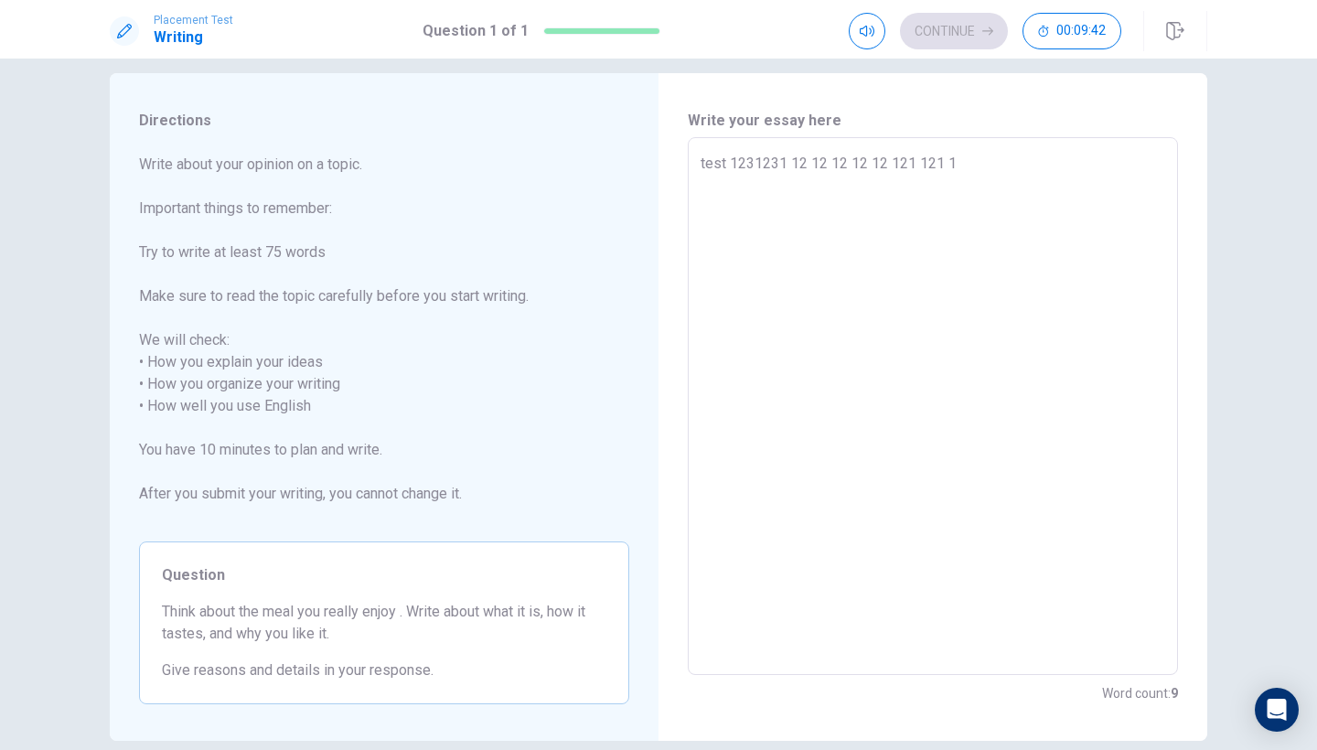
type textarea "x"
type textarea "test 1231231 12 12 12 12 12 121 121 12"
type textarea "x"
type textarea "test 1231231 12 12 12 12 12 121 121 12"
type textarea "x"
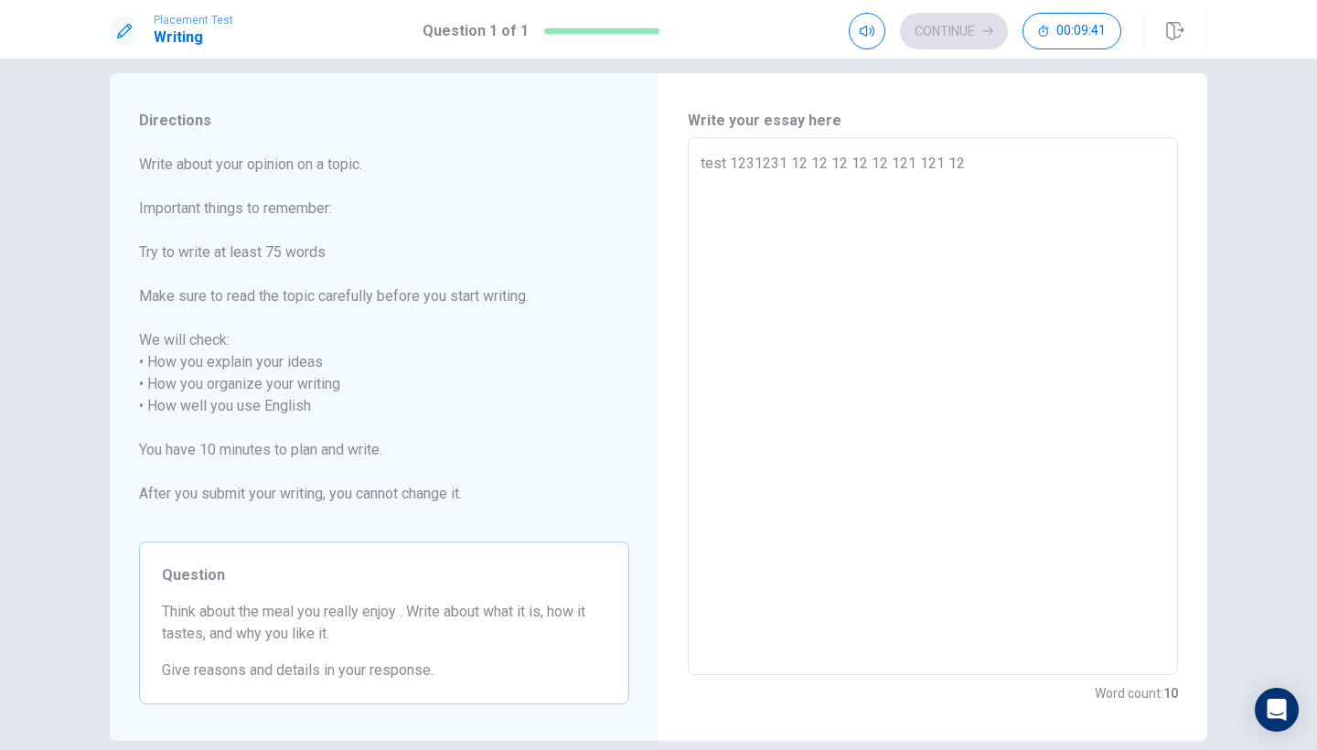
type textarea "test 1231231 12 12 12 12 12 121 121 12 1"
type textarea "x"
type textarea "test 1231231 12 12 12 12 12 121 121 12 12"
type textarea "x"
type textarea "test 1231231 12 12 12 12 12 121 121 12 12"
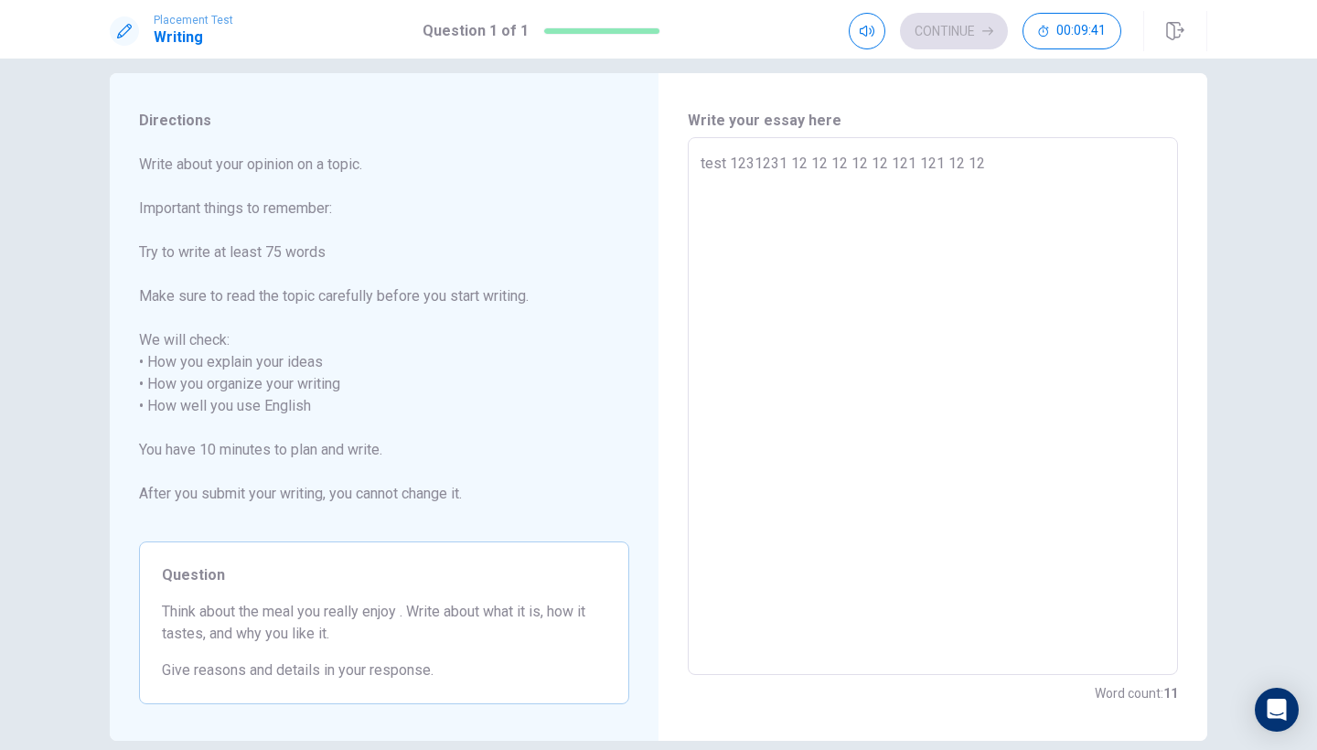
type textarea "x"
type textarea "test 1231231 12 12 12 12 12 121 121 12 12 1"
type textarea "x"
type textarea "test 1231231 12 12 12 12 12 121 121 12 12 12"
type textarea "x"
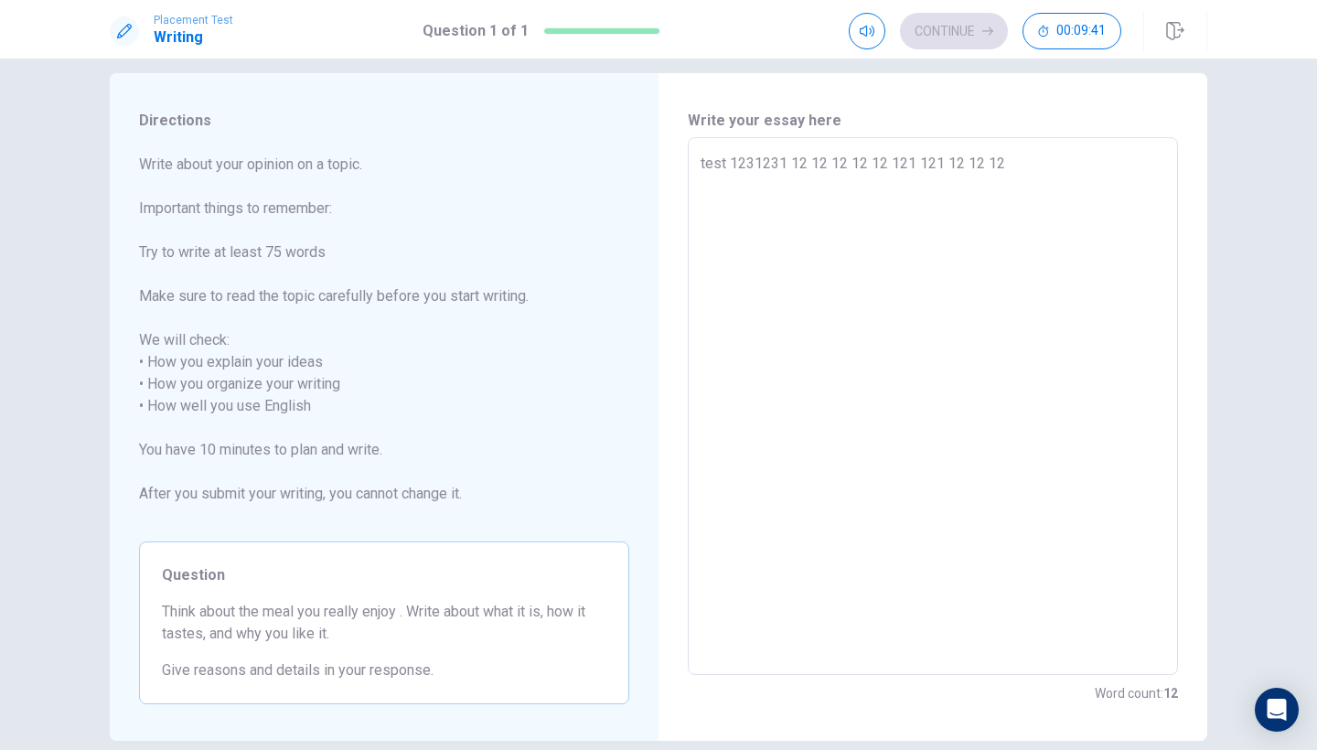
type textarea "test 1231231 12 12 12 12 12 121 121 12 12 121"
type textarea "x"
type textarea "test 1231231 12 12 12 12 12 121 121 12 12 121"
type textarea "x"
type textarea "test 1231231 12 12 12 12 12 121 121 12 12 121 1"
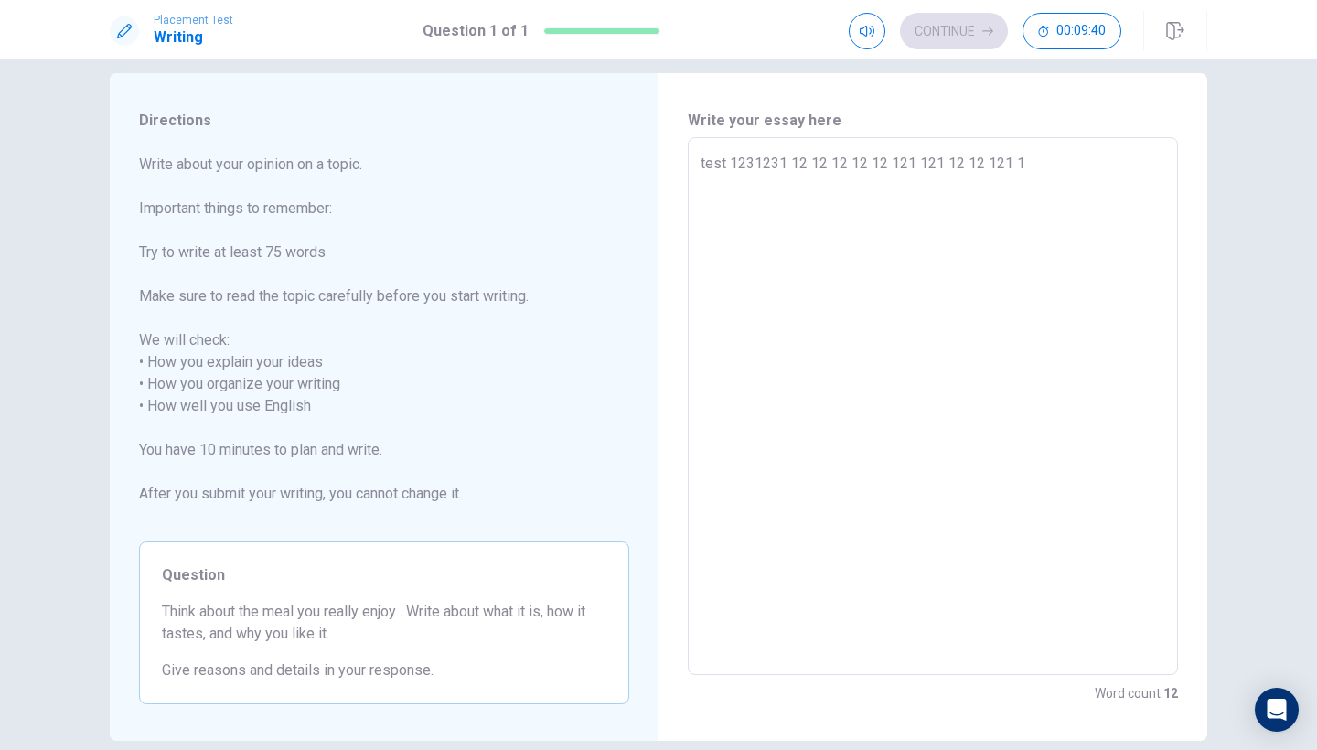
type textarea "x"
type textarea "test 1231231 12 12 12 12 12 121 121 12 12 121 1"
type textarea "x"
type textarea "test 1231231 12 12 12 12 12 121 121 12 12 121 1 1"
type textarea "x"
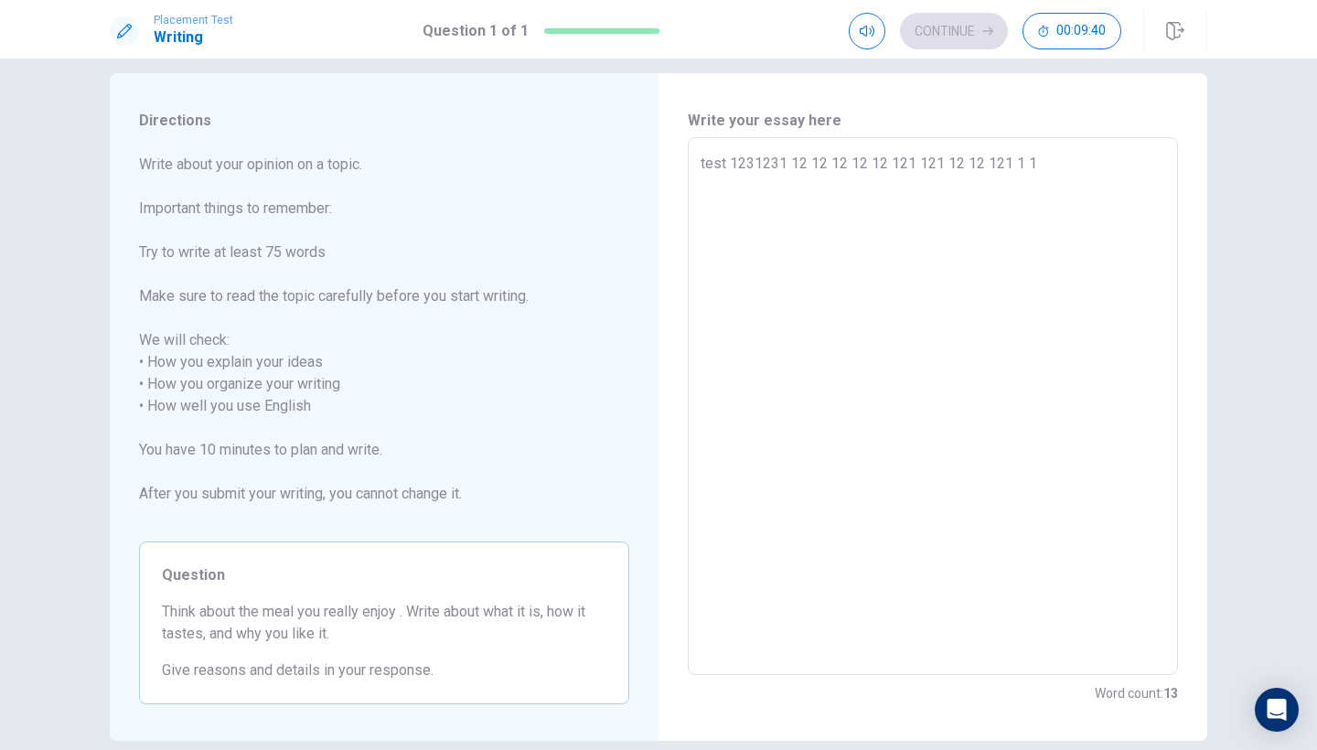
type textarea "test 1231231 12 12 12 12 12 121 121 12 12 121 1 1"
type textarea "x"
type textarea "test 1231231 12 12 12 12 12 121 121 12 12 121 1 1 1"
type textarea "x"
type textarea "test 1231231 12 12 12 12 12 121 121 12 12 121 1 1 1"
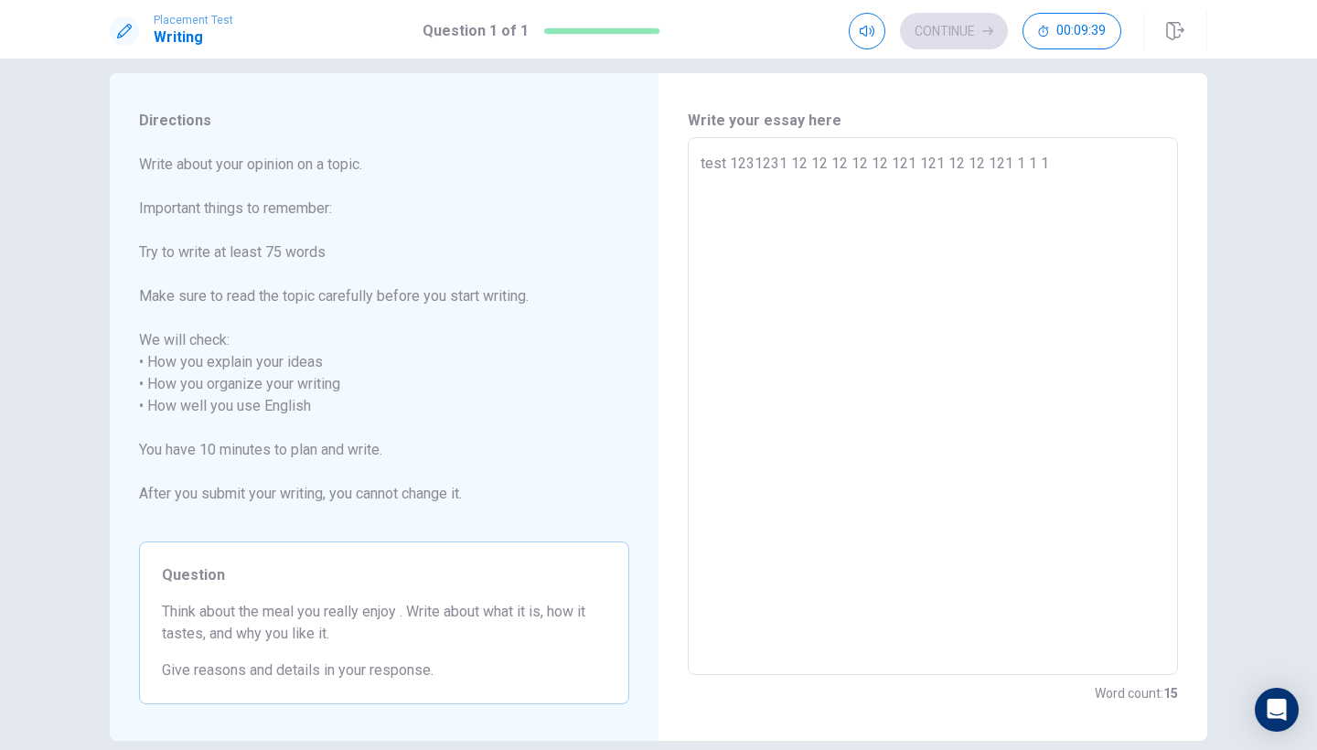
type textarea "x"
type textarea "test 1231231 12 12 12 12 12 121 121 12 12 121 1 1 1 1"
type textarea "x"
type textarea "test 1231231 12 12 12 12 12 121 121 12 12 121 1 1 1 1"
type textarea "x"
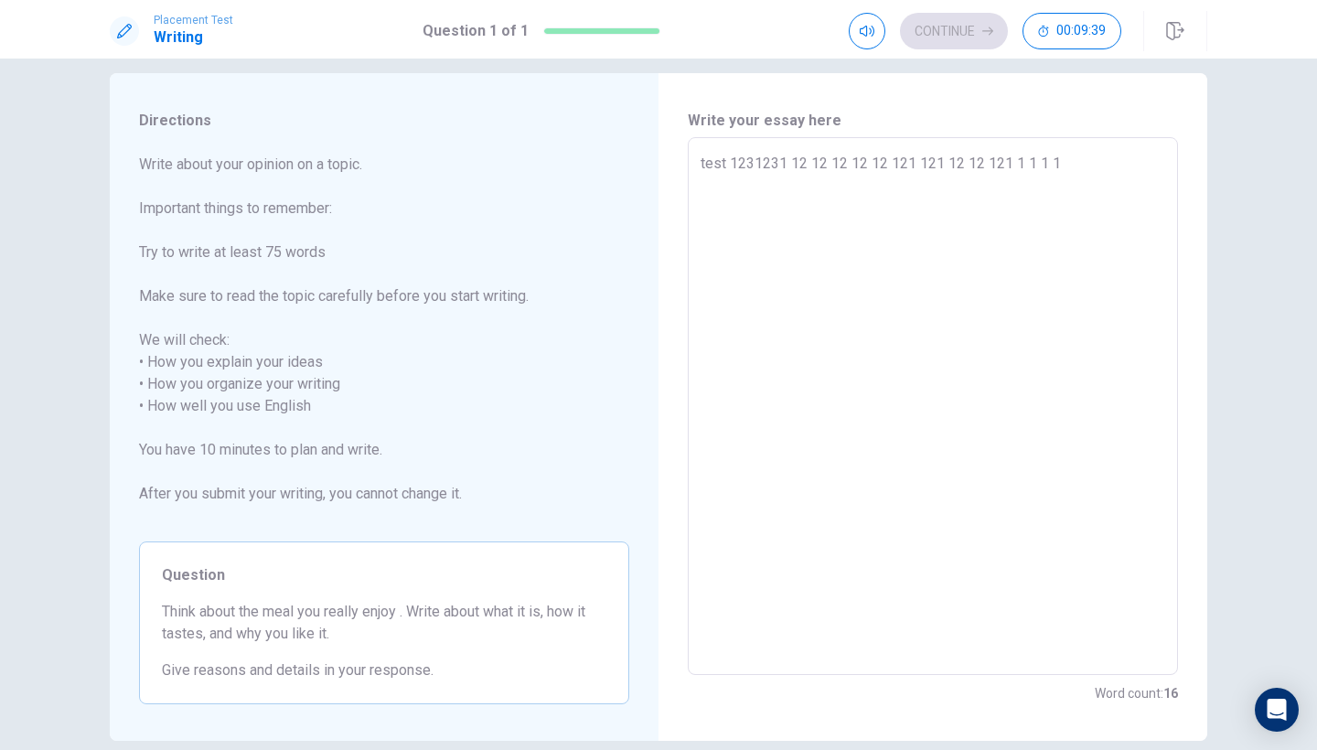
type textarea "test 1231231 12 12 12 12 12 121 121 12 12 121 1 1 1 1 1"
type textarea "x"
type textarea "test 1231231 12 12 12 12 12 121 121 12 12 121 1 1 1 1 1"
type textarea "x"
type textarea "test 1231231 12 12 12 12 12 121 121 12 12 121 1 1 1 1 1 1"
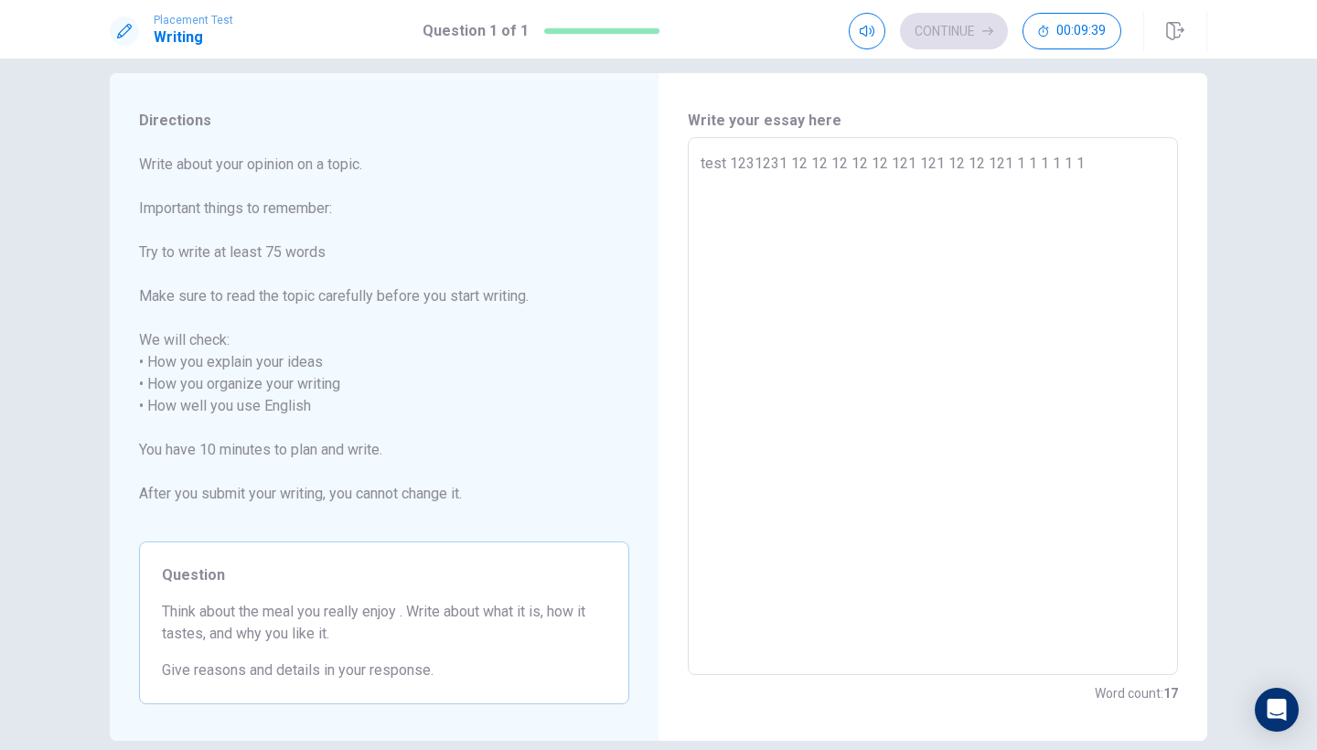
type textarea "x"
type textarea "test 1231231 12 12 12 12 12 121 121 12 12 121 1 1 1 1 1 1"
type textarea "x"
type textarea "test 1231231 12 12 12 12 12 121 121 12 12 121 1 1 1 1 1 1 1"
type textarea "x"
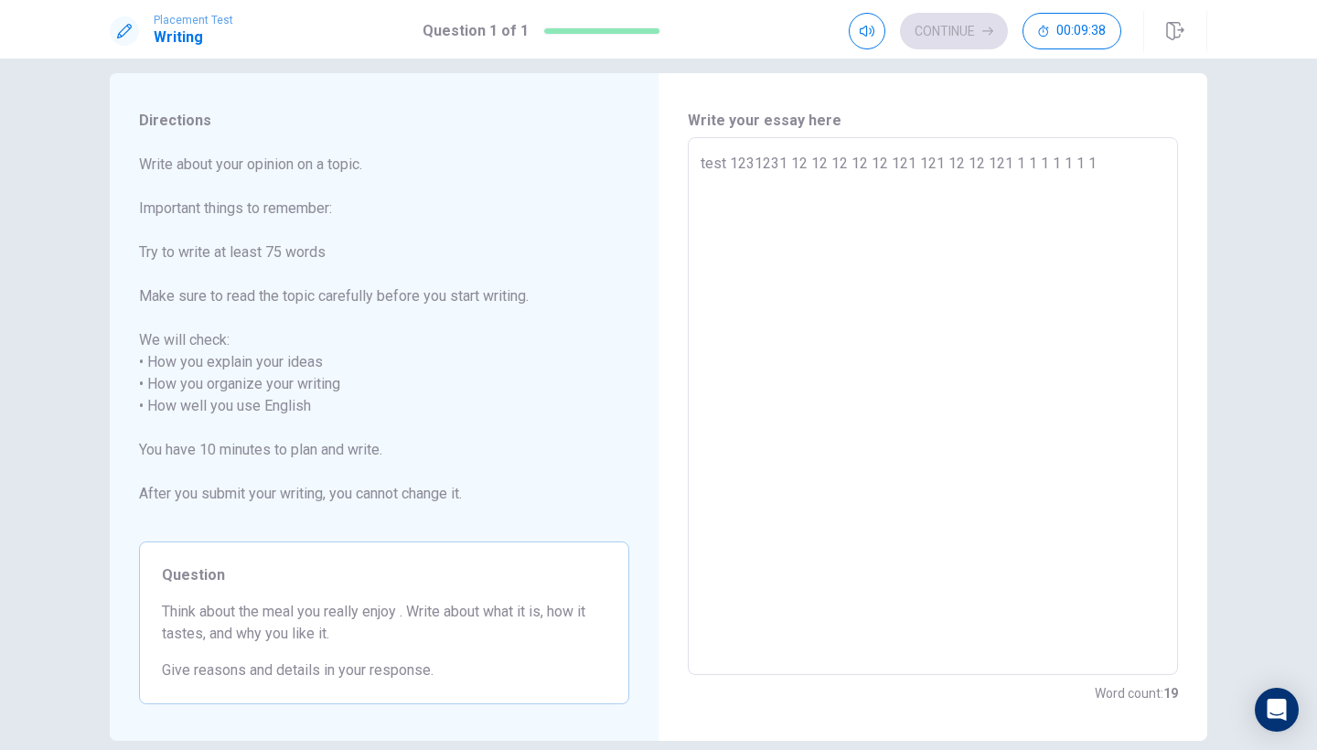
type textarea "test 1231231 12 12 12 12 12 121 121 12 12 121 1 1 1 1 1 1 1"
type textarea "x"
type textarea "test 1231231 12 12 12 12 12 121 121 12 12 121 1 1 1 1 1 1 1 1"
type textarea "x"
type textarea "test 1231231 12 12 12 12 12 121 121 12 12 121 1 1 1 1 1 1 1 1"
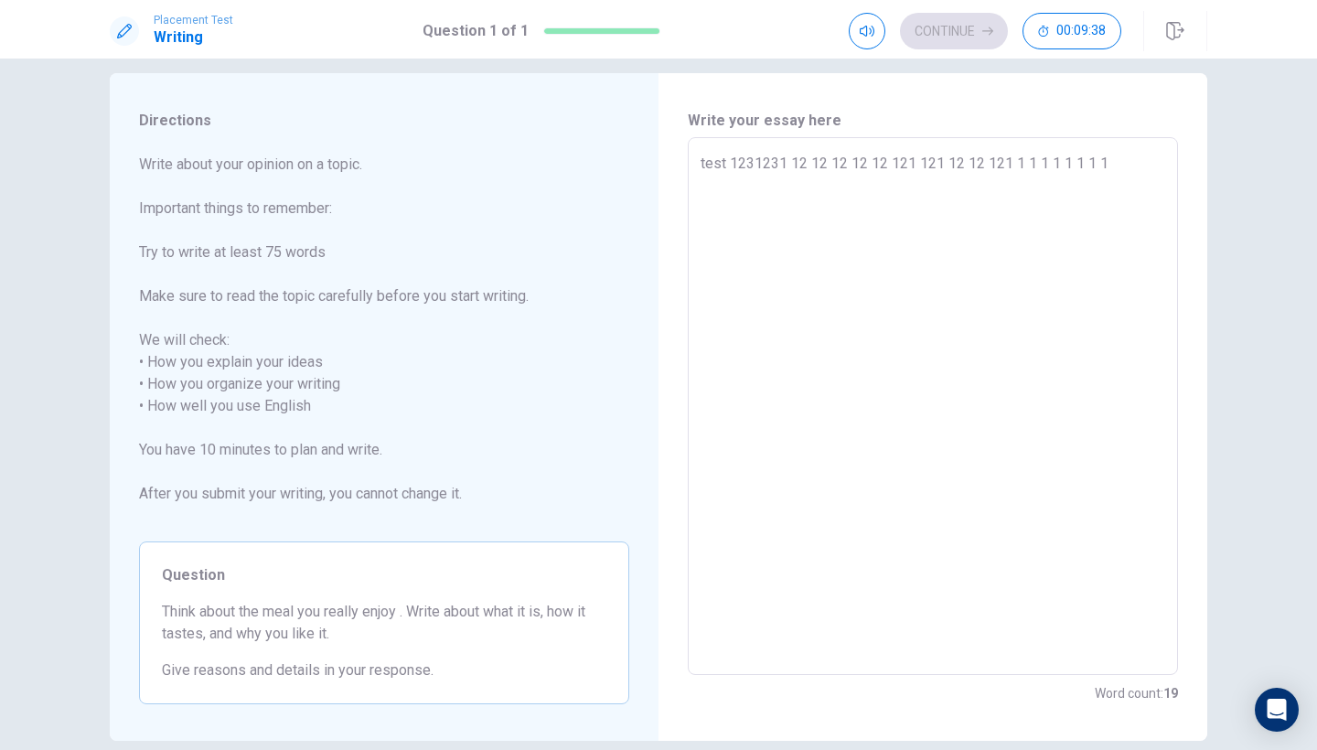
type textarea "x"
type textarea "test 1231231 12 12 12 12 12 121 121 12 12 121 1 1 1 1 1 1 1 1 1"
type textarea "x"
type textarea "test 1231231 12 12 12 12 12 121 121 12 12 121 1 1 1 1 1 1 1 1 1"
type textarea "x"
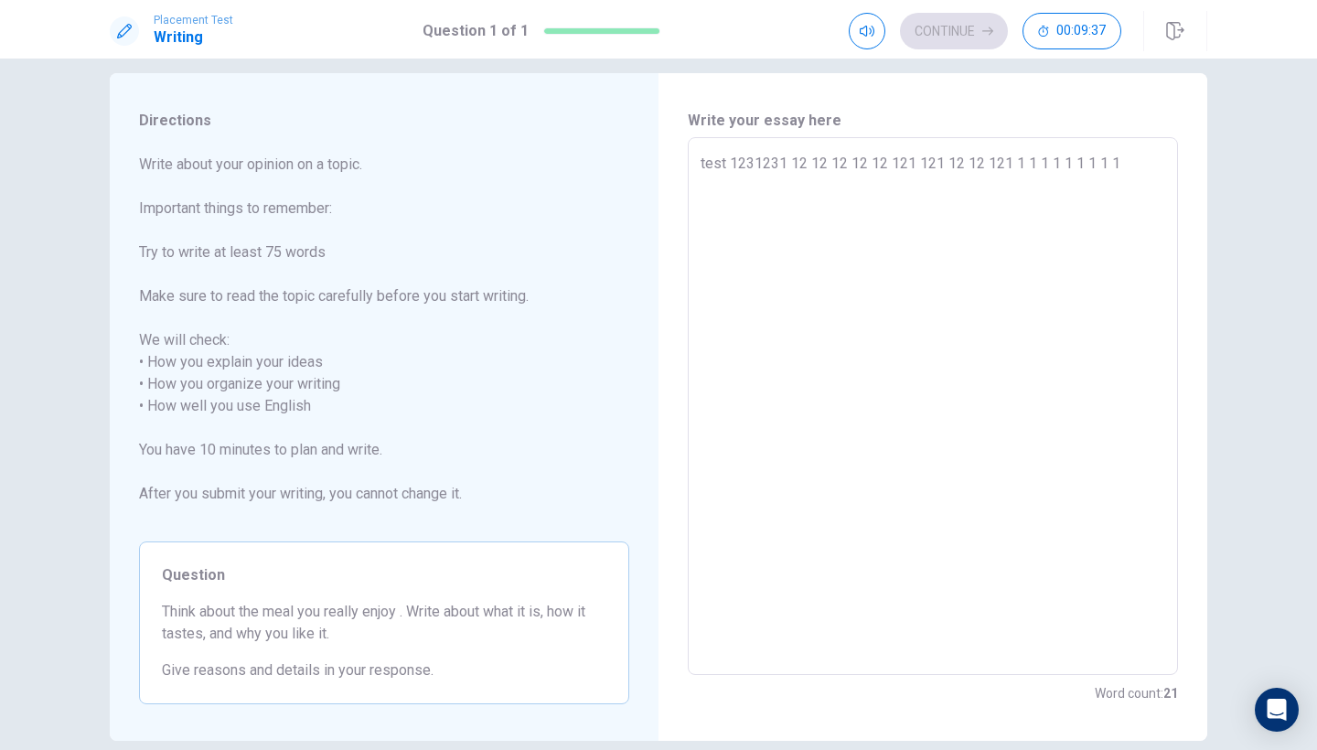
type textarea "test 1231231 12 12 12 12 12 121 121 12 12 121 1 1 1 1 1 1 1 1 1 1"
type textarea "x"
type textarea "test 1231231 12 12 12 12 12 121 121 12 12 121 1 1 1 1 1 1 1 1 1 1"
type textarea "x"
type textarea "test 1231231 12 12 12 12 12 121 121 12 12 121 1 1 1 1 1 1 1 1 1 1 1"
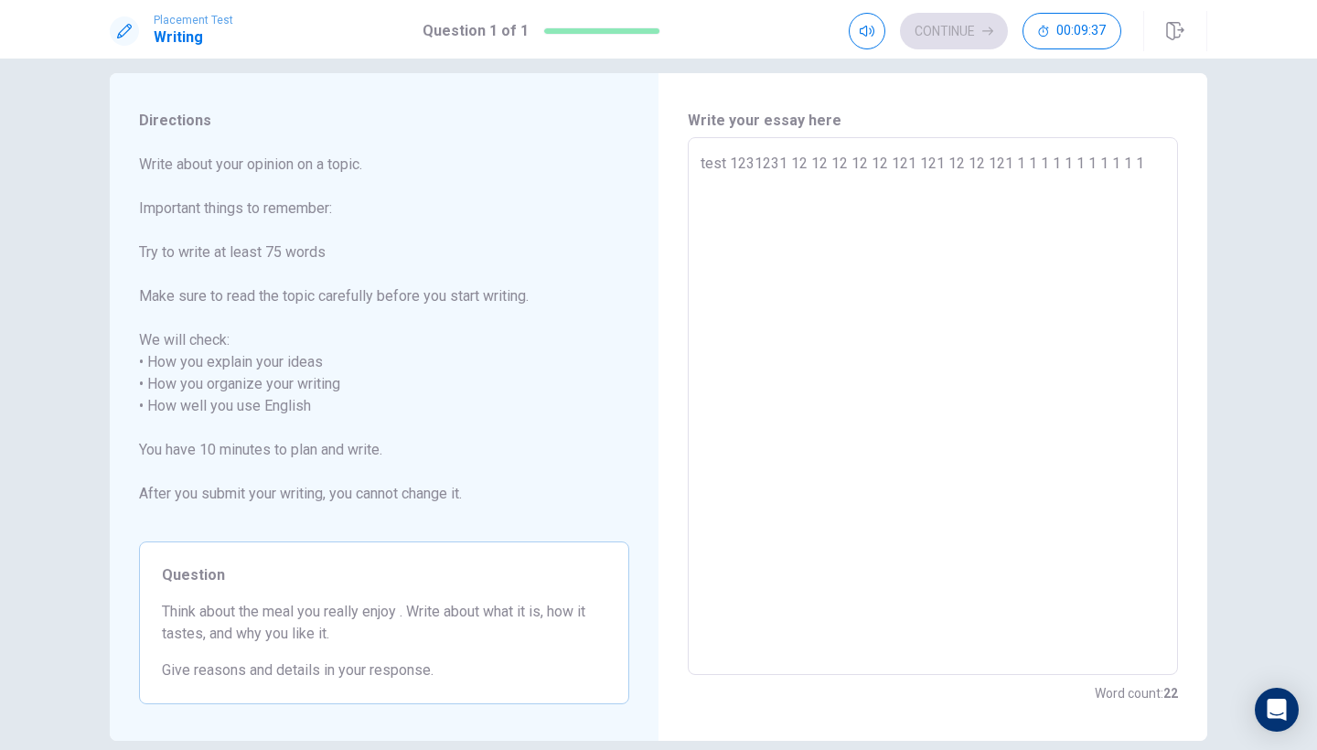
type textarea "x"
type textarea "test 1231231 12 12 12 12 12 121 121 12 12 121 1 1 1 1 1 1 1 1 1 1 1"
type textarea "x"
type textarea "test 1231231 12 12 12 12 12 121 121 12 12 121 1 1 1 1 1 1 1 1 1 1 1 1"
type textarea "x"
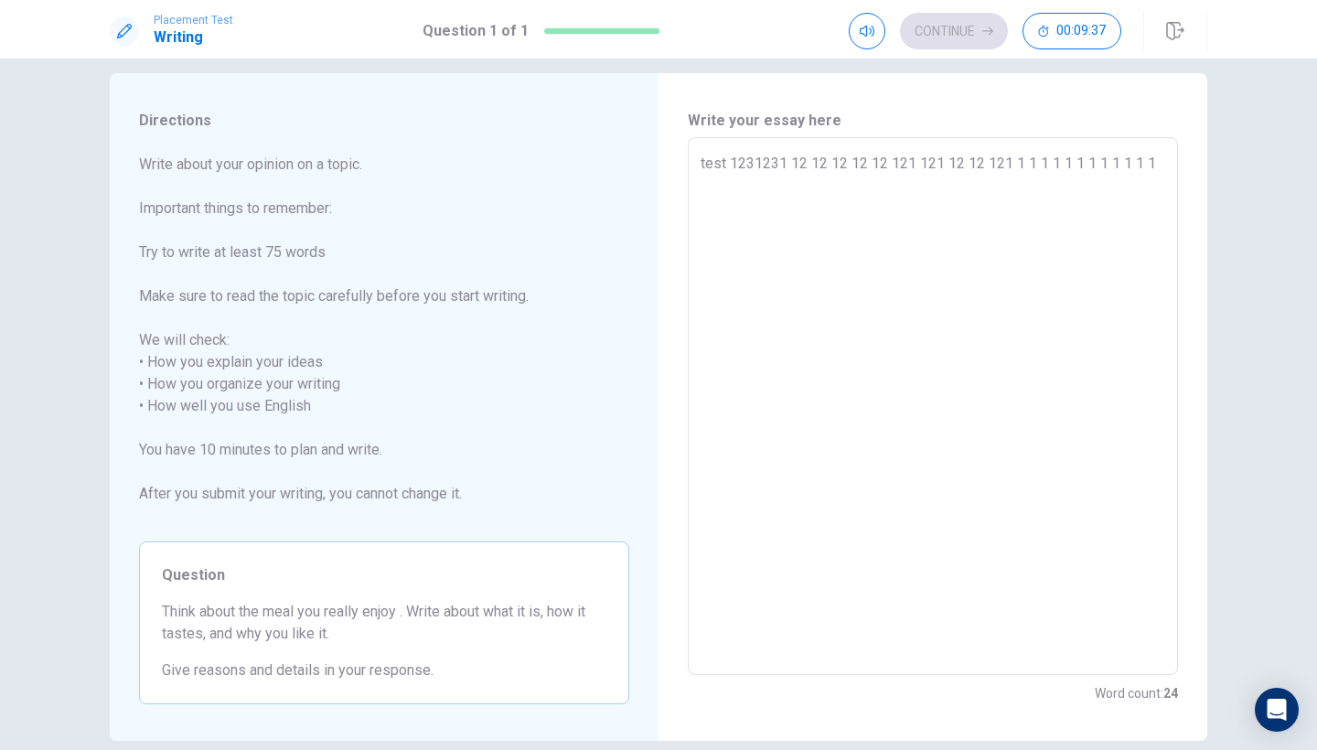
type textarea "test 1231231 12 12 12 12 12 121 121 12 12 121 1 1 1 1 1 1 1 1 1 1 1 1"
type textarea "x"
type textarea "test 1231231 12 12 12 12 12 121 121 12 12 121 1 1 1 1 1 1 1 1 1 1 1 1 1"
type textarea "x"
type textarea "test 1231231 12 12 12 12 12 121 121 12 12 121 1 1 1 1 1 1 1 1 1 1 1 1 1"
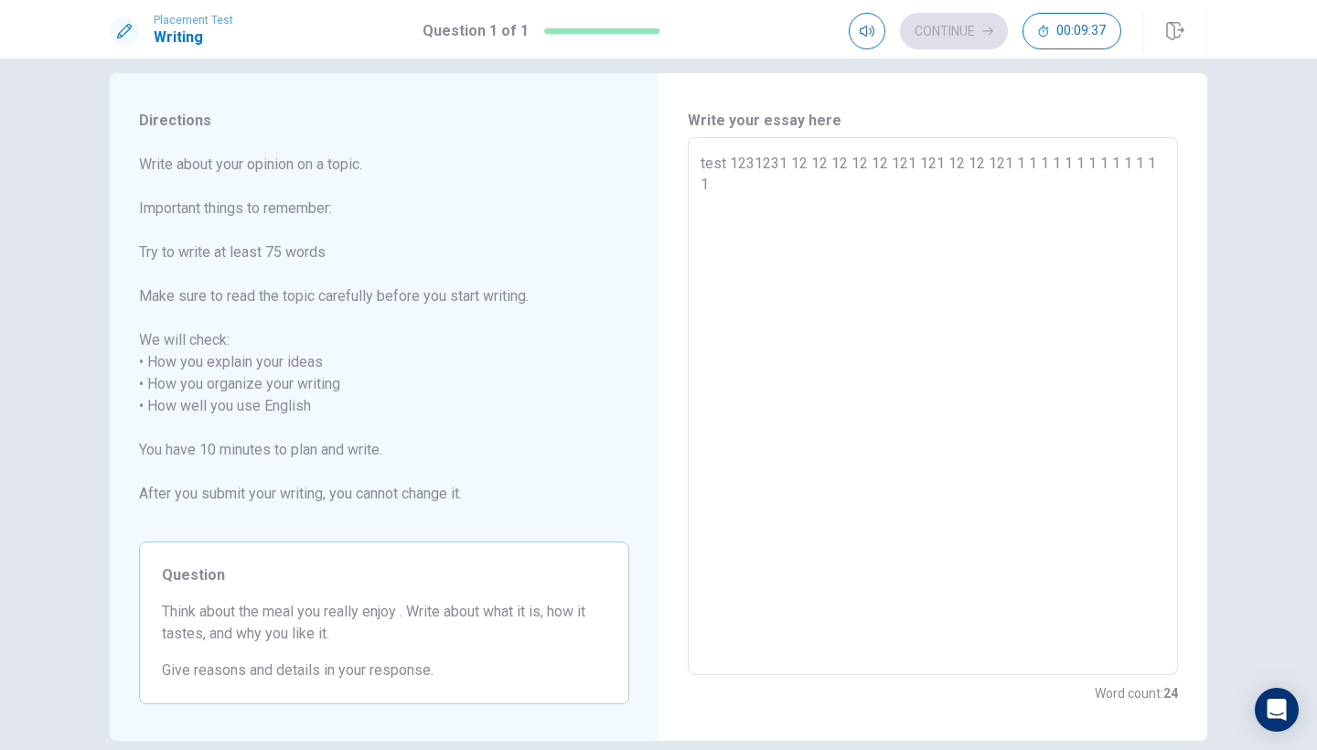
type textarea "x"
type textarea "test 1231231 12 12 12 12 12 121 121 12 12 121 1 1 1 1 1 1 1 1 1 1 1 1 1 1"
type textarea "x"
type textarea "test 1231231 12 12 12 12 12 121 121 12 12 121 1 1 1 1 1 1 1 1 1 1 1 1 1 1"
type textarea "x"
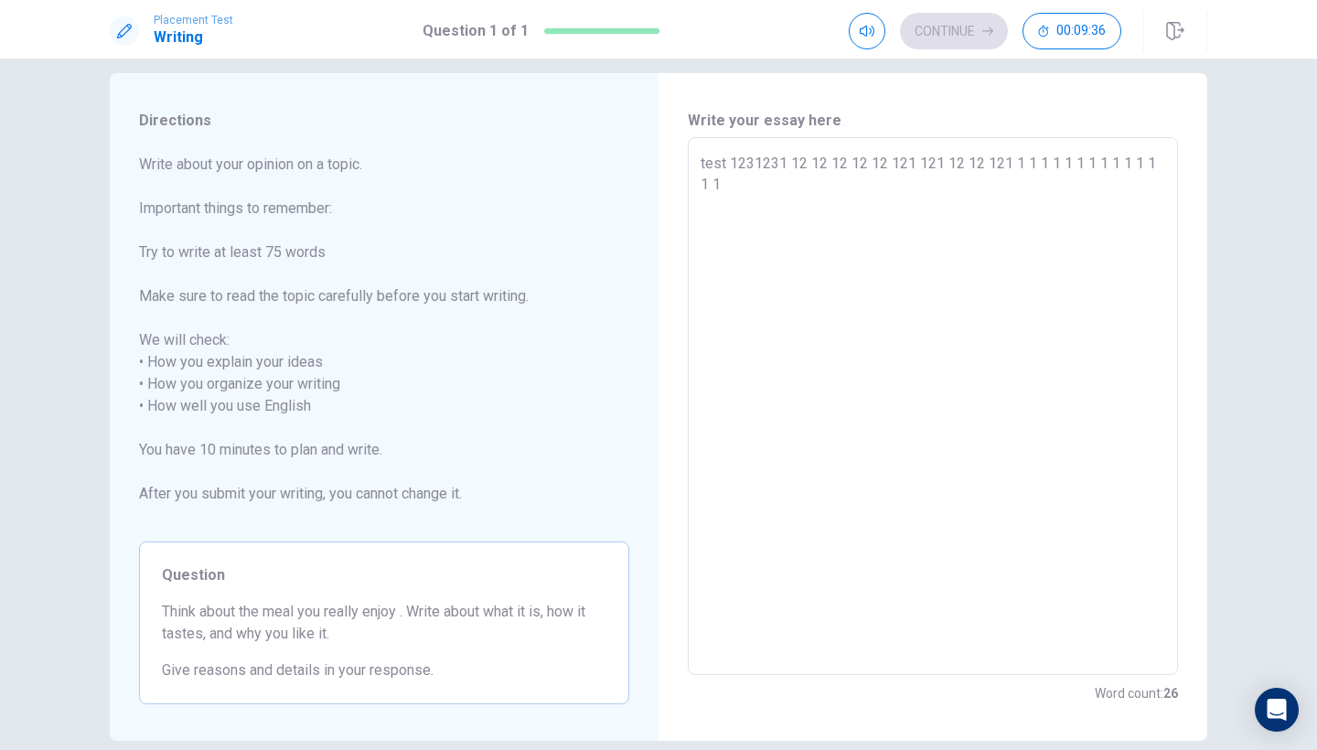
type textarea "test 1231231 12 12 12 12 12 121 121 12 12 121 1 1 1 1 1 1 1 1 1 1 1 1 1 1 1"
type textarea "x"
type textarea "test 1231231 12 12 12 12 12 121 121 12 12 121 1 1 1 1 1 1 1 1 1 1 1 1 1 1 1"
type textarea "x"
type textarea "test 1231231 12 12 12 12 12 121 121 12 12 121 1 1 1 1 1 1 1 1 1 1 1 1 1 1 1 1"
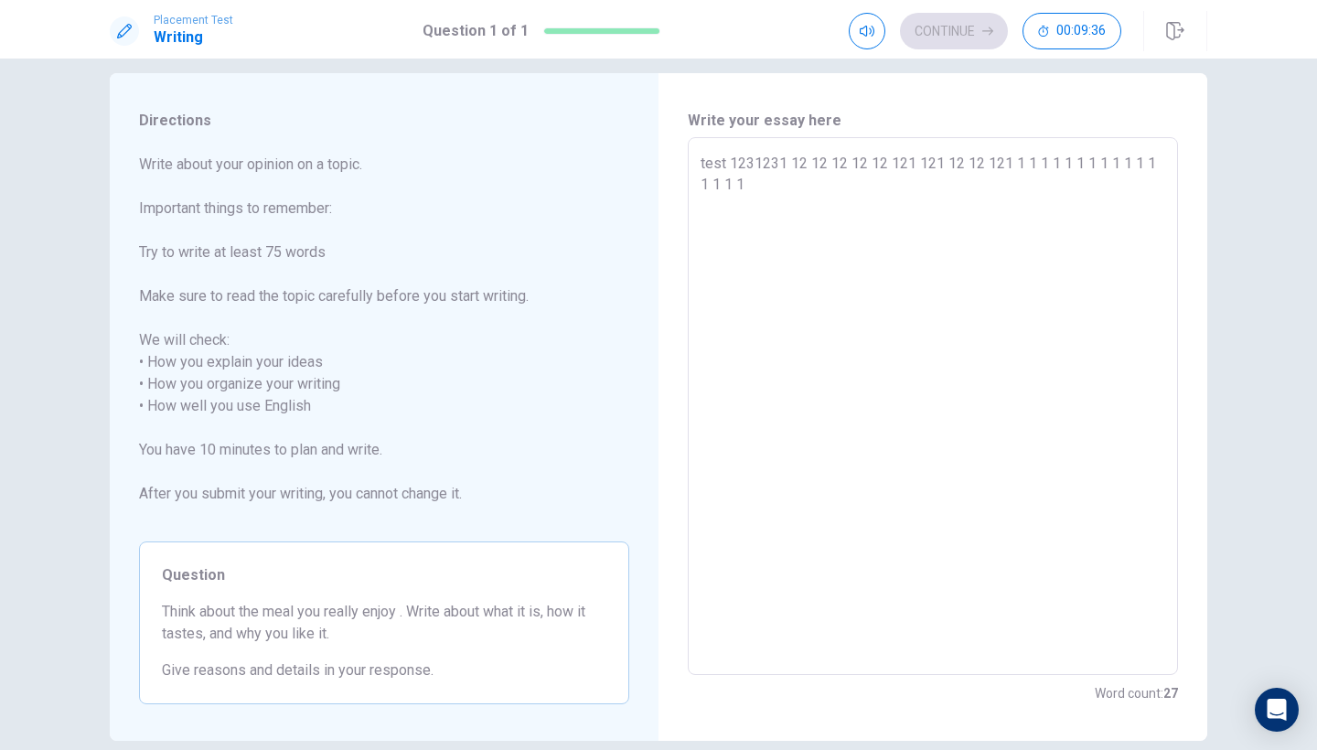
type textarea "x"
type textarea "test 1231231 12 12 12 12 12 121 121 12 12 121 1 1 1 1 1 1 1 1 1 1 1 1 1 1 1 1"
type textarea "x"
type textarea "test 1231231 12 12 12 12 12 121 121 12 12 121 1 1 1 1 1 1 1 1 1 1 1 1 1 1 1 1 1"
type textarea "x"
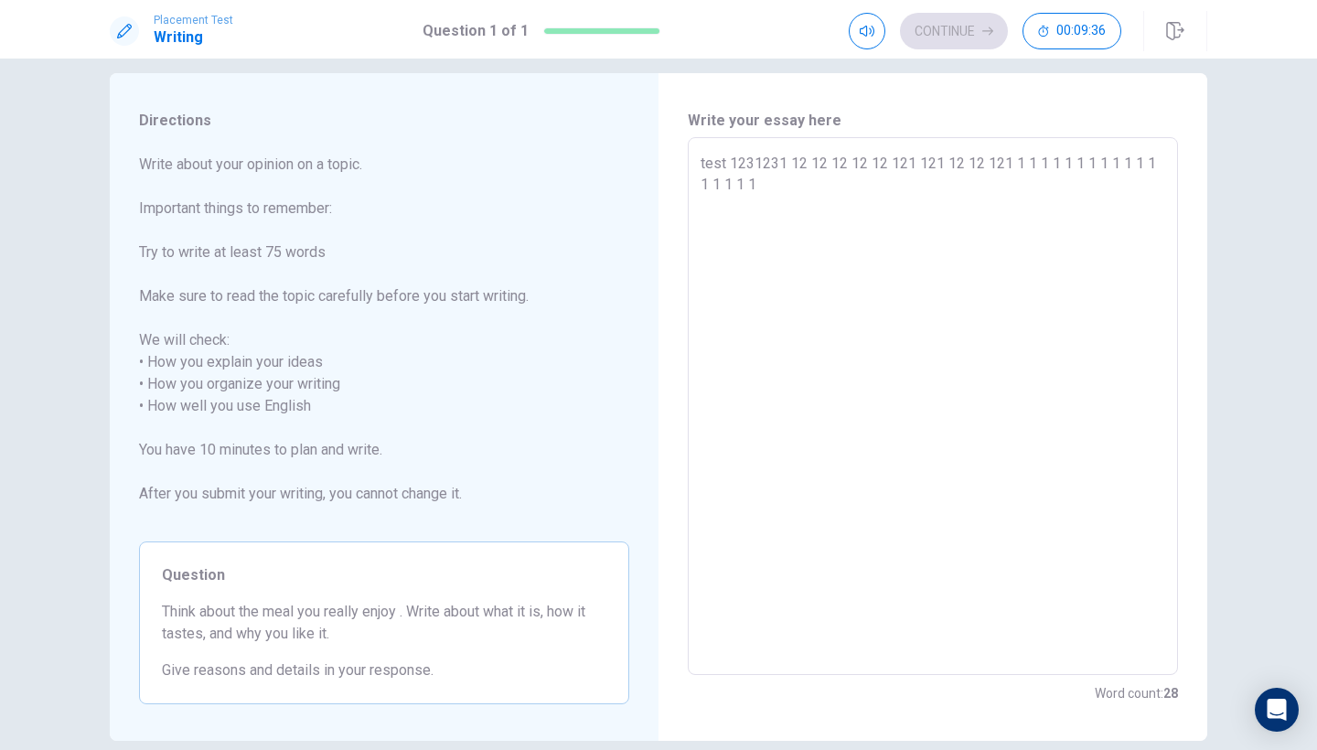
type textarea "test 1231231 12 12 12 12 12 121 121 12 12 121 1 1 1 1 1 1 1 1 1 1 1 1 1 1 1 1 1"
type textarea "x"
type textarea "test 1231231 12 12 12 12 12 121 121 12 12 121 1 1 1 1 1 1 1 1 1 1 1 1 1 1 1 1 1…"
type textarea "x"
type textarea "test 1231231 12 12 12 12 12 121 121 12 12 121 1 1 1 1 1 1 1 1 1 1 1 1 1 1 1 1 1…"
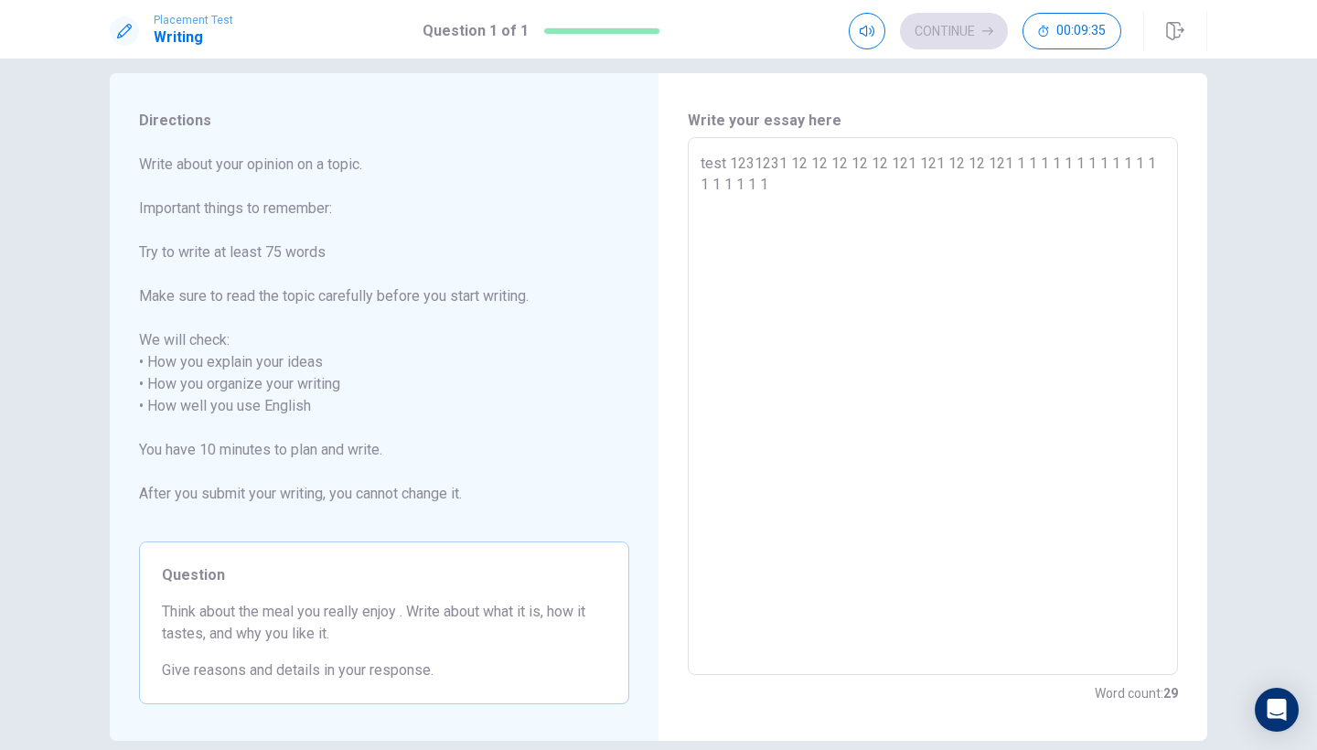
type textarea "x"
type textarea "test 1231231 12 12 12 12 12 121 121 12 12 121 1 1 1 1 1 1 1 1 1 1 1 1 1 1 1 1 1…"
type textarea "x"
type textarea "test 1231231 12 12 12 12 12 121 121 12 12 121 1 1 1 1 1 1 1 1 1 1 1 1 1 1 1 1 1…"
type textarea "x"
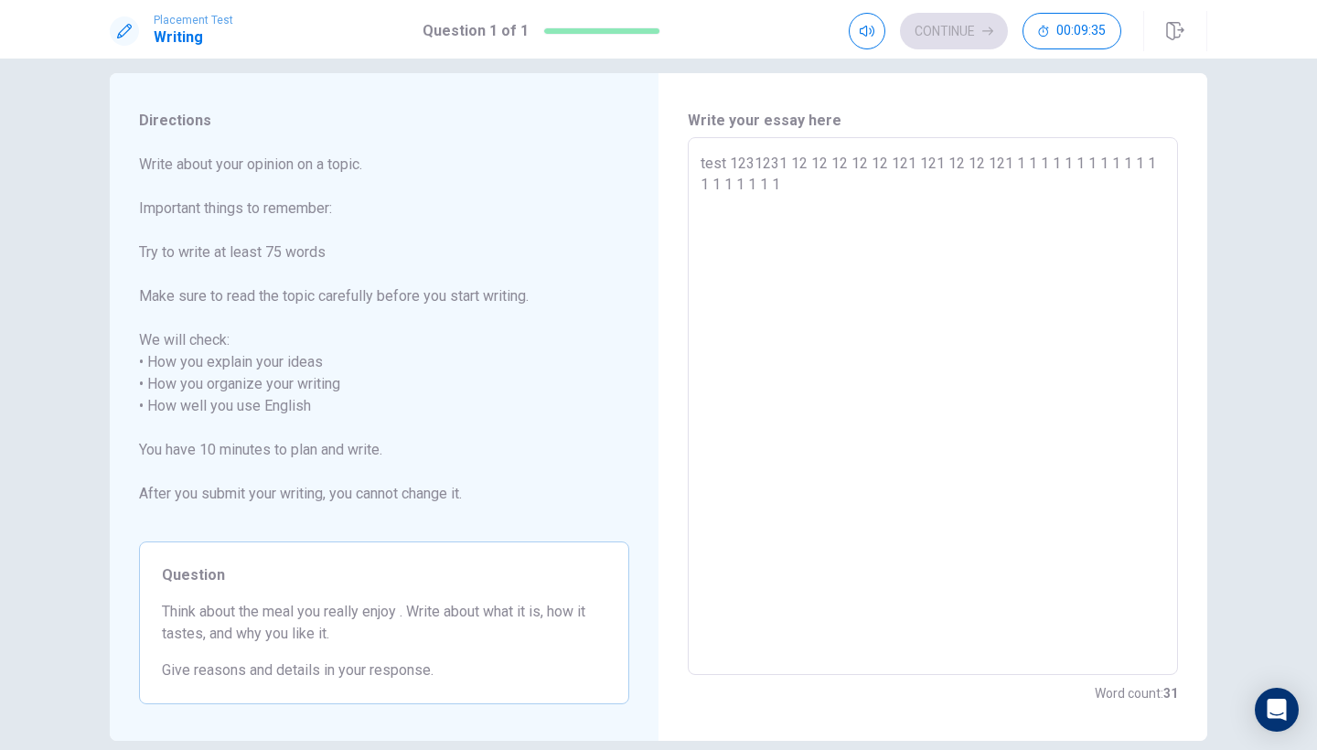
type textarea "test 1231231 12 12 12 12 12 121 121 12 12 121 1 1 1 1 1 1 1 1 1 1 1 1 1 1 1 1 1…"
type textarea "x"
type textarea "test 1231231 12 12 12 12 12 121 121 12 12 121 1 1 1 1 1 1 1 1 1 1 1 1 1 1 1 1 1…"
type textarea "x"
type textarea "test 1231231 12 12 12 12 12 121 121 12 12 121 1 1 1 1 1 1 1 1 1 1 1 1 1 1 1 1 1…"
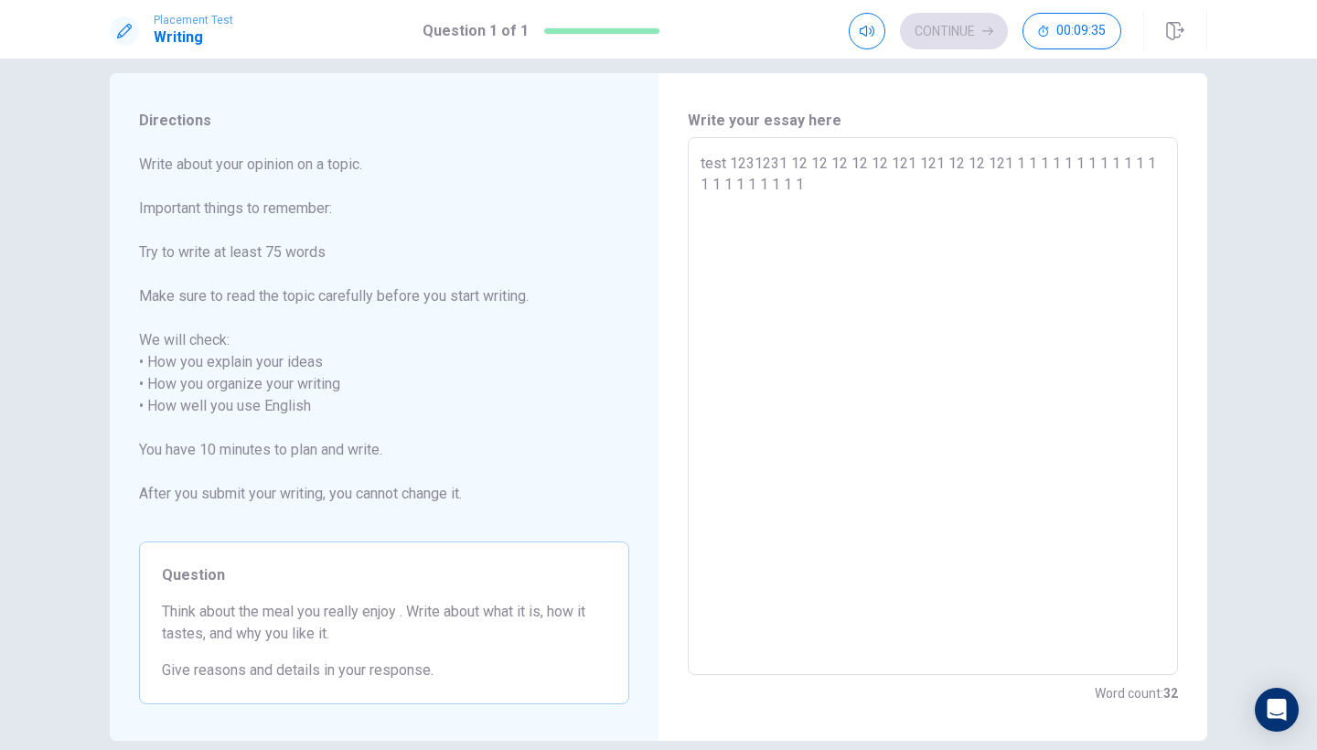
type textarea "x"
type textarea "test 1231231 12 12 12 12 12 121 121 12 12 121 1 1 1 1 1 1 1 1 1 1 1 1 1 1 1 1 1…"
type textarea "x"
type textarea "test 1231231 12 12 12 12 12 121 121 12 12 121 1 1 1 1 1 1 1 1 1 1 1 1 1 1 1 1 1…"
type textarea "x"
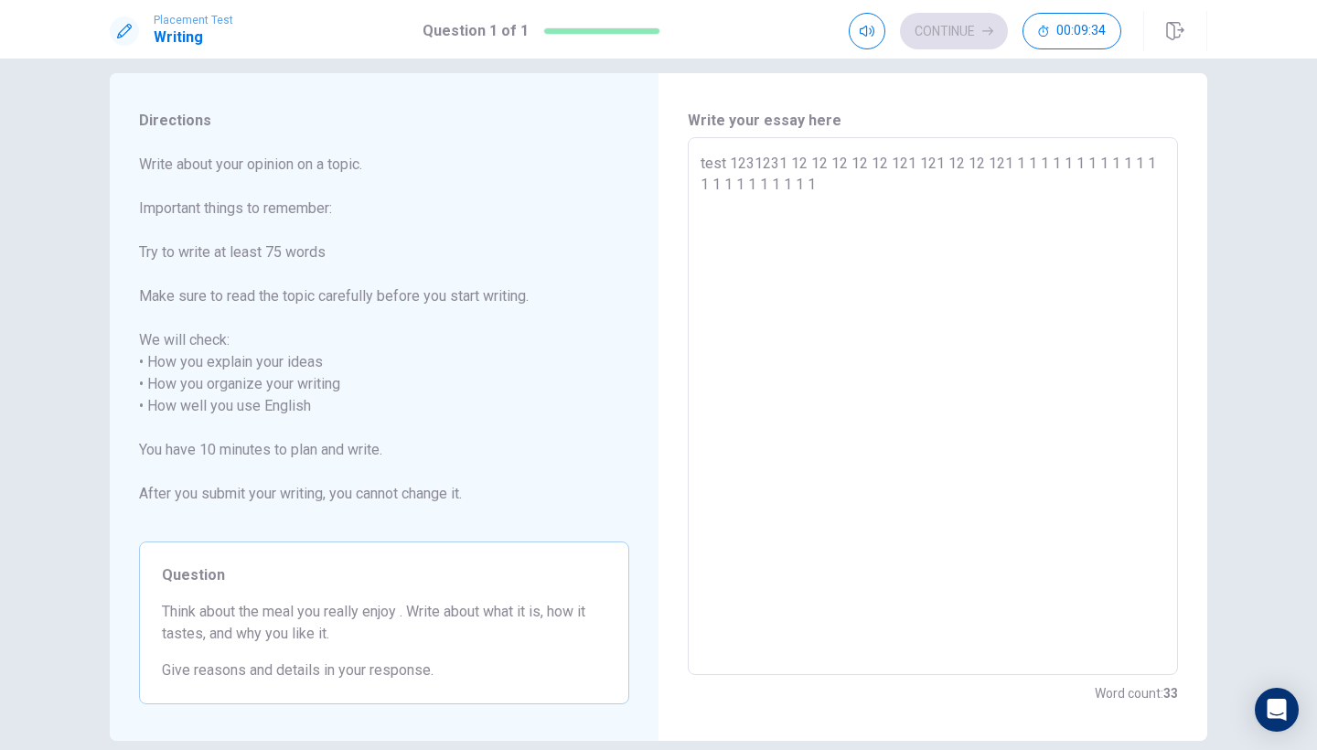
type textarea "test 1231231 12 12 12 12 12 121 121 12 12 121 1 1 1 1 1 1 1 1 1 1 1 1 1 1 1 1 1…"
type textarea "x"
type textarea "test 1231231 12 12 12 12 12 121 121 12 12 121 1 1 1 1 1 1 1 1 1 1 1 1 1 1 1 1 1…"
type textarea "x"
type textarea "test 1231231 12 12 12 12 12 121 121 12 12 121 1 1 1 1 1 1 1 1 1 1 1 1 1 1 1 1 1…"
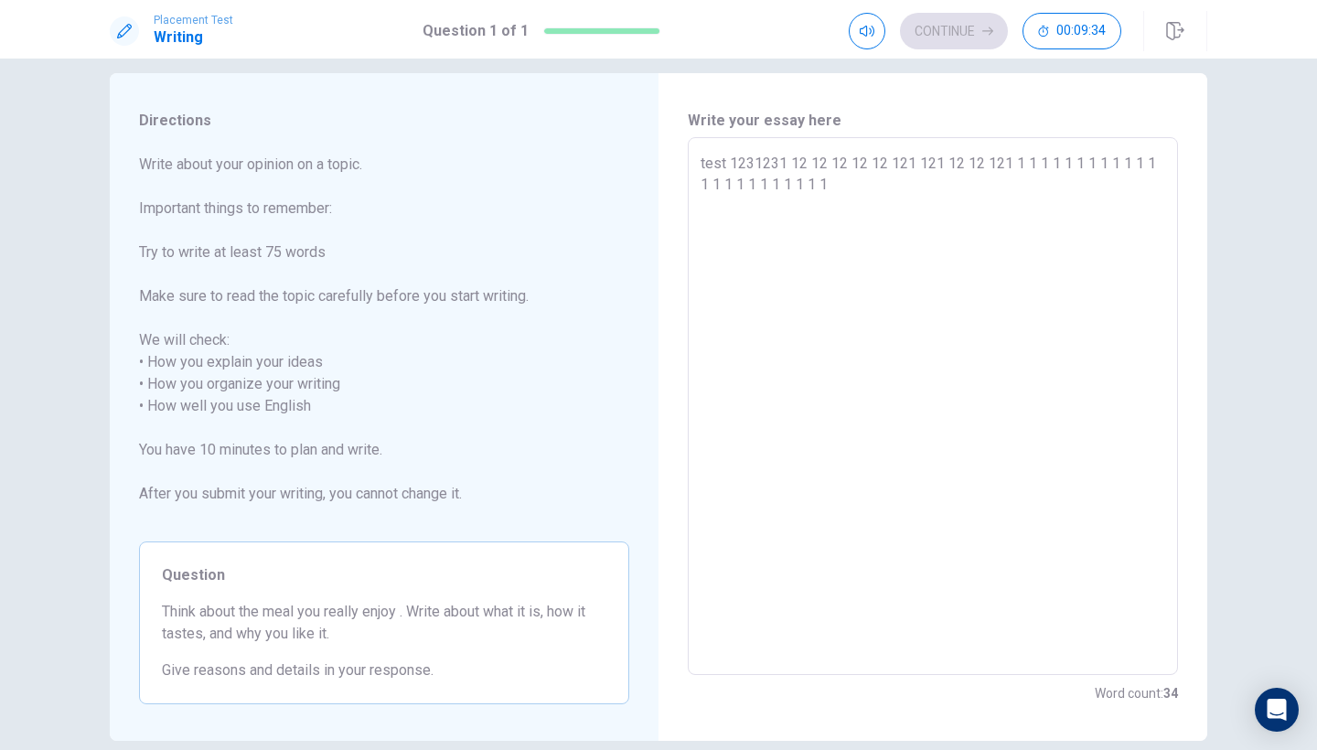
type textarea "x"
type textarea "test 1231231 12 12 12 12 12 121 121 12 12 121 1 1 1 1 1 1 1 1 1 1 1 1 1 1 1 1 1…"
type textarea "x"
type textarea "test 1231231 12 12 12 12 12 121 121 12 12 121 1 1 1 1 1 1 1 1 1 1 1 1 1 1 1 1 1…"
type textarea "x"
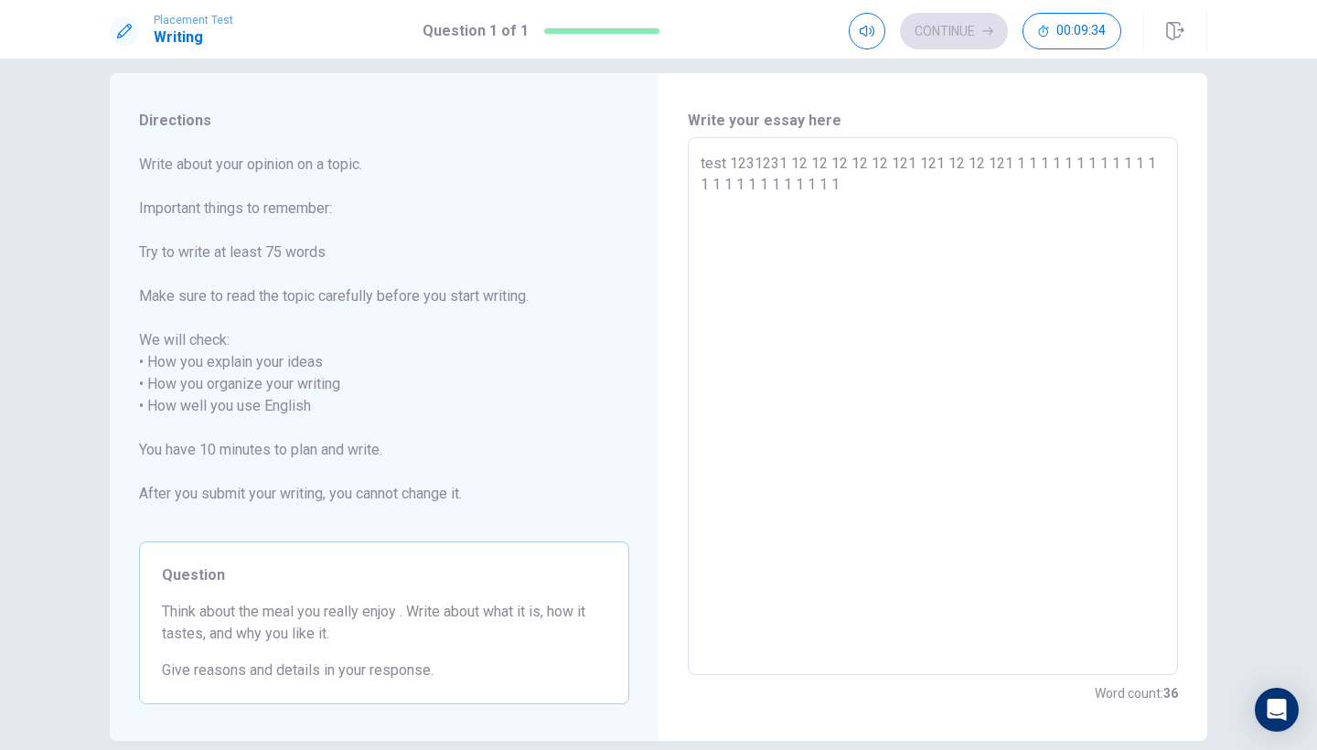
type textarea "test 1231231 12 12 12 12 12 121 121 12 12 121 1 1 1 1 1 1 1 1 1 1 1 1 1 1 1 1 1…"
type textarea "x"
type textarea "test 1231231 12 12 12 12 12 121 121 12 12 121 1 1 1 1 1 1 1 1 1 1 1 1 1 1 1 1 1…"
click at [971, 36] on div "Continue 00:09:18" at bounding box center [985, 31] width 272 height 37
click at [970, 36] on div "Continue 00:09:18" at bounding box center [985, 31] width 272 height 37
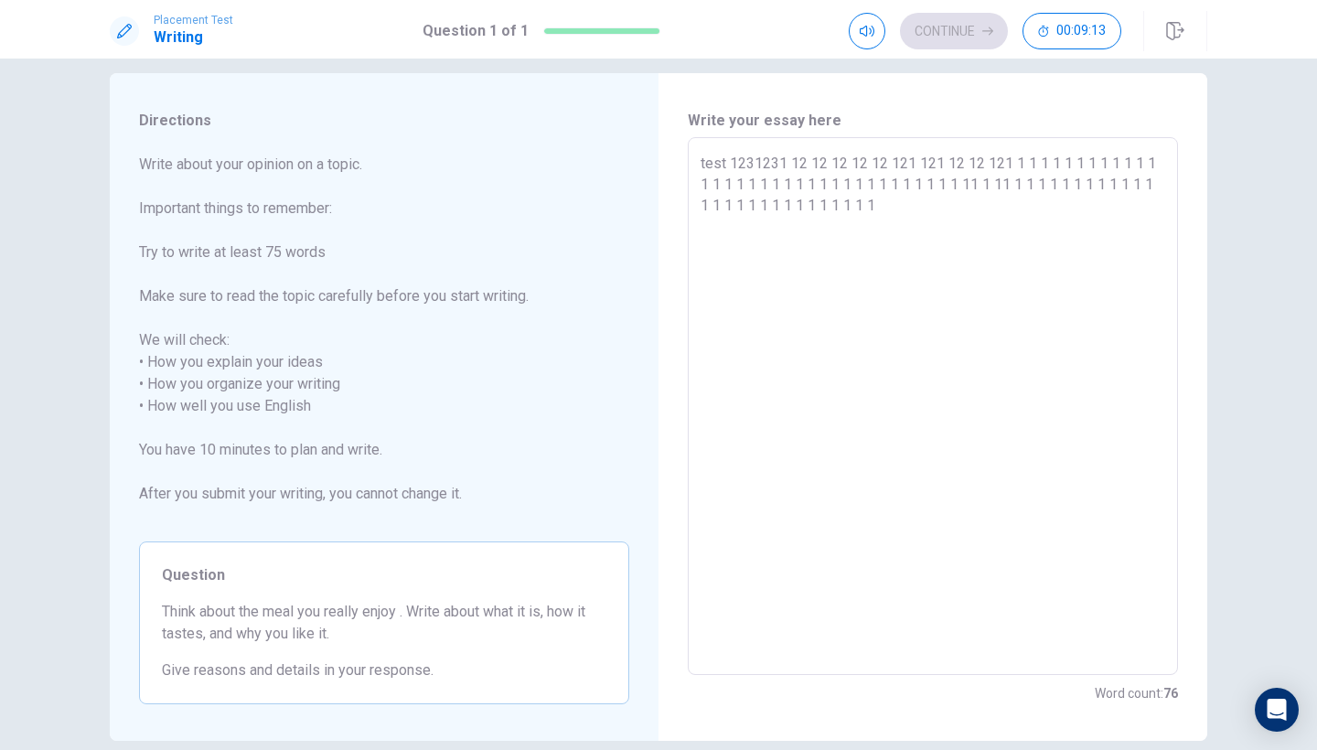
click at [959, 39] on div "Continue 00:09:13" at bounding box center [985, 31] width 272 height 37
click at [1068, 47] on button "00:09:12" at bounding box center [1071, 31] width 99 height 37
click at [1103, 42] on button "button" at bounding box center [1102, 31] width 37 height 37
click at [985, 37] on div "Continue 00:09:10" at bounding box center [985, 31] width 272 height 37
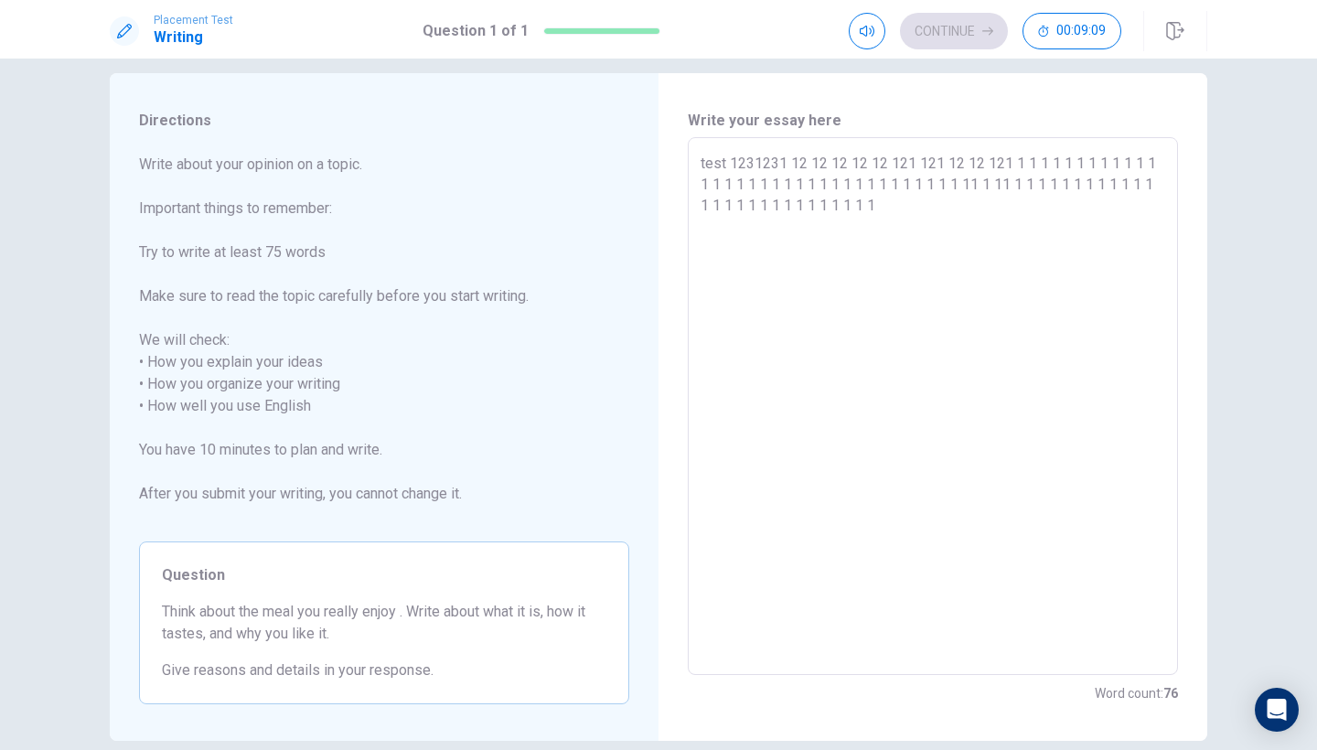
click at [977, 273] on textarea "test 1231231 12 12 12 12 12 121 121 12 12 121 1 1 1 1 1 1 1 1 1 1 1 1 1 1 1 1 1…" at bounding box center [932, 406] width 465 height 507
click at [979, 24] on div "Continue 00:08:52" at bounding box center [985, 31] width 272 height 37
click at [979, 24] on div "Continue 00:08:51" at bounding box center [985, 31] width 272 height 37
click at [1093, 245] on textarea "test 1231231 12 12 12 12 12 121 121 12 12 121 1 1 1 1 1 1 1 1 1 1 1 1 1 1 1 1 1…" at bounding box center [932, 406] width 465 height 507
drag, startPoint x: 876, startPoint y: 198, endPoint x: 726, endPoint y: 157, distance: 155.3
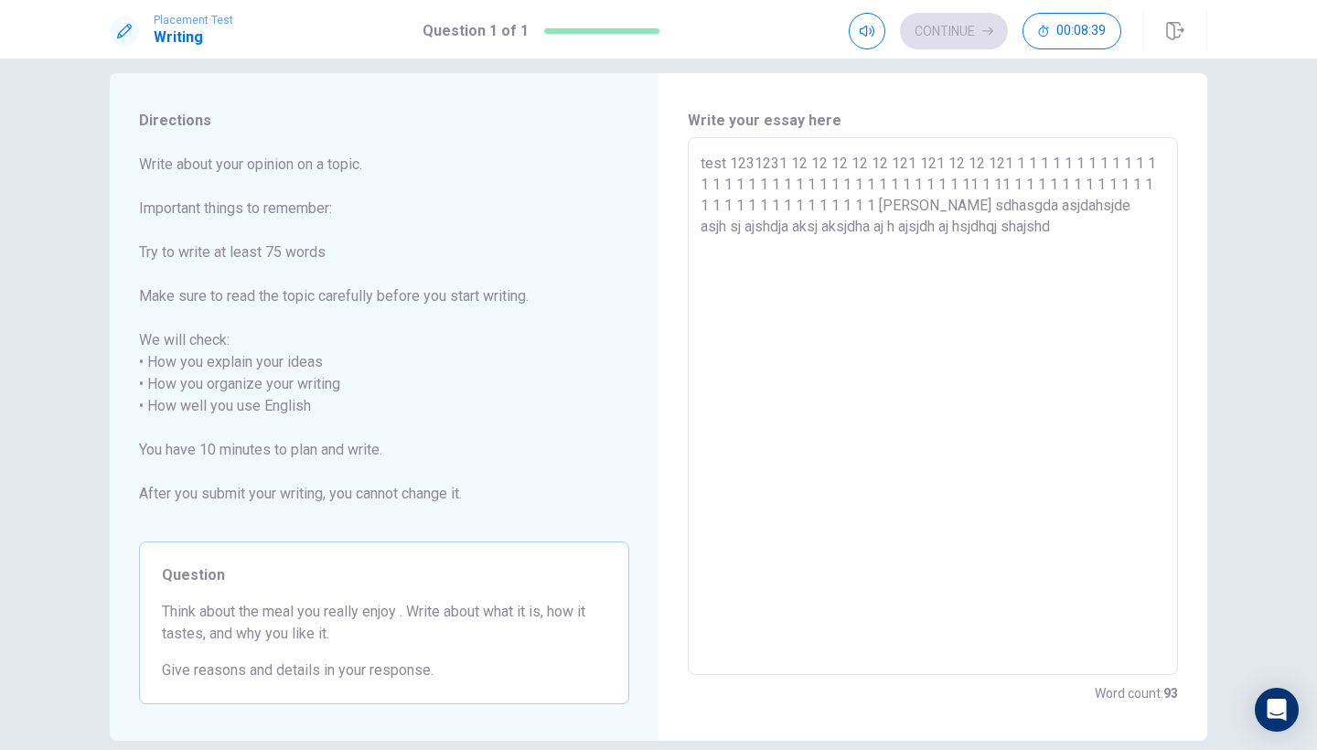
click at [726, 157] on textarea "test 1231231 12 12 12 12 12 121 121 12 12 121 1 1 1 1 1 1 1 1 1 1 1 1 1 1 1 1 1…" at bounding box center [932, 406] width 465 height 507
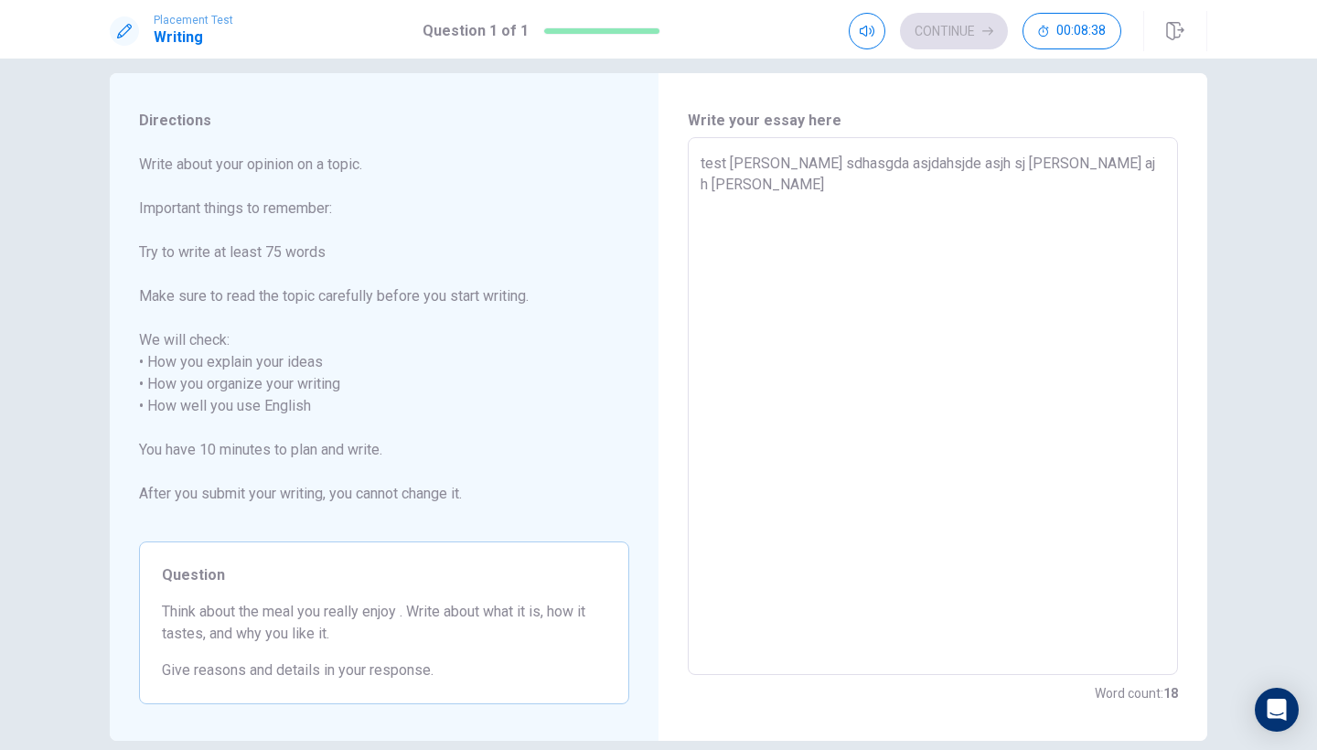
click at [1042, 205] on textarea "test [PERSON_NAME] sdhasgda asjdahsjde asjh sj [PERSON_NAME] aj h [PERSON_NAME]" at bounding box center [932, 406] width 465 height 507
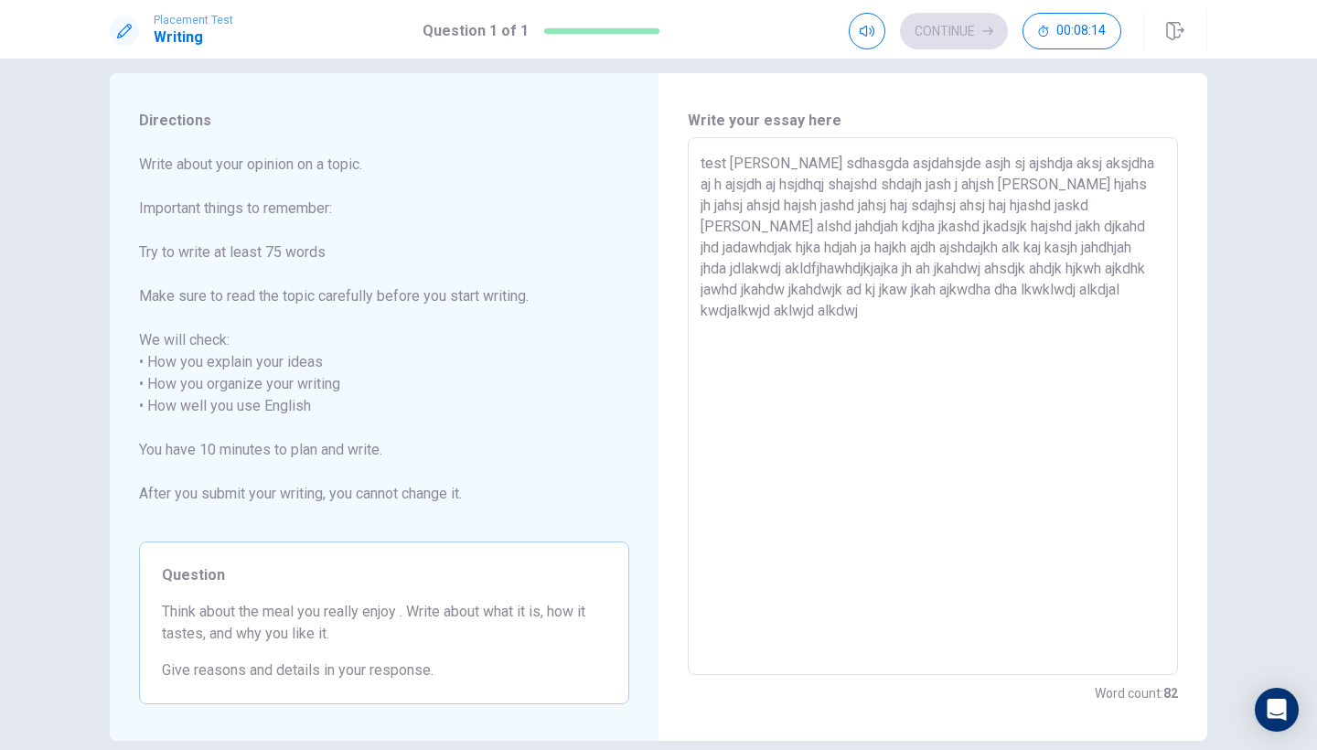
click at [984, 34] on div "Continue 00:08:14" at bounding box center [985, 31] width 272 height 37
click at [729, 164] on textarea "test [PERSON_NAME] sdhasgda asjdahsjde asjh sj ajshdja aksj aksjdha aj h ajsjdh…" at bounding box center [932, 406] width 465 height 507
click at [701, 165] on textarea "test [PERSON_NAME] sdhasgda asjdahsjde asjh sj ajshdja aksj aksjdha aj h ajsjdh…" at bounding box center [932, 406] width 465 height 507
click at [1014, 344] on textarea "Test [PERSON_NAME] sdhasgda asjdahsjde asjh sj ajshdja aksj aksjdha aj h ajsjdh…" at bounding box center [932, 406] width 465 height 507
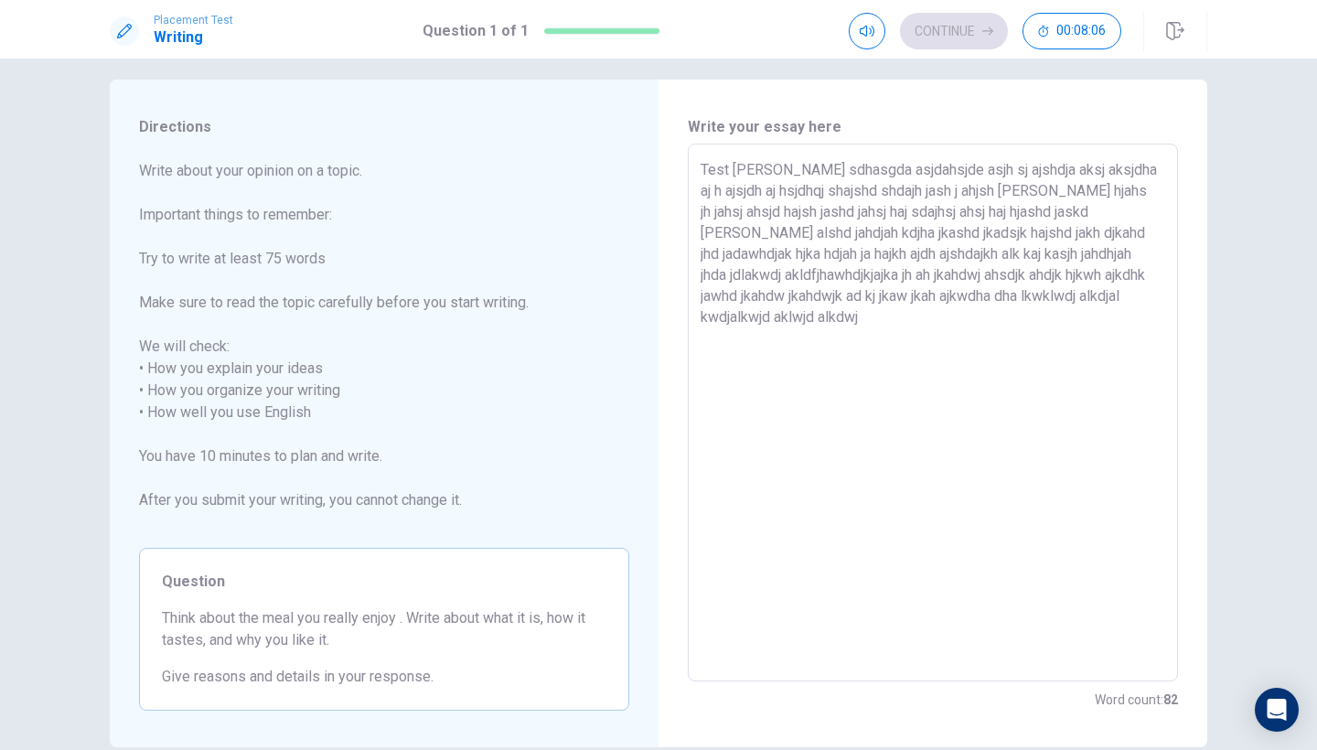
scroll to position [15, 0]
click at [972, 21] on button "Continue" at bounding box center [954, 31] width 108 height 37
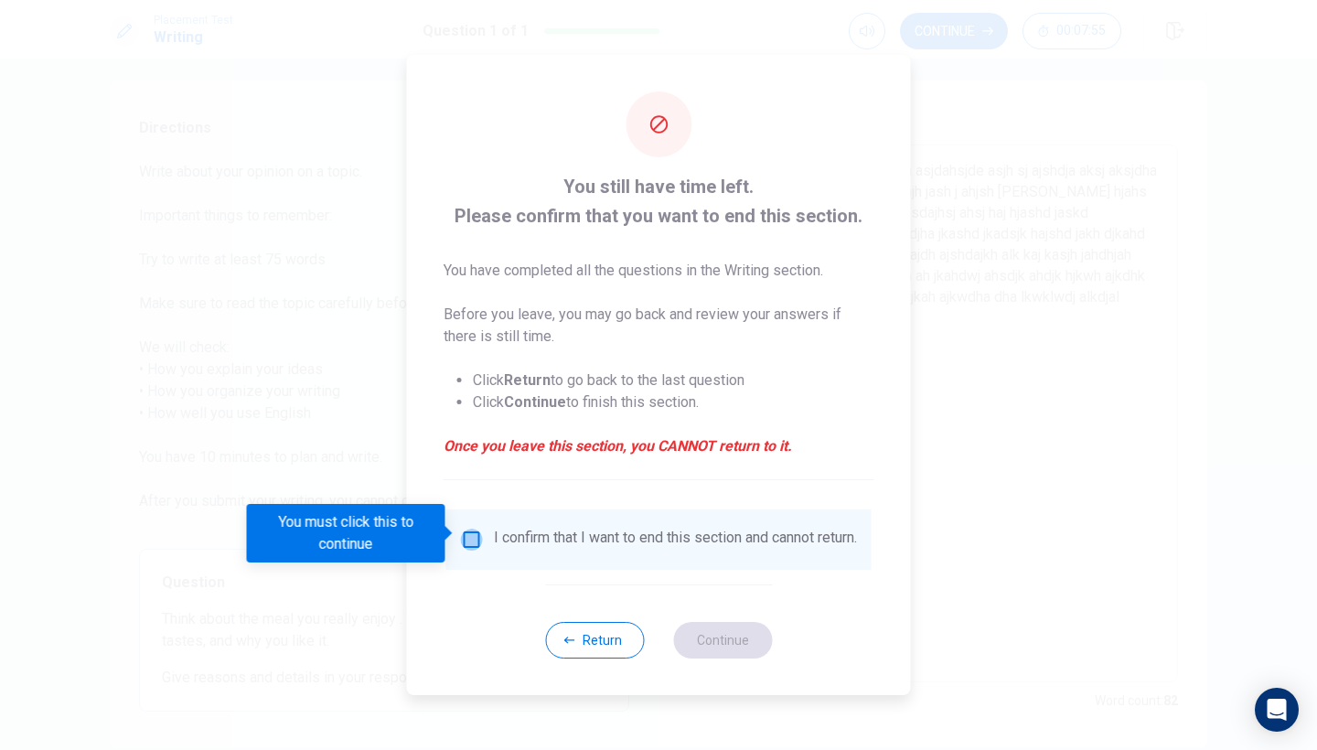
click at [468, 535] on input "You must click this to continue" at bounding box center [472, 540] width 22 height 22
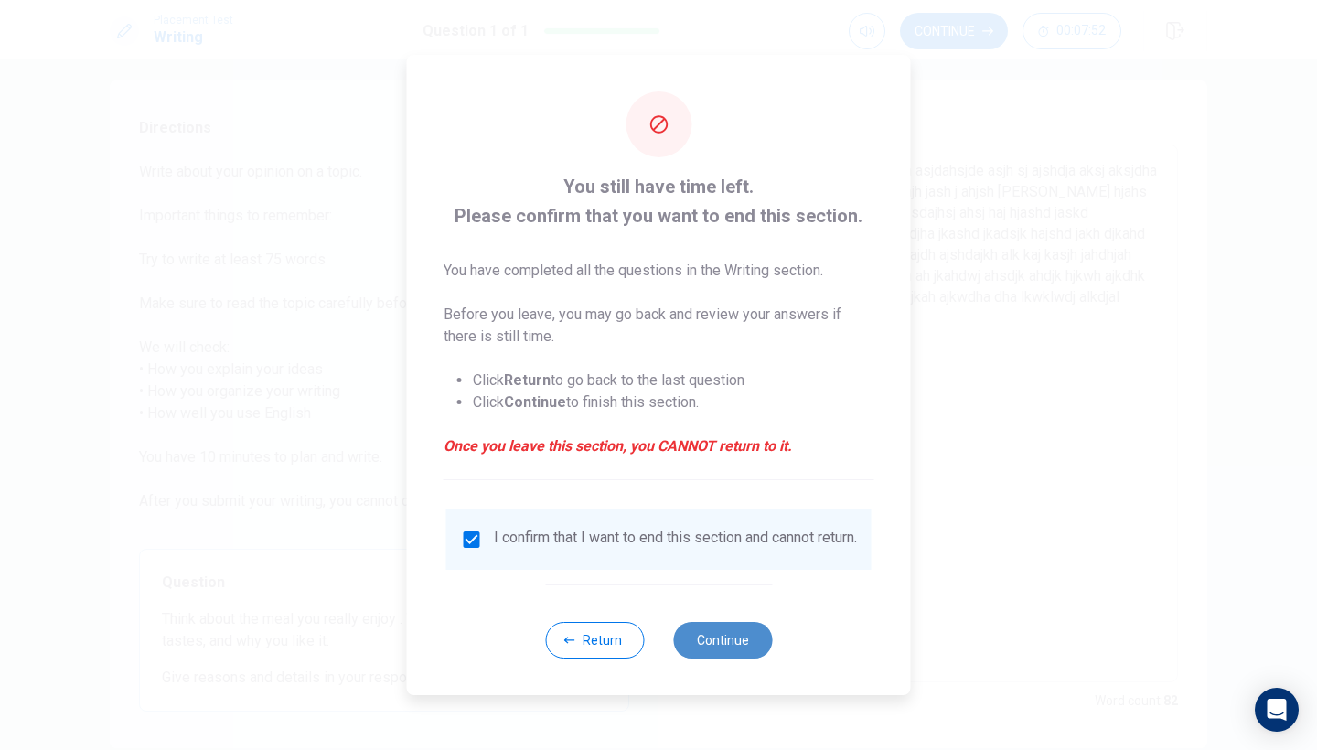
click at [698, 638] on button "Continue" at bounding box center [722, 640] width 99 height 37
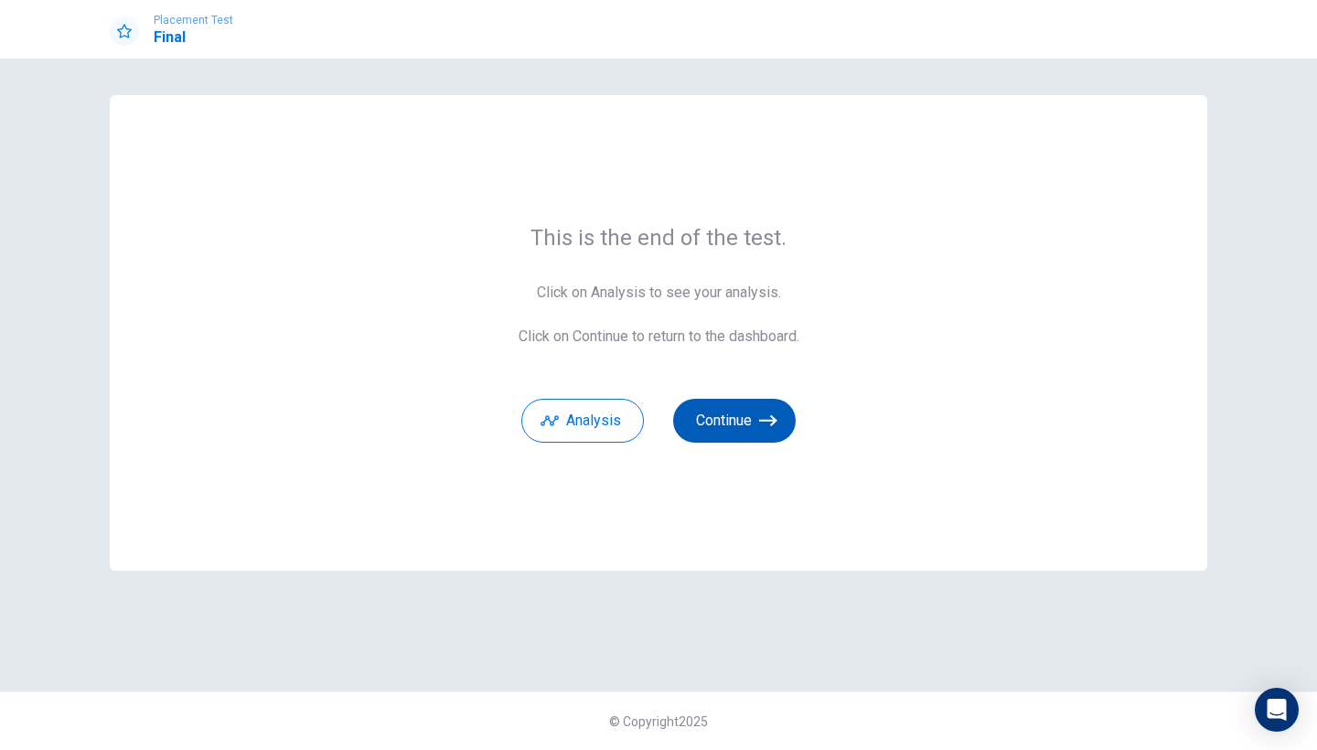
click at [727, 433] on button "Continue" at bounding box center [734, 421] width 123 height 44
